Goal: Task Accomplishment & Management: Use online tool/utility

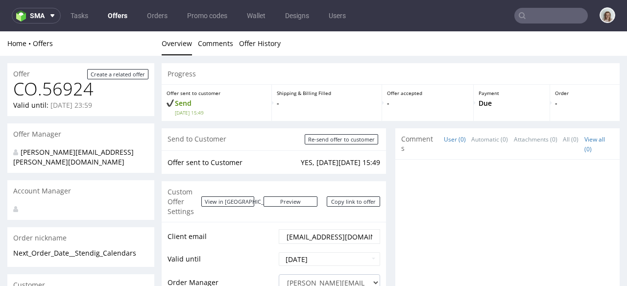
click at [530, 18] on input "text" at bounding box center [552, 16] width 74 height 16
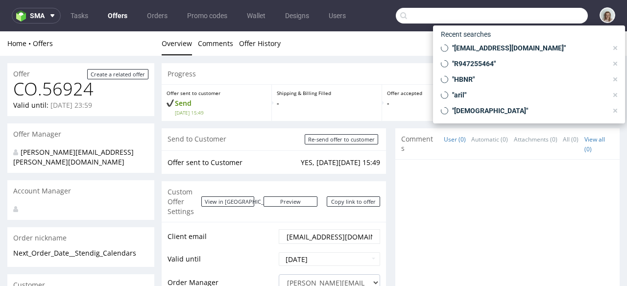
paste input "R318688775"
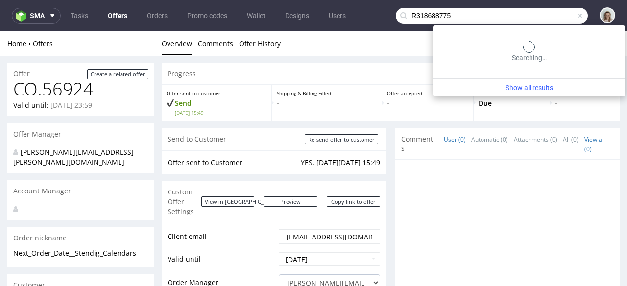
type input "R318688775"
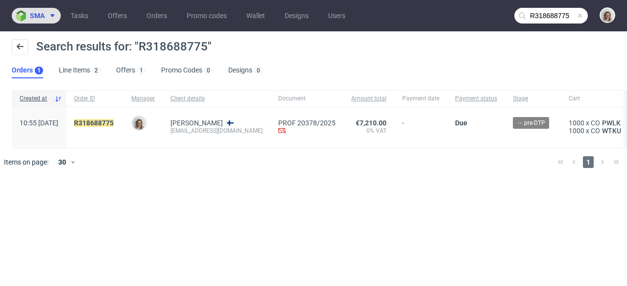
click at [44, 16] on span "sma" at bounding box center [37, 15] width 15 height 7
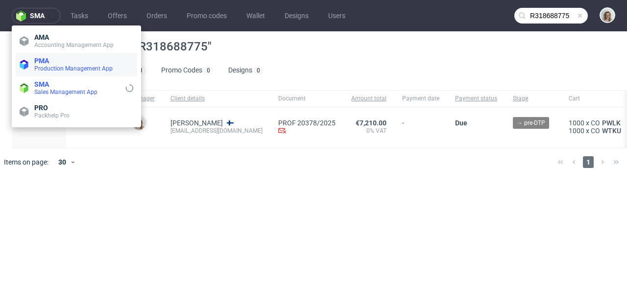
click at [46, 71] on span "Production Management App" at bounding box center [73, 68] width 78 height 7
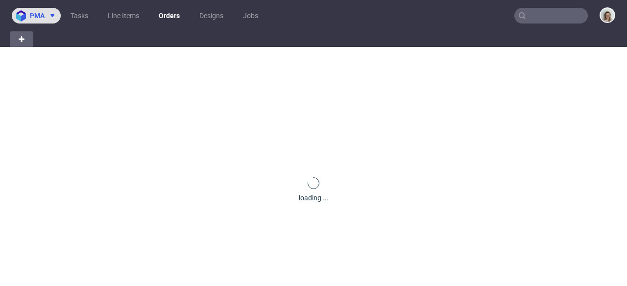
click at [48, 15] on span at bounding box center [51, 16] width 12 height 8
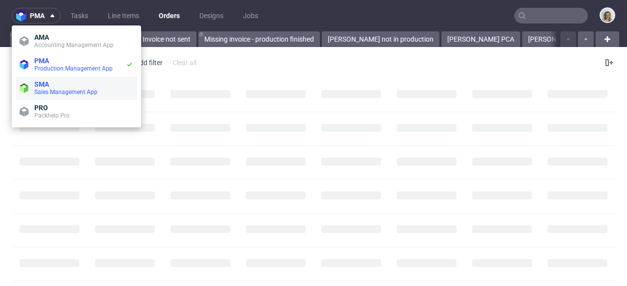
click at [52, 85] on span "SMA" at bounding box center [83, 84] width 99 height 8
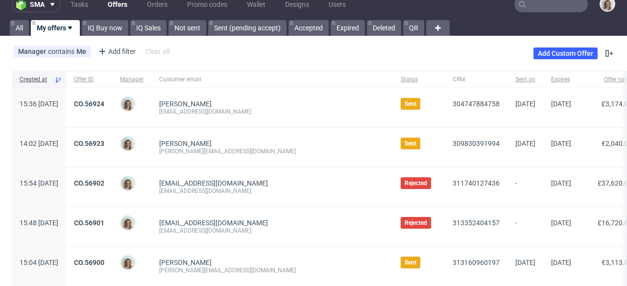
scroll to position [12, 0]
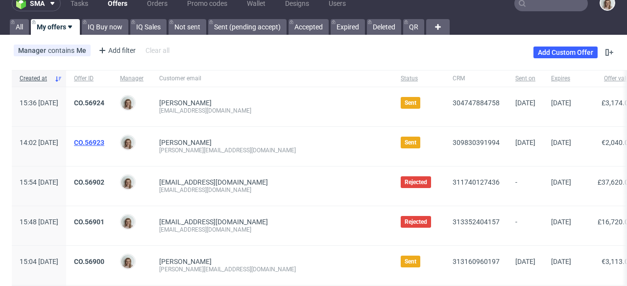
click at [104, 141] on link "CO.56923" at bounding box center [89, 143] width 30 height 8
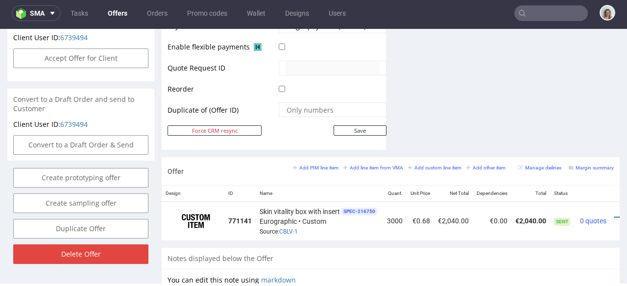
scroll to position [0, 23]
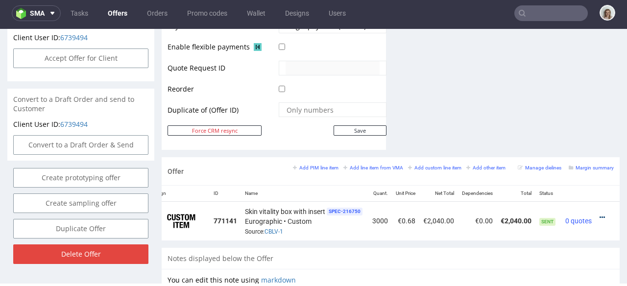
click at [600, 214] on icon at bounding box center [602, 217] width 5 height 7
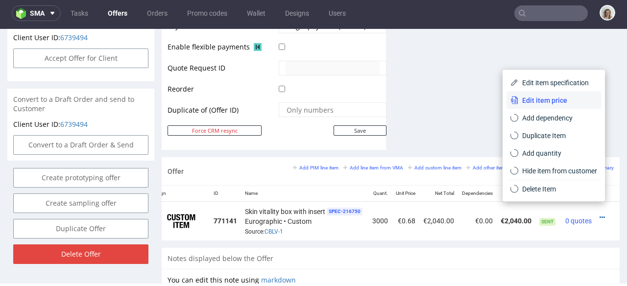
click at [556, 93] on li "Edit item price" at bounding box center [554, 101] width 95 height 18
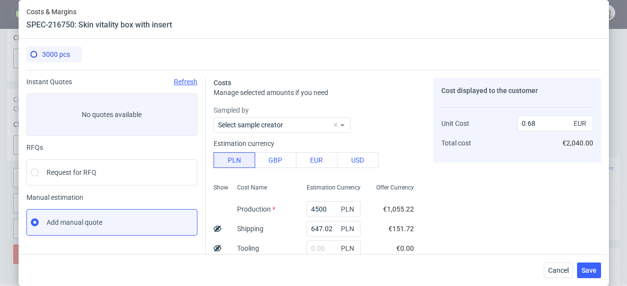
scroll to position [190, 0]
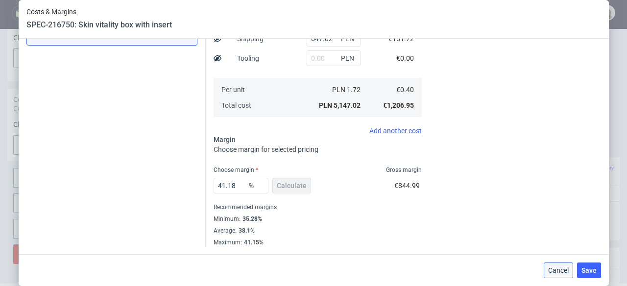
click at [562, 273] on span "Cancel" at bounding box center [559, 270] width 21 height 7
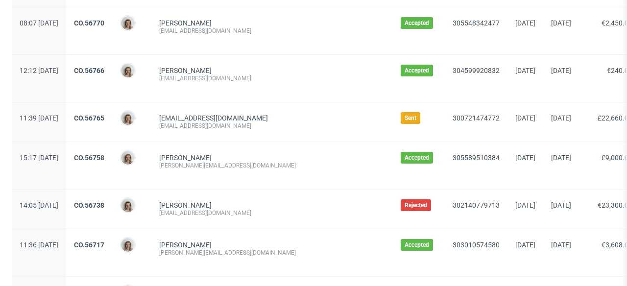
scroll to position [642, 0]
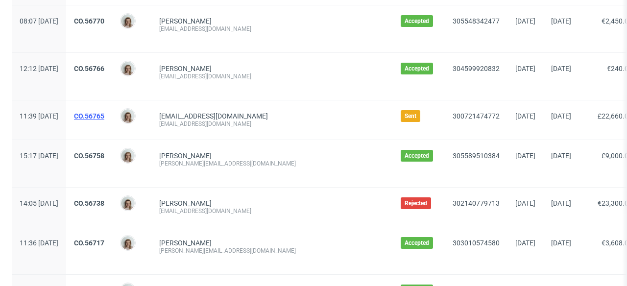
click at [104, 118] on link "CO.56765" at bounding box center [89, 116] width 30 height 8
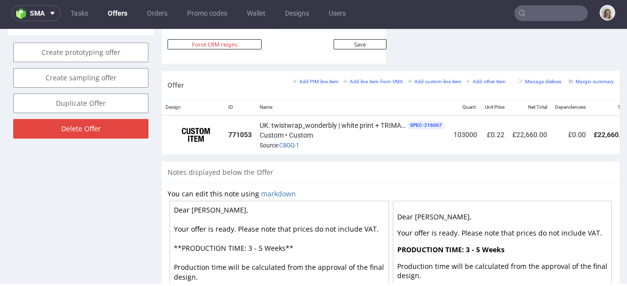
scroll to position [565, 0]
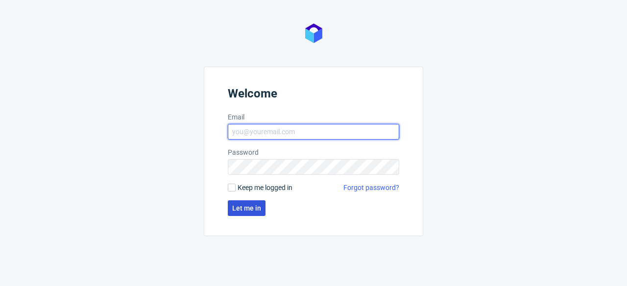
type input "monika.pozniak@packhelp.com"
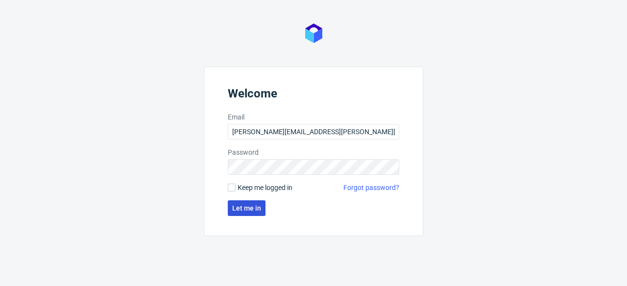
click at [252, 208] on span "Let me in" at bounding box center [246, 208] width 29 height 7
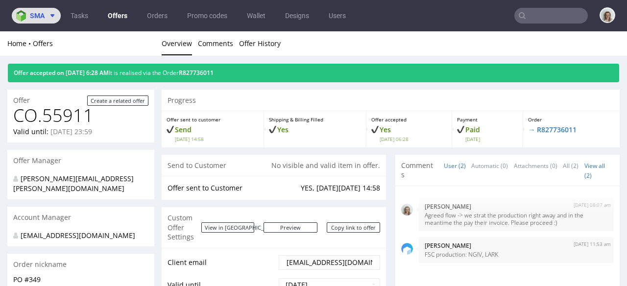
click at [36, 13] on span "sma" at bounding box center [37, 15] width 15 height 7
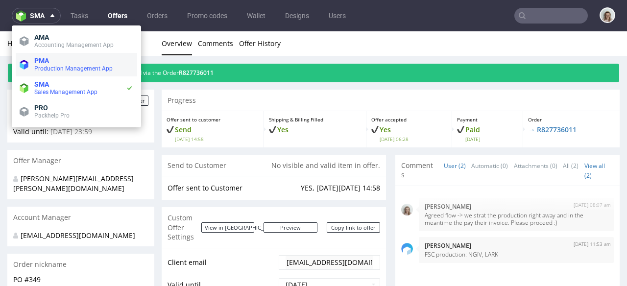
click at [51, 62] on span "PMA" at bounding box center [83, 61] width 99 height 8
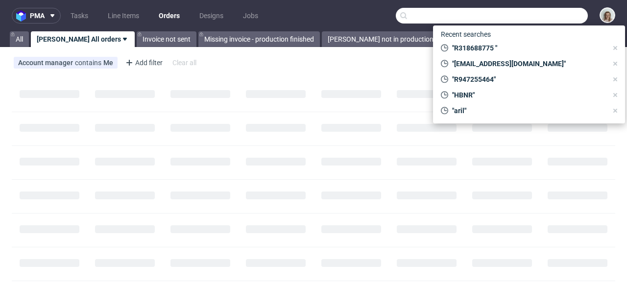
click at [527, 16] on input "text" at bounding box center [492, 16] width 192 height 16
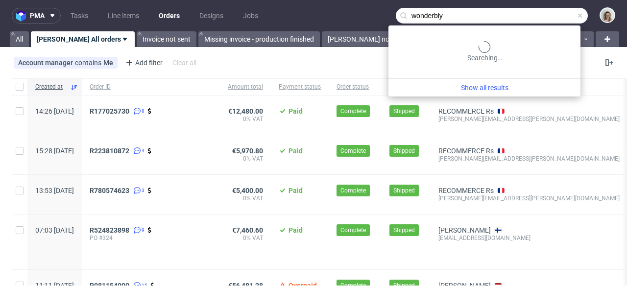
type input "wonderbly"
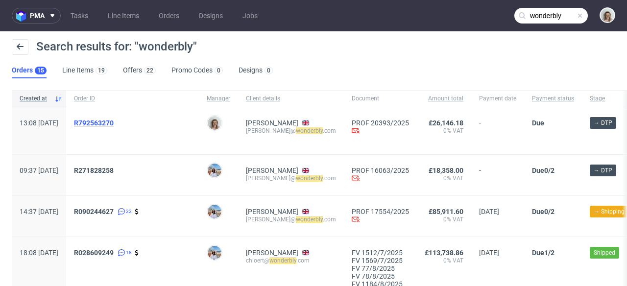
click at [114, 126] on span "R792563270" at bounding box center [94, 123] width 40 height 8
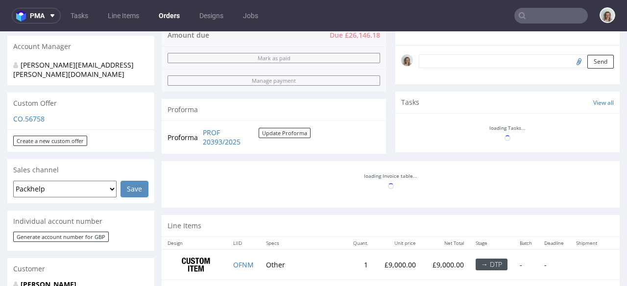
scroll to position [597, 0]
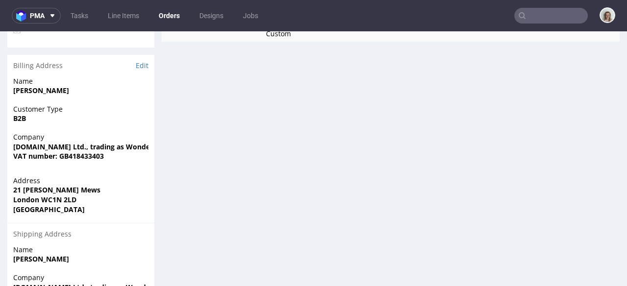
type input "wonderbly"
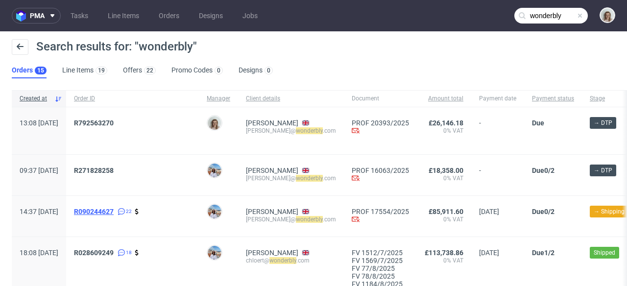
click at [114, 211] on span "R090244627" at bounding box center [94, 212] width 40 height 8
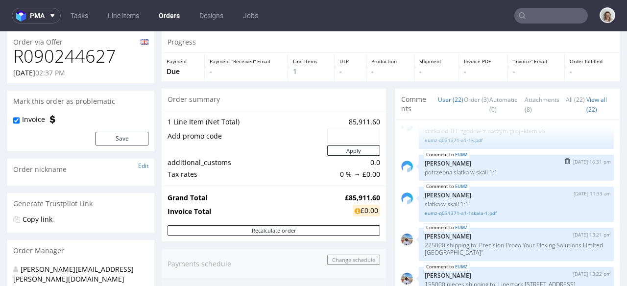
scroll to position [76, 0]
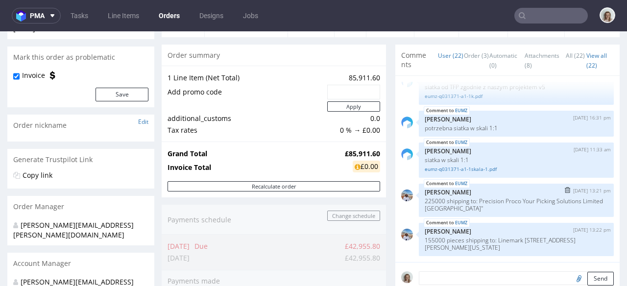
drag, startPoint x: 576, startPoint y: 207, endPoint x: 473, endPoint y: 199, distance: 103.8
click at [473, 199] on p "225000 shipping to: Precision Proco Your Picking Solutions Limited Pier House T…" at bounding box center [516, 205] width 183 height 15
copy p "Precision Proco Your Picking Solutions Limited Pier House Thames Road Crayford …"
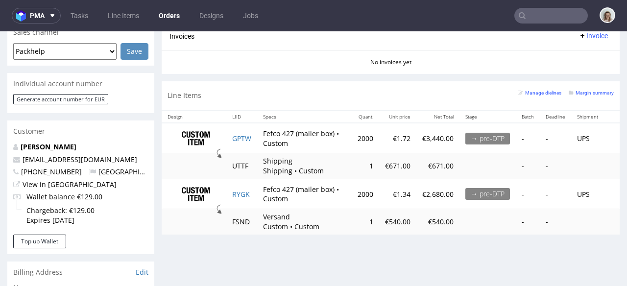
scroll to position [431, 0]
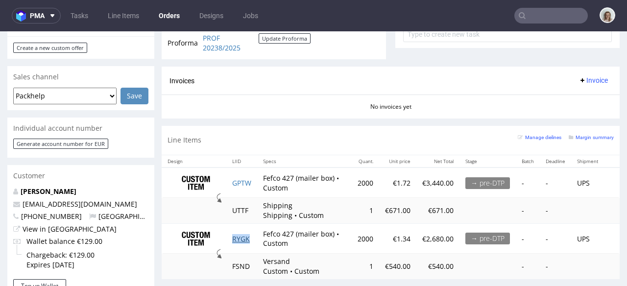
scroll to position [288, 0]
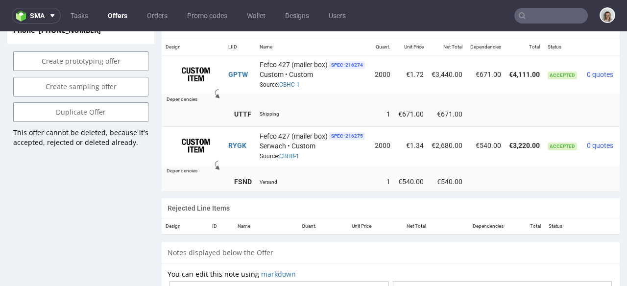
scroll to position [0, 34]
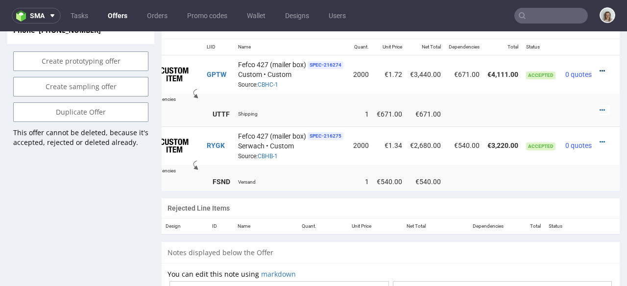
click at [600, 68] on icon at bounding box center [602, 71] width 5 height 7
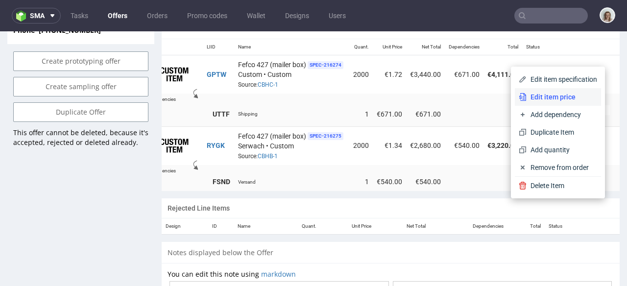
click at [566, 100] on span "Edit item price" at bounding box center [562, 97] width 71 height 10
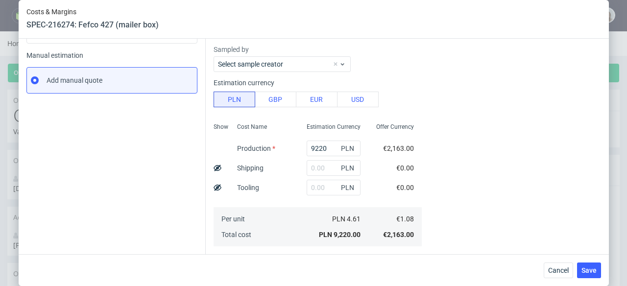
scroll to position [190, 0]
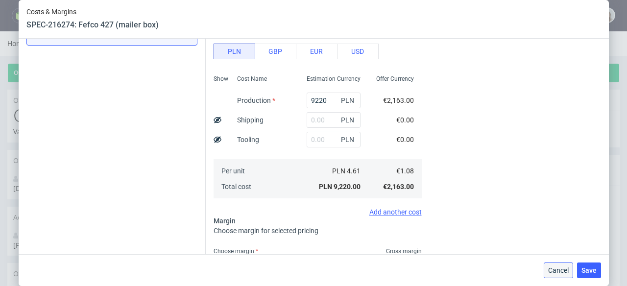
click at [548, 267] on button "Cancel" at bounding box center [558, 271] width 29 height 16
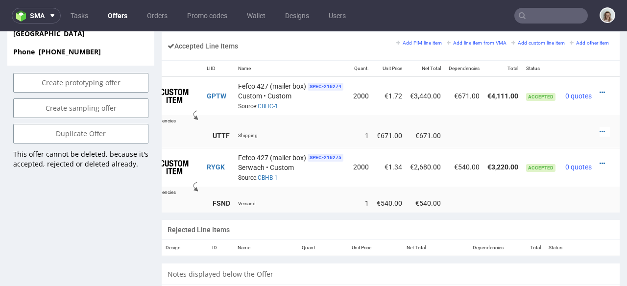
scroll to position [0, 34]
click at [600, 128] on icon at bounding box center [602, 131] width 5 height 7
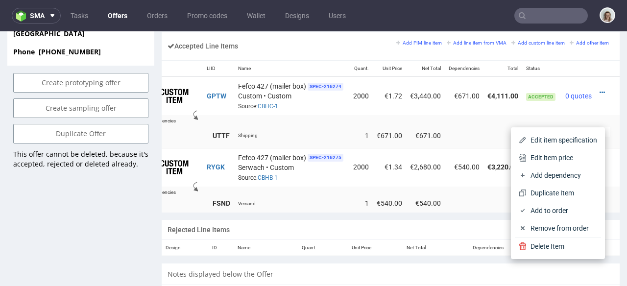
click at [332, 187] on td at bounding box center [411, 191] width 417 height 8
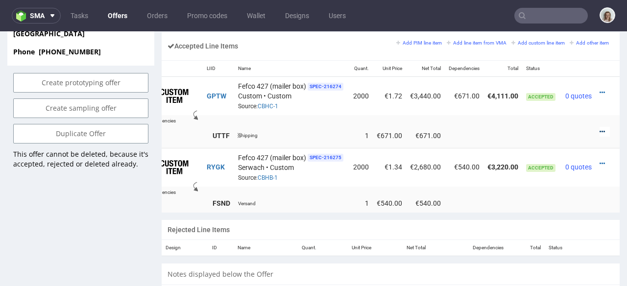
click at [600, 128] on icon at bounding box center [602, 131] width 5 height 7
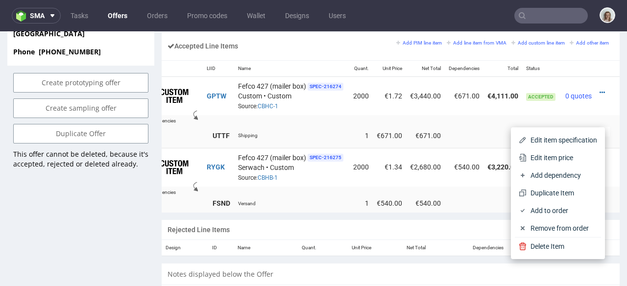
click at [534, 104] on td "Accepted" at bounding box center [542, 95] width 39 height 39
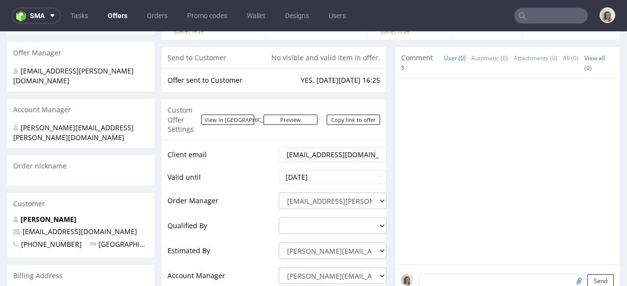
scroll to position [0, 0]
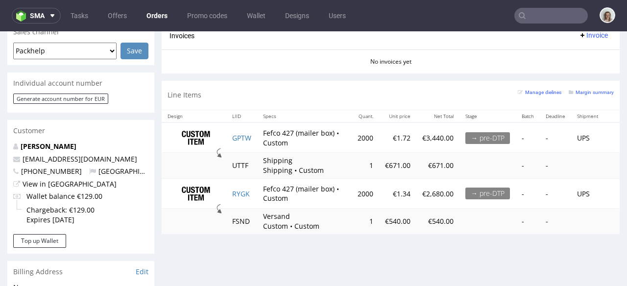
scroll to position [381, 0]
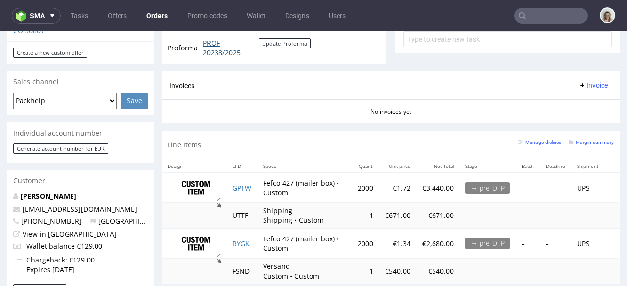
click at [220, 53] on link "PROF 20238/2025" at bounding box center [231, 47] width 56 height 19
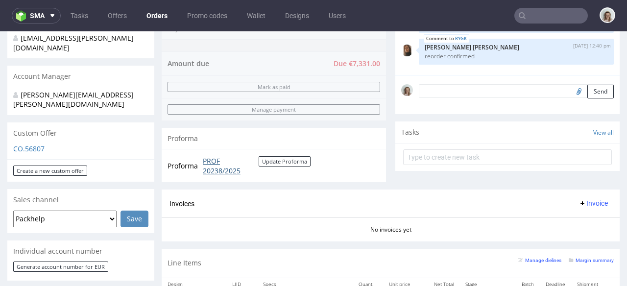
scroll to position [180, 0]
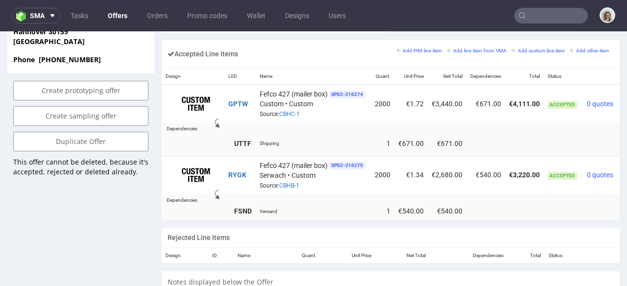
scroll to position [0, 34]
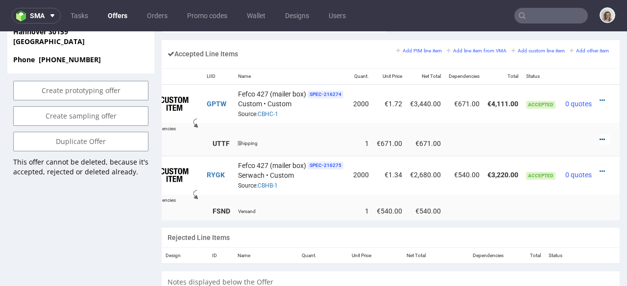
click at [600, 136] on icon at bounding box center [602, 139] width 5 height 7
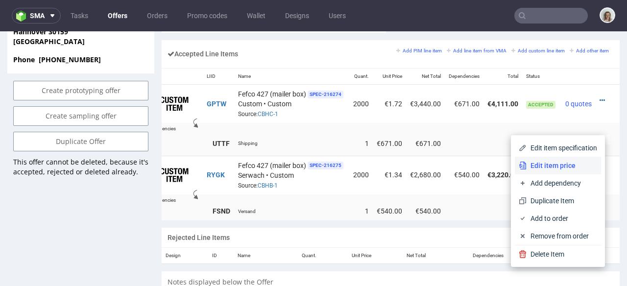
click at [557, 170] on span "Edit item price" at bounding box center [562, 166] width 71 height 10
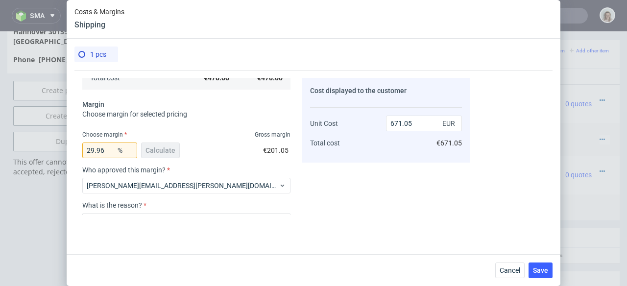
scroll to position [215, 0]
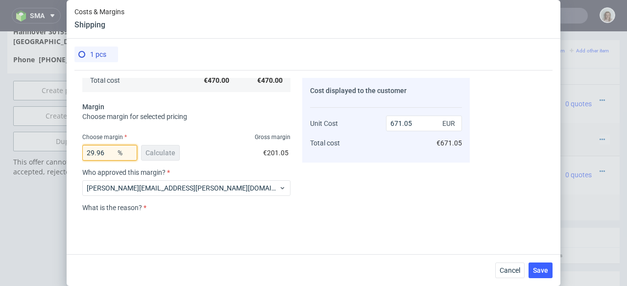
drag, startPoint x: 105, startPoint y: 155, endPoint x: 80, endPoint y: 154, distance: 24.5
click at [80, 154] on div "Costs Manage selected amounts if you need Sampled by Select sample creator Esti…" at bounding box center [273, 142] width 396 height 145
type input "2"
type input "479.59"
type input "20"
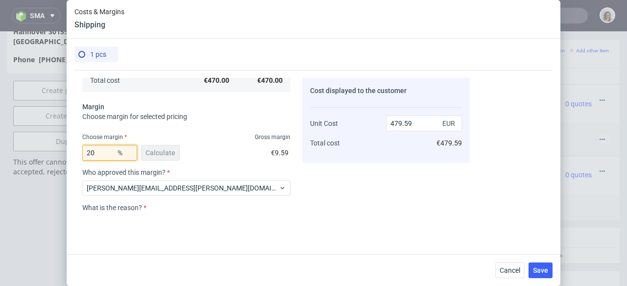
type input "587.5"
type input "20"
click at [504, 272] on span "Cancel" at bounding box center [510, 270] width 21 height 7
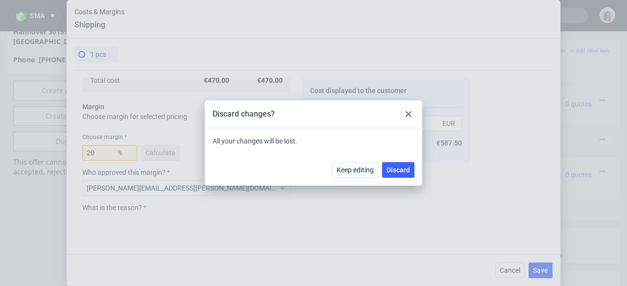
click at [409, 111] on icon at bounding box center [409, 114] width 6 height 6
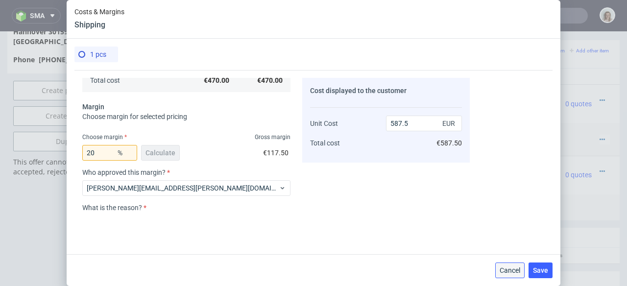
click at [506, 268] on span "Cancel" at bounding box center [510, 270] width 21 height 7
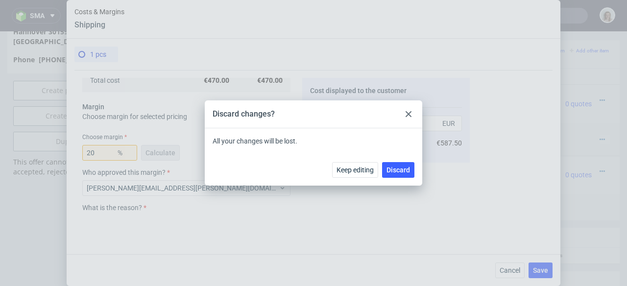
drag, startPoint x: 410, startPoint y: 114, endPoint x: 420, endPoint y: 119, distance: 10.3
click at [410, 114] on icon at bounding box center [409, 114] width 6 height 6
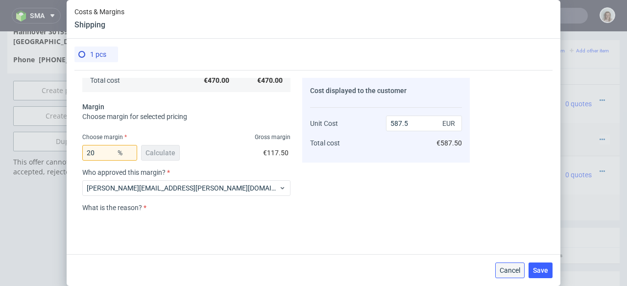
click at [524, 274] on button "Cancel" at bounding box center [510, 271] width 29 height 16
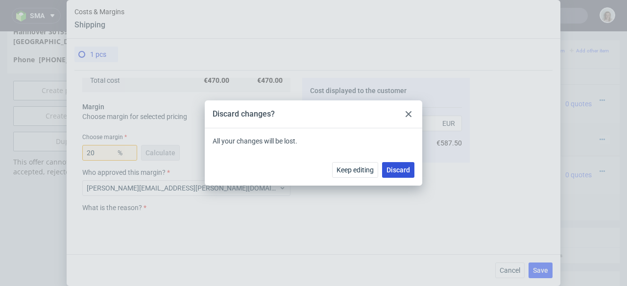
click at [400, 173] on span "Discard" at bounding box center [399, 170] width 24 height 7
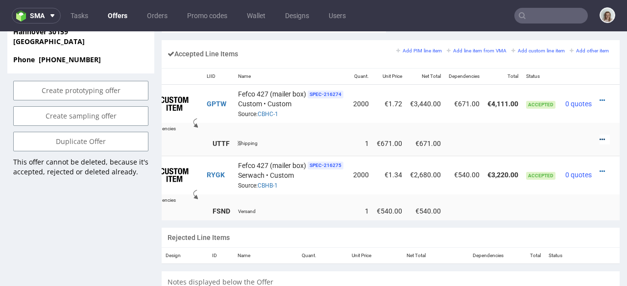
click at [600, 136] on icon at bounding box center [602, 139] width 5 height 7
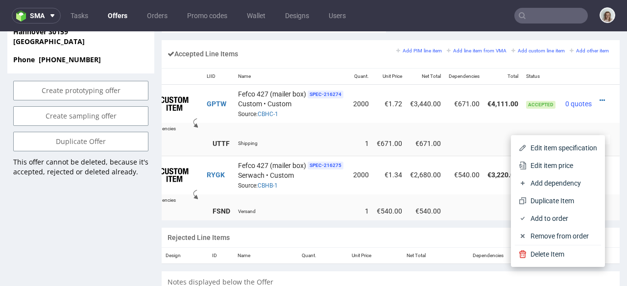
click at [560, 158] on li "Edit item price" at bounding box center [558, 166] width 86 height 18
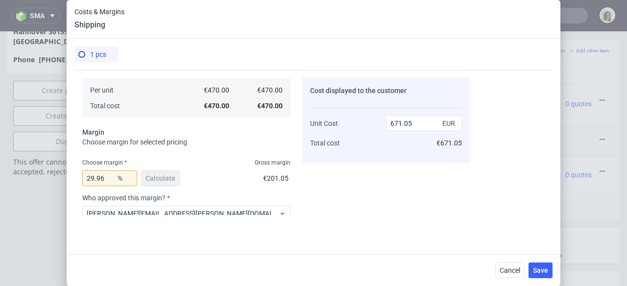
scroll to position [233, 0]
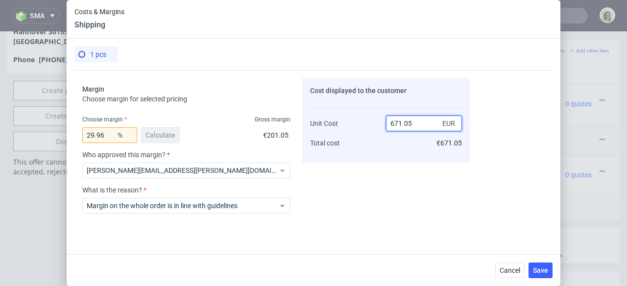
drag, startPoint x: 413, startPoint y: 121, endPoint x: 386, endPoint y: 121, distance: 27.5
click at [386, 121] on input "671.05" at bounding box center [424, 124] width 76 height 16
type input "540"
type input "12.962962962962962"
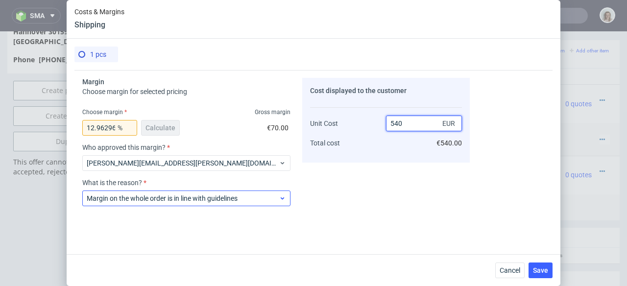
scroll to position [284, 0]
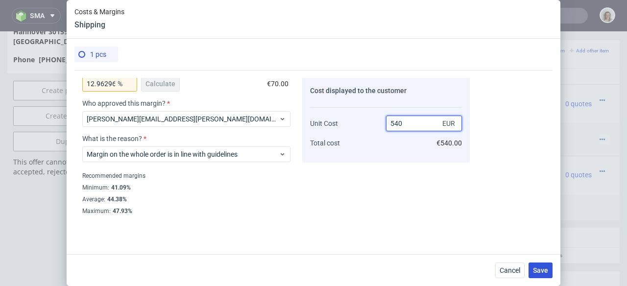
type input "540"
click at [537, 269] on span "Save" at bounding box center [540, 270] width 15 height 7
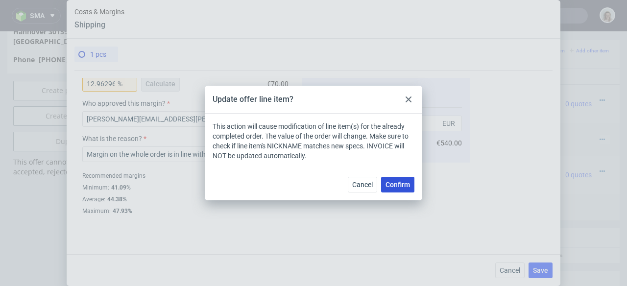
click at [393, 185] on span "Confirm" at bounding box center [398, 184] width 25 height 7
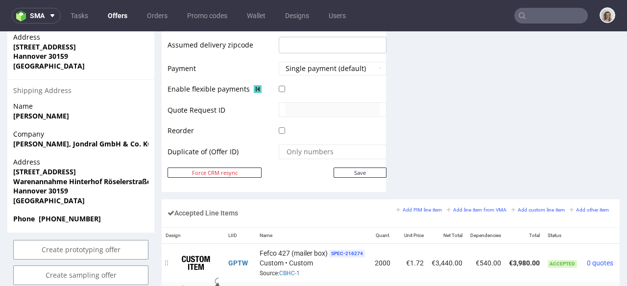
scroll to position [665, 0]
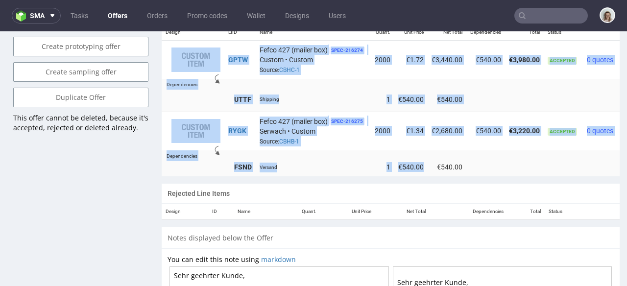
drag, startPoint x: 425, startPoint y: 165, endPoint x: 529, endPoint y: 170, distance: 104.5
click at [520, 171] on div "Design LIID Name Quant. Unit Price Net Total Dependencies Total Status GPTW Fef…" at bounding box center [391, 100] width 458 height 152
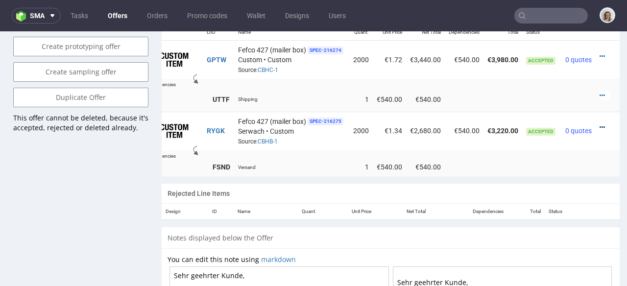
click at [600, 124] on icon at bounding box center [602, 127] width 5 height 7
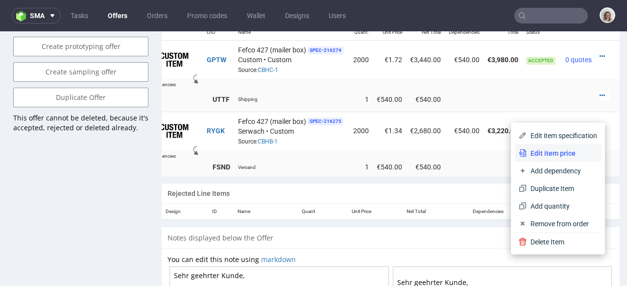
click at [557, 156] on span "Edit item price" at bounding box center [562, 154] width 71 height 10
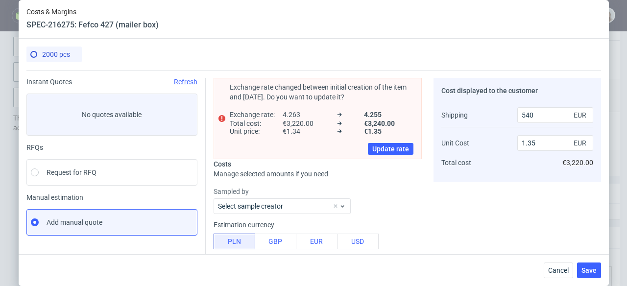
type input "1.34"
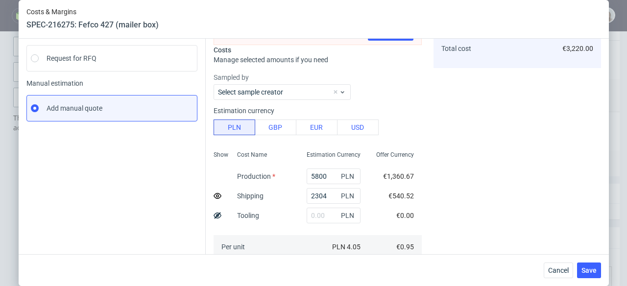
scroll to position [115, 0]
drag, startPoint x: 321, startPoint y: 194, endPoint x: 297, endPoint y: 193, distance: 24.0
click at [307, 193] on input "2304" at bounding box center [334, 195] width 54 height 16
type input "0"
type input "1.16"
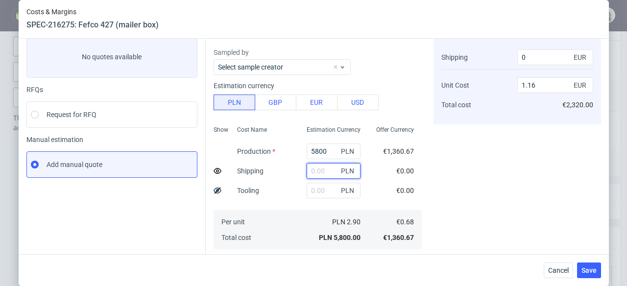
scroll to position [51, 0]
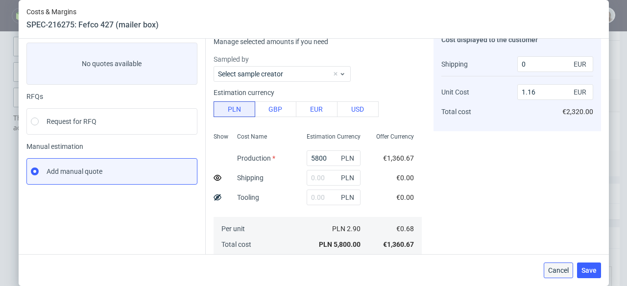
click at [558, 270] on span "Cancel" at bounding box center [559, 270] width 21 height 7
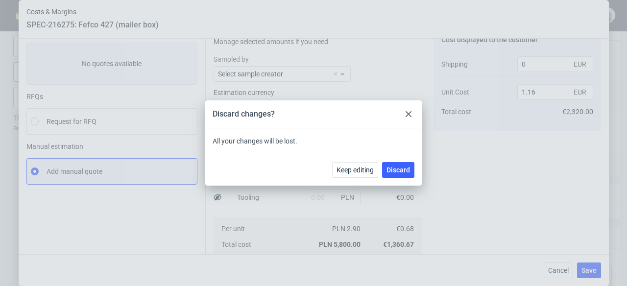
click at [407, 113] on use at bounding box center [409, 114] width 6 height 6
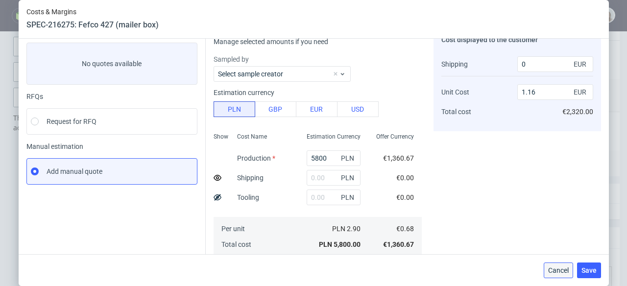
click at [567, 270] on span "Cancel" at bounding box center [559, 270] width 21 height 7
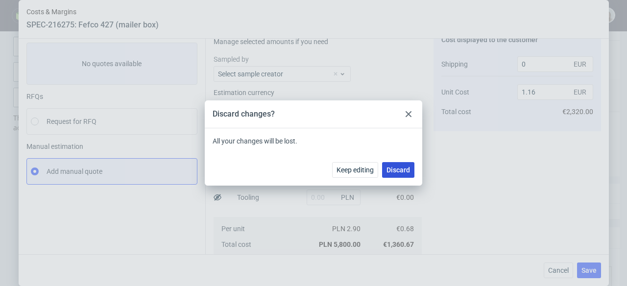
click at [396, 170] on span "Discard" at bounding box center [399, 170] width 24 height 7
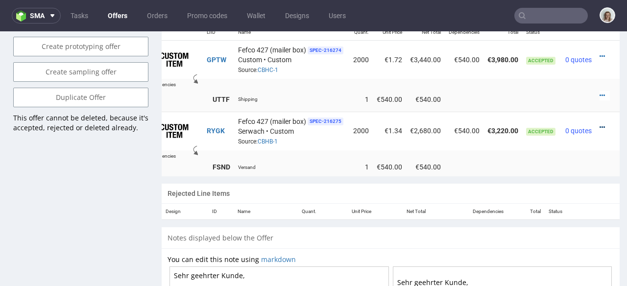
click at [600, 124] on icon at bounding box center [602, 127] width 5 height 7
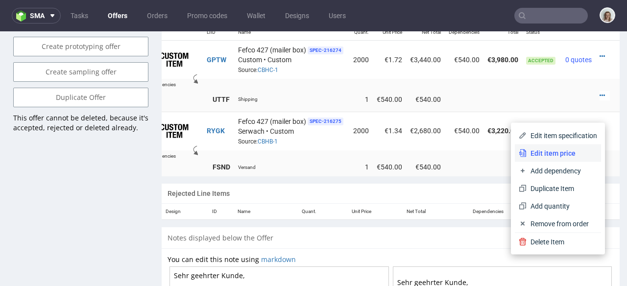
click at [554, 151] on span "Edit item price" at bounding box center [562, 154] width 71 height 10
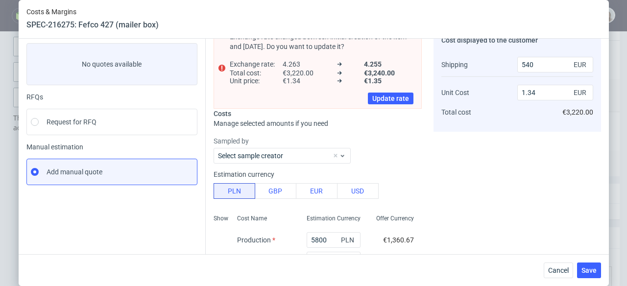
scroll to position [179, 0]
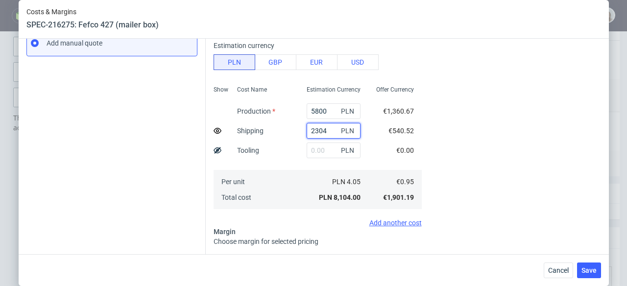
drag, startPoint x: 319, startPoint y: 134, endPoint x: 295, endPoint y: 134, distance: 24.5
click at [299, 134] on div "2304 PLN" at bounding box center [334, 131] width 70 height 20
type input "0"
type input "1.16"
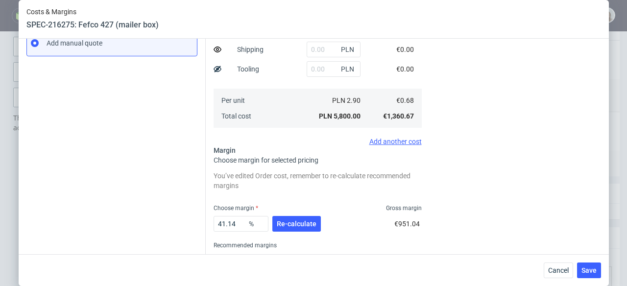
click at [214, 52] on use at bounding box center [218, 50] width 8 height 6
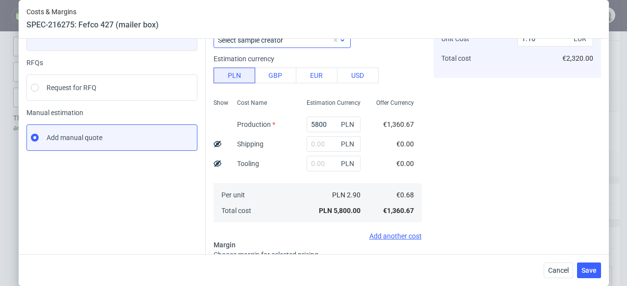
scroll to position [0, 0]
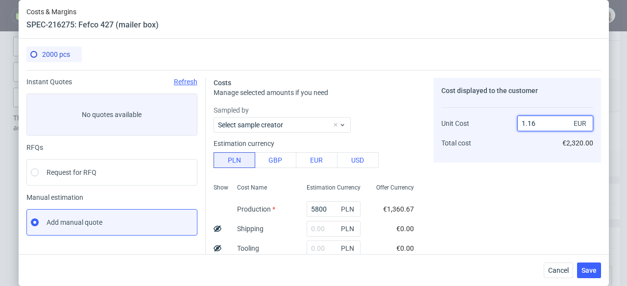
click at [536, 124] on input "1.16" at bounding box center [556, 124] width 76 height 16
type input "1."
type input "32"
type input "134"
type input "99.49253731343283"
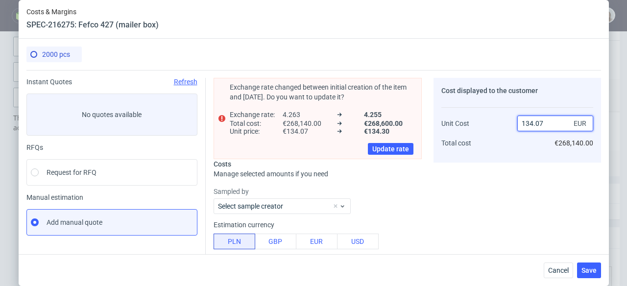
drag, startPoint x: 526, startPoint y: 124, endPoint x: 533, endPoint y: 124, distance: 6.9
click at [526, 124] on input "134.07" at bounding box center [556, 124] width 76 height 16
click at [544, 125] on input "134.07" at bounding box center [556, 124] width 76 height 16
type input "1"
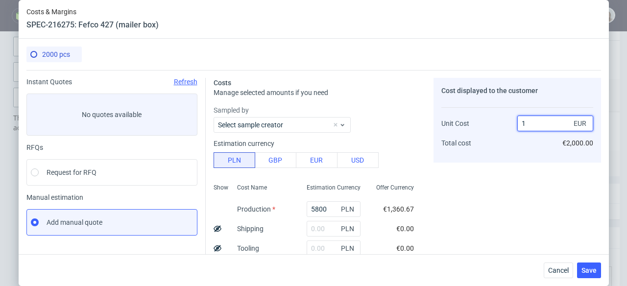
type input "32"
type input "1.34"
type input "49.25373134328358"
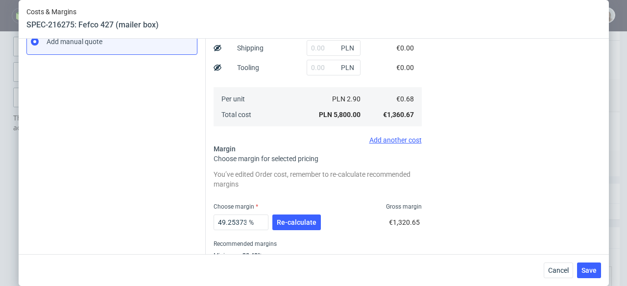
scroll to position [183, 0]
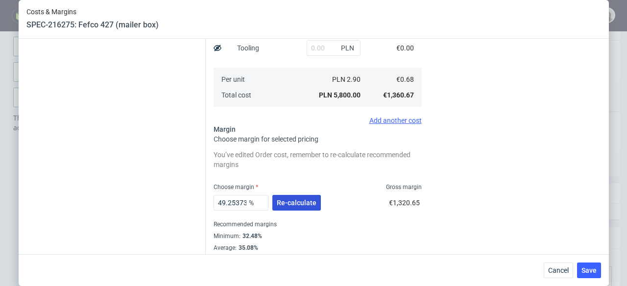
type input "1.34"
click at [300, 201] on span "Re-calculate" at bounding box center [297, 203] width 40 height 7
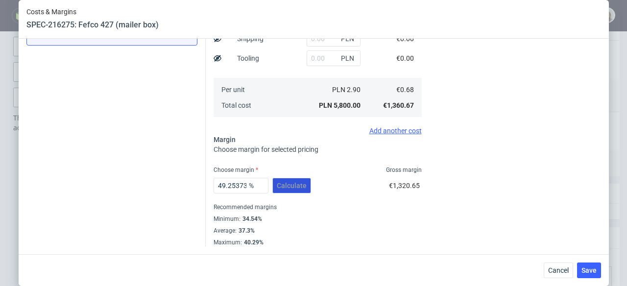
scroll to position [190, 0]
click at [593, 274] on span "Save" at bounding box center [589, 270] width 15 height 7
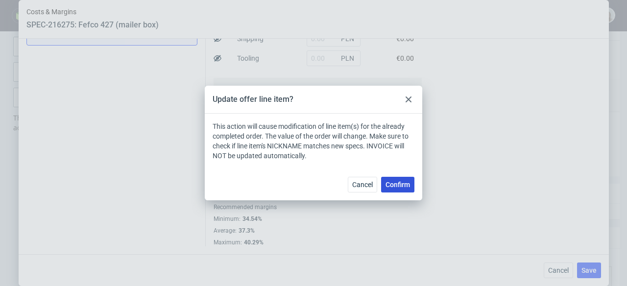
click at [397, 191] on button "Confirm" at bounding box center [397, 185] width 33 height 16
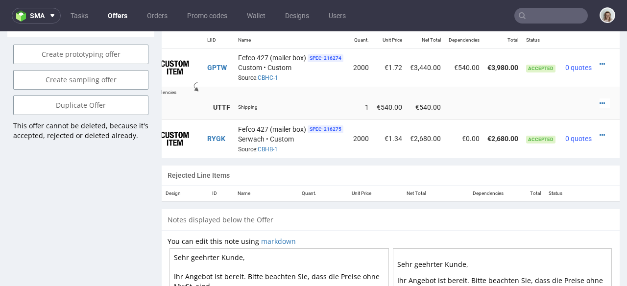
scroll to position [0, 33]
click at [600, 132] on icon at bounding box center [602, 135] width 5 height 7
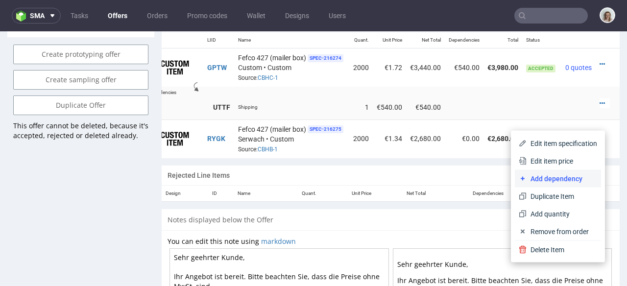
click at [559, 174] on span "Add dependency" at bounding box center [562, 179] width 71 height 10
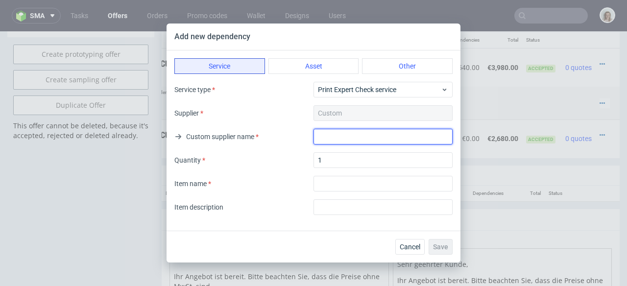
click at [337, 137] on input "text" at bounding box center [383, 137] width 139 height 16
type input "Shipping"
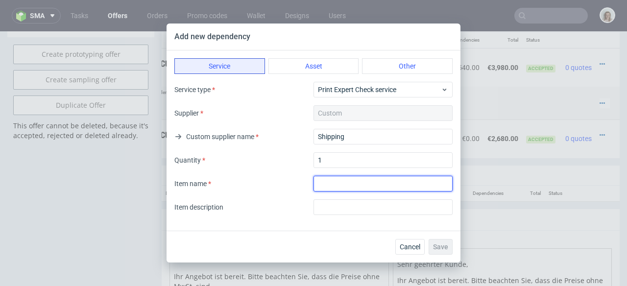
click at [361, 182] on input "textarea" at bounding box center [383, 184] width 139 height 16
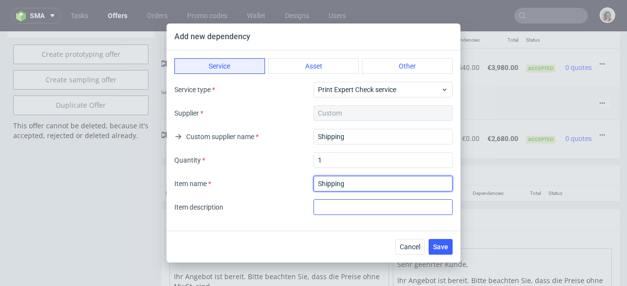
type input "Shipping"
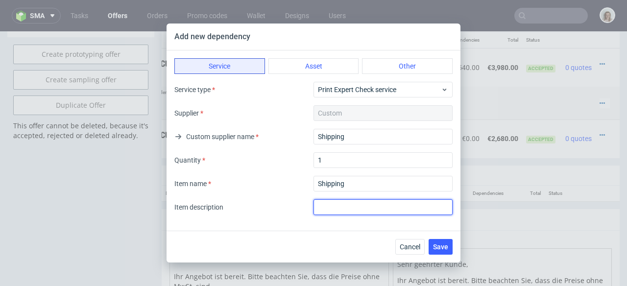
click at [331, 213] on input "text" at bounding box center [383, 208] width 139 height 16
type input "Shipping"
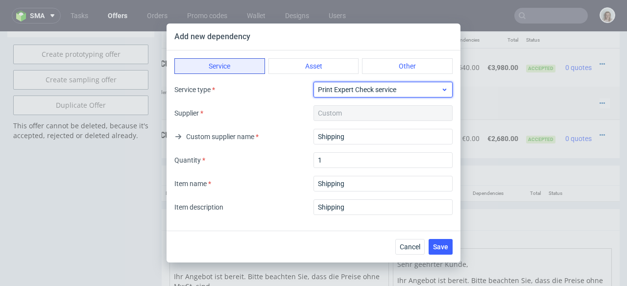
click at [406, 94] on div "Print Expert Check service" at bounding box center [383, 90] width 139 height 16
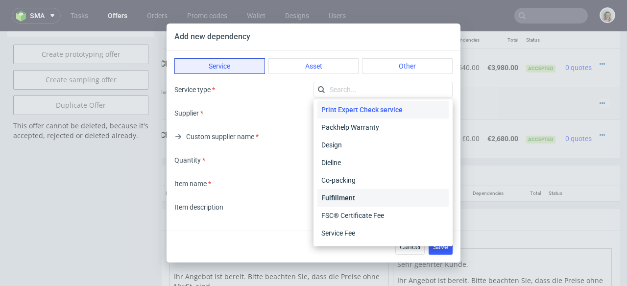
scroll to position [0, 0]
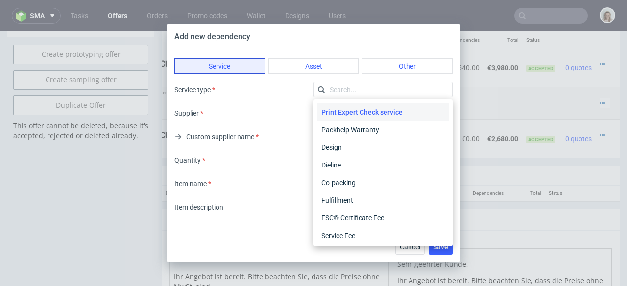
click at [341, 109] on div "Print Expert Check service" at bounding box center [383, 112] width 131 height 18
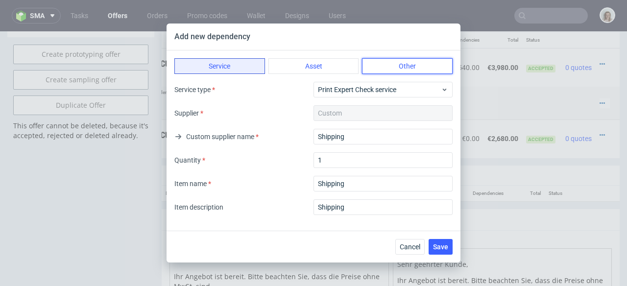
click at [399, 68] on button "Other" at bounding box center [407, 66] width 91 height 16
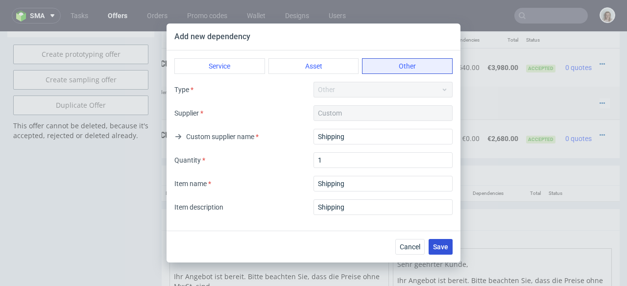
click at [439, 251] on button "Save" at bounding box center [441, 247] width 24 height 16
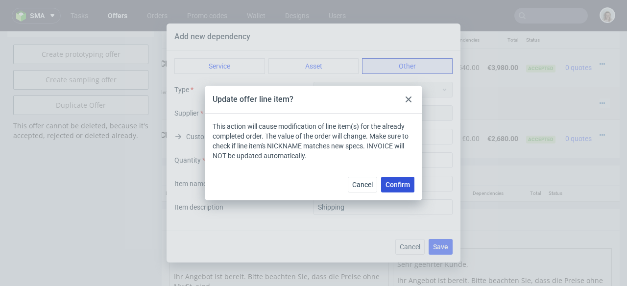
click at [408, 181] on span "Confirm" at bounding box center [398, 184] width 25 height 7
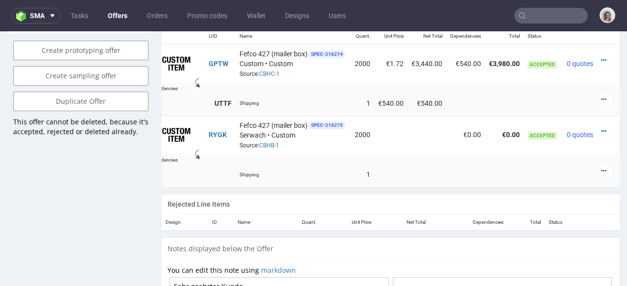
scroll to position [0, 33]
click at [600, 168] on icon at bounding box center [602, 171] width 5 height 7
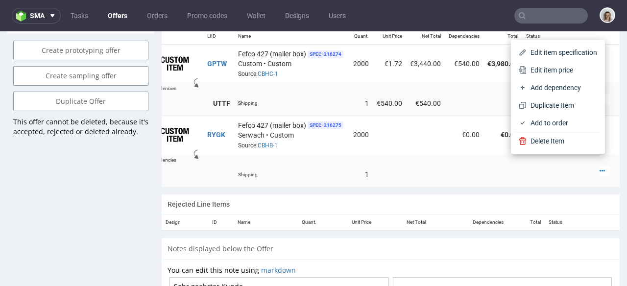
drag, startPoint x: 539, startPoint y: 66, endPoint x: 442, endPoint y: 82, distance: 98.9
click at [539, 66] on span "Edit item price" at bounding box center [562, 70] width 71 height 10
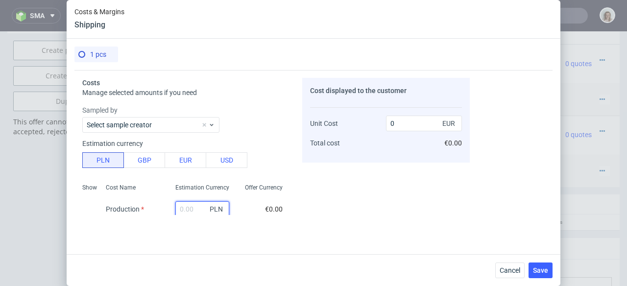
click at [185, 207] on input "text" at bounding box center [202, 209] width 54 height 16
click at [180, 166] on button "EUR" at bounding box center [186, 160] width 42 height 16
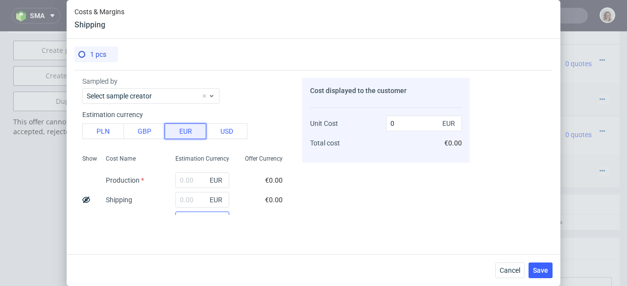
scroll to position [75, 0]
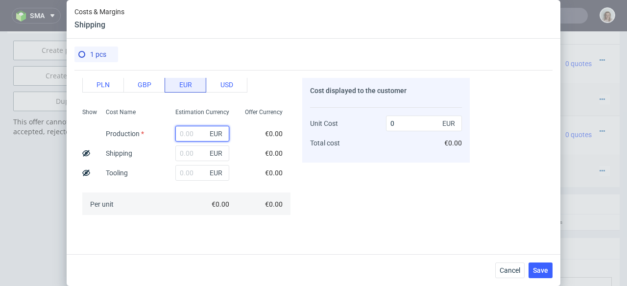
click at [183, 137] on input "text" at bounding box center [202, 134] width 54 height 16
type input "35"
type input "359"
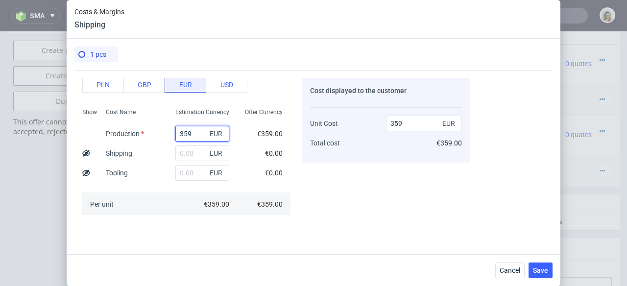
type input "35"
type input "350"
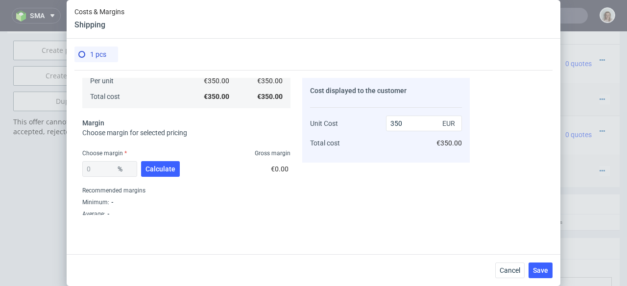
scroll to position [203, 0]
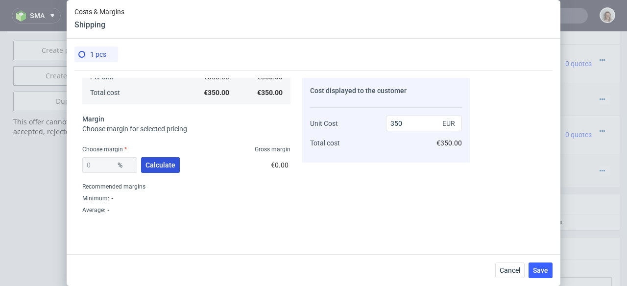
type input "350"
click at [158, 168] on span "Calculate" at bounding box center [161, 165] width 30 height 7
type input "46.35"
click at [512, 274] on span "Cancel" at bounding box center [510, 270] width 21 height 7
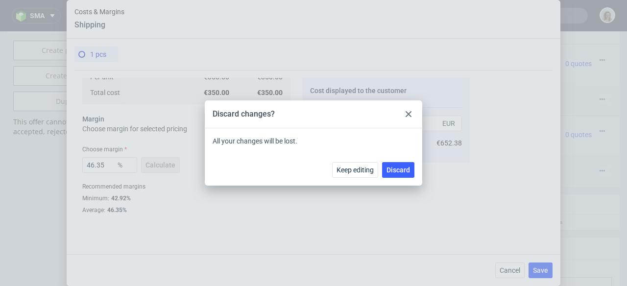
click at [412, 114] on div at bounding box center [409, 114] width 12 height 12
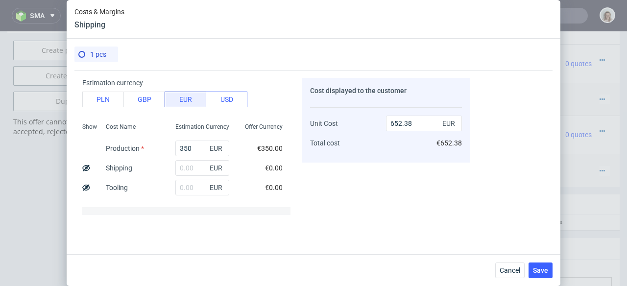
scroll to position [0, 0]
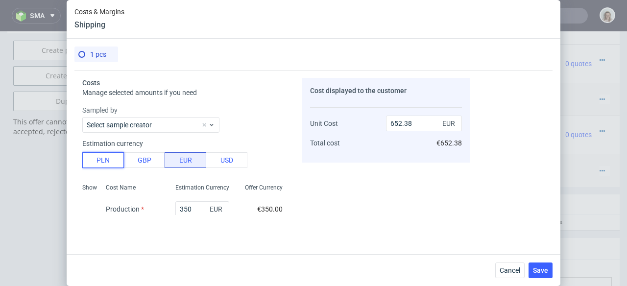
click at [119, 154] on button "PLN" at bounding box center [103, 160] width 42 height 16
type input "153.31"
drag, startPoint x: 182, startPoint y: 209, endPoint x: 167, endPoint y: 209, distance: 15.7
click at [168, 209] on div "350 PLN" at bounding box center [203, 210] width 70 height 20
paste input "1492,86"
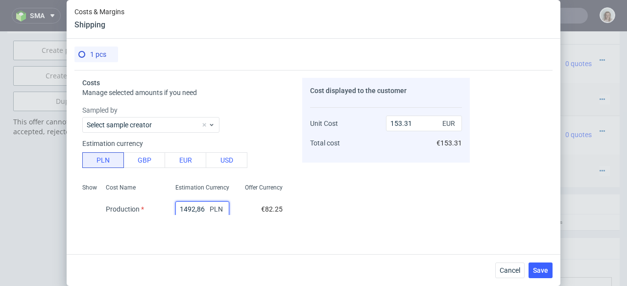
type input "1492.86"
type input "653.93"
drag, startPoint x: 199, startPoint y: 208, endPoint x: 162, endPoint y: 208, distance: 36.3
click at [168, 208] on div "1492.86 PLN" at bounding box center [203, 210] width 70 height 20
type input "23"
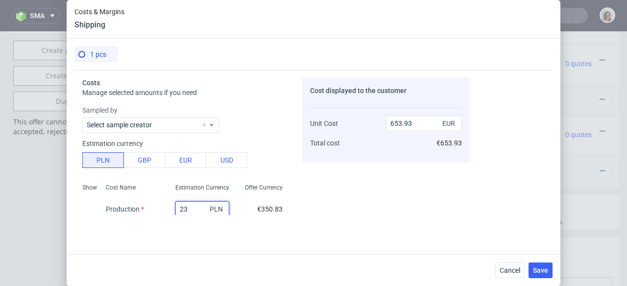
type input "10.07"
type input "2300"
type input "1007.48"
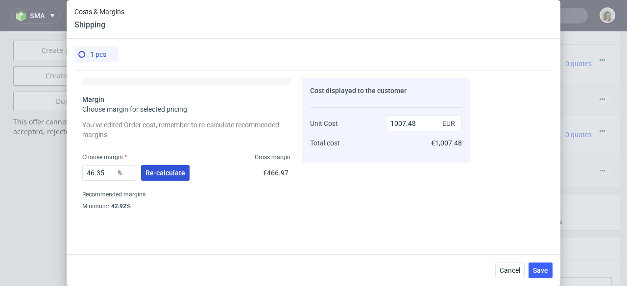
type input "2300"
click at [164, 167] on button "Re-calculate" at bounding box center [165, 173] width 49 height 16
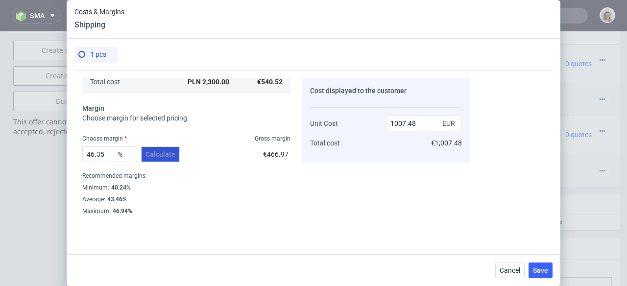
scroll to position [214, 0]
drag, startPoint x: 428, startPoint y: 118, endPoint x: 432, endPoint y: 123, distance: 6.7
click at [378, 121] on div "Unit Cost Total cost 1007.48 EUR €1,007.48" at bounding box center [386, 128] width 152 height 51
drag, startPoint x: 376, startPoint y: 124, endPoint x: 351, endPoint y: 124, distance: 24.5
click at [351, 124] on div "Unit Cost Total cost 1007.48 EUR €1,007.48" at bounding box center [386, 128] width 152 height 51
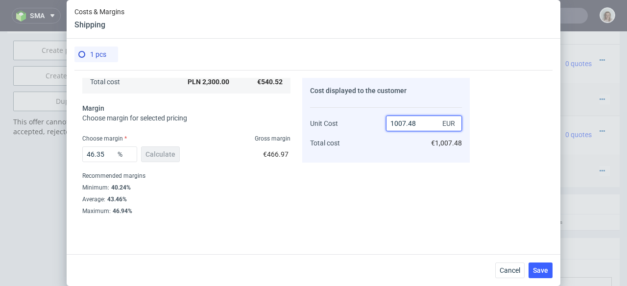
type input "3"
type input "-17917.333333333332"
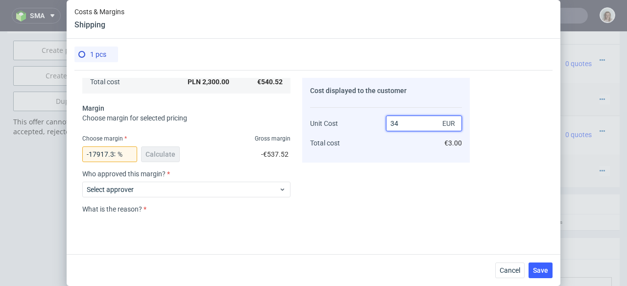
type input "340"
type input "-58.97647058823529"
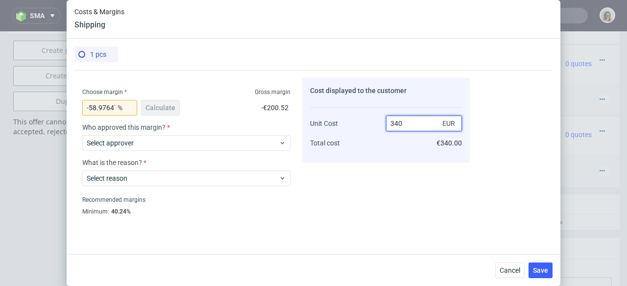
scroll to position [284, 0]
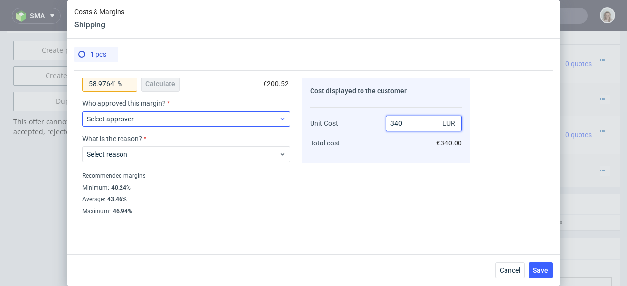
type input "340"
click at [184, 123] on span "Select approver" at bounding box center [183, 119] width 192 height 10
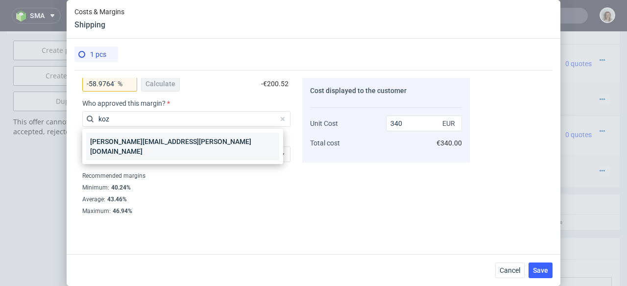
type input "koz"
click at [182, 135] on div "[PERSON_NAME][EMAIL_ADDRESS][PERSON_NAME][DOMAIN_NAME]" at bounding box center [182, 146] width 193 height 27
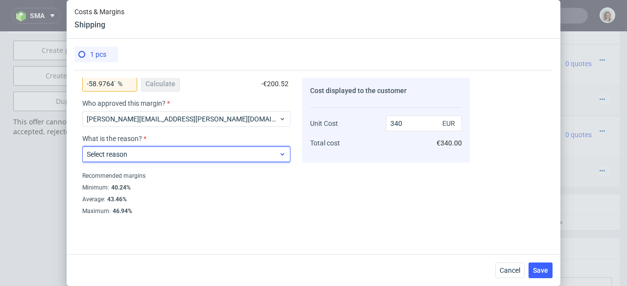
click at [181, 154] on span "Select reason" at bounding box center [183, 155] width 192 height 10
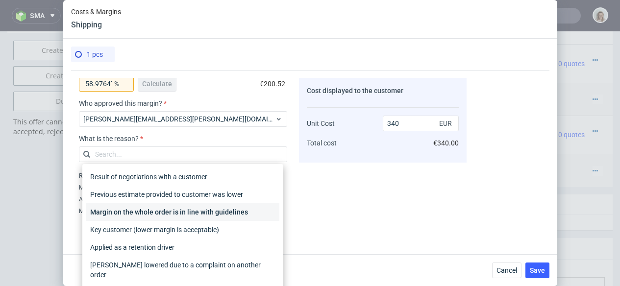
click at [201, 215] on div "Margin on the whole order is in line with guidelines" at bounding box center [182, 212] width 193 height 18
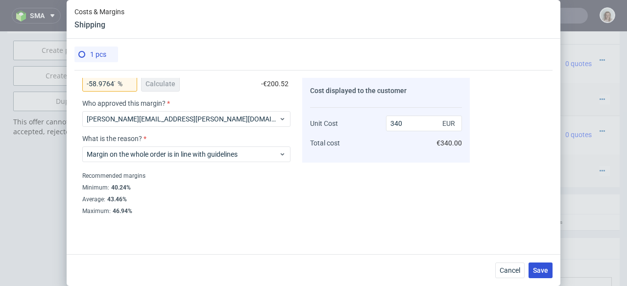
click at [542, 276] on button "Save" at bounding box center [541, 271] width 24 height 16
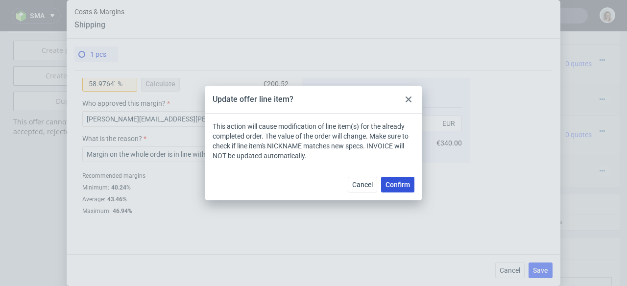
click at [393, 186] on span "Confirm" at bounding box center [398, 184] width 25 height 7
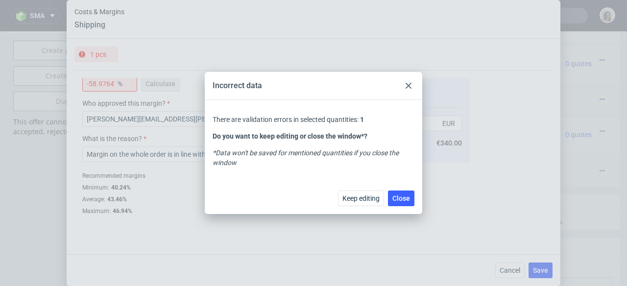
click at [409, 85] on use at bounding box center [409, 86] width 6 height 6
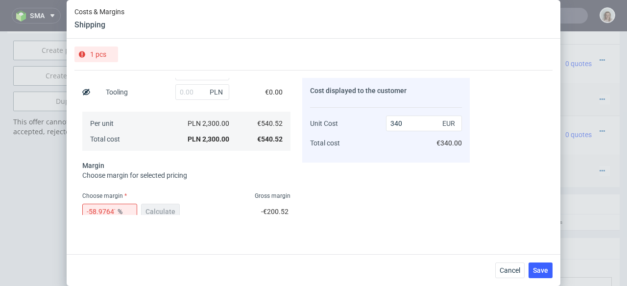
scroll to position [96, 0]
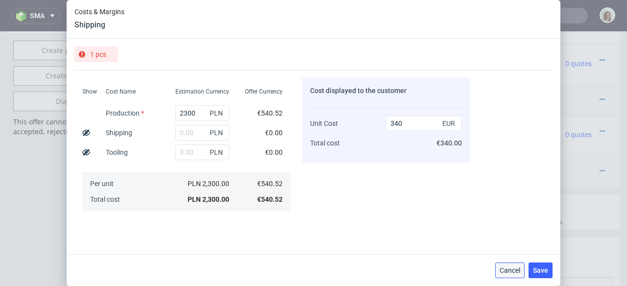
click at [499, 271] on button "Cancel" at bounding box center [510, 271] width 29 height 16
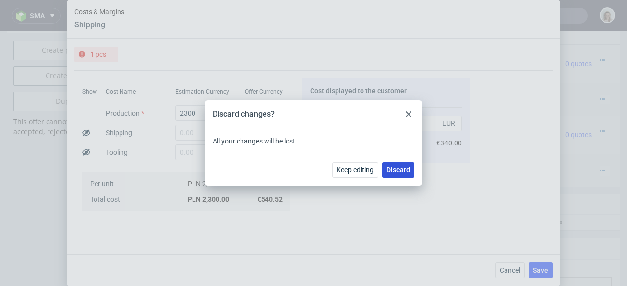
drag, startPoint x: 396, startPoint y: 178, endPoint x: 394, endPoint y: 173, distance: 5.1
click at [395, 176] on div "Keep editing Discard" at bounding box center [314, 170] width 218 height 32
click at [395, 172] on span "Discard" at bounding box center [399, 170] width 24 height 7
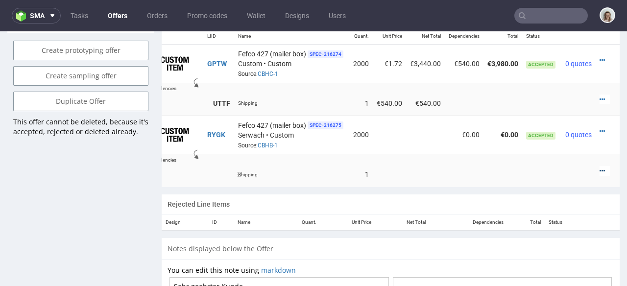
click at [600, 168] on icon at bounding box center [602, 171] width 5 height 7
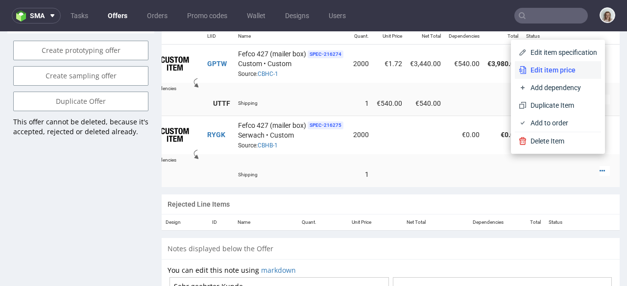
click at [547, 72] on span "Edit item price" at bounding box center [562, 70] width 71 height 10
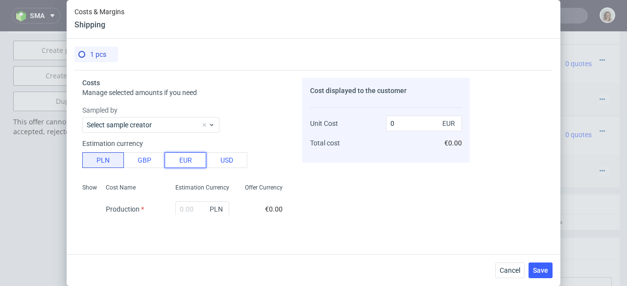
click at [185, 158] on button "EUR" at bounding box center [186, 160] width 42 height 16
click at [181, 210] on input "text" at bounding box center [202, 209] width 54 height 16
type input "340"
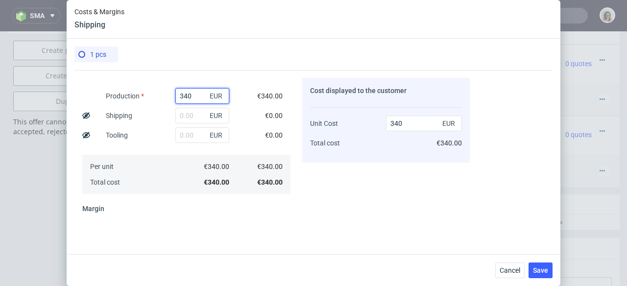
scroll to position [167, 0]
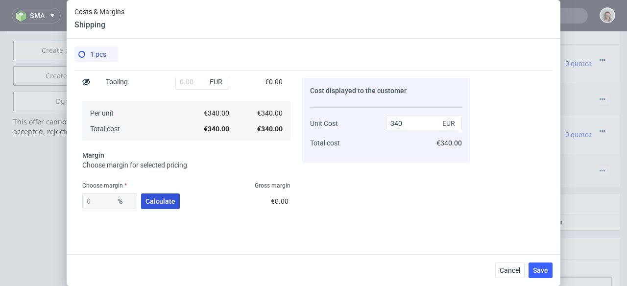
type input "340"
click at [175, 201] on button "Calculate" at bounding box center [160, 202] width 39 height 16
type input "46.55"
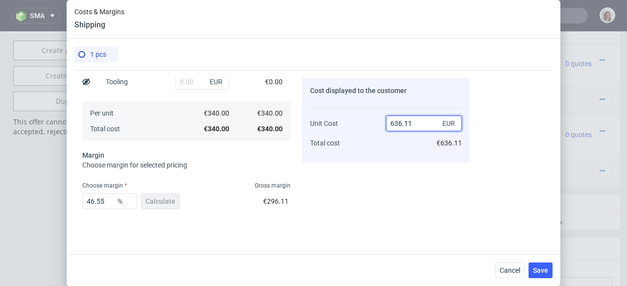
drag, startPoint x: 414, startPoint y: 123, endPoint x: 366, endPoint y: 122, distance: 48.1
click at [366, 122] on div "Unit Cost Total cost 636.11 EUR €636.11" at bounding box center [386, 128] width 152 height 51
type input "340"
type input "0"
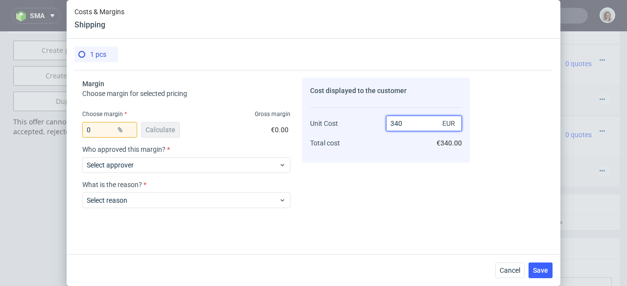
scroll to position [284, 0]
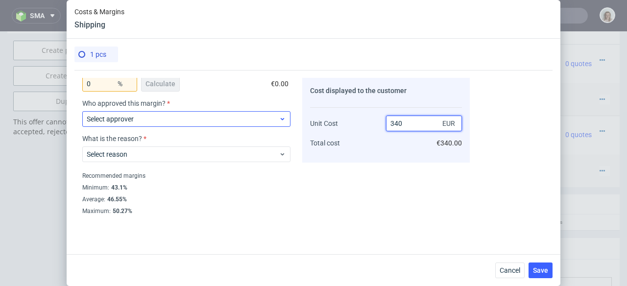
type input "340"
click at [179, 121] on span "Select approver" at bounding box center [183, 119] width 192 height 10
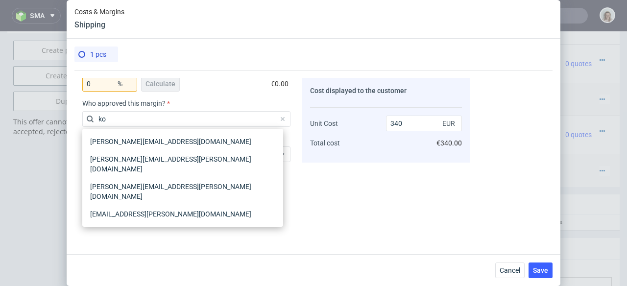
type input "ko"
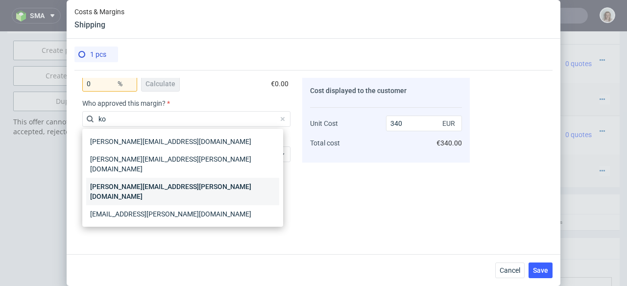
click at [181, 178] on div "[PERSON_NAME][EMAIL_ADDRESS][PERSON_NAME][DOMAIN_NAME]" at bounding box center [182, 191] width 193 height 27
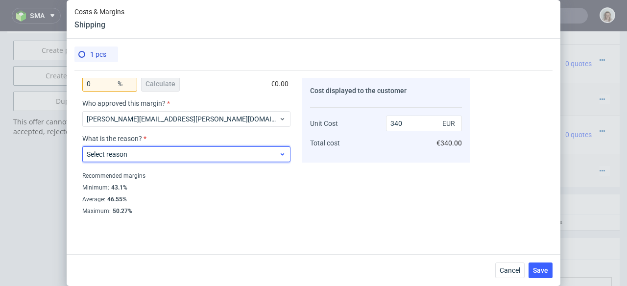
click at [183, 159] on div "Select reason" at bounding box center [186, 155] width 208 height 16
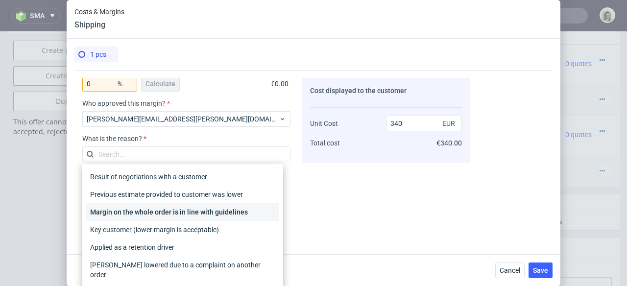
click at [196, 212] on div "Margin on the whole order is in line with guidelines" at bounding box center [182, 212] width 193 height 18
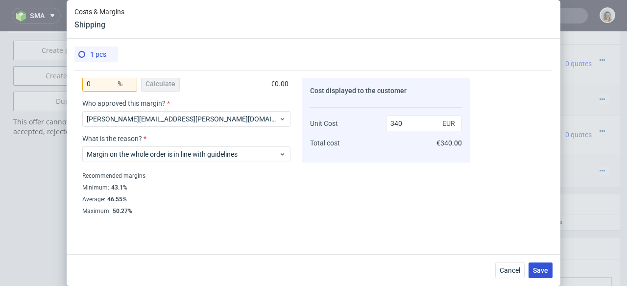
click at [543, 267] on span "Save" at bounding box center [540, 270] width 15 height 7
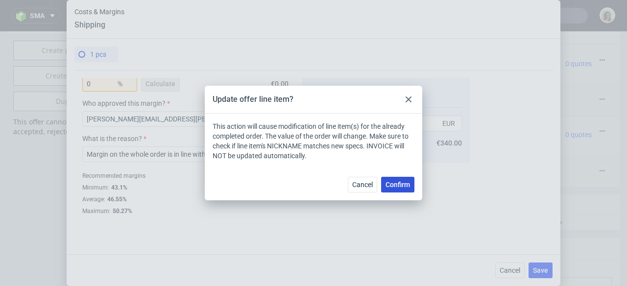
click at [409, 188] on span "Confirm" at bounding box center [398, 184] width 25 height 7
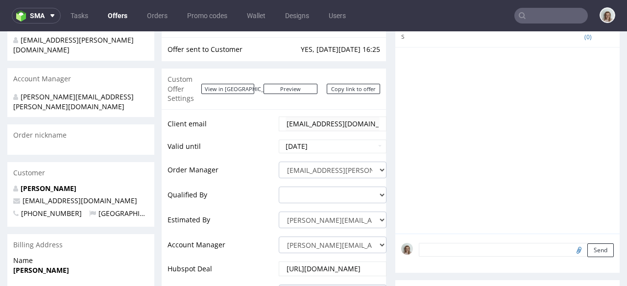
scroll to position [0, 0]
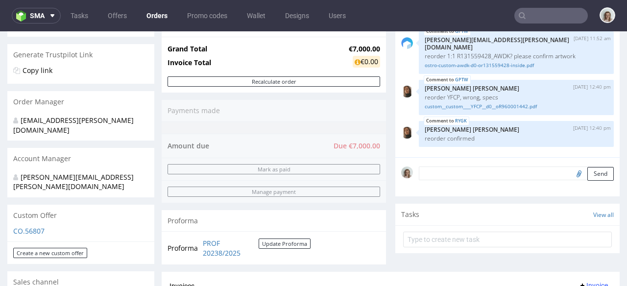
scroll to position [333, 0]
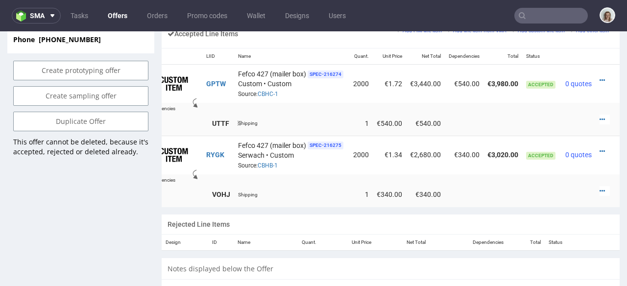
scroll to position [494, 0]
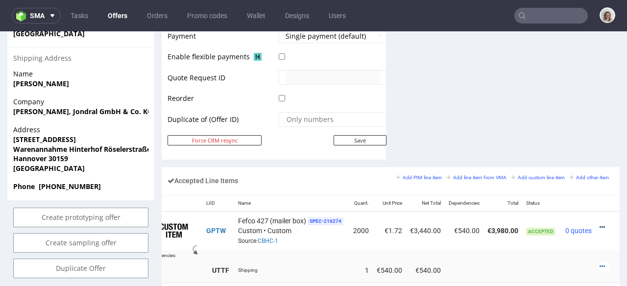
click at [600, 224] on icon at bounding box center [602, 227] width 5 height 7
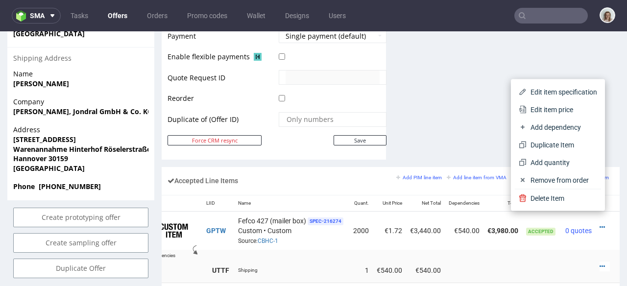
click at [527, 105] on span "Edit item price" at bounding box center [562, 110] width 71 height 10
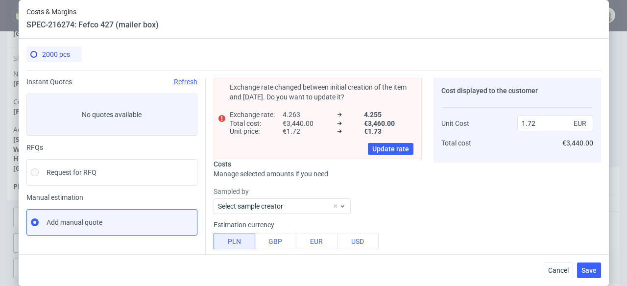
scroll to position [272, 0]
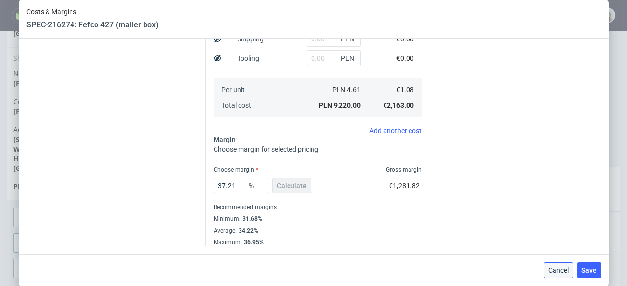
click at [549, 265] on button "Cancel" at bounding box center [558, 271] width 29 height 16
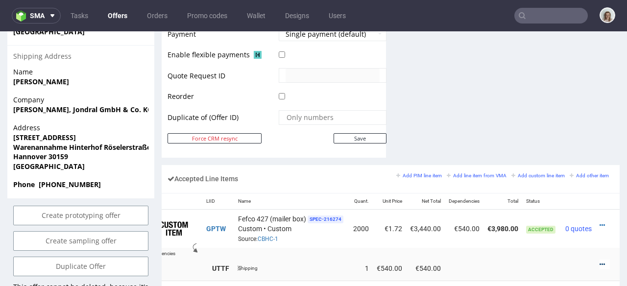
scroll to position [496, 0]
click at [600, 261] on icon at bounding box center [602, 264] width 5 height 7
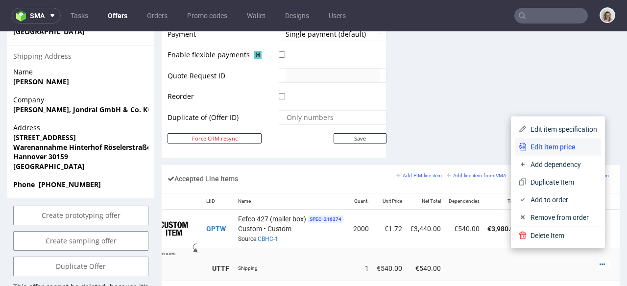
click at [528, 154] on li "Edit item price" at bounding box center [558, 147] width 86 height 18
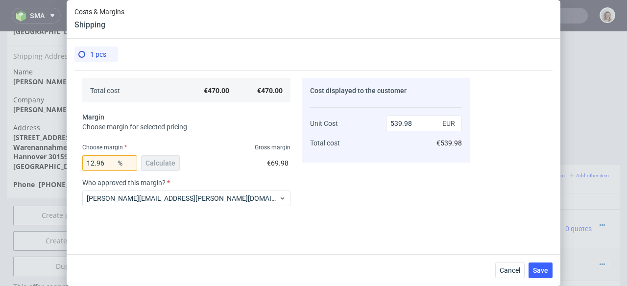
scroll to position [284, 0]
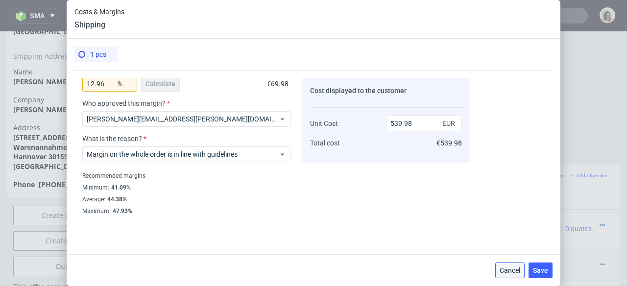
drag, startPoint x: 510, startPoint y: 273, endPoint x: 543, endPoint y: 232, distance: 52.7
click at [510, 273] on span "Cancel" at bounding box center [510, 270] width 21 height 7
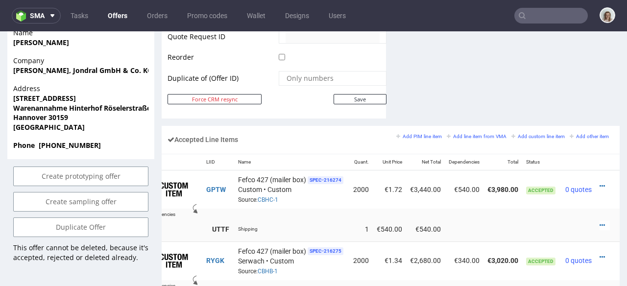
scroll to position [664, 0]
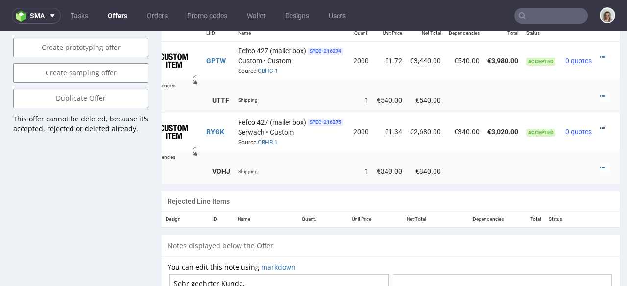
click at [600, 125] on icon at bounding box center [602, 128] width 5 height 7
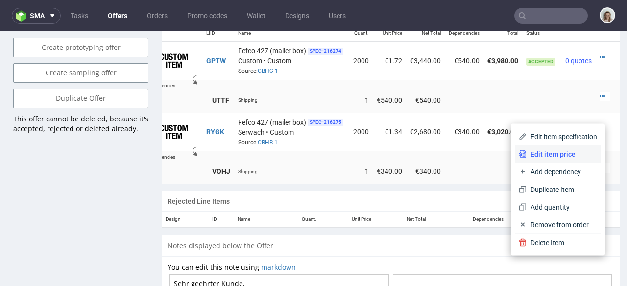
click at [528, 156] on span "Edit item price" at bounding box center [562, 155] width 71 height 10
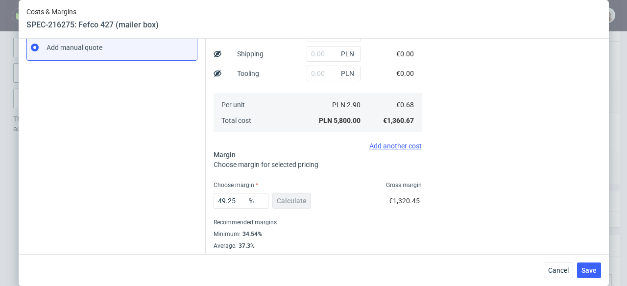
scroll to position [190, 0]
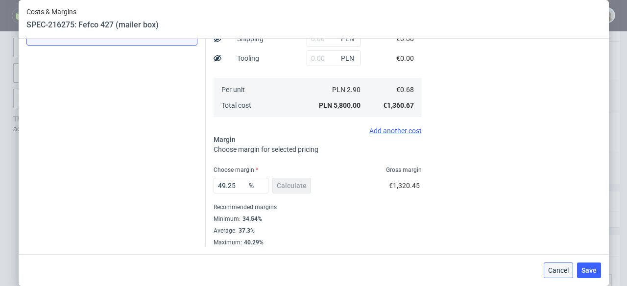
click at [561, 271] on span "Cancel" at bounding box center [559, 270] width 21 height 7
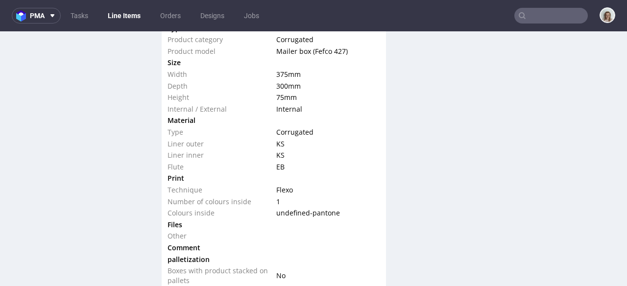
scroll to position [1001, 0]
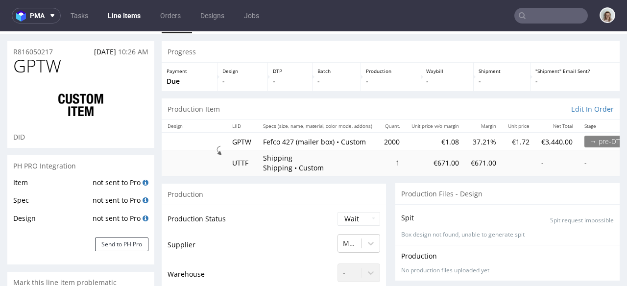
scroll to position [77, 0]
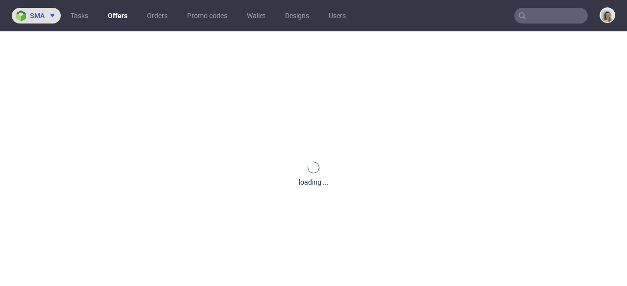
click at [52, 18] on icon at bounding box center [53, 16] width 8 height 8
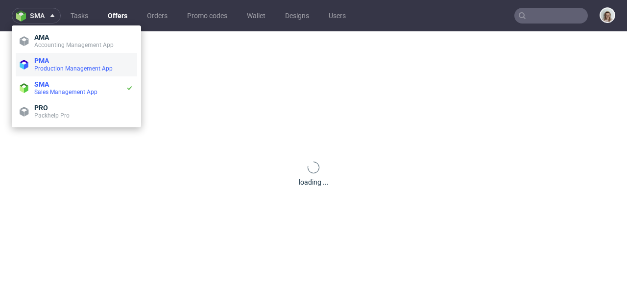
click at [57, 62] on span "PMA" at bounding box center [83, 61] width 99 height 8
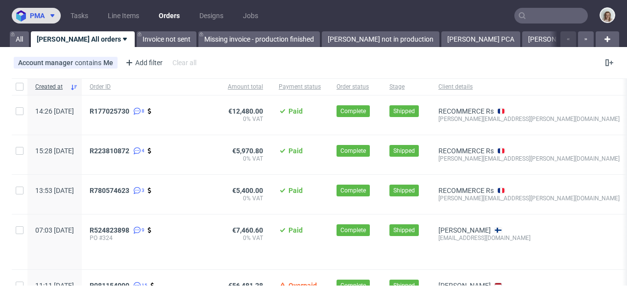
click at [46, 9] on button "pma" at bounding box center [36, 16] width 49 height 16
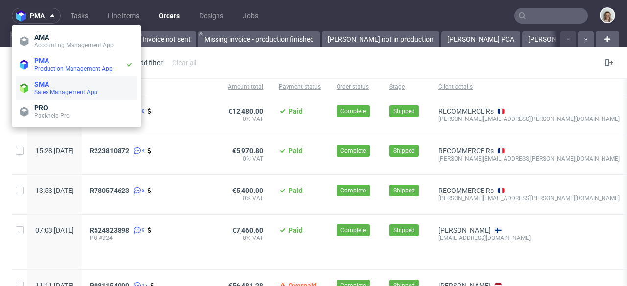
click at [64, 83] on span "SMA" at bounding box center [83, 84] width 99 height 8
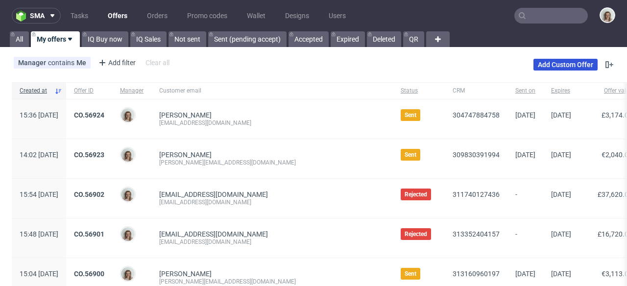
click at [566, 65] on link "Add Custom Offer" at bounding box center [566, 65] width 64 height 12
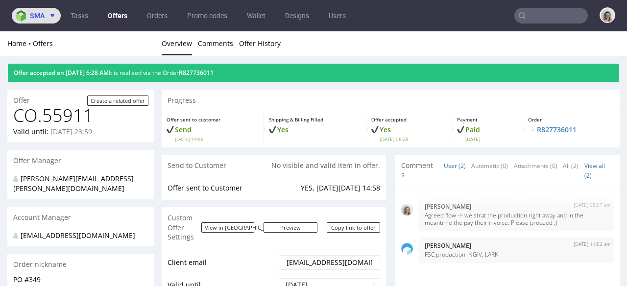
click at [40, 19] on span "sma" at bounding box center [37, 15] width 15 height 7
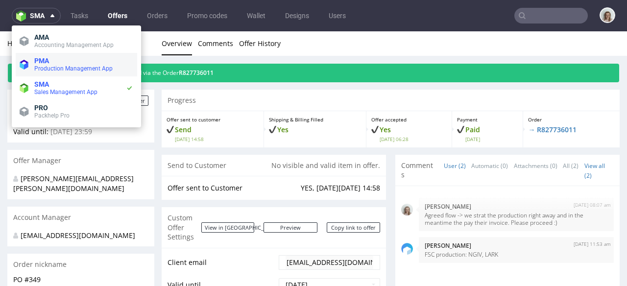
click at [36, 63] on span "PMA" at bounding box center [41, 61] width 15 height 8
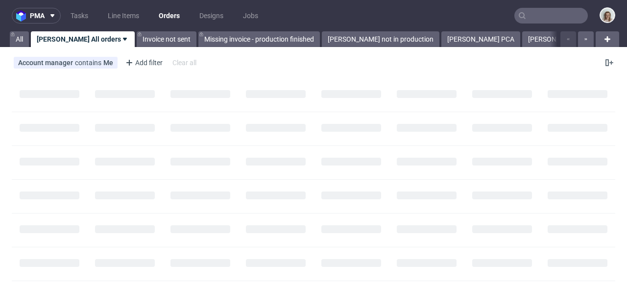
click at [548, 13] on input "text" at bounding box center [552, 16] width 74 height 16
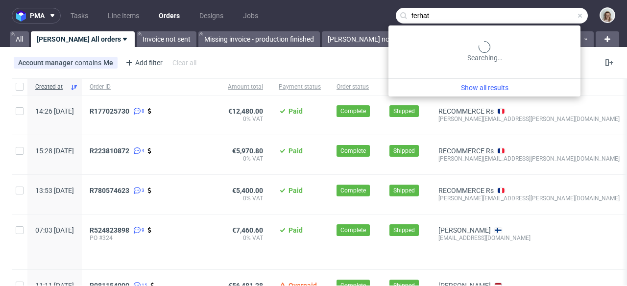
type input "ferhat"
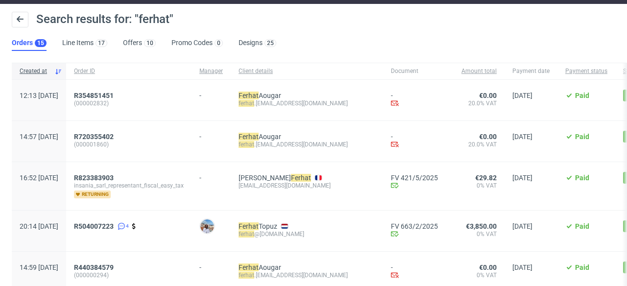
scroll to position [74, 0]
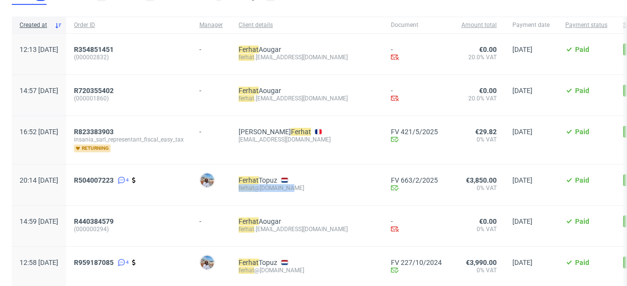
drag, startPoint x: 326, startPoint y: 190, endPoint x: 273, endPoint y: 191, distance: 53.4
click at [273, 191] on div "ferhat @valyuu.com" at bounding box center [307, 188] width 137 height 8
copy div "ferhat @valyuu.com"
click at [114, 180] on span "R504007223" at bounding box center [94, 180] width 40 height 8
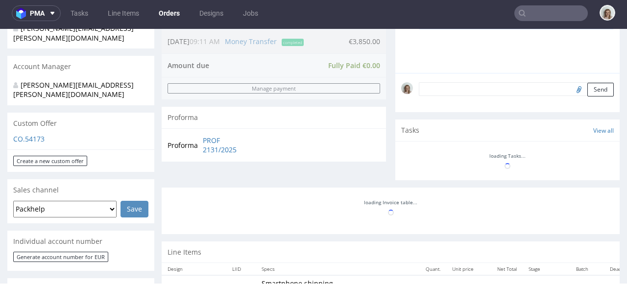
scroll to position [461, 0]
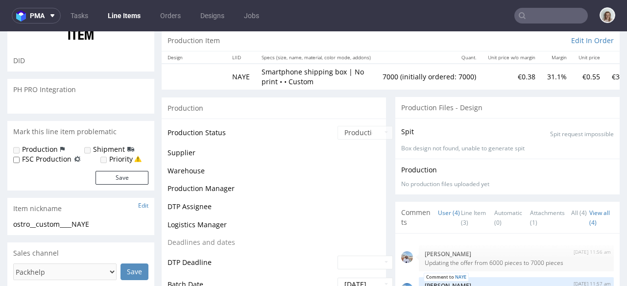
scroll to position [79, 0]
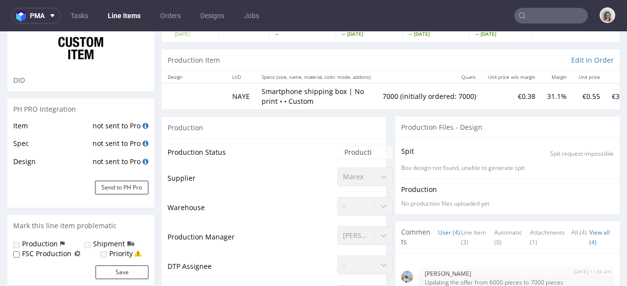
select select "in_progress"
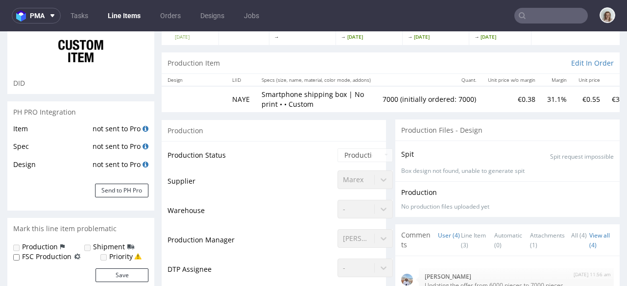
scroll to position [0, 0]
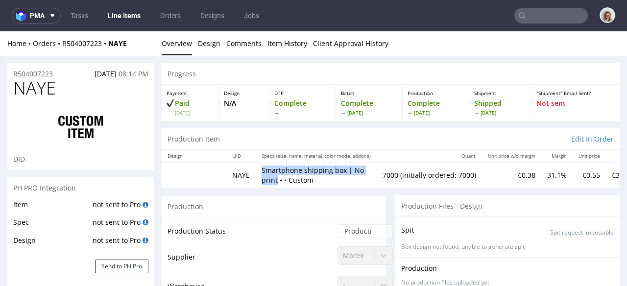
drag, startPoint x: 258, startPoint y: 170, endPoint x: 373, endPoint y: 169, distance: 114.7
click at [373, 169] on td "Smartphone shipping box | No print • • Custom" at bounding box center [316, 174] width 121 height 25
copy p "Smartphone shipping box | No print"
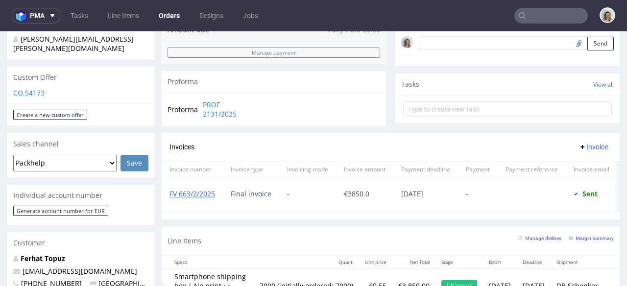
scroll to position [210, 0]
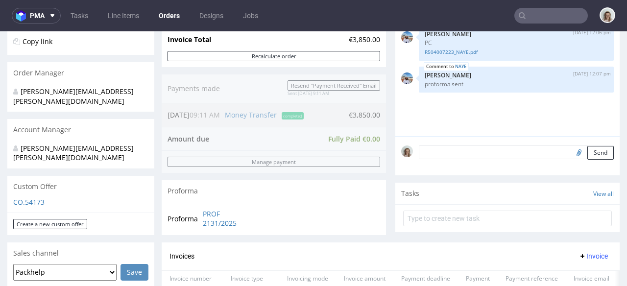
click at [36, 198] on p "CO.54173" at bounding box center [80, 203] width 135 height 10
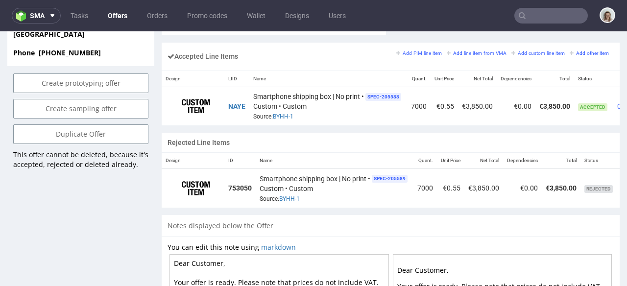
scroll to position [0, 67]
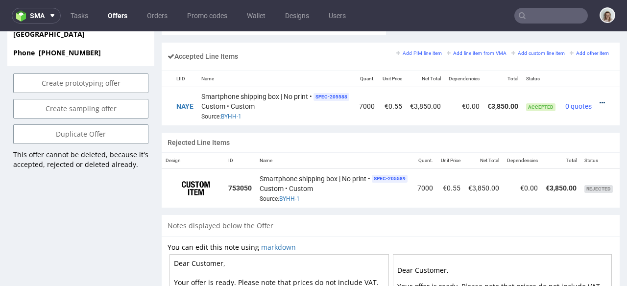
click at [600, 100] on icon at bounding box center [602, 103] width 5 height 7
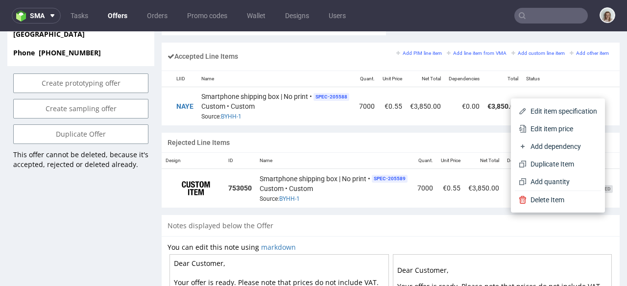
drag, startPoint x: 559, startPoint y: 125, endPoint x: 552, endPoint y: 124, distance: 7.4
click at [559, 125] on span "Edit item price" at bounding box center [562, 129] width 71 height 10
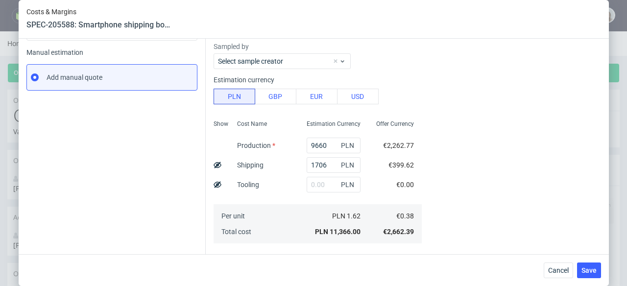
scroll to position [272, 0]
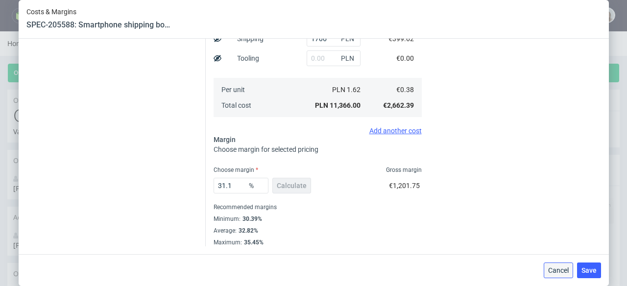
click at [568, 270] on span "Cancel" at bounding box center [559, 270] width 21 height 7
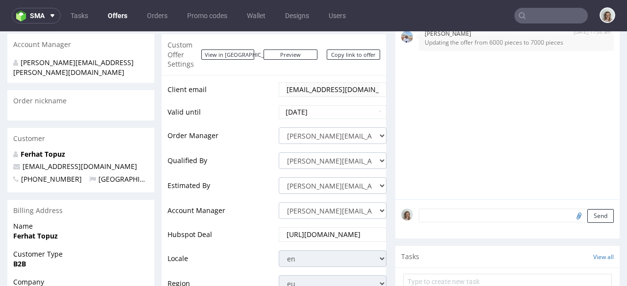
scroll to position [0, 0]
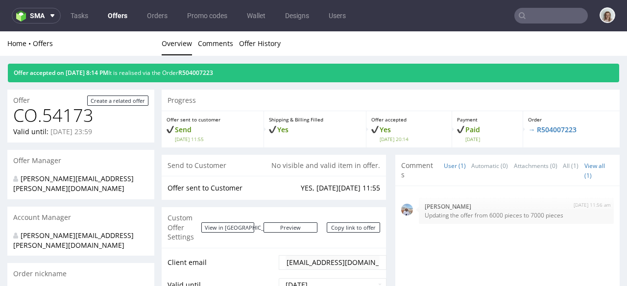
click at [222, 77] on div "Offer accepted on 19.01.2025 8:14 PM It is realised via the Order R504007223" at bounding box center [314, 73] width 612 height 19
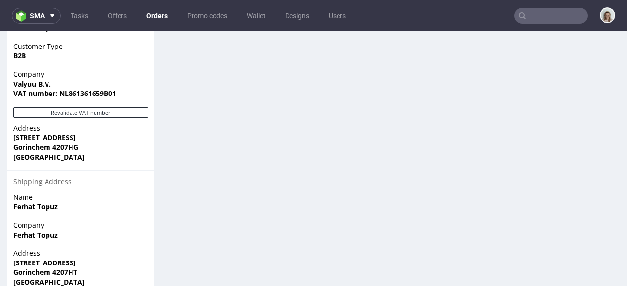
scroll to position [695, 0]
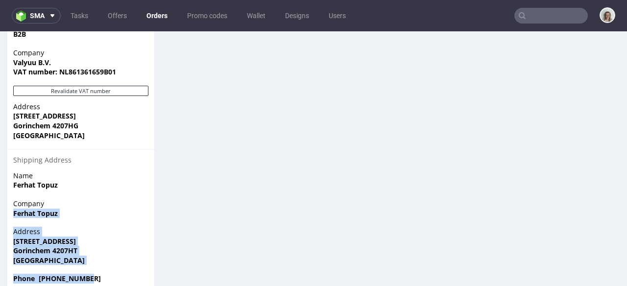
drag, startPoint x: 60, startPoint y: 253, endPoint x: 13, endPoint y: 194, distance: 75.7
click at [13, 194] on section "Billing Address Edit Name Ferhat Topuz Customer Type B2B Company Valyuu B.V. VA…" at bounding box center [80, 132] width 147 height 322
copy section "Ferhat Topuz Address Buys Ballotstraat 19 Gorinchem 4207HT Netherlands Phone +3…"
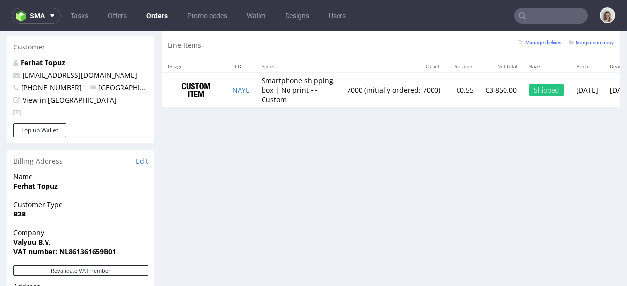
scroll to position [505, 0]
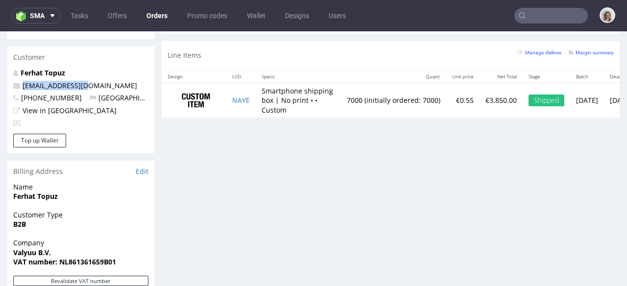
drag, startPoint x: 48, startPoint y: 69, endPoint x: 11, endPoint y: 68, distance: 36.3
click at [11, 68] on div "Ferhat Topuz ferhat@valyuu.com +31622982038 Netherlands View in Hubspot" at bounding box center [80, 101] width 147 height 66
copy span "[EMAIL_ADDRESS][DOMAIN_NAME]"
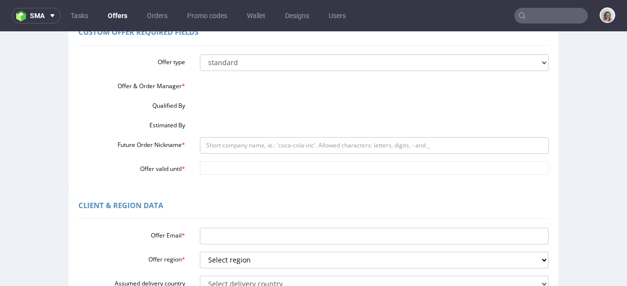
scroll to position [136, 0]
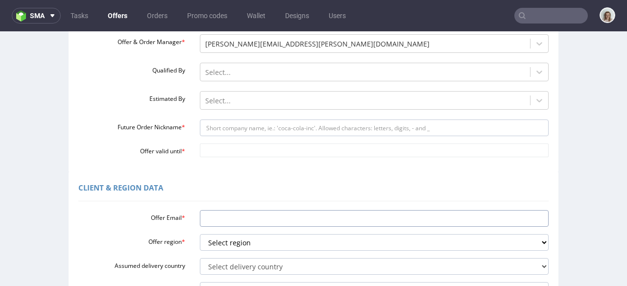
click at [211, 192] on div "Client & Region data Offer Email * Offer region * Select region eu gb de pl fr …" at bounding box center [314, 243] width 490 height 142
paste input "[EMAIL_ADDRESS][DOMAIN_NAME]"
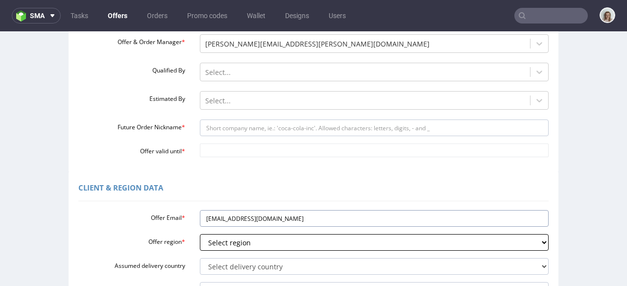
type input "[EMAIL_ADDRESS][DOMAIN_NAME]"
click at [224, 247] on select "Select region eu gb de pl fr it es" at bounding box center [375, 242] width 350 height 17
select select "eu"
click at [200, 234] on select "Select region eu gb de pl fr it es" at bounding box center [375, 242] width 350 height 17
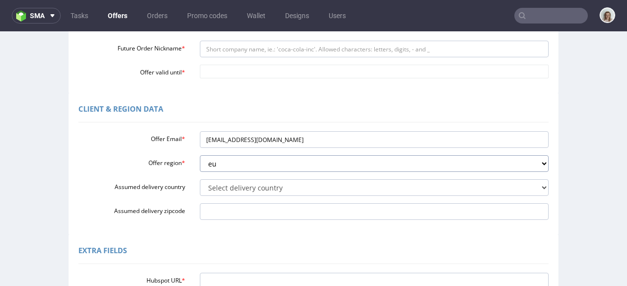
scroll to position [215, 0]
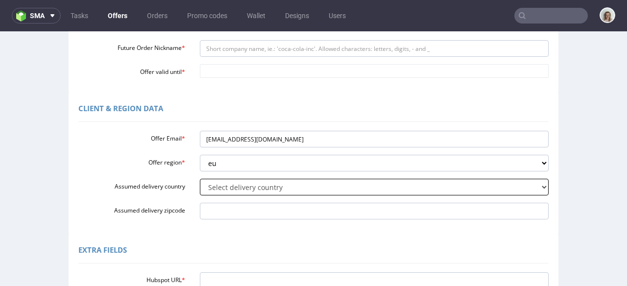
click at [210, 187] on select "Select delivery country [GEOGRAPHIC_DATA] [GEOGRAPHIC_DATA] [GEOGRAPHIC_DATA] […" at bounding box center [375, 187] width 350 height 17
select select "166"
click at [200, 179] on select "Select delivery country [GEOGRAPHIC_DATA] [GEOGRAPHIC_DATA] [GEOGRAPHIC_DATA] […" at bounding box center [375, 187] width 350 height 17
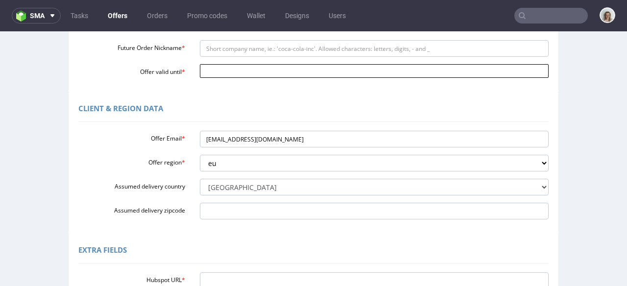
click at [207, 73] on input "Offer valid until *" at bounding box center [375, 71] width 350 height 14
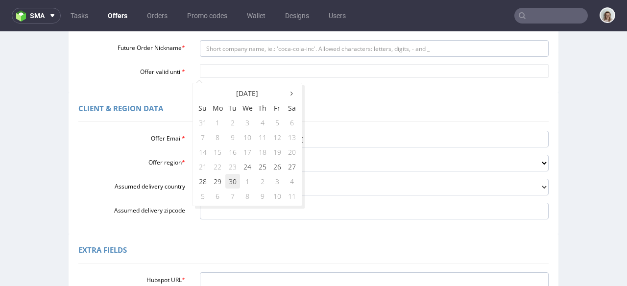
click at [236, 179] on td "30" at bounding box center [232, 181] width 15 height 15
type input "[DATE]"
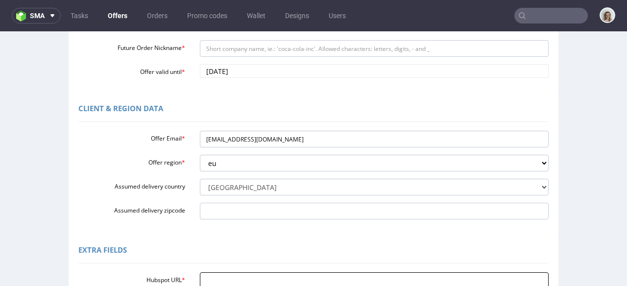
click at [211, 279] on input "Hubspot URL *" at bounding box center [375, 281] width 350 height 17
paste input "[URL][DOMAIN_NAME]"
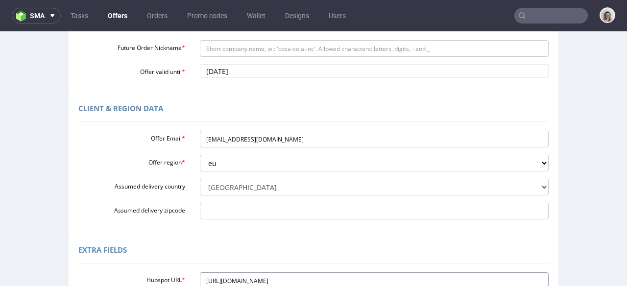
type input "[URL][DOMAIN_NAME]"
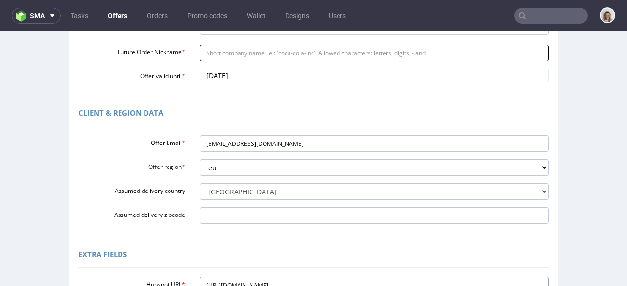
scroll to position [202, 0]
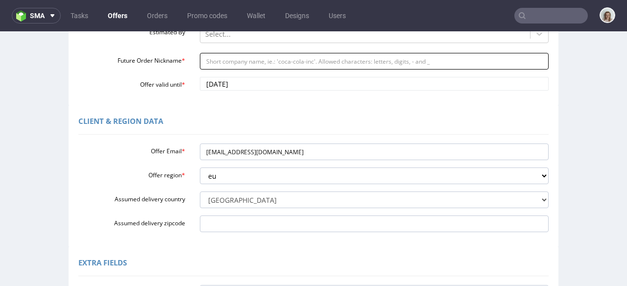
click at [208, 63] on input "Future Order Nickname *" at bounding box center [375, 61] width 350 height 17
paste input "Valyuu_-_Reorder_of_unprinted_boxes"
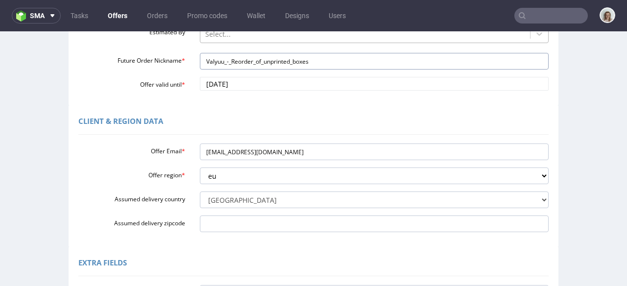
type input "Valyuu_-_Reorder_of_unprinted_boxes"
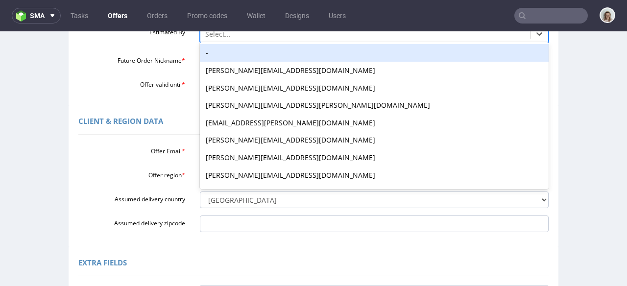
click at [207, 31] on div at bounding box center [365, 34] width 321 height 12
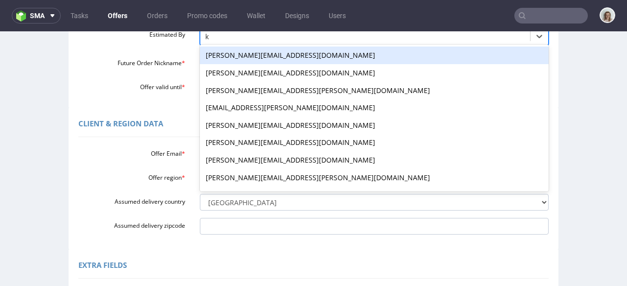
type input "kl"
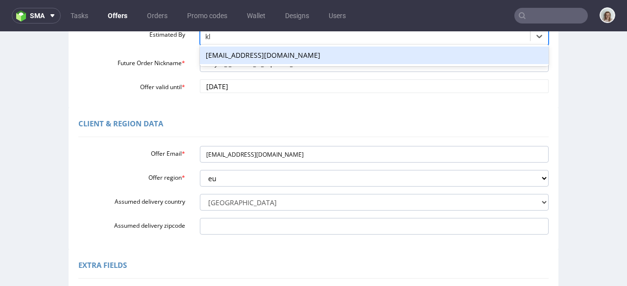
click at [246, 60] on div "[EMAIL_ADDRESS][DOMAIN_NAME]" at bounding box center [375, 56] width 350 height 18
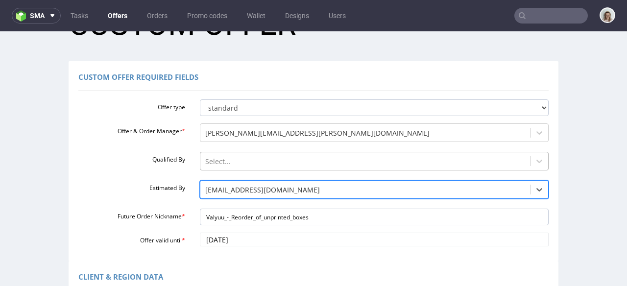
click at [226, 158] on div "Select..." at bounding box center [375, 159] width 350 height 14
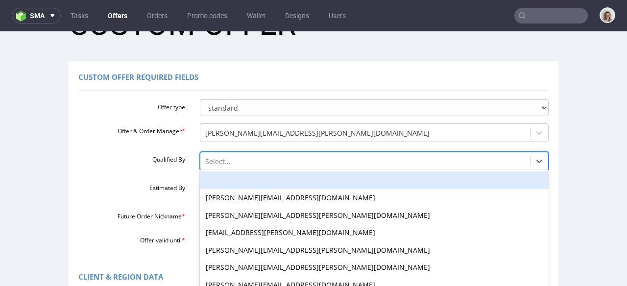
scroll to position [81, 0]
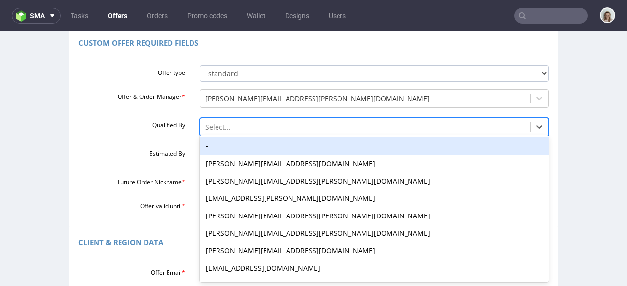
click at [224, 148] on div "-" at bounding box center [375, 146] width 350 height 18
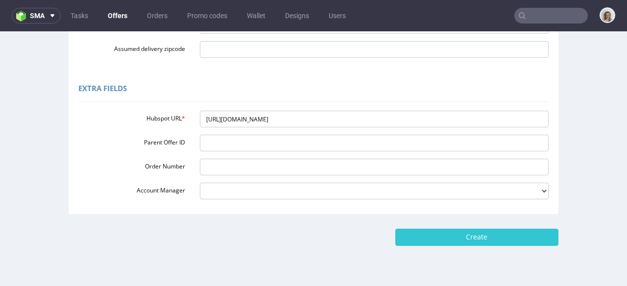
scroll to position [400, 0]
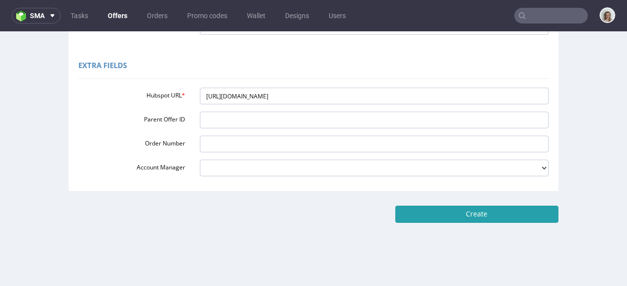
click at [467, 217] on input "Create" at bounding box center [477, 214] width 163 height 17
type input "Please wait..."
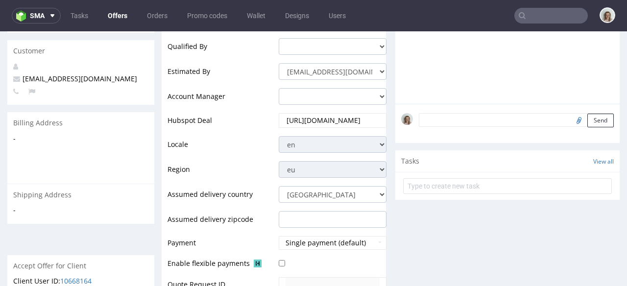
scroll to position [483, 0]
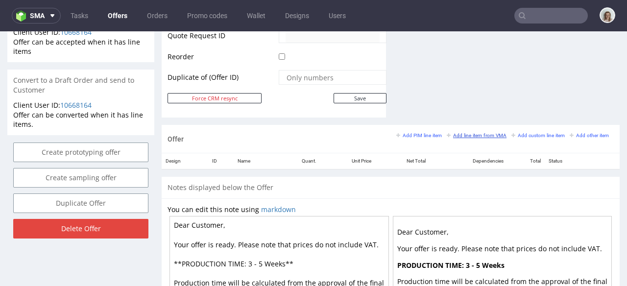
click at [450, 133] on small "Add line item from VMA" at bounding box center [477, 135] width 60 height 5
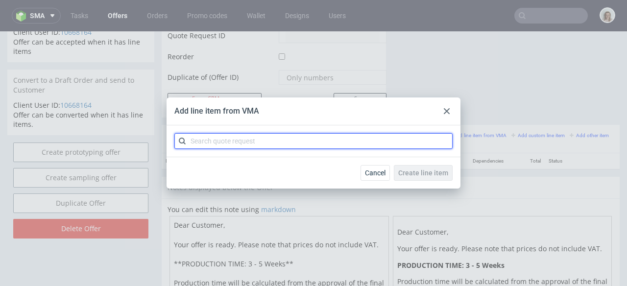
click at [318, 138] on input "text" at bounding box center [314, 141] width 278 height 16
paste input "CAAP-2"
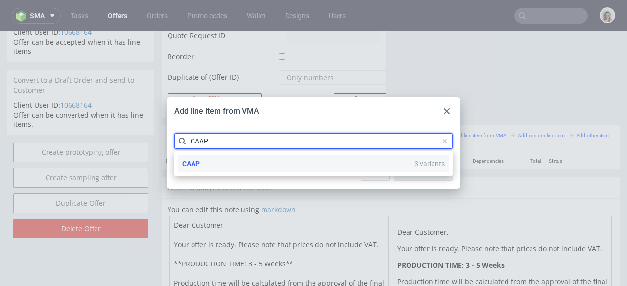
type input "CAAP"
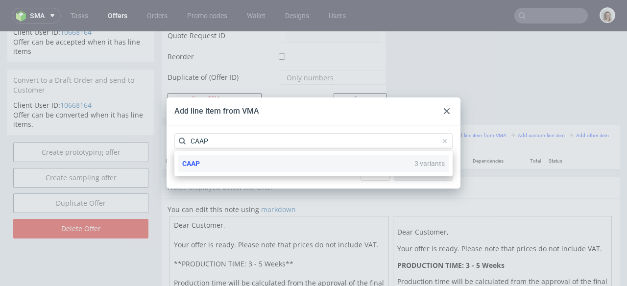
click at [272, 163] on div "CAAP 3 variants" at bounding box center [313, 164] width 271 height 18
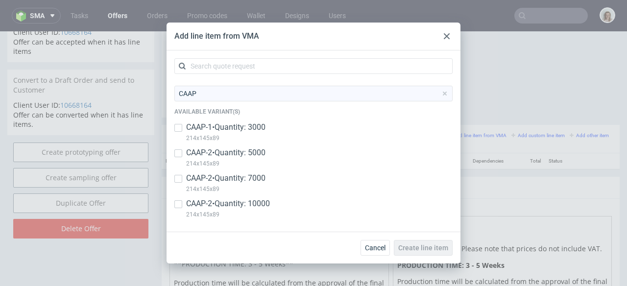
click at [265, 153] on p "CAAP-2 • Quantity: 5000" at bounding box center [225, 153] width 79 height 11
checkbox input "true"
click at [262, 179] on p "CAAP-2 • Quantity: 7000" at bounding box center [225, 178] width 79 height 11
checkbox input "true"
click at [270, 206] on p "CAAP-2 • Quantity: 10000" at bounding box center [228, 204] width 84 height 11
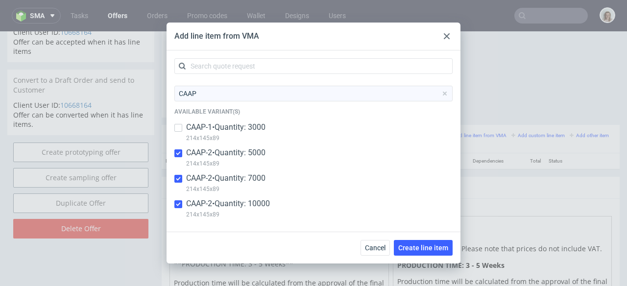
checkbox input "true"
click at [182, 125] on input "checkbox" at bounding box center [179, 128] width 8 height 8
checkbox input "true"
click at [432, 243] on button "Create line item" at bounding box center [423, 248] width 59 height 16
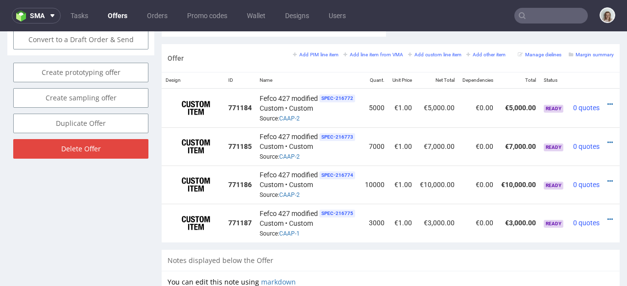
scroll to position [0, 23]
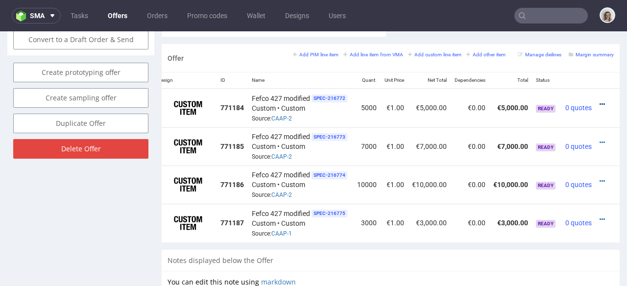
click at [600, 101] on icon at bounding box center [602, 104] width 5 height 7
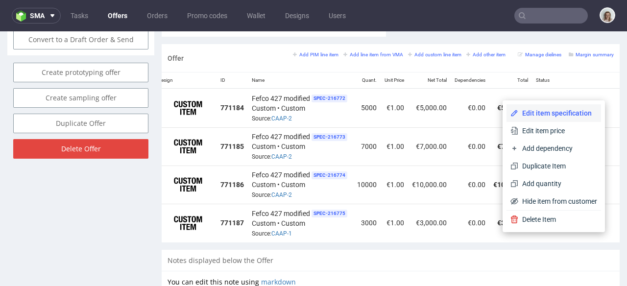
click at [548, 111] on span "Edit item specification" at bounding box center [558, 113] width 79 height 10
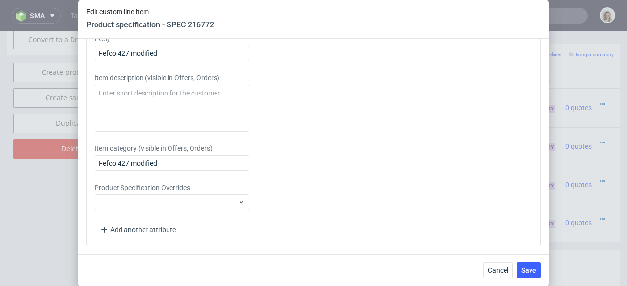
scroll to position [1467, 0]
drag, startPoint x: 171, startPoint y: 161, endPoint x: 88, endPoint y: 164, distance: 82.4
click at [88, 163] on div "Please provide custom item attributes These will be shown in Offers, on Proform…" at bounding box center [313, 114] width 455 height 264
paste input "Smartphone shipping box | No print"
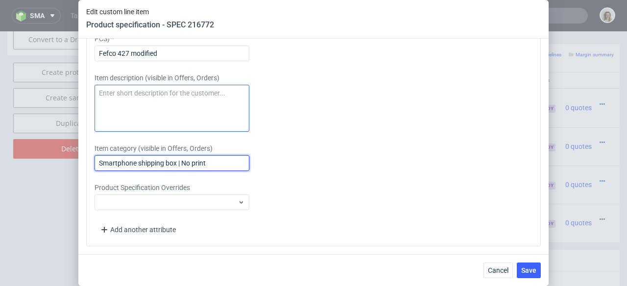
type input "Smartphone shipping box | No print"
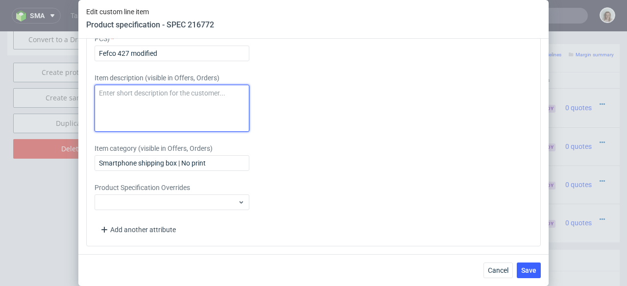
click at [127, 95] on textarea at bounding box center [172, 108] width 155 height 47
paste textarea "Smartphone shipping box | No print"
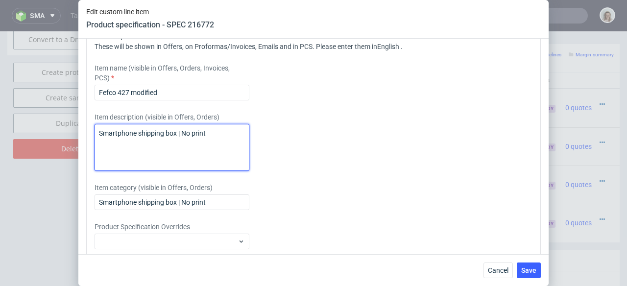
scroll to position [1384, 0]
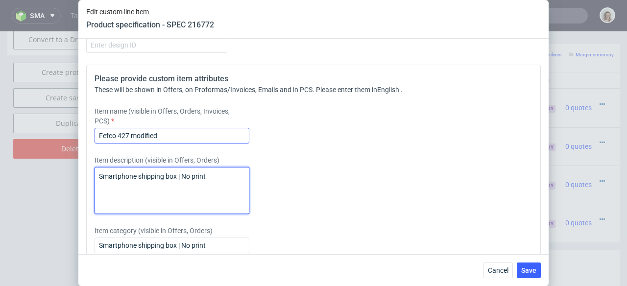
type textarea "Smartphone shipping box | No print"
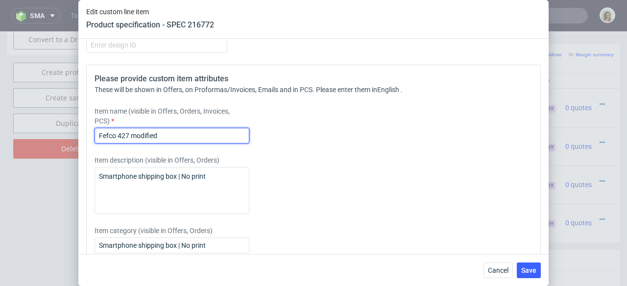
drag, startPoint x: 182, startPoint y: 139, endPoint x: 89, endPoint y: 139, distance: 93.6
click at [89, 139] on div "Please provide custom item attributes These will be shown in Offers, on Proform…" at bounding box center [313, 197] width 455 height 264
paste input "Smartphone shipping box | No print"
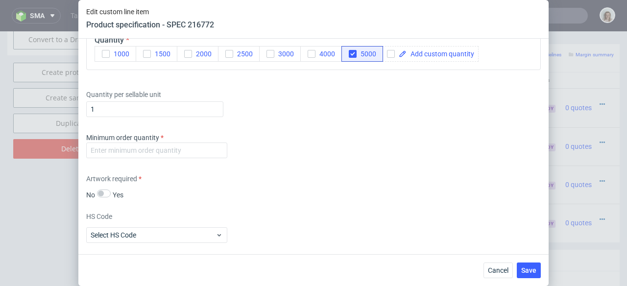
scroll to position [1149, 0]
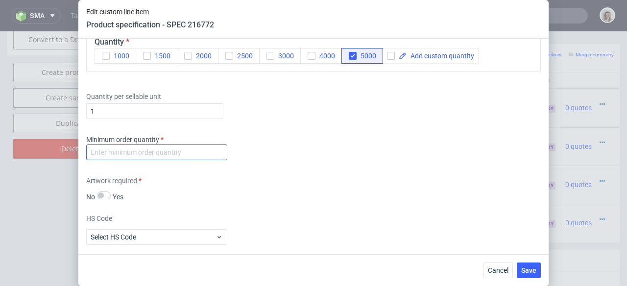
type input "Smartphone shipping box | No print"
click at [101, 148] on input "number" at bounding box center [156, 153] width 141 height 16
type input "1"
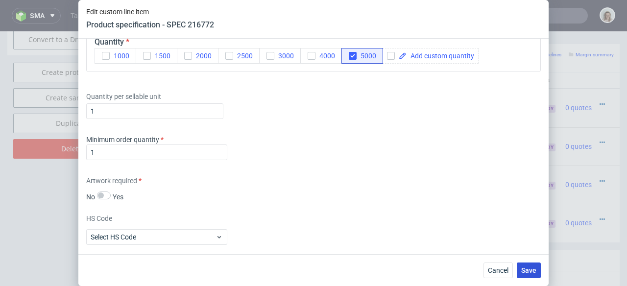
click at [534, 268] on span "Save" at bounding box center [529, 270] width 15 height 7
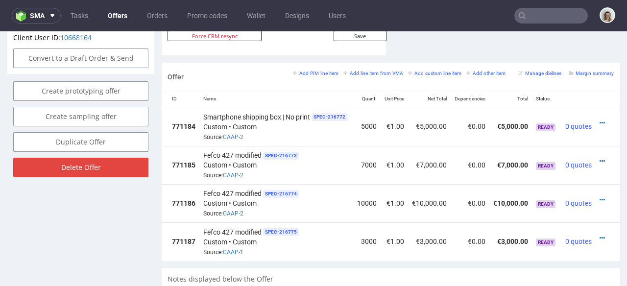
scroll to position [0, 72]
click at [600, 158] on icon at bounding box center [602, 161] width 5 height 7
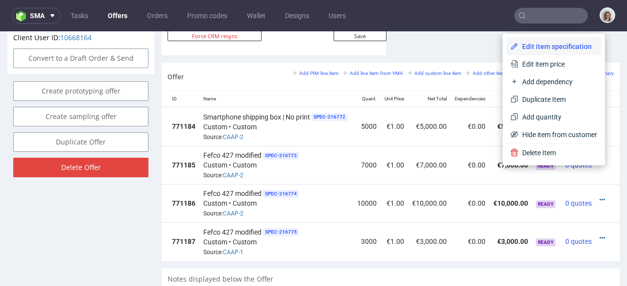
click at [544, 46] on span "Edit item specification" at bounding box center [558, 47] width 79 height 10
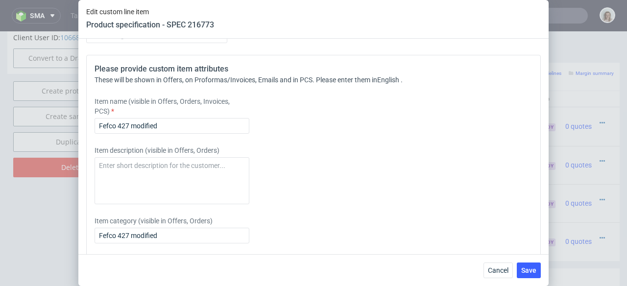
scroll to position [1395, 0]
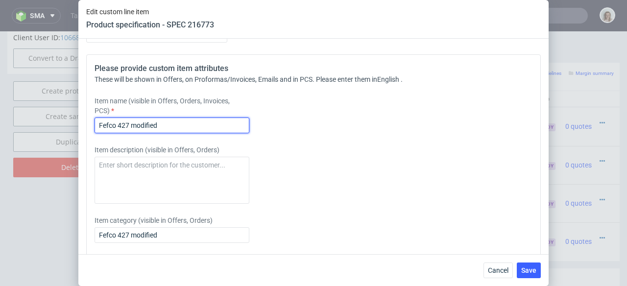
drag, startPoint x: 118, startPoint y: 140, endPoint x: 75, endPoint y: 141, distance: 42.7
click at [75, 141] on div "Edit custom line item Product specification - SPEC 216773 Supplier Marex Techni…" at bounding box center [313, 143] width 627 height 286
paste input "Smartphone shipping box | No print"
type input "Smartphone shipping box | No print"
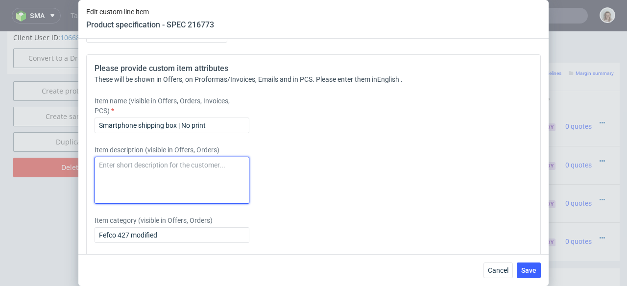
click at [95, 178] on textarea at bounding box center [172, 180] width 155 height 47
paste textarea "Smartphone shipping box | No print"
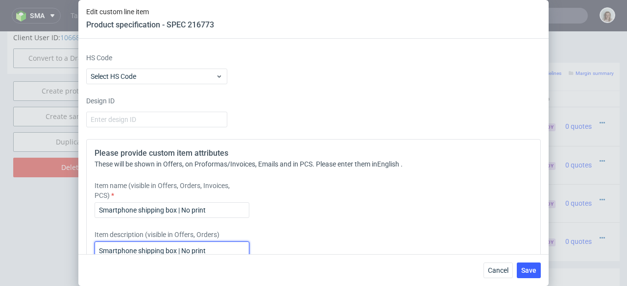
scroll to position [1223, 0]
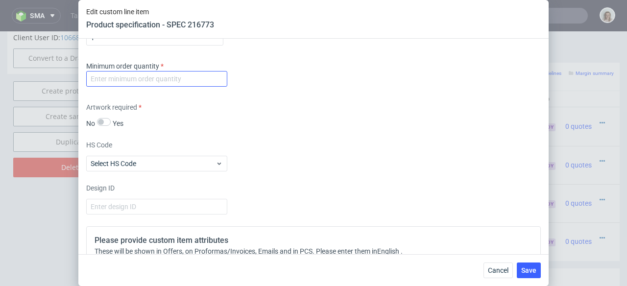
type textarea "Smartphone shipping box | No print"
click at [110, 87] on input "number" at bounding box center [156, 79] width 141 height 16
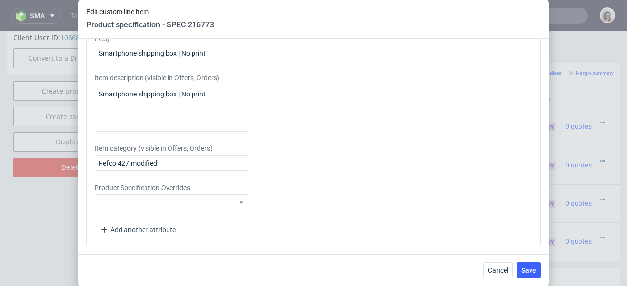
scroll to position [1485, 0]
type input "1"
drag, startPoint x: 179, startPoint y: 161, endPoint x: 64, endPoint y: 166, distance: 114.8
click at [64, 166] on div "Edit custom line item Product specification - SPEC 216773 Supplier Marex Techni…" at bounding box center [313, 143] width 627 height 286
paste input "Smartphone shipping box | No print"
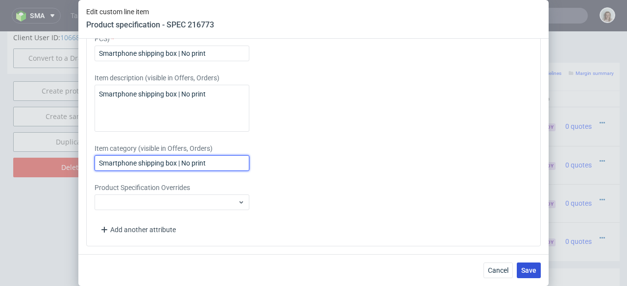
type input "Smartphone shipping box | No print"
click at [534, 267] on span "Save" at bounding box center [529, 270] width 15 height 7
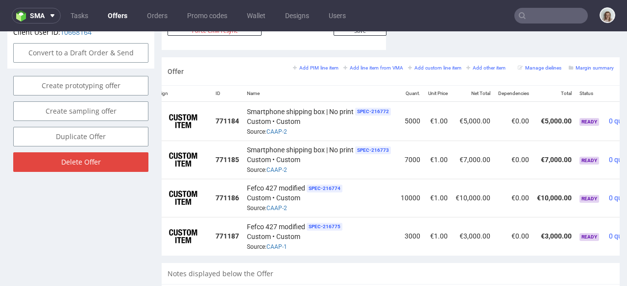
scroll to position [0, 72]
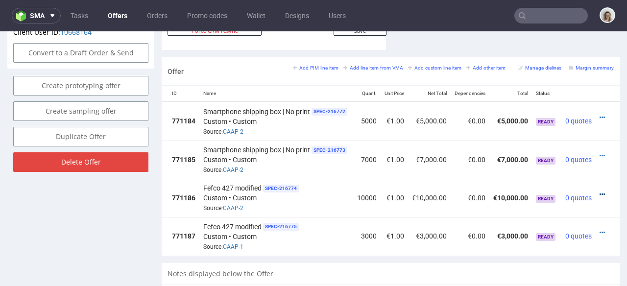
click at [600, 191] on icon at bounding box center [602, 194] width 5 height 7
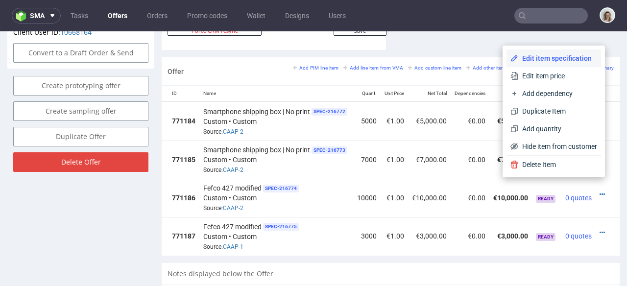
click at [519, 55] on span "Edit item specification" at bounding box center [558, 58] width 79 height 10
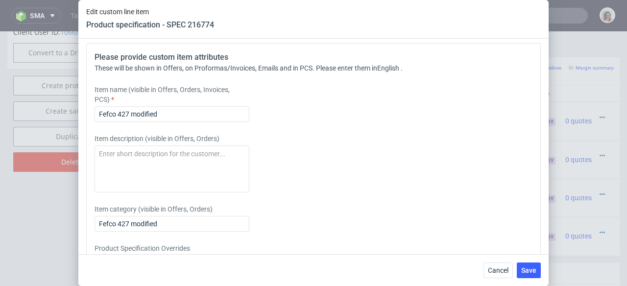
scroll to position [1485, 0]
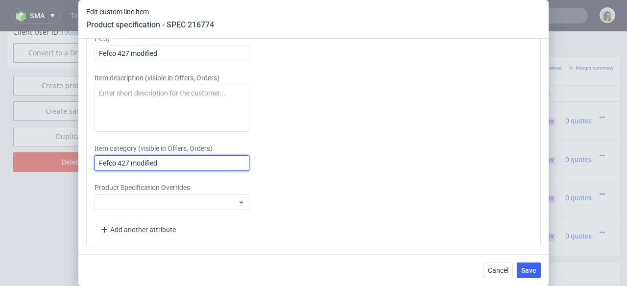
drag, startPoint x: 99, startPoint y: 161, endPoint x: 73, endPoint y: 160, distance: 25.5
click at [73, 160] on div "Edit custom line item Product specification - SPEC 216774 Supplier Marex Techni…" at bounding box center [313, 143] width 627 height 286
paste input "Smartphone shipping box | No print"
type input "Smartphone shipping box | No print"
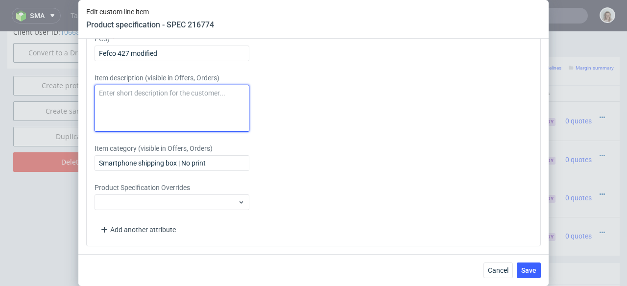
click at [116, 120] on textarea at bounding box center [172, 108] width 155 height 47
paste textarea "Smartphone shipping box | No print"
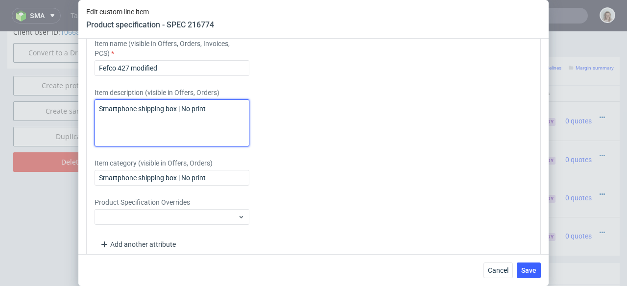
scroll to position [1395, 0]
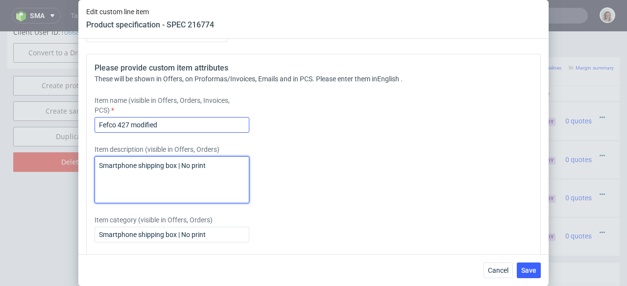
type textarea "Smartphone shipping box | No print"
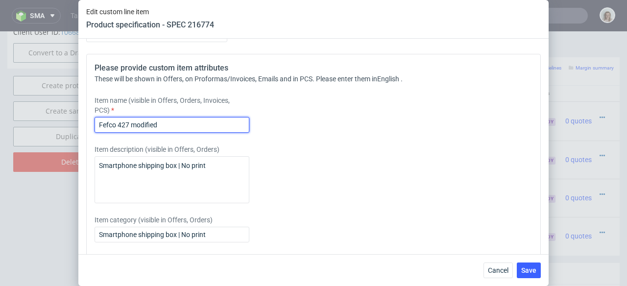
drag, startPoint x: 137, startPoint y: 146, endPoint x: 89, endPoint y: 145, distance: 48.1
click at [89, 145] on div "Please provide custom item attributes These will be shown in Offers, on Proform…" at bounding box center [313, 186] width 455 height 264
paste input "Smartphone shipping box | No print"
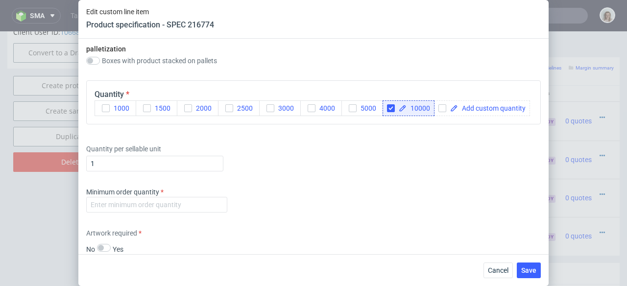
scroll to position [1096, 0]
type input "Smartphone shipping box | No print"
click at [101, 213] on input "number" at bounding box center [156, 206] width 141 height 16
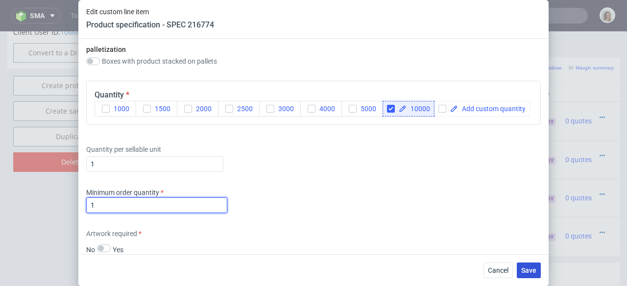
type input "1"
click at [524, 269] on span "Save" at bounding box center [529, 270] width 15 height 7
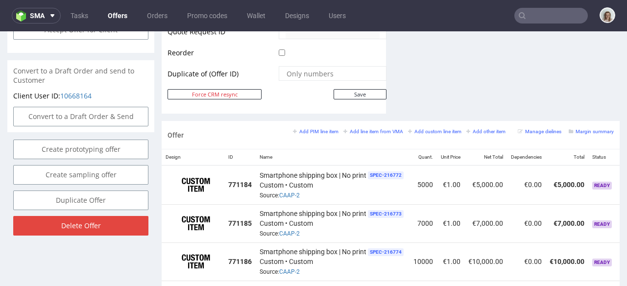
scroll to position [642, 0]
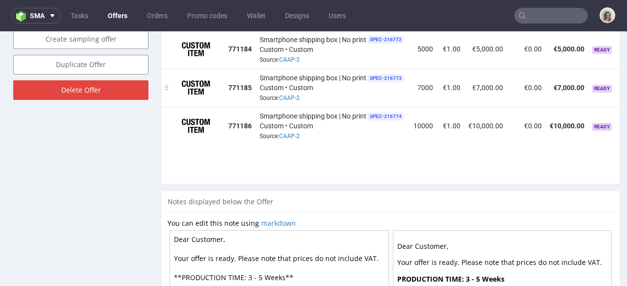
drag, startPoint x: 169, startPoint y: 151, endPoint x: 198, endPoint y: 64, distance: 92.4
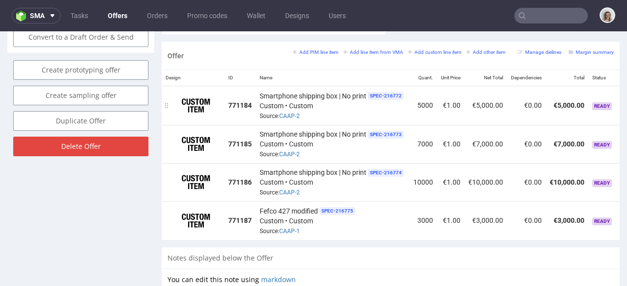
scroll to position [570, 0]
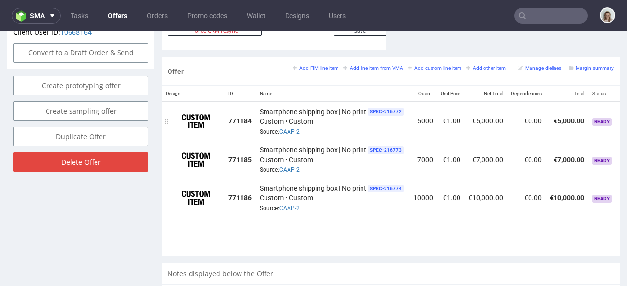
drag, startPoint x: 168, startPoint y: 224, endPoint x: 190, endPoint y: 120, distance: 106.2
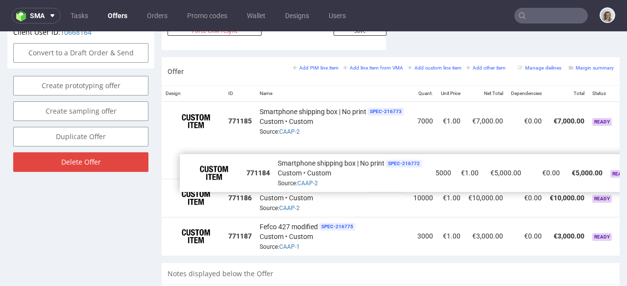
drag, startPoint x: 168, startPoint y: 111, endPoint x: 186, endPoint y: 162, distance: 54.6
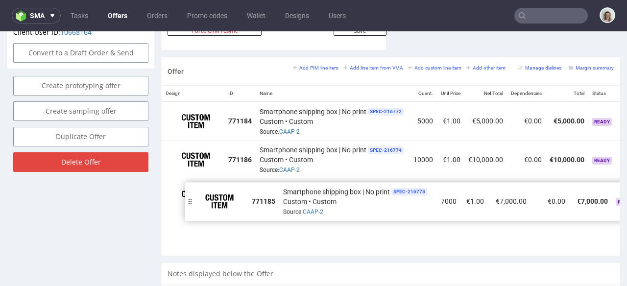
drag, startPoint x: 169, startPoint y: 112, endPoint x: 190, endPoint y: 191, distance: 82.2
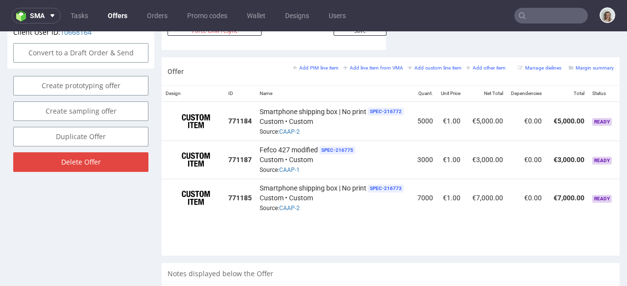
drag, startPoint x: 166, startPoint y: 150, endPoint x: 188, endPoint y: 231, distance: 84.8
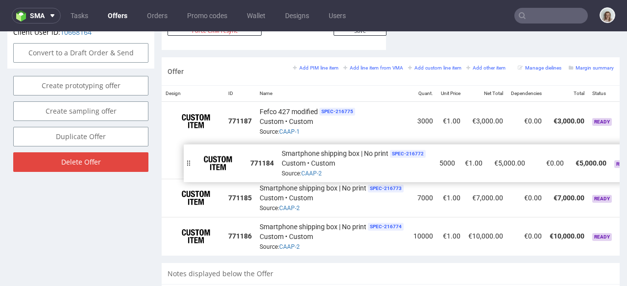
drag, startPoint x: 169, startPoint y: 111, endPoint x: 191, endPoint y: 153, distance: 47.1
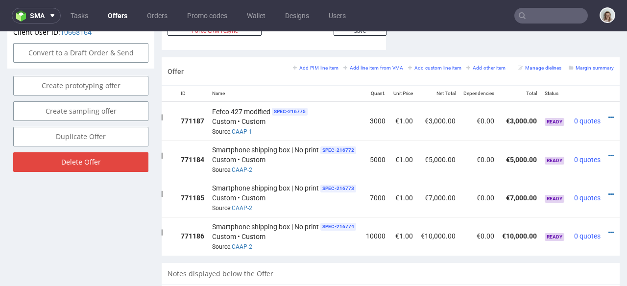
scroll to position [0, 72]
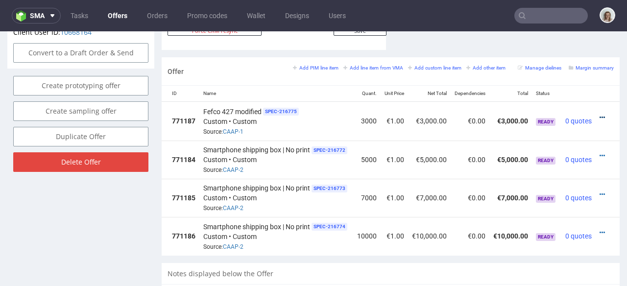
click at [600, 114] on icon at bounding box center [602, 117] width 5 height 7
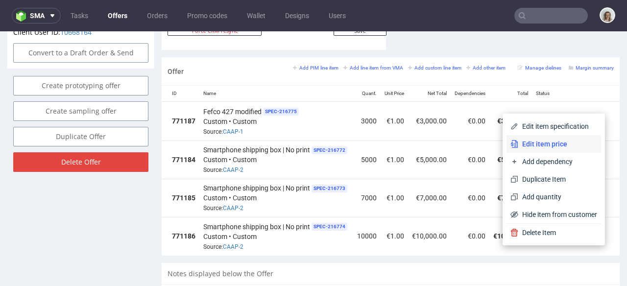
click at [553, 145] on span "Edit item price" at bounding box center [558, 144] width 79 height 10
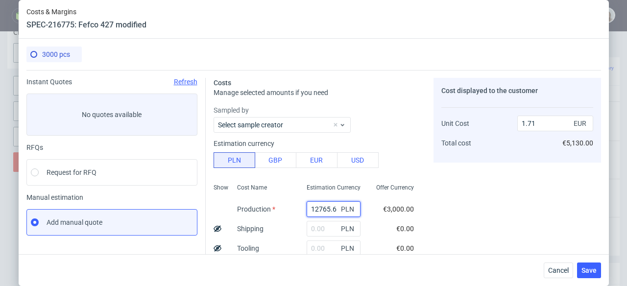
drag, startPoint x: 323, startPoint y: 208, endPoint x: 287, endPoint y: 208, distance: 35.8
click at [287, 208] on div "Show Cost Name Production Shipping Tooling Per unit Total cost Estimation Curre…" at bounding box center [318, 244] width 208 height 129
paste input "4350"
type input "4350"
type input "0.58"
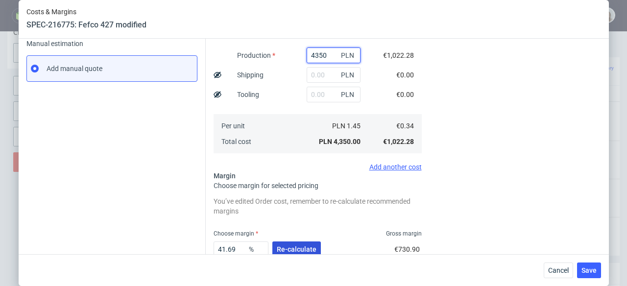
type input "4350"
click at [295, 247] on span "Re-calculate" at bounding box center [297, 249] width 40 height 7
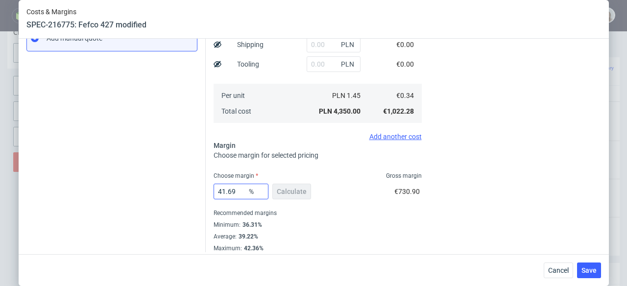
scroll to position [190, 0]
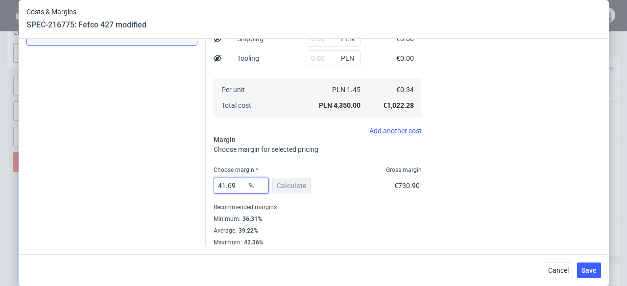
drag, startPoint x: 231, startPoint y: 187, endPoint x: 207, endPoint y: 187, distance: 24.5
click at [207, 187] on div "Costs Manage selected amounts if you need Sampled by Select sample creator Esti…" at bounding box center [404, 63] width 396 height 367
type input "31"
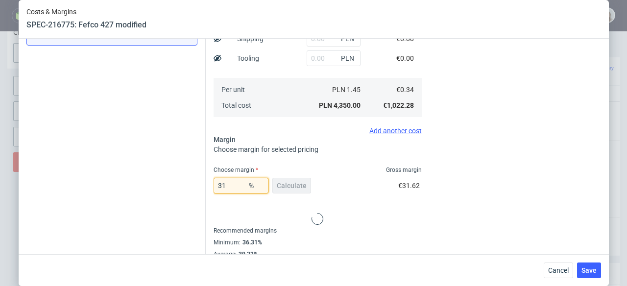
type input "0.49"
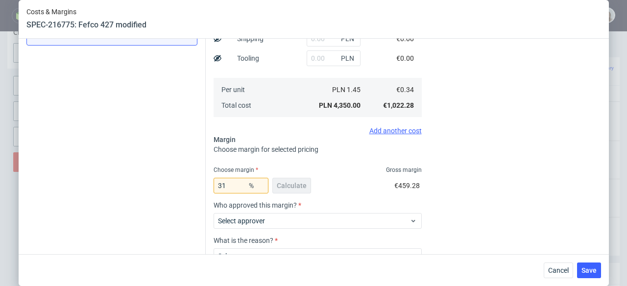
click at [326, 188] on div "31 % Calculate €459.28" at bounding box center [318, 187] width 208 height 27
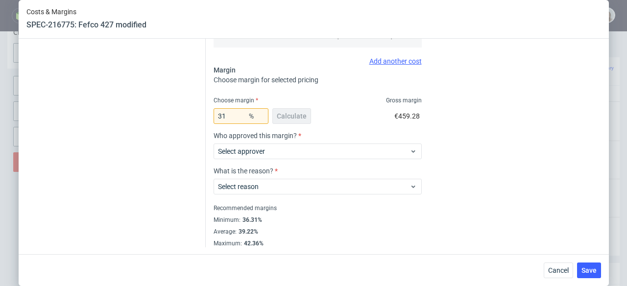
scroll to position [261, 0]
click at [227, 118] on input "31" at bounding box center [241, 115] width 55 height 16
type input "36"
type input "0.53"
type input "36.31"
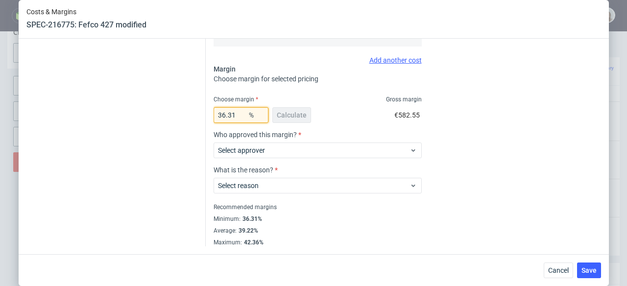
type input "0.54"
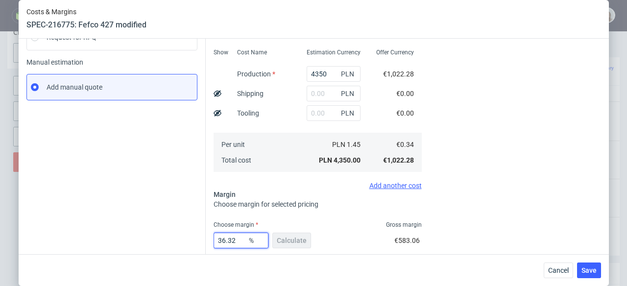
scroll to position [134, 0]
type input "36.32"
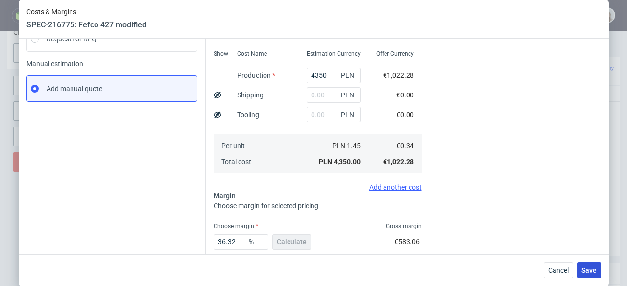
click at [599, 276] on button "Save" at bounding box center [589, 271] width 24 height 16
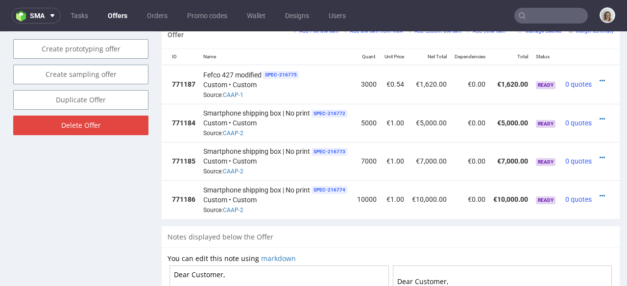
scroll to position [0, 72]
click at [600, 77] on icon at bounding box center [602, 80] width 5 height 7
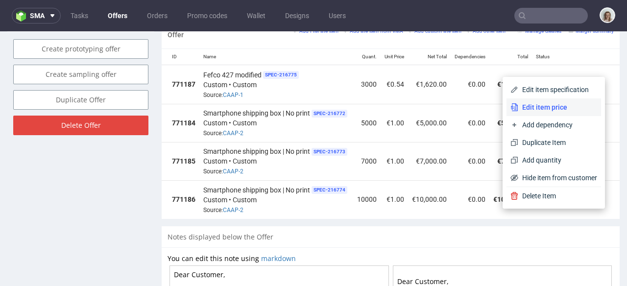
click at [548, 109] on span "Edit item price" at bounding box center [558, 107] width 79 height 10
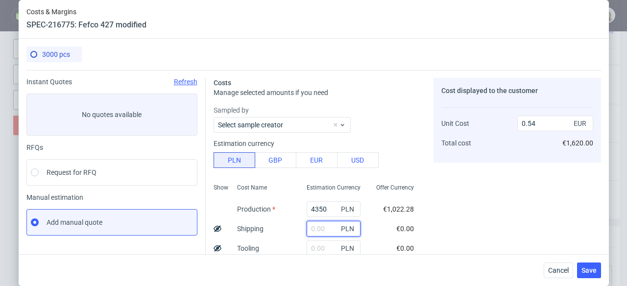
click at [312, 225] on input "text" at bounding box center [334, 229] width 54 height 16
paste input "1322,84"
type input "1322.84"
type input "0.69"
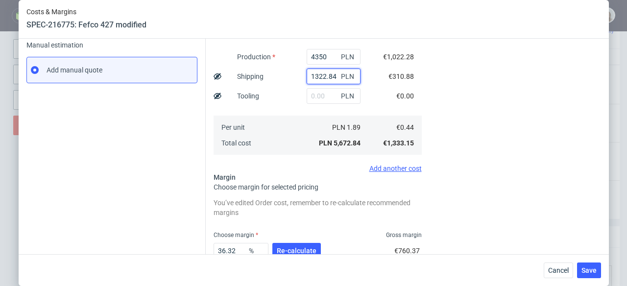
scroll to position [183, 0]
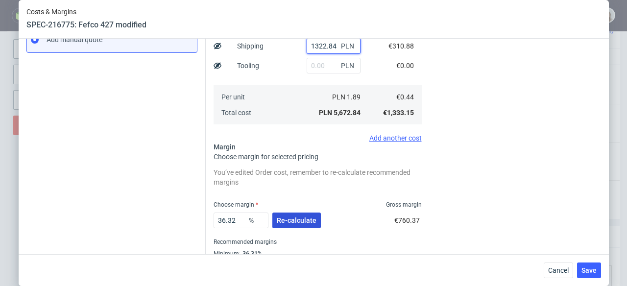
type input "1322.84"
click at [307, 222] on span "Re-calculate" at bounding box center [297, 220] width 40 height 7
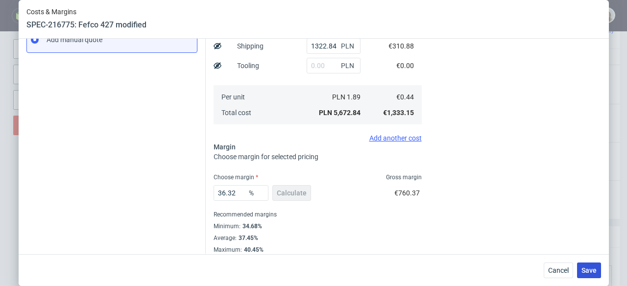
click at [594, 275] on button "Save" at bounding box center [589, 271] width 24 height 16
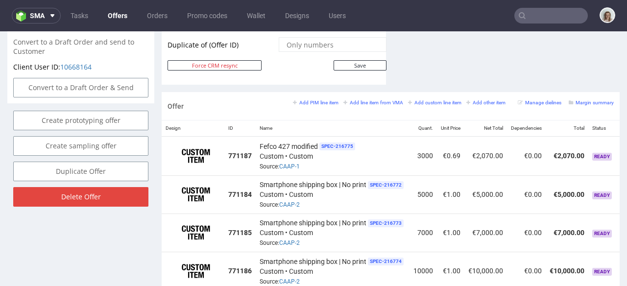
scroll to position [0, 72]
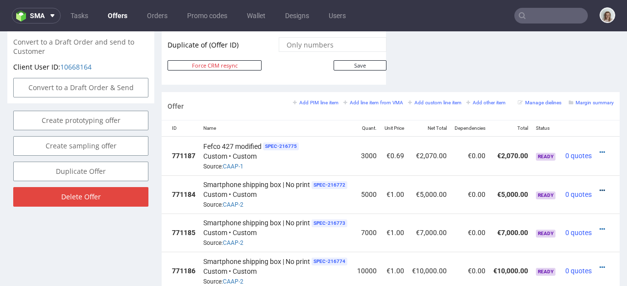
click at [600, 187] on icon at bounding box center [602, 190] width 5 height 7
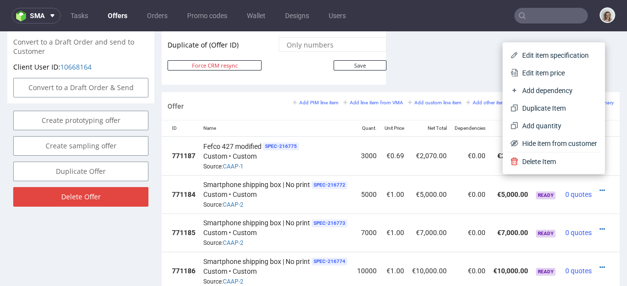
drag, startPoint x: 529, startPoint y: 77, endPoint x: 486, endPoint y: 83, distance: 44.0
click at [529, 77] on li "Edit item price" at bounding box center [554, 73] width 95 height 18
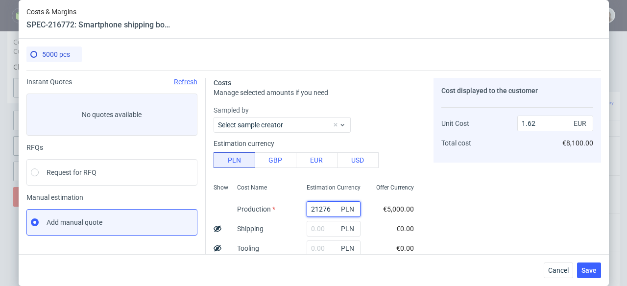
drag, startPoint x: 313, startPoint y: 208, endPoint x: 292, endPoint y: 208, distance: 21.6
click at [299, 208] on div "21276 PLN" at bounding box center [334, 210] width 70 height 20
paste input "6950"
type input "6950"
type input "0.53"
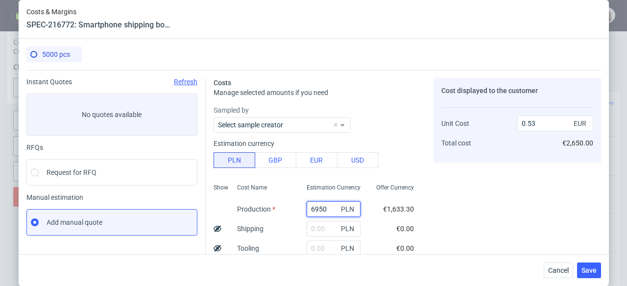
type input "6950"
click at [308, 230] on input "text" at bounding box center [334, 229] width 54 height 16
paste input "1984,25"
type input "1984.25"
type input "0.68"
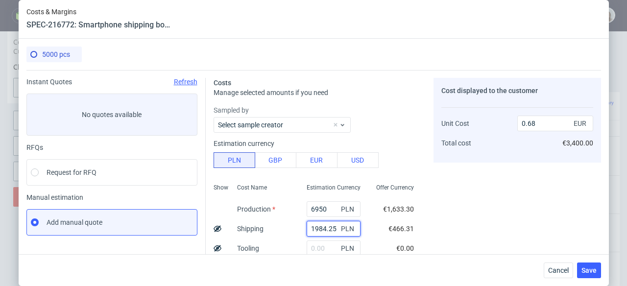
scroll to position [186, 0]
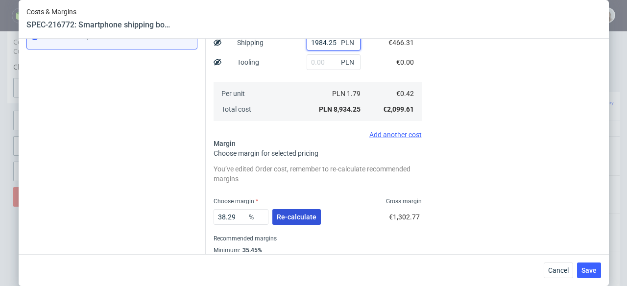
type input "1984.25"
click at [301, 217] on span "Re-calculate" at bounding box center [297, 217] width 40 height 7
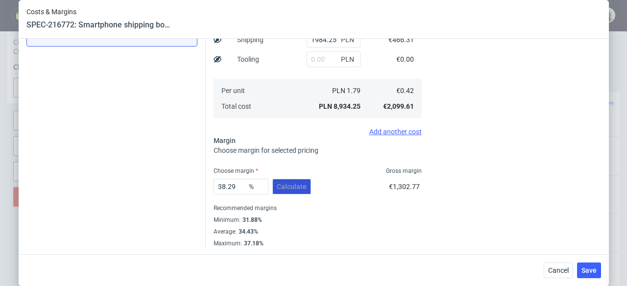
scroll to position [190, 0]
drag, startPoint x: 237, startPoint y: 185, endPoint x: 219, endPoint y: 185, distance: 18.1
click at [219, 185] on input "38.29" at bounding box center [241, 186] width 55 height 16
type input "34"
type input "0.63"
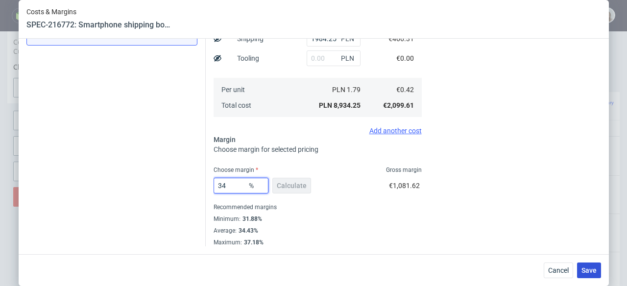
type input "34"
click at [592, 276] on button "Save" at bounding box center [589, 271] width 24 height 16
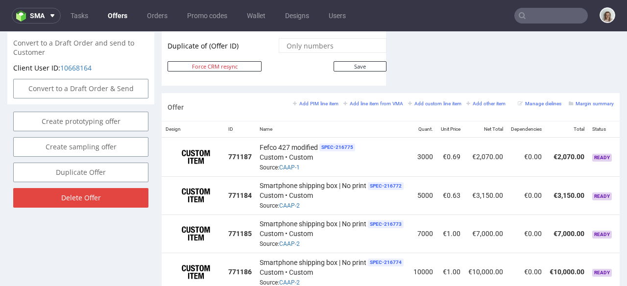
scroll to position [0, 72]
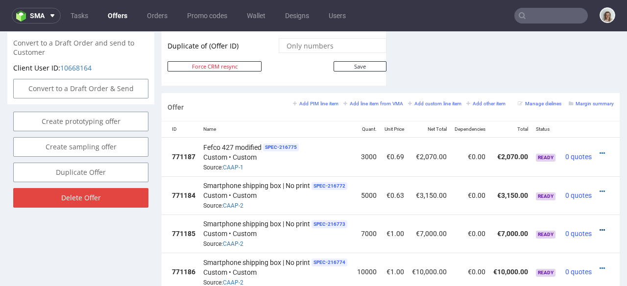
click at [600, 227] on icon at bounding box center [602, 230] width 5 height 7
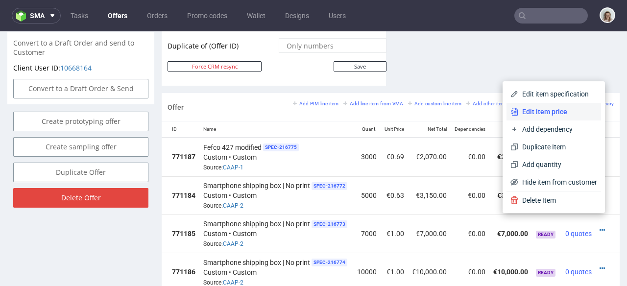
click at [535, 110] on span "Edit item price" at bounding box center [558, 112] width 79 height 10
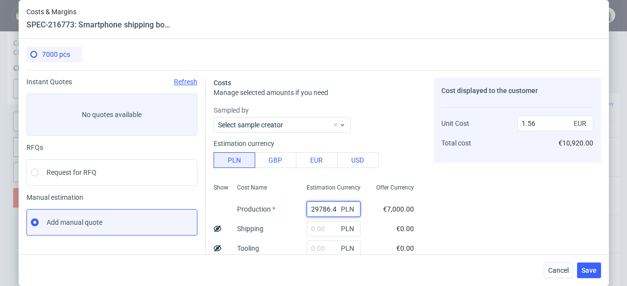
drag, startPoint x: 327, startPoint y: 208, endPoint x: 288, endPoint y: 207, distance: 39.2
click at [288, 207] on div "Show Cost Name Production Shipping Tooling Per unit Total cost Estimation Curre…" at bounding box center [318, 244] width 208 height 129
paste input "9590"
type input "9590"
type input "0.5"
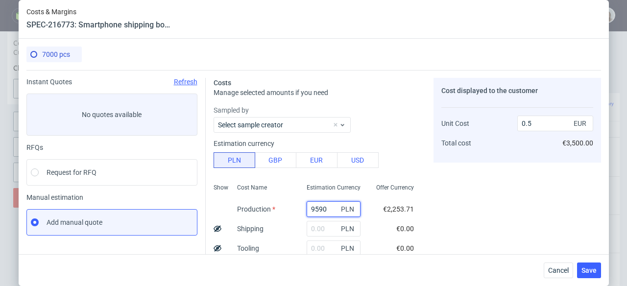
type input "9590"
click at [324, 232] on input "text" at bounding box center [334, 229] width 54 height 16
paste input "3336,96"
type input "3336.96"
type input "0.68"
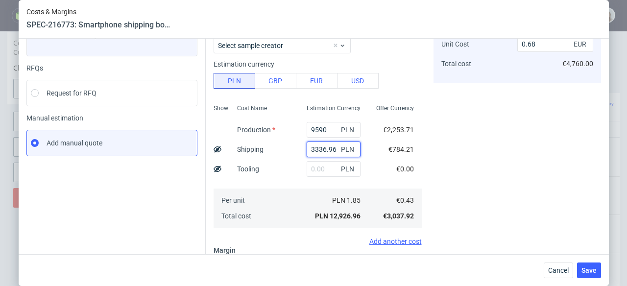
scroll to position [150, 0]
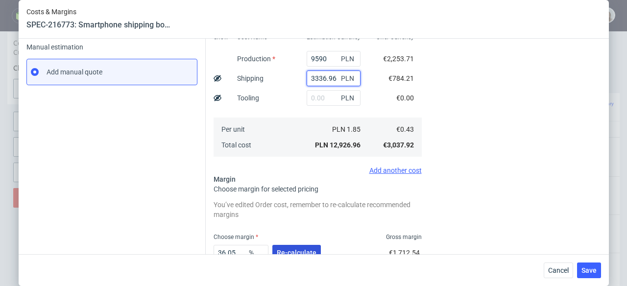
type input "3336.96"
click at [308, 250] on span "Re-calculate" at bounding box center [297, 253] width 40 height 7
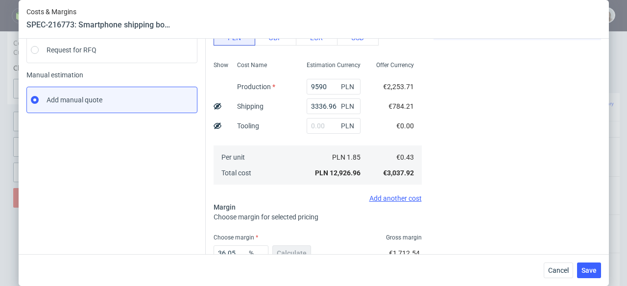
scroll to position [170, 0]
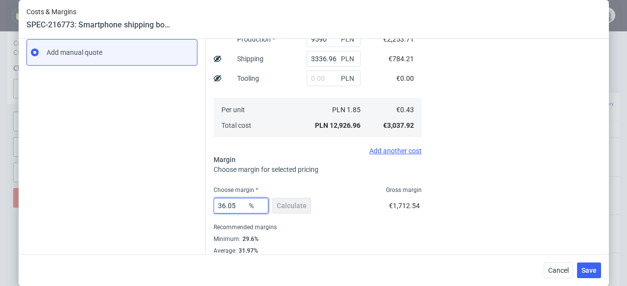
drag, startPoint x: 220, startPoint y: 204, endPoint x: 245, endPoint y: 206, distance: 25.1
click at [245, 206] on div "36.05 %" at bounding box center [241, 206] width 55 height 16
type input "31"
type input "0.63"
type input "31"
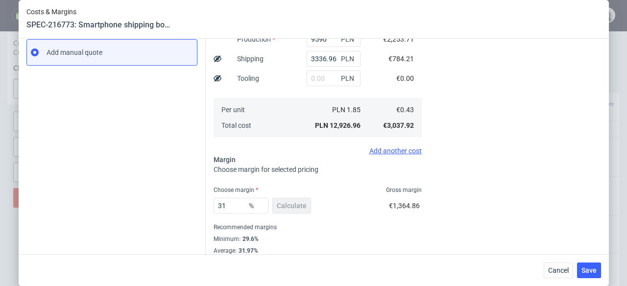
click at [496, 199] on div "Cost displayed to the customer Unit Cost Total cost 0.63 EUR €4,410.00" at bounding box center [518, 87] width 168 height 359
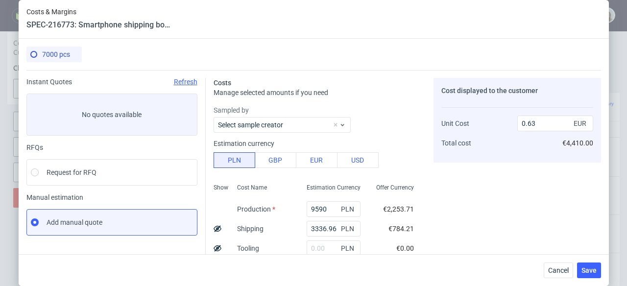
scroll to position [2, 0]
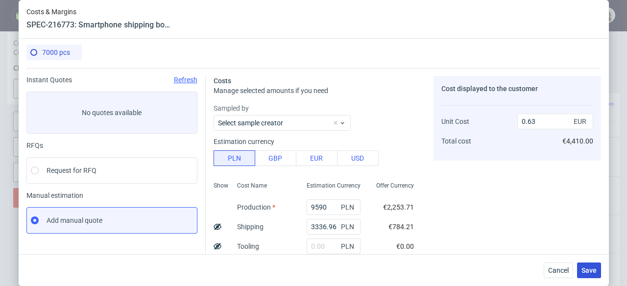
click at [601, 273] on button "Save" at bounding box center [589, 271] width 24 height 16
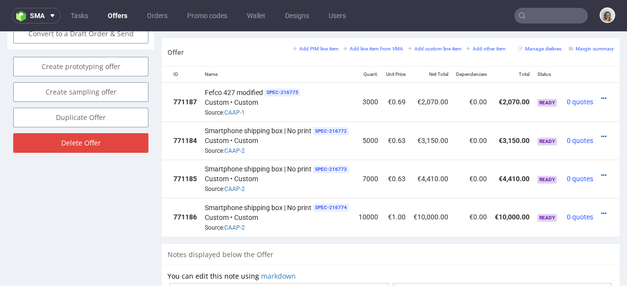
scroll to position [0, 72]
click at [600, 210] on icon at bounding box center [602, 213] width 5 height 7
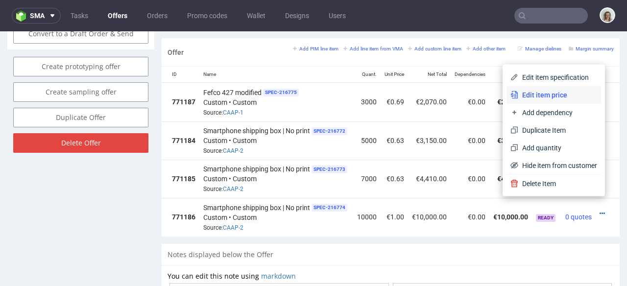
click at [521, 95] on span "Edit item price" at bounding box center [558, 95] width 79 height 10
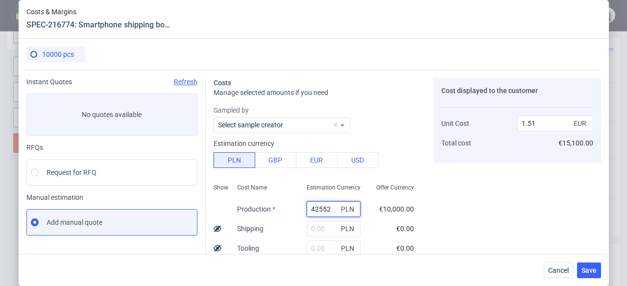
drag, startPoint x: 306, startPoint y: 211, endPoint x: 284, endPoint y: 210, distance: 22.1
click at [284, 211] on div "Show Cost Name Production Shipping Tooling Per unit Total cost Estimation Curre…" at bounding box center [318, 244] width 208 height 129
paste input "13500"
type input "13500"
type input "0.48"
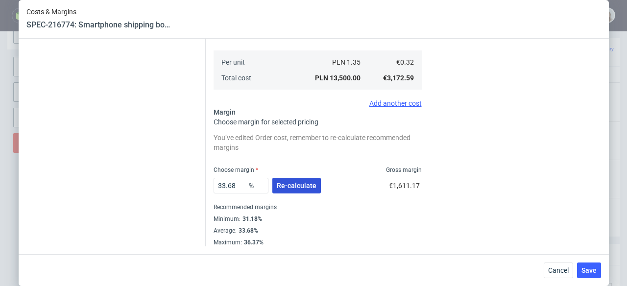
type input "13500"
click at [297, 181] on button "Re-calculate" at bounding box center [297, 186] width 49 height 16
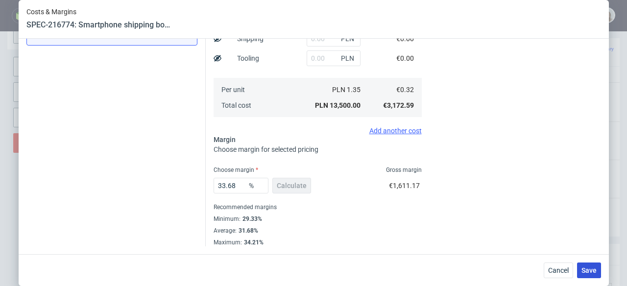
click at [587, 270] on span "Save" at bounding box center [589, 270] width 15 height 7
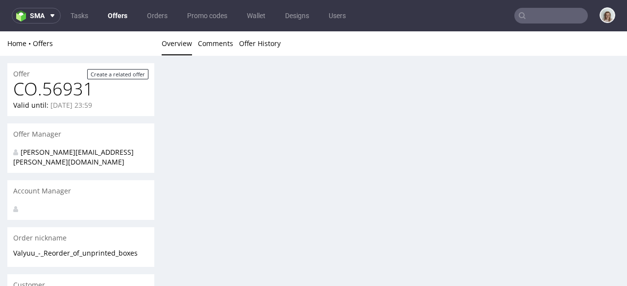
scroll to position [0, 0]
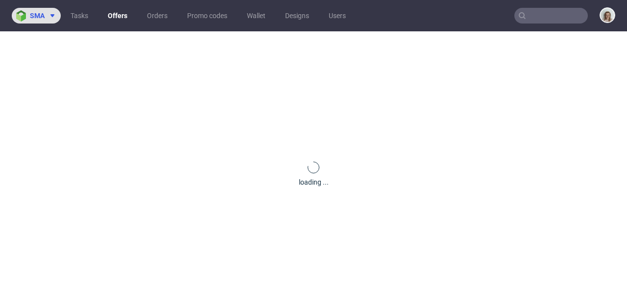
click at [42, 20] on button "sma" at bounding box center [36, 16] width 49 height 16
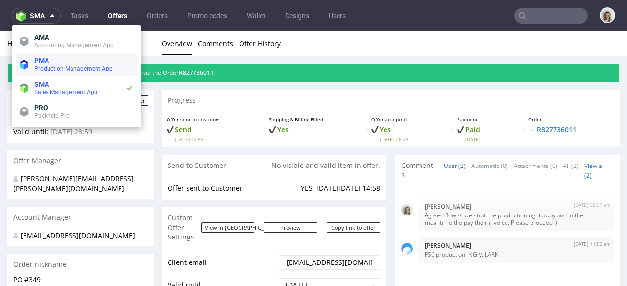
click at [50, 57] on span "PMA" at bounding box center [83, 61] width 99 height 8
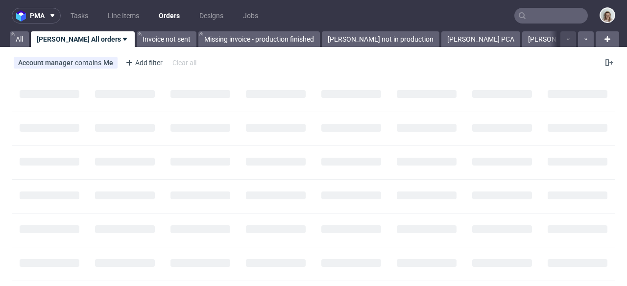
click at [528, 14] on input "text" at bounding box center [552, 16] width 74 height 16
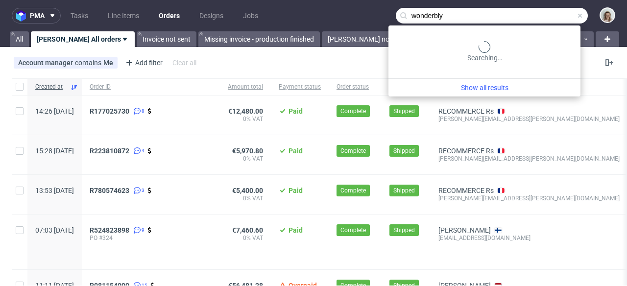
type input "wonderbly"
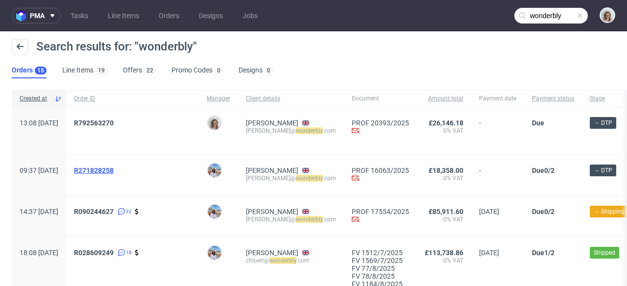
click at [114, 168] on span "R271828258" at bounding box center [94, 171] width 40 height 8
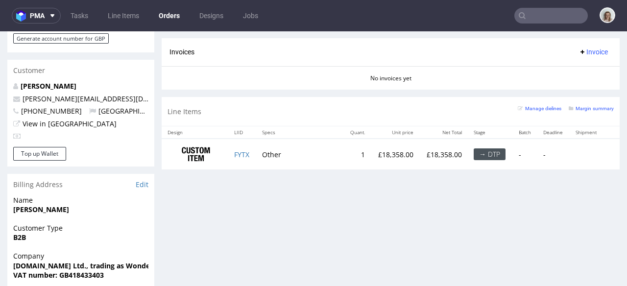
scroll to position [477, 0]
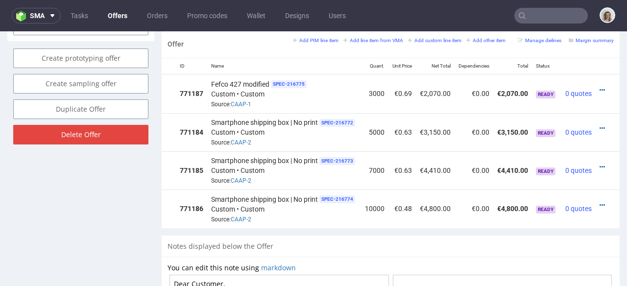
scroll to position [0, 64]
click at [600, 87] on icon at bounding box center [602, 90] width 5 height 7
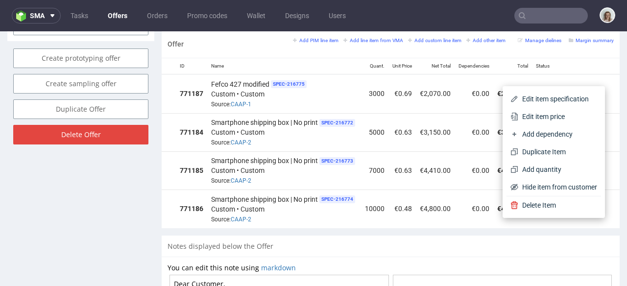
drag, startPoint x: 564, startPoint y: 109, endPoint x: 414, endPoint y: 124, distance: 150.7
click at [564, 109] on li "Edit item price" at bounding box center [554, 117] width 95 height 18
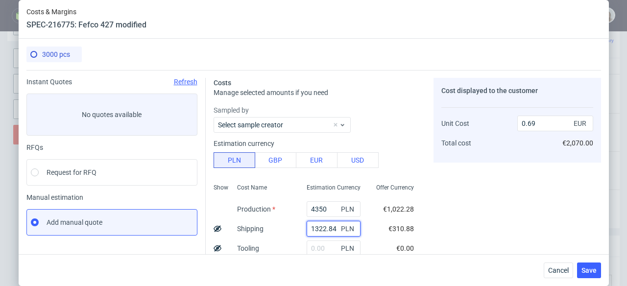
drag, startPoint x: 302, startPoint y: 227, endPoint x: 324, endPoint y: 227, distance: 21.6
click at [324, 227] on input "1322.84" at bounding box center [334, 229] width 54 height 16
paste input "917,45"
type input "917.45"
type input "0.65"
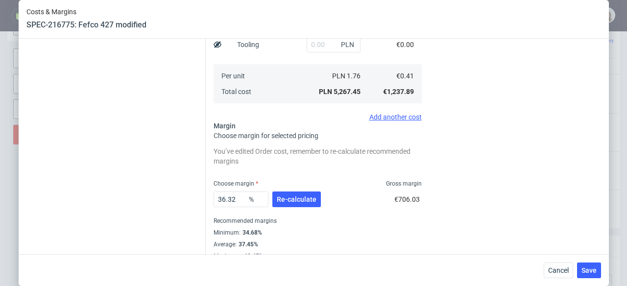
scroll to position [218, 0]
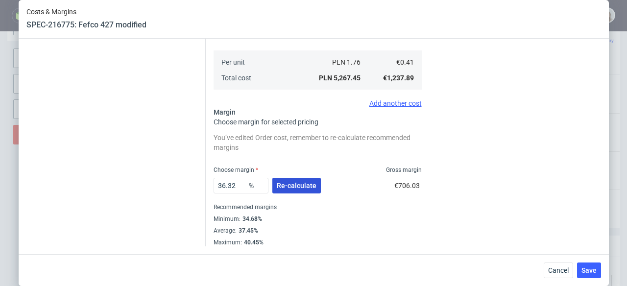
type input "917.45"
click at [299, 188] on span "Re-calculate" at bounding box center [297, 185] width 40 height 7
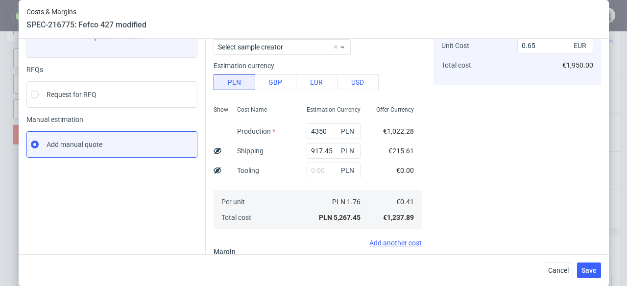
scroll to position [0, 0]
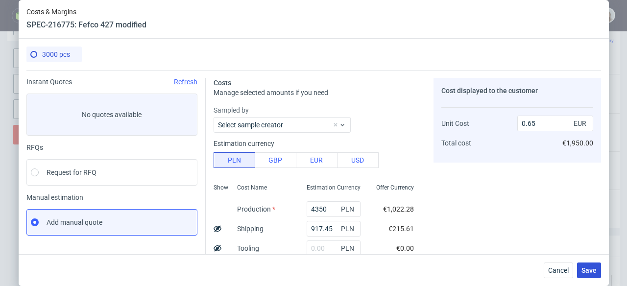
click at [596, 269] on span "Save" at bounding box center [589, 270] width 15 height 7
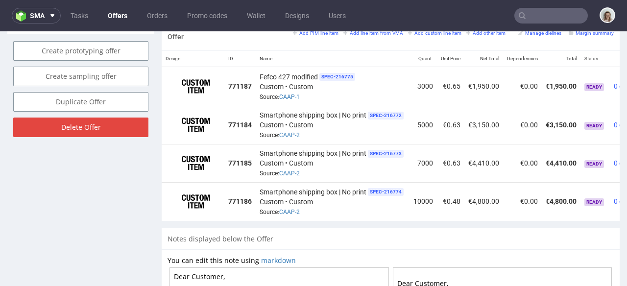
scroll to position [0, 64]
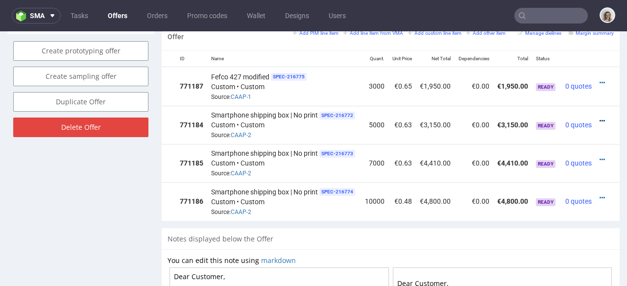
click at [600, 118] on icon at bounding box center [602, 121] width 5 height 7
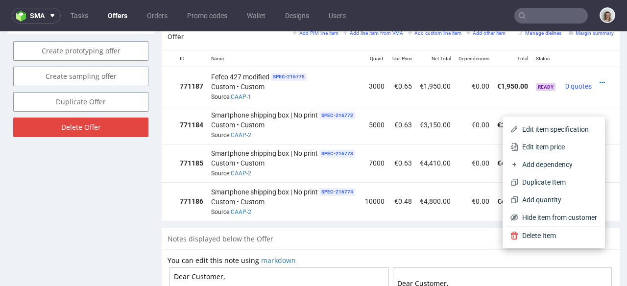
drag, startPoint x: 572, startPoint y: 140, endPoint x: 435, endPoint y: 140, distance: 137.3
click at [572, 140] on li "Edit item price" at bounding box center [554, 147] width 95 height 18
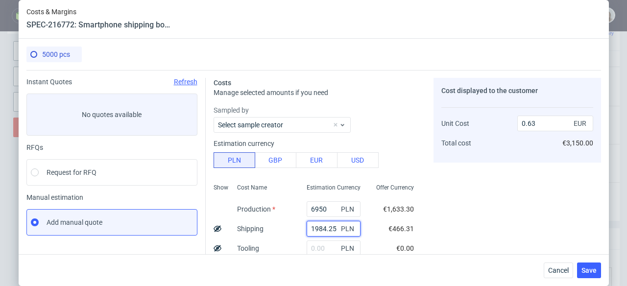
drag, startPoint x: 302, startPoint y: 229, endPoint x: 326, endPoint y: 228, distance: 23.6
click at [326, 228] on input "1984.25" at bounding box center [334, 229] width 54 height 16
paste input "20,24"
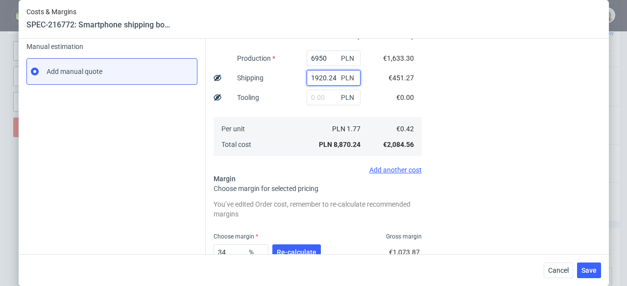
scroll to position [167, 0]
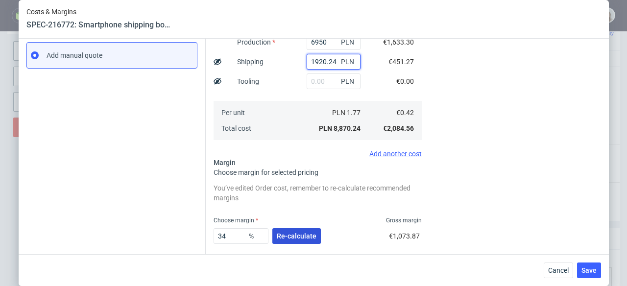
type input "1920.24"
click at [281, 236] on span "Re-calculate" at bounding box center [297, 236] width 40 height 7
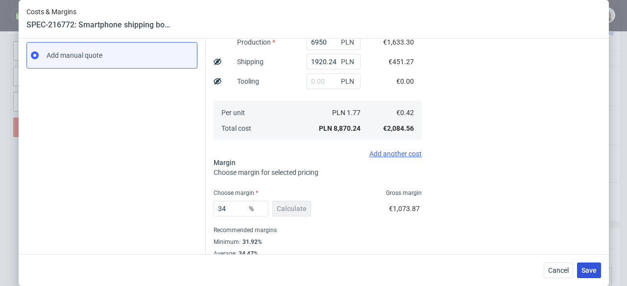
click at [589, 267] on span "Save" at bounding box center [589, 270] width 15 height 7
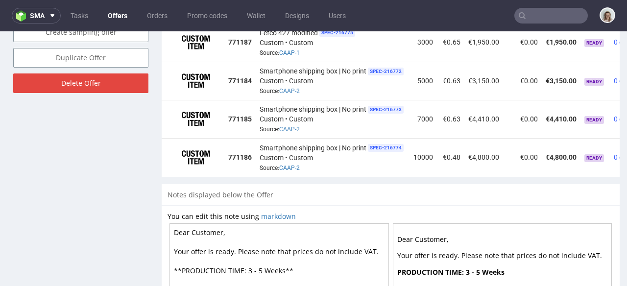
scroll to position [0, 64]
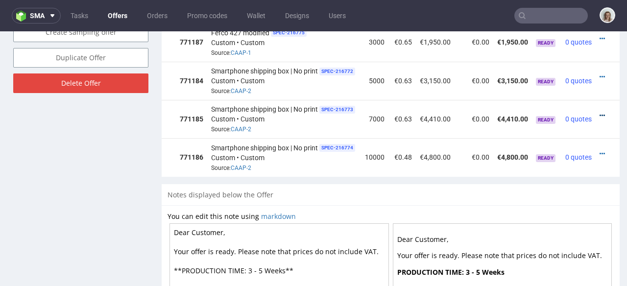
click at [600, 112] on icon at bounding box center [602, 115] width 5 height 7
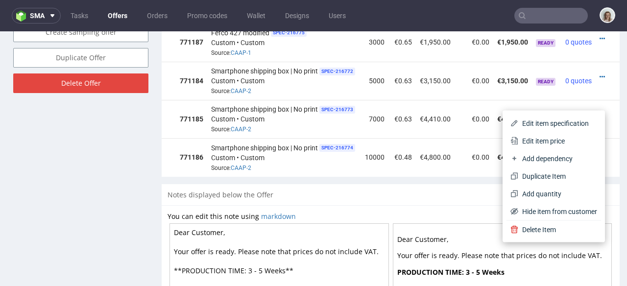
drag, startPoint x: 561, startPoint y: 139, endPoint x: 534, endPoint y: 139, distance: 26.5
click at [561, 139] on span "Edit item price" at bounding box center [558, 141] width 79 height 10
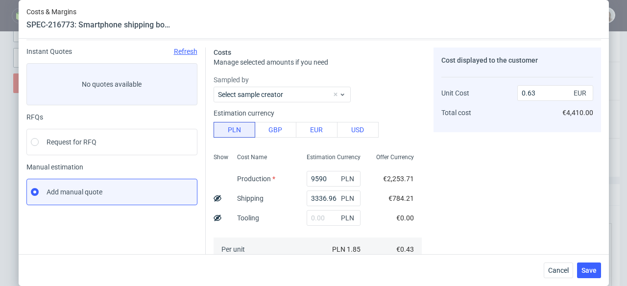
scroll to position [86, 0]
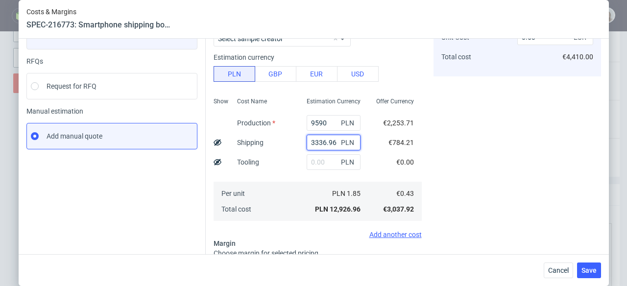
drag, startPoint x: 299, startPoint y: 144, endPoint x: 335, endPoint y: 143, distance: 35.8
click at [335, 143] on div "3336.96 PLN" at bounding box center [334, 143] width 54 height 16
paste input "2133,61"
type input "2133.61"
type input "0.57"
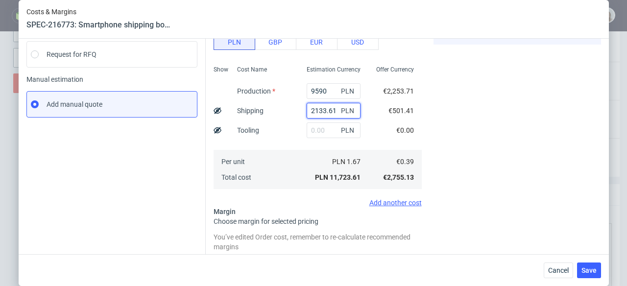
scroll to position [167, 0]
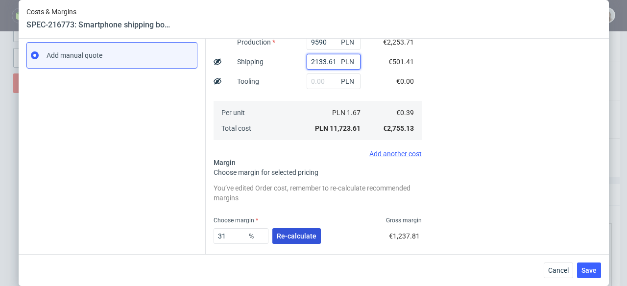
type input "2133.61"
click at [282, 241] on button "Re-calculate" at bounding box center [297, 236] width 49 height 16
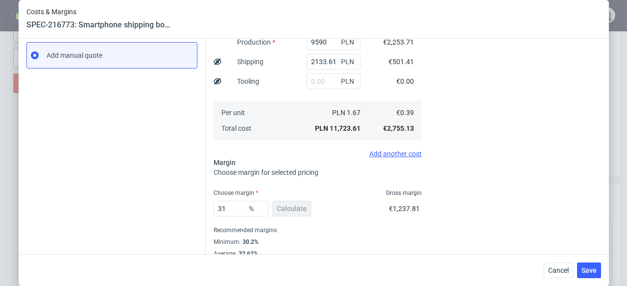
drag, startPoint x: 588, startPoint y: 271, endPoint x: 570, endPoint y: 271, distance: 18.1
click at [588, 271] on span "Save" at bounding box center [589, 270] width 15 height 7
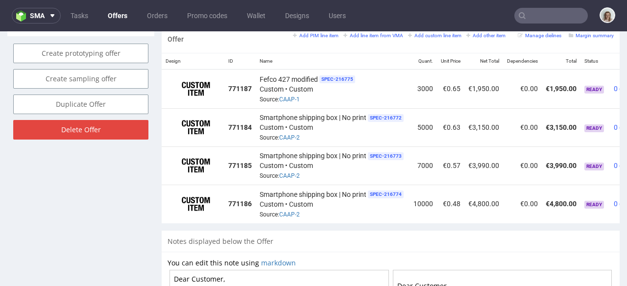
scroll to position [0, 64]
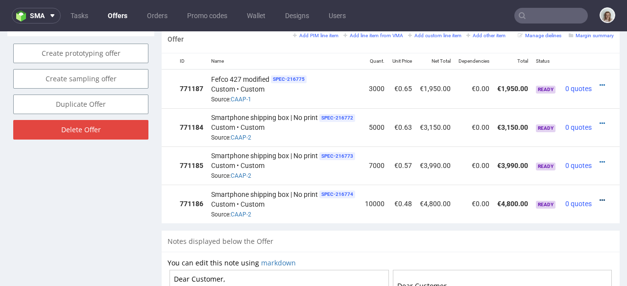
click at [600, 197] on icon at bounding box center [602, 200] width 5 height 7
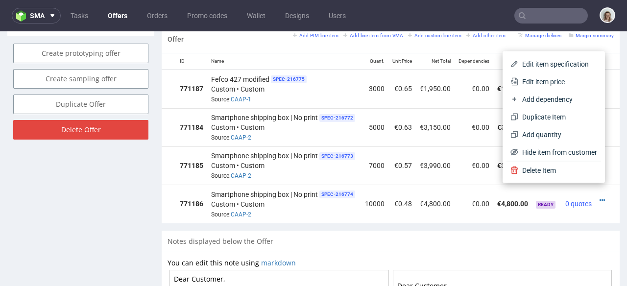
click at [545, 80] on span "Edit item price" at bounding box center [558, 82] width 79 height 10
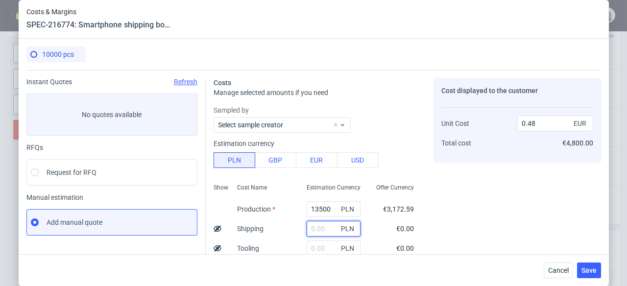
click at [311, 226] on input "text" at bounding box center [334, 229] width 54 height 16
paste input "3413,77"
type input "3413.77"
type input "0.6"
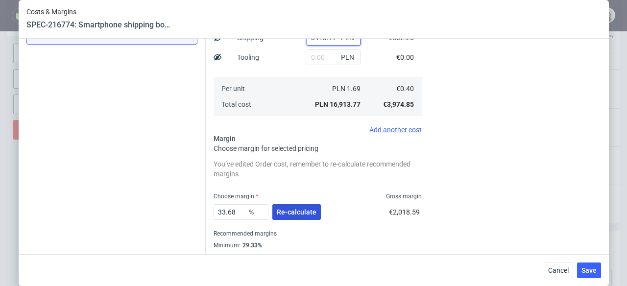
type input "3413.77"
click at [305, 218] on button "Re-calculate" at bounding box center [297, 212] width 49 height 16
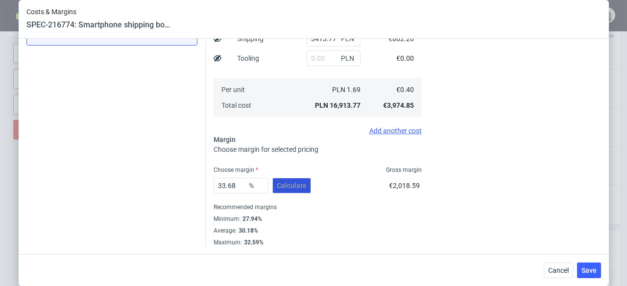
scroll to position [190, 0]
click at [594, 270] on span "Save" at bounding box center [589, 270] width 15 height 7
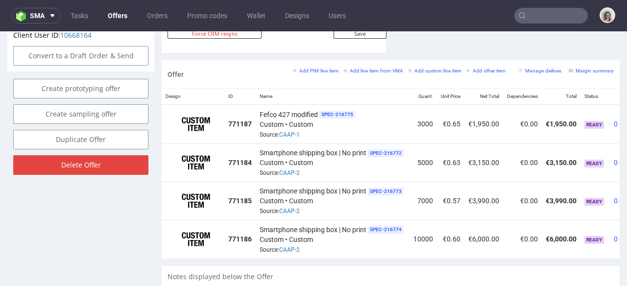
scroll to position [0, 64]
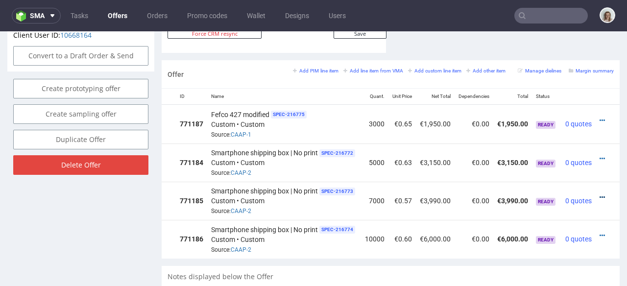
click at [600, 194] on icon at bounding box center [602, 197] width 5 height 7
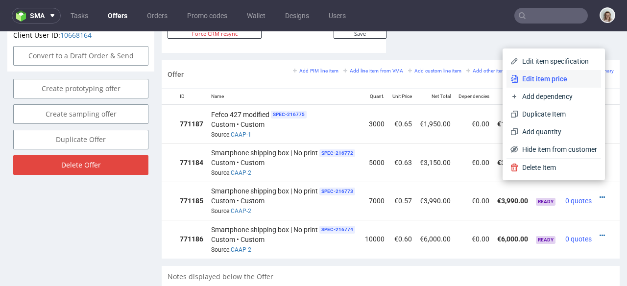
click at [530, 76] on span "Edit item price" at bounding box center [558, 79] width 79 height 10
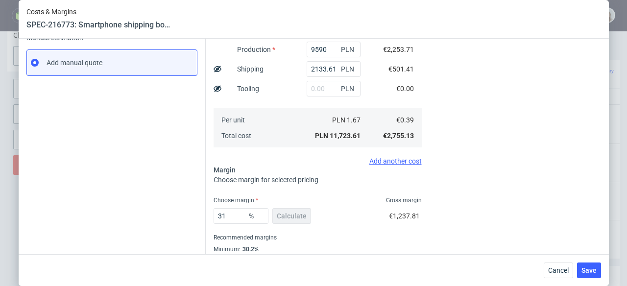
scroll to position [190, 0]
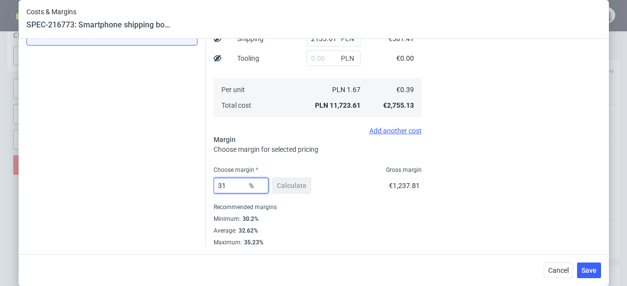
click at [237, 182] on input "31" at bounding box center [241, 186] width 55 height 16
type input "3"
type input "0.4"
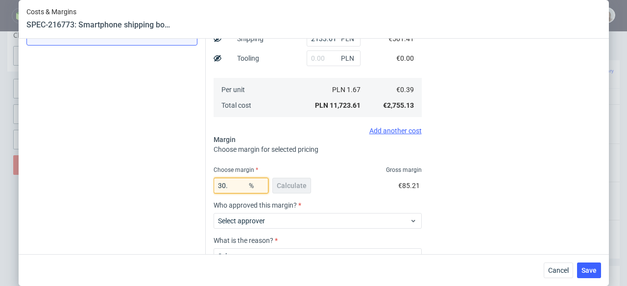
type input "30"
type input "0.56"
type input "305"
type input "-0.19"
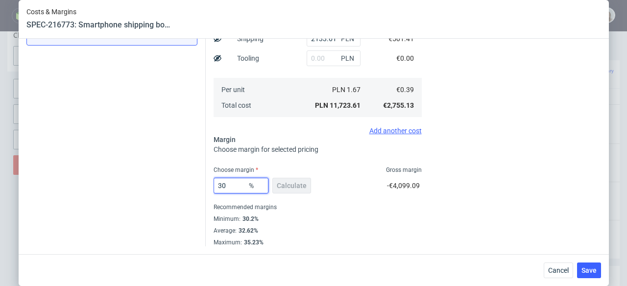
type input "305"
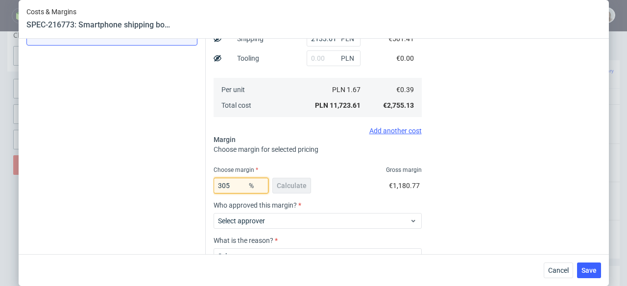
type input "-0.19"
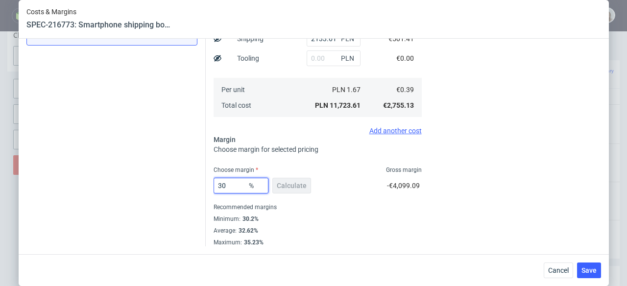
type input "30."
type input "0.56"
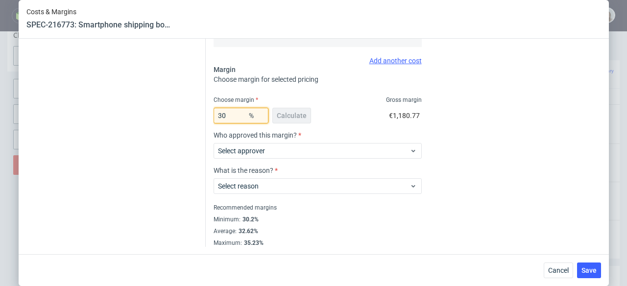
scroll to position [261, 0]
click at [473, 203] on div "Cost displayed to the customer Unit Cost Total cost 0.56 EUR €3,920.00" at bounding box center [518, 31] width 168 height 429
click at [222, 112] on input "30" at bounding box center [241, 115] width 55 height 16
type input "30.9"
type input "0.57"
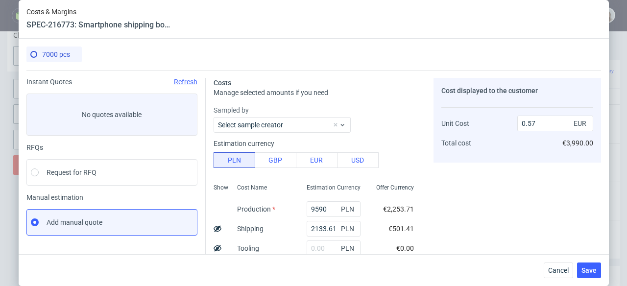
scroll to position [189, 0]
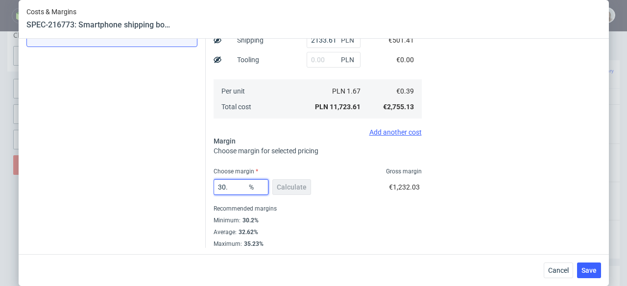
type input "30"
type input "0.56"
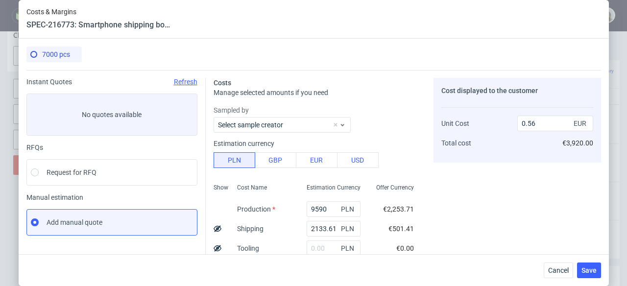
scroll to position [190, 0]
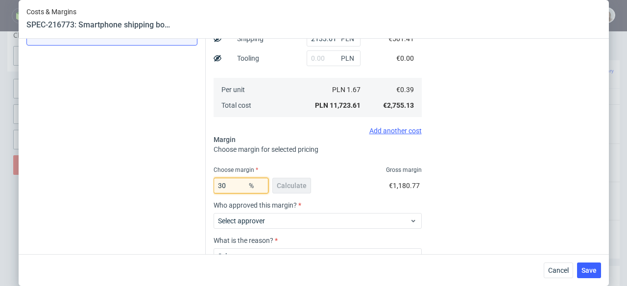
type input "307"
type input "-0.19"
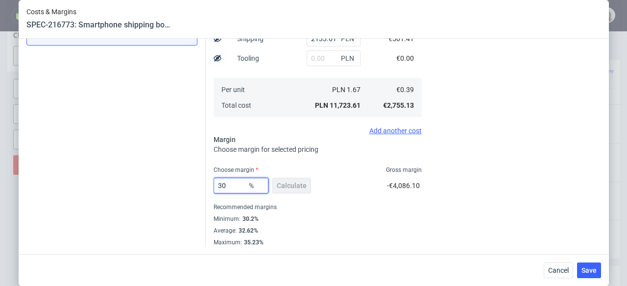
type input "30."
type input "0.56"
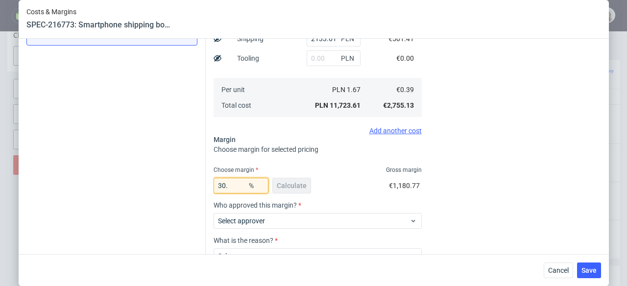
type input "30.7"
type input "0.57"
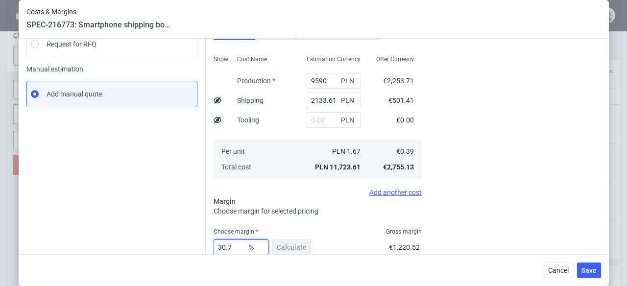
scroll to position [150, 0]
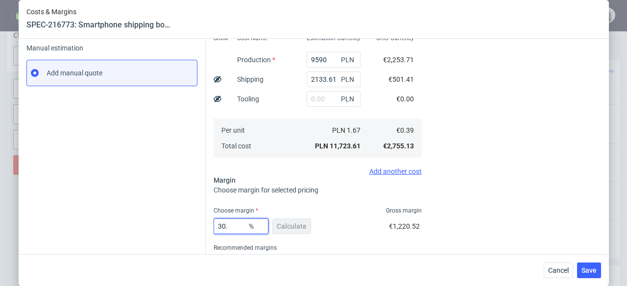
type input "30"
type input "0.56"
type input "306"
type input "-0.19"
type input "30"
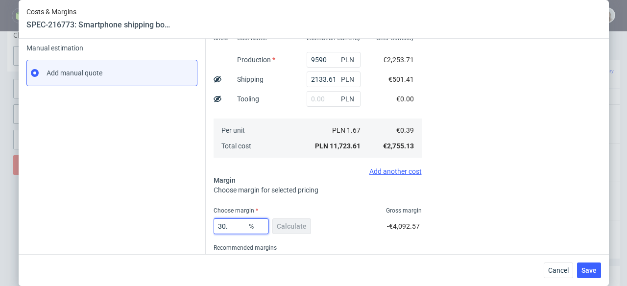
type input "0.56"
type input "306"
type input "-0.19"
type input "30.6"
type input "0.57"
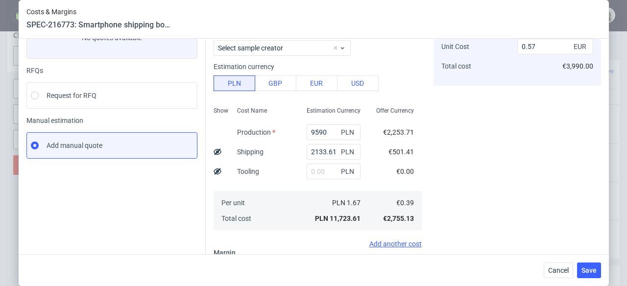
scroll to position [162, 0]
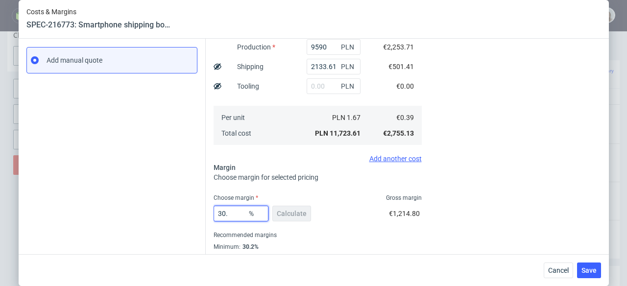
type input "30"
type input "0.56"
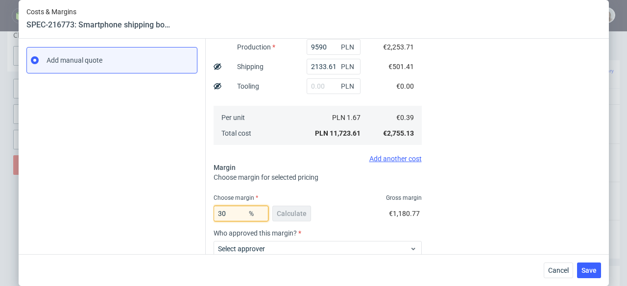
type input "305"
type input "-0.19"
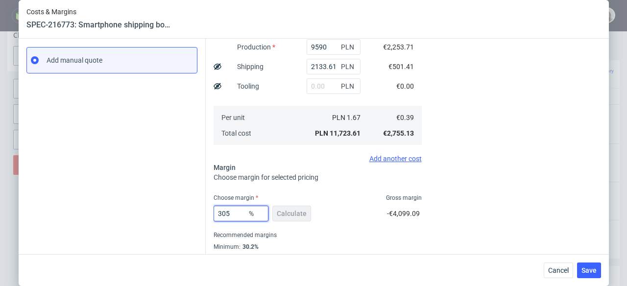
type input "30"
type input "0.56"
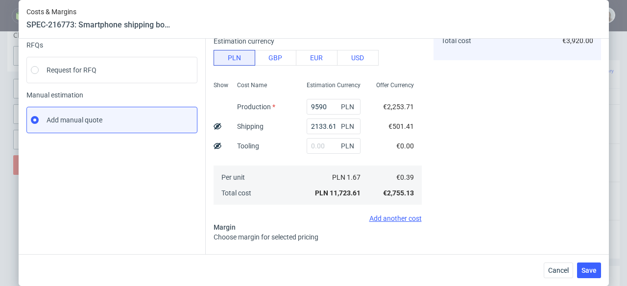
scroll to position [0, 0]
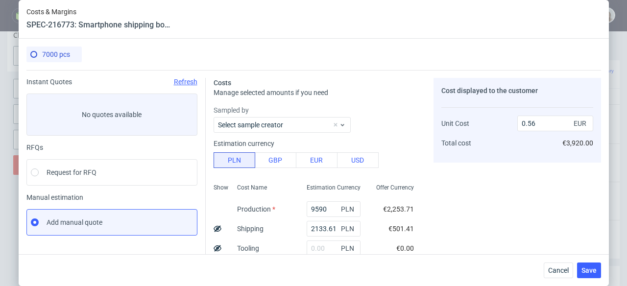
type input "30.5"
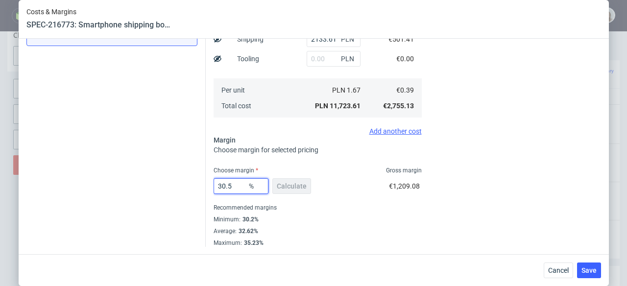
scroll to position [190, 0]
click at [592, 273] on span "Save" at bounding box center [589, 270] width 15 height 7
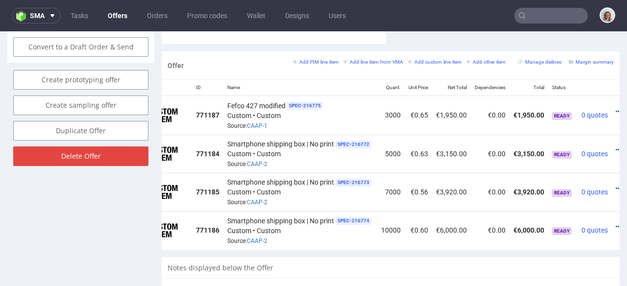
scroll to position [0, 64]
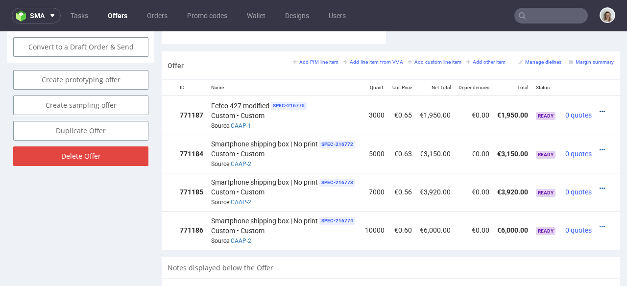
click at [600, 108] on icon at bounding box center [602, 111] width 5 height 7
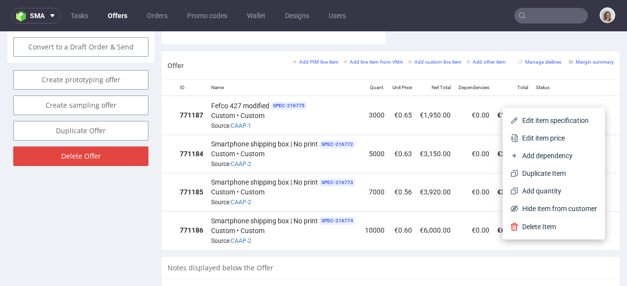
click at [559, 138] on span "Edit item price" at bounding box center [558, 138] width 79 height 10
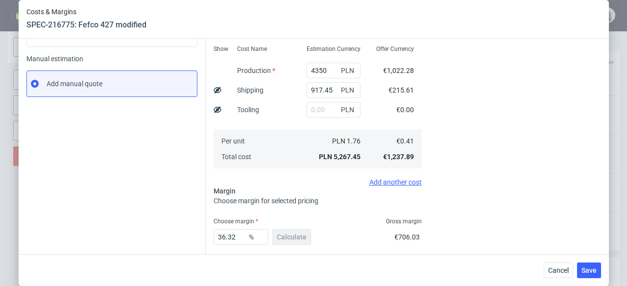
scroll to position [190, 0]
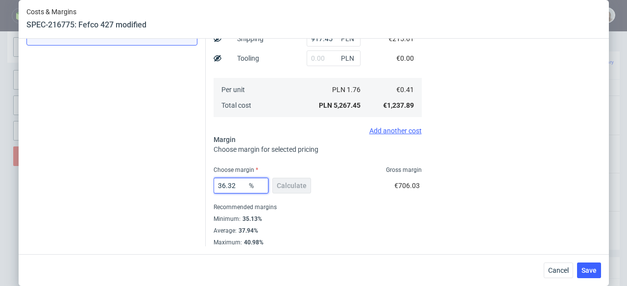
drag, startPoint x: 235, startPoint y: 187, endPoint x: 218, endPoint y: 183, distance: 18.1
click at [218, 183] on input "36.32" at bounding box center [241, 186] width 55 height 16
type input "35"
type input "0.63"
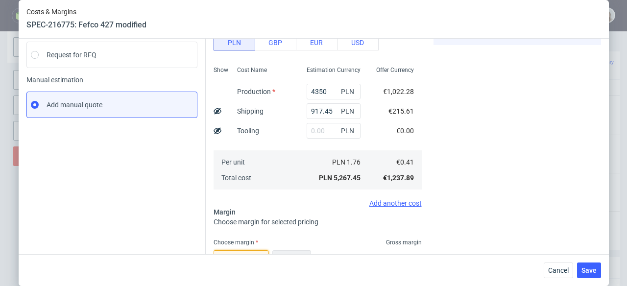
scroll to position [261, 0]
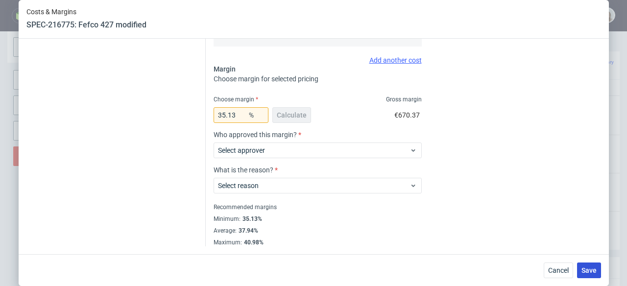
click at [601, 268] on button "Save" at bounding box center [589, 271] width 24 height 16
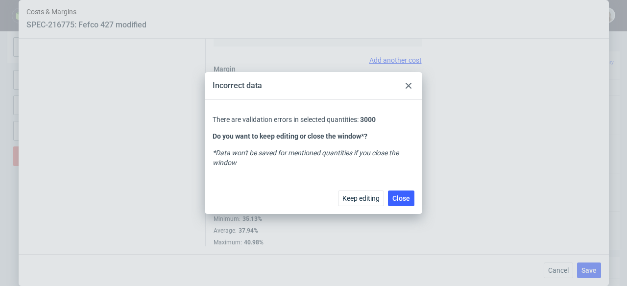
click at [403, 84] on div at bounding box center [409, 86] width 12 height 12
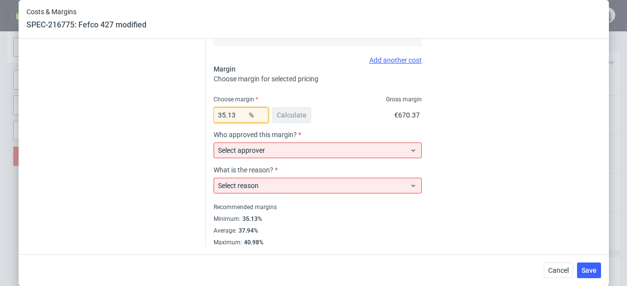
click at [239, 117] on input "35.13" at bounding box center [241, 115] width 55 height 16
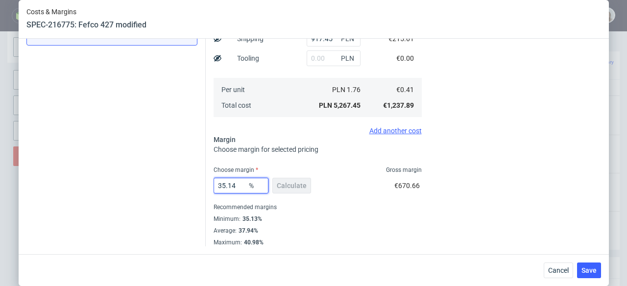
scroll to position [190, 0]
type input "35.14"
click at [595, 270] on span "Save" at bounding box center [589, 270] width 15 height 7
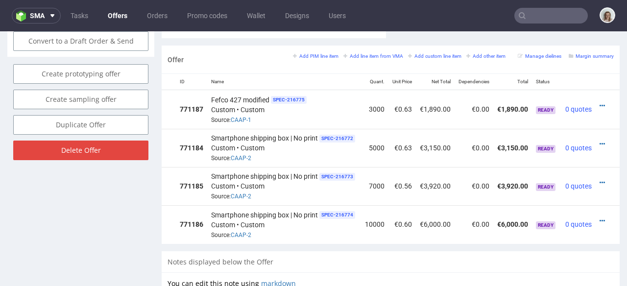
scroll to position [0, 64]
click at [600, 102] on icon at bounding box center [602, 105] width 5 height 7
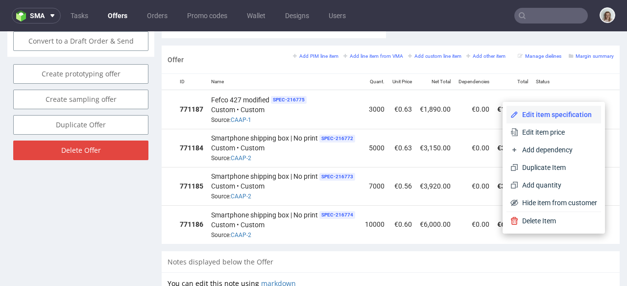
click at [570, 121] on li "Edit item specification" at bounding box center [554, 115] width 95 height 18
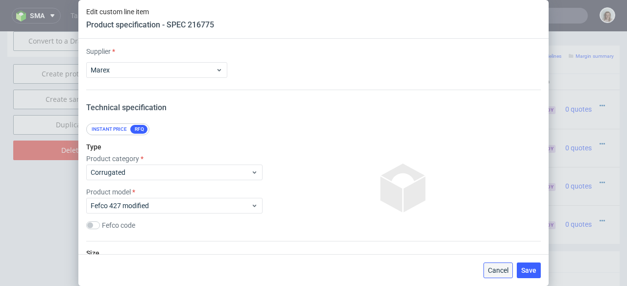
click at [500, 269] on span "Cancel" at bounding box center [498, 270] width 21 height 7
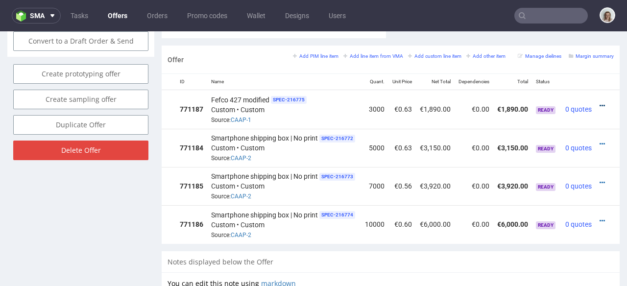
click at [600, 102] on icon at bounding box center [602, 105] width 5 height 7
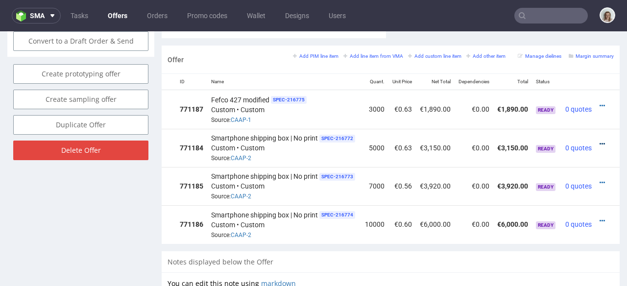
click at [600, 141] on icon at bounding box center [602, 144] width 5 height 7
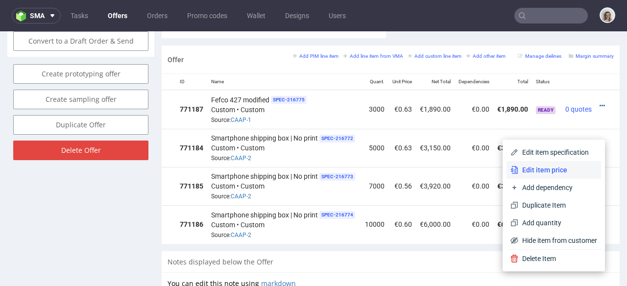
click at [561, 165] on span "Edit item price" at bounding box center [558, 170] width 79 height 10
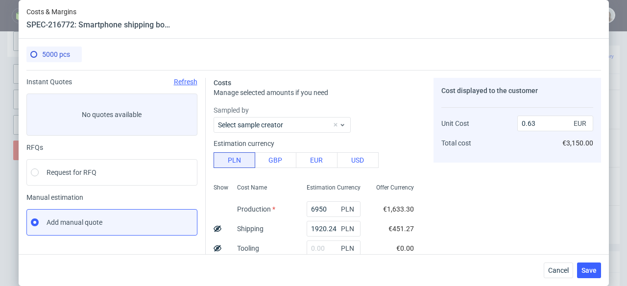
scroll to position [17, 0]
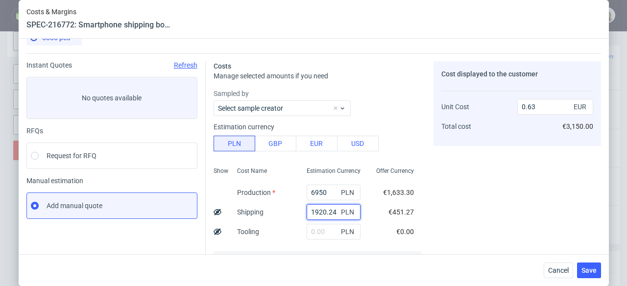
drag, startPoint x: 327, startPoint y: 212, endPoint x: 292, endPoint y: 212, distance: 35.3
click at [299, 212] on div "1920.24 PLN" at bounding box center [334, 212] width 70 height 20
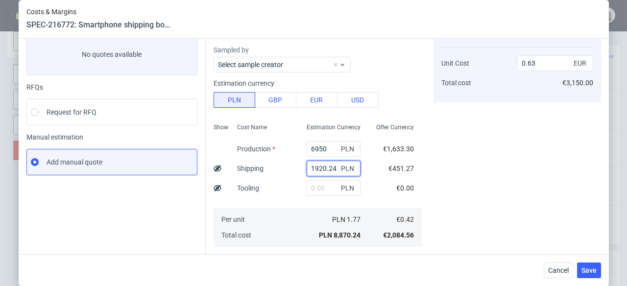
scroll to position [108, 0]
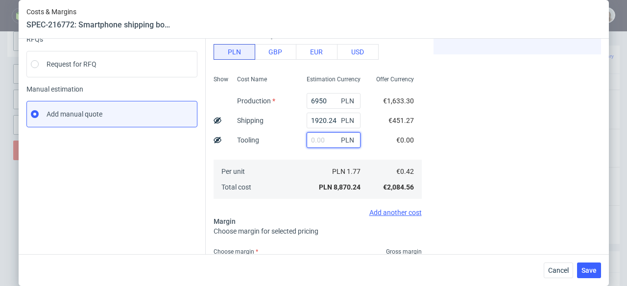
click at [307, 135] on input "text" at bounding box center [334, 140] width 54 height 16
paste input "6950"
type input "6950"
type input "1.13"
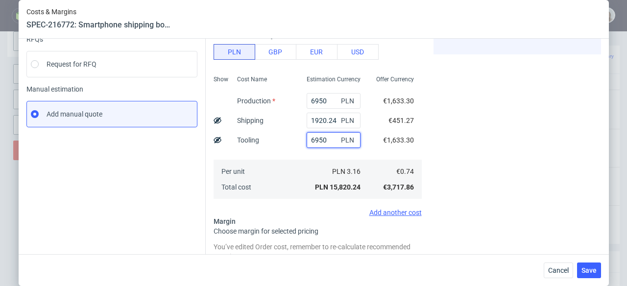
drag, startPoint x: 320, startPoint y: 139, endPoint x: 283, endPoint y: 139, distance: 36.8
click at [283, 139] on div "Show Cost Name Production Shipping Tooling Per unit Total cost Estimation Curre…" at bounding box center [318, 136] width 208 height 129
type input "0.63"
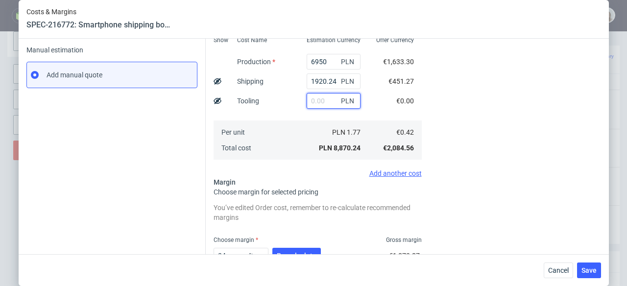
scroll to position [199, 0]
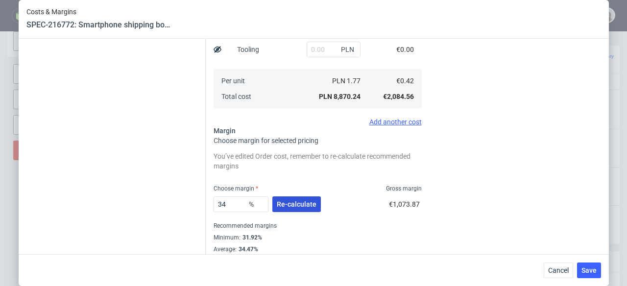
click at [286, 207] on span "Re-calculate" at bounding box center [297, 204] width 40 height 7
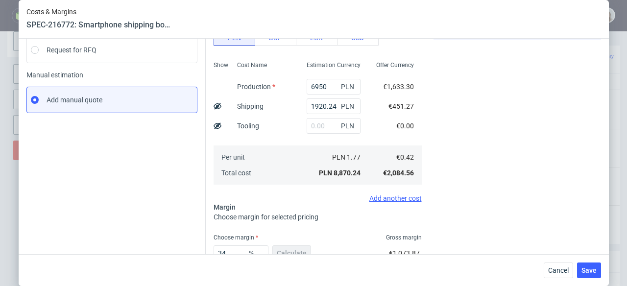
scroll to position [0, 0]
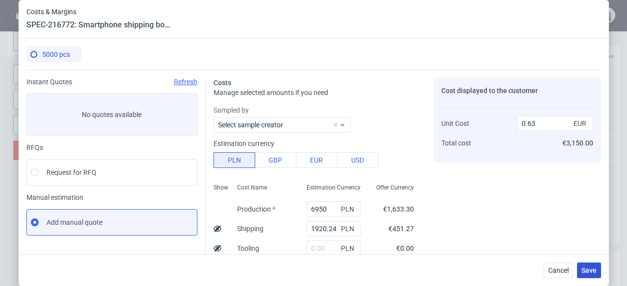
click at [597, 272] on span "Save" at bounding box center [589, 270] width 15 height 7
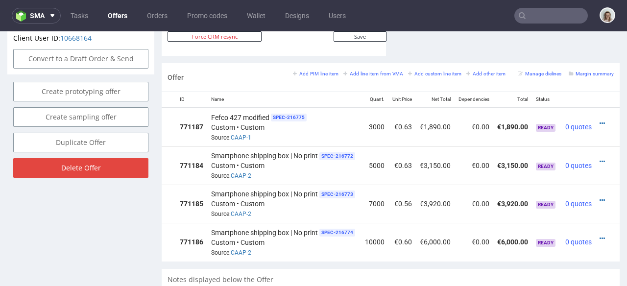
scroll to position [0, 64]
click at [600, 120] on icon at bounding box center [602, 123] width 5 height 7
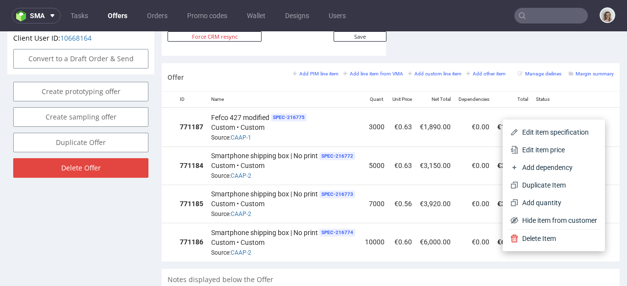
click at [566, 147] on span "Edit item price" at bounding box center [558, 150] width 79 height 10
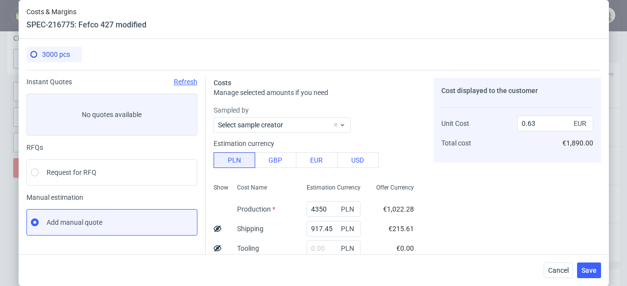
scroll to position [20, 0]
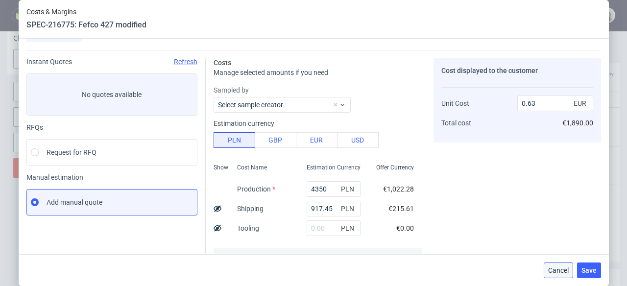
drag, startPoint x: 563, startPoint y: 272, endPoint x: 554, endPoint y: 216, distance: 56.0
click at [563, 272] on span "Cancel" at bounding box center [559, 270] width 21 height 7
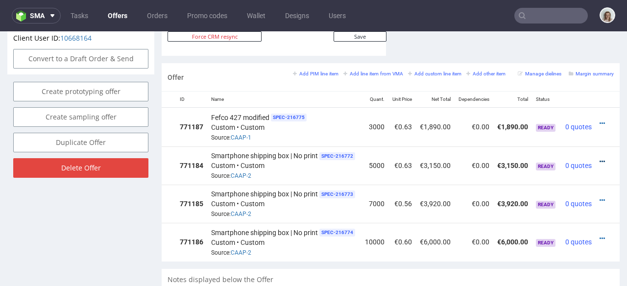
click at [600, 158] on icon at bounding box center [602, 161] width 5 height 7
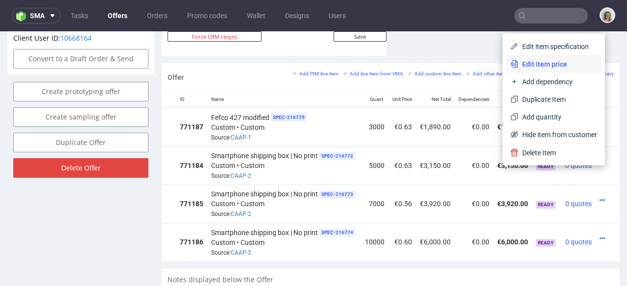
click at [535, 63] on span "Edit item price" at bounding box center [558, 64] width 79 height 10
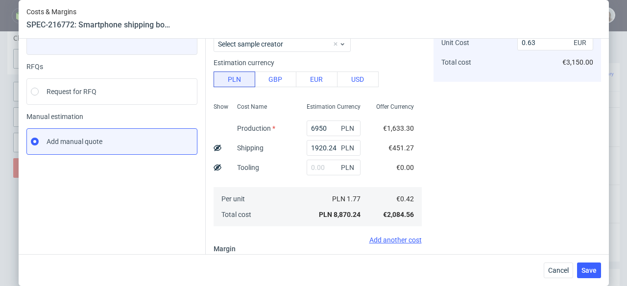
scroll to position [150, 0]
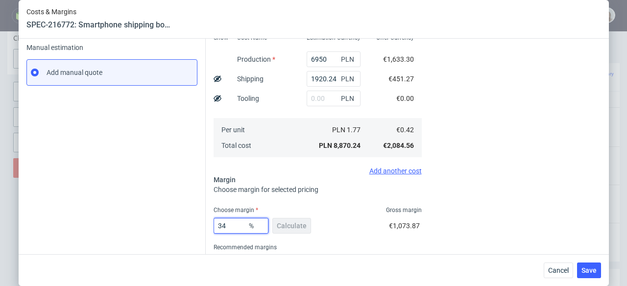
click at [231, 228] on input "34" at bounding box center [241, 226] width 55 height 16
type input "3"
type input "0.43"
type input "30"
type input "0.6"
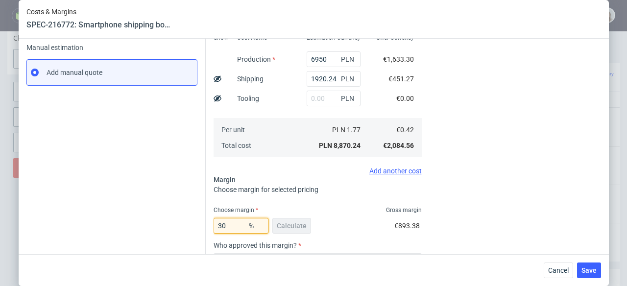
type input "305"
type input "-0.2"
type input "30."
type input "0.6"
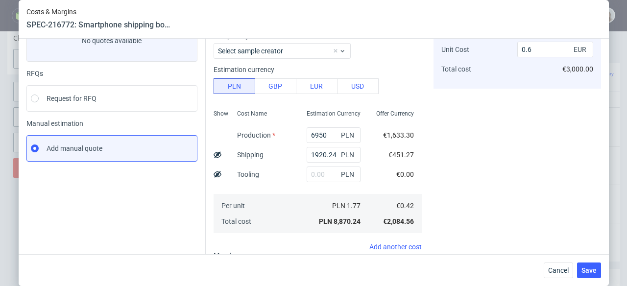
scroll to position [0, 0]
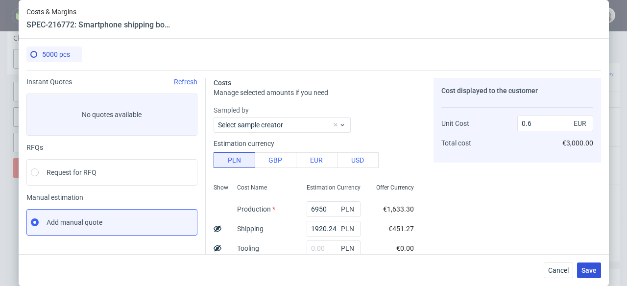
type input "30.5"
click at [585, 274] on button "Save" at bounding box center [589, 271] width 24 height 16
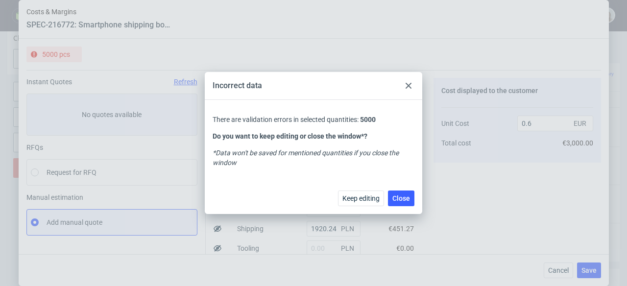
click at [409, 87] on icon at bounding box center [409, 86] width 6 height 6
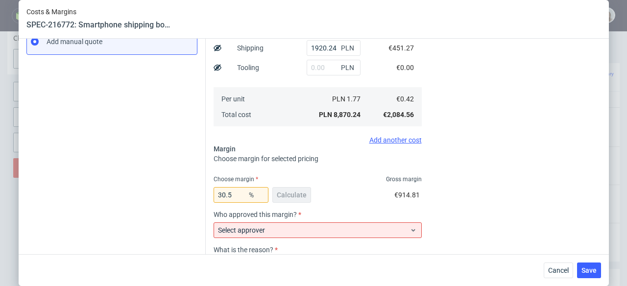
scroll to position [232, 0]
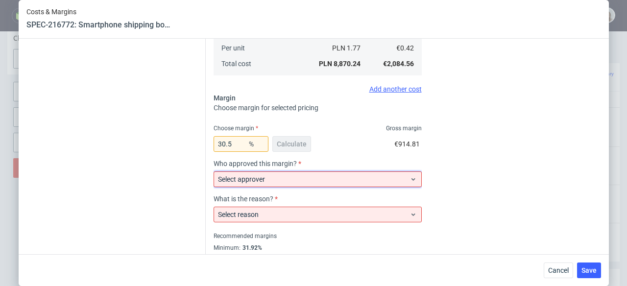
click at [291, 180] on span "Select approver" at bounding box center [314, 180] width 192 height 10
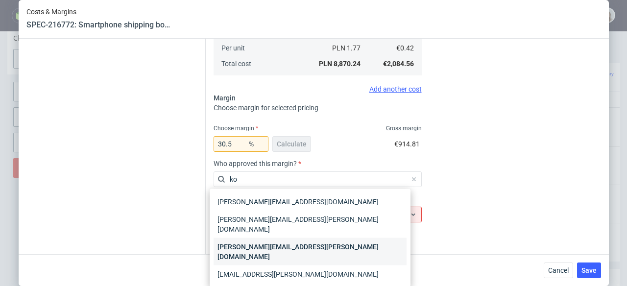
type input "ko"
click at [269, 238] on div "marta.kozlowska@packhelp.com" at bounding box center [310, 251] width 193 height 27
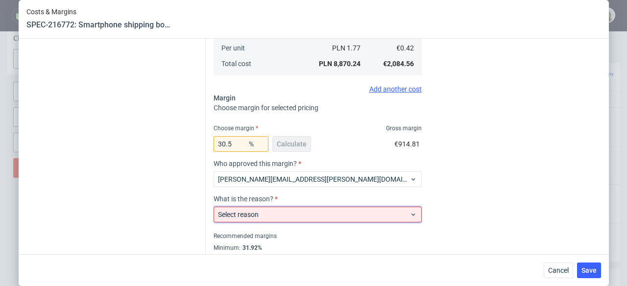
click at [270, 219] on span "Select reason" at bounding box center [314, 215] width 192 height 10
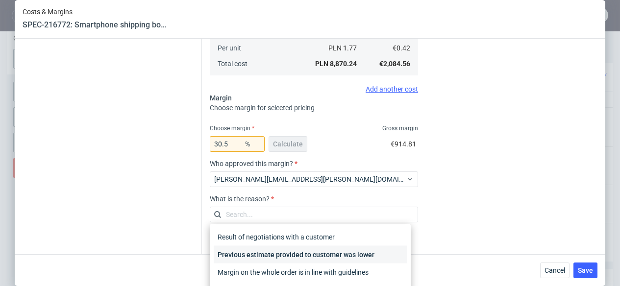
click at [298, 260] on div "Previous estimate provided to customer was lower" at bounding box center [310, 255] width 193 height 18
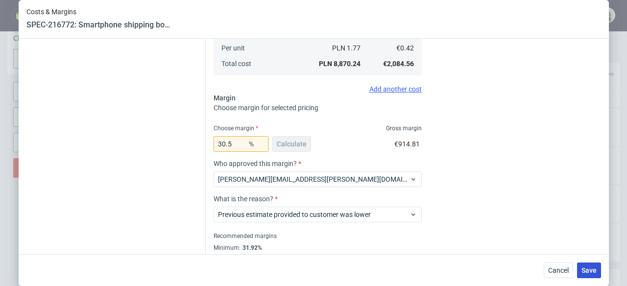
click at [597, 269] on span "Save" at bounding box center [589, 270] width 15 height 7
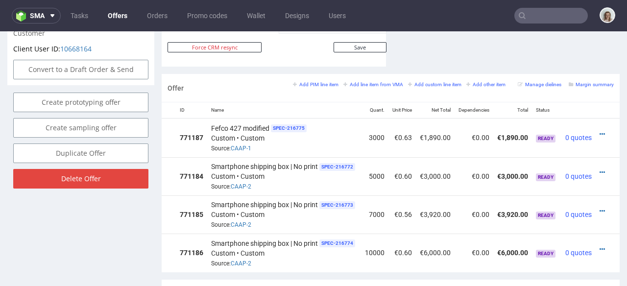
scroll to position [0, 64]
click at [600, 207] on link at bounding box center [602, 211] width 5 height 8
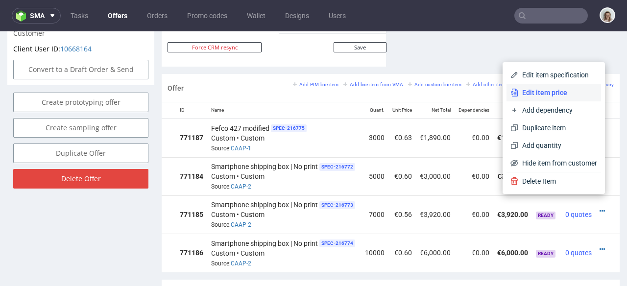
click at [537, 92] on span "Edit item price" at bounding box center [558, 93] width 79 height 10
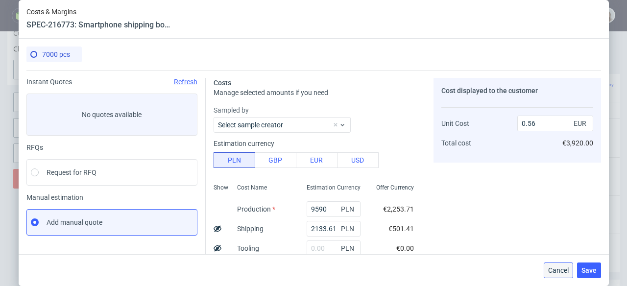
click at [567, 270] on span "Cancel" at bounding box center [559, 270] width 21 height 7
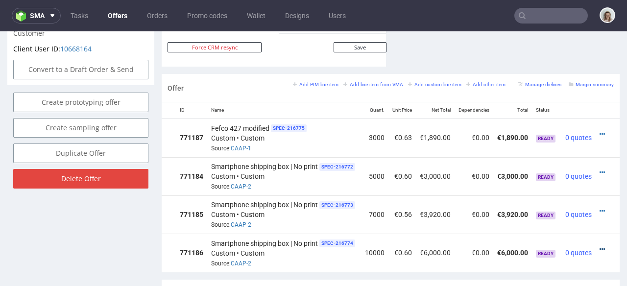
click at [600, 246] on icon at bounding box center [602, 249] width 5 height 7
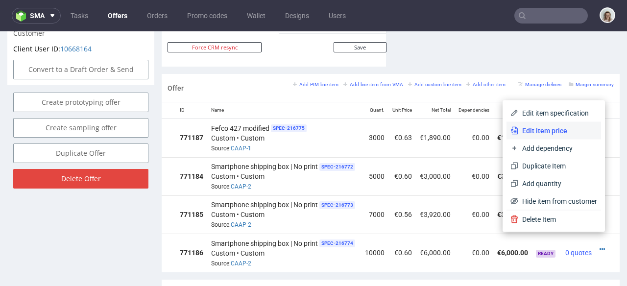
click at [519, 130] on span "Edit item price" at bounding box center [558, 131] width 79 height 10
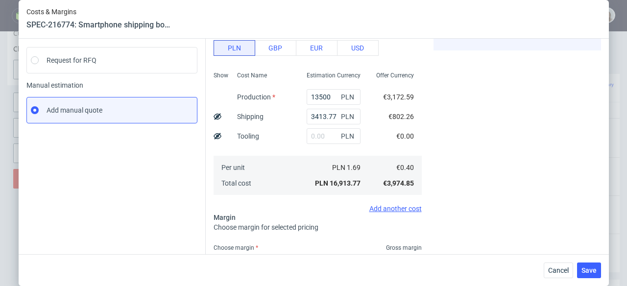
scroll to position [190, 0]
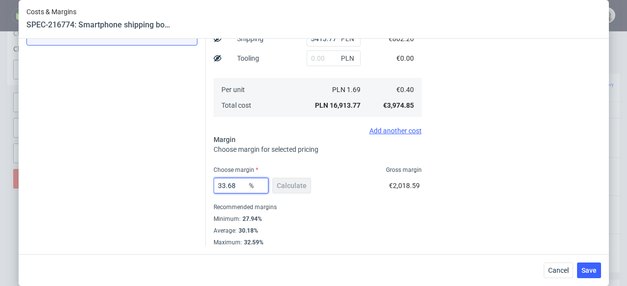
drag, startPoint x: 240, startPoint y: 184, endPoint x: 215, endPoint y: 186, distance: 24.6
click at [215, 186] on input "33.68" at bounding box center [241, 186] width 55 height 16
type input "30.18"
type input "0.57"
drag, startPoint x: 231, startPoint y: 180, endPoint x: 210, endPoint y: 180, distance: 21.6
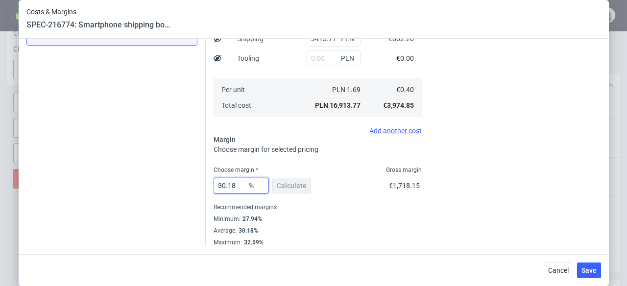
click at [214, 180] on input "30.18" at bounding box center [241, 186] width 55 height 16
drag, startPoint x: 231, startPoint y: 184, endPoint x: 194, endPoint y: 184, distance: 37.3
click at [194, 184] on div "Instant Quotes Refresh No quotes available RFQs Request for RFQ Manual estimati…" at bounding box center [313, 63] width 575 height 367
type input "28"
type input "0.55"
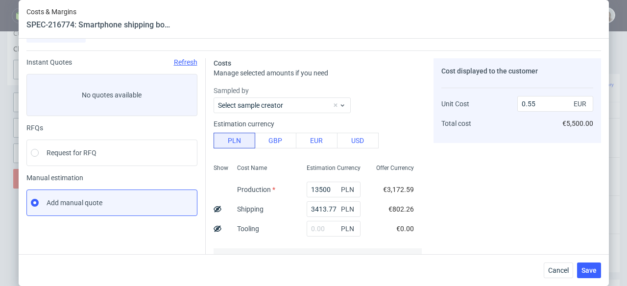
scroll to position [68, 0]
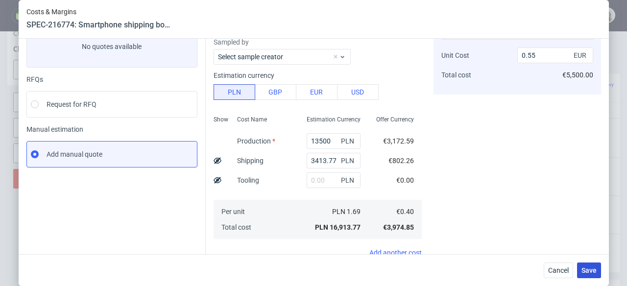
type input "28"
click at [597, 267] on span "Save" at bounding box center [589, 270] width 15 height 7
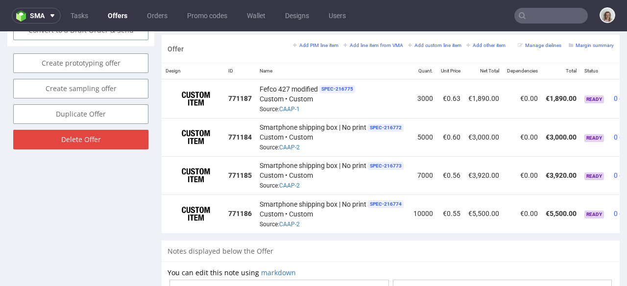
scroll to position [641, 0]
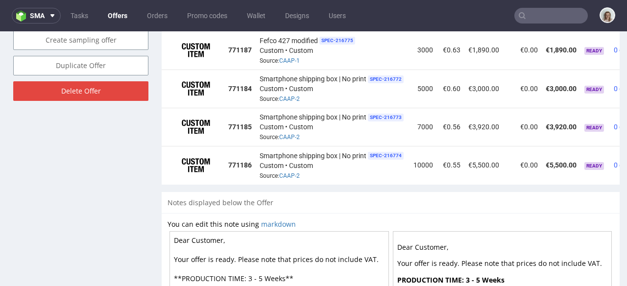
drag, startPoint x: 190, startPoint y: 234, endPoint x: 236, endPoint y: 235, distance: 46.1
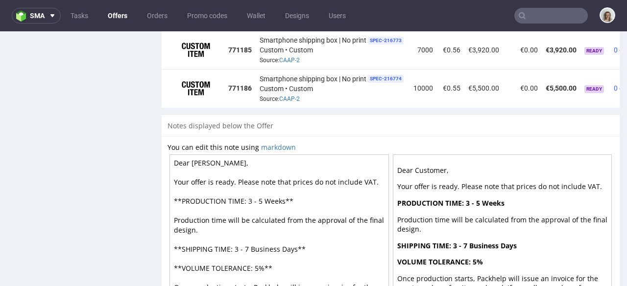
scroll to position [791, 0]
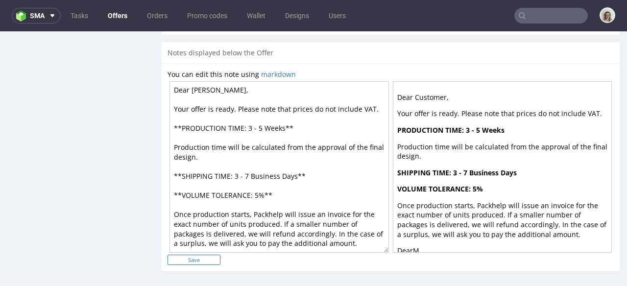
type textarea "Dear Michelle, Your offer is ready. Please note that prices do not include VAT.…"
click at [213, 255] on input "Save" at bounding box center [194, 260] width 53 height 10
type input "In progress..."
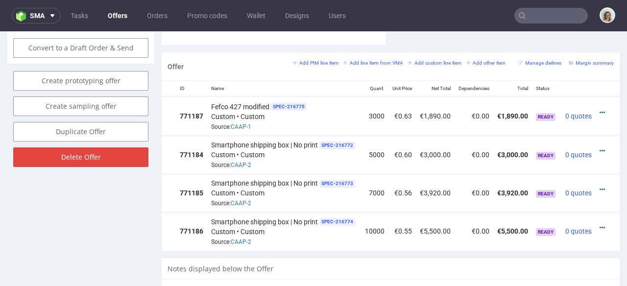
scroll to position [0, 64]
click at [600, 109] on link at bounding box center [602, 113] width 5 height 8
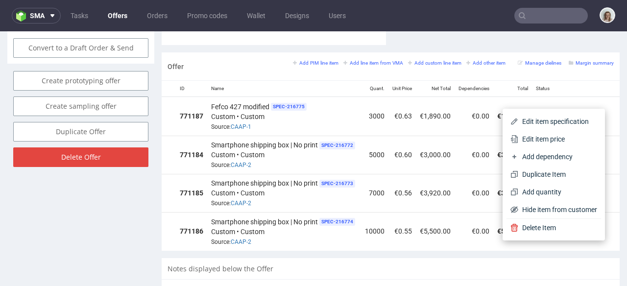
click at [564, 135] on span "Edit item price" at bounding box center [558, 139] width 79 height 10
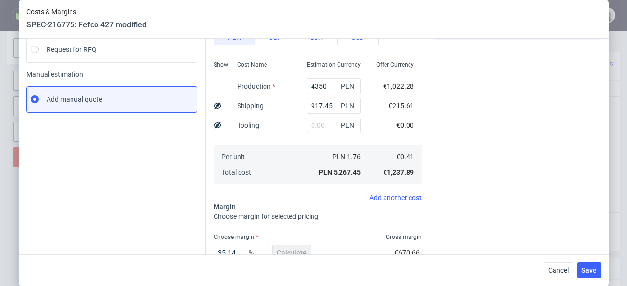
scroll to position [190, 0]
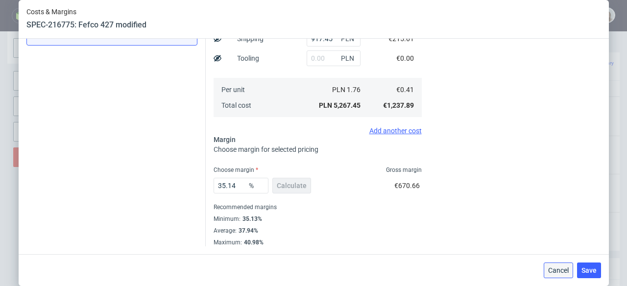
drag, startPoint x: 573, startPoint y: 269, endPoint x: 573, endPoint y: 223, distance: 46.6
click at [573, 269] on button "Cancel" at bounding box center [558, 271] width 29 height 16
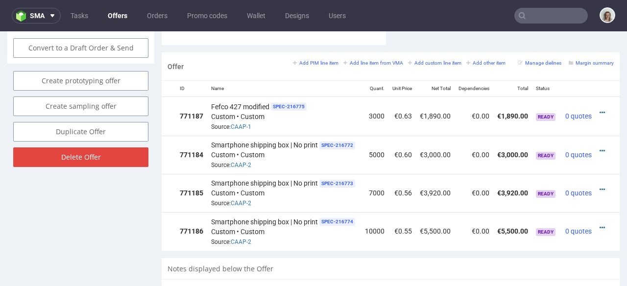
click at [600, 146] on div at bounding box center [605, 151] width 10 height 10
click at [600, 148] on icon at bounding box center [602, 151] width 5 height 7
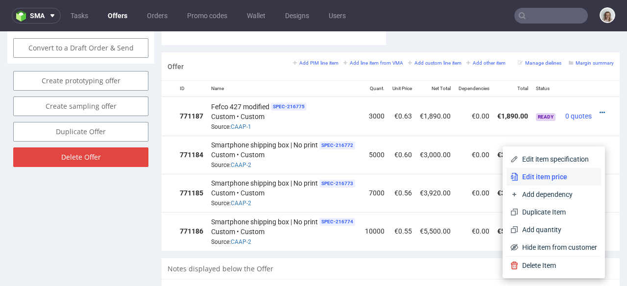
click at [548, 174] on span "Edit item price" at bounding box center [558, 177] width 79 height 10
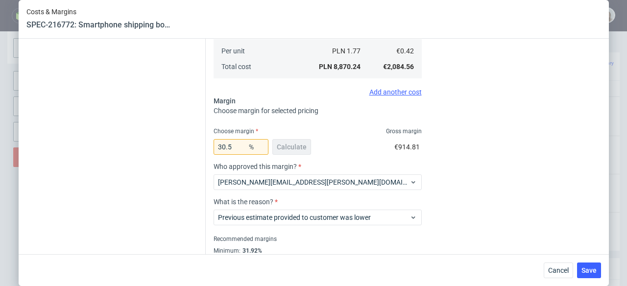
scroll to position [261, 0]
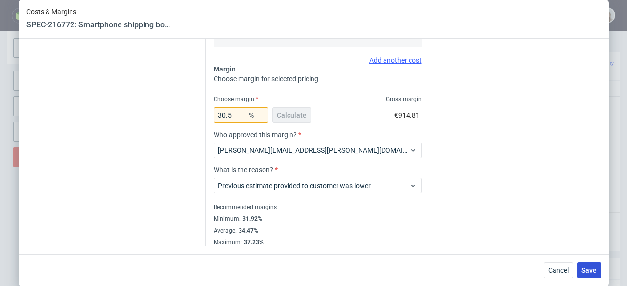
click at [593, 273] on span "Save" at bounding box center [589, 270] width 15 height 7
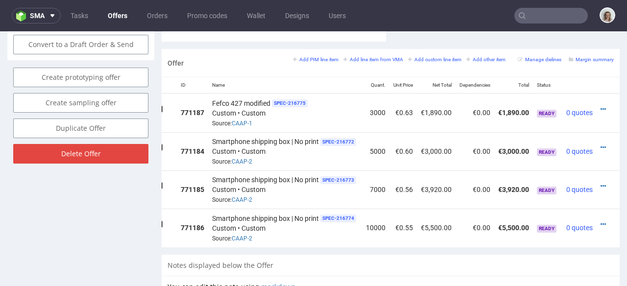
scroll to position [0, 64]
click at [600, 183] on icon at bounding box center [602, 186] width 5 height 7
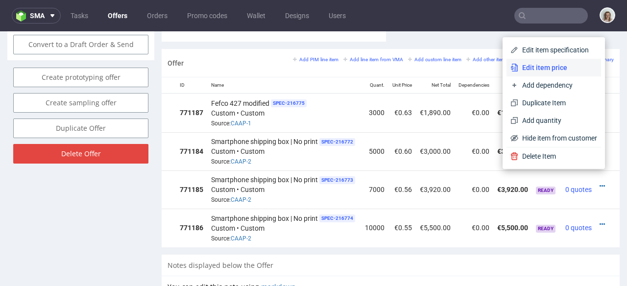
click at [536, 67] on span "Edit item price" at bounding box center [558, 68] width 79 height 10
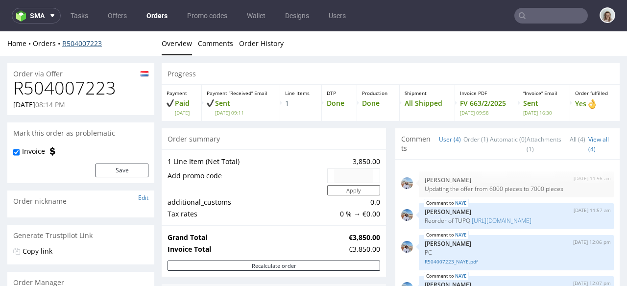
click at [75, 40] on link "R504007223" at bounding box center [82, 43] width 40 height 9
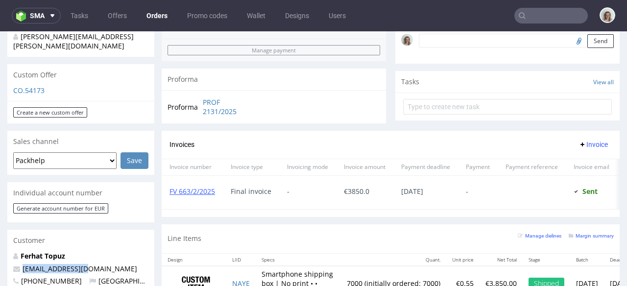
drag, startPoint x: 30, startPoint y: 251, endPoint x: 12, endPoint y: 251, distance: 18.1
click at [12, 251] on div "Ferhat Topuz [EMAIL_ADDRESS][DOMAIN_NAME] [PHONE_NUMBER] [GEOGRAPHIC_DATA] View…" at bounding box center [80, 284] width 147 height 66
copy span "[EMAIL_ADDRESS][DOMAIN_NAME]"
click at [534, 16] on input "text" at bounding box center [552, 16] width 74 height 16
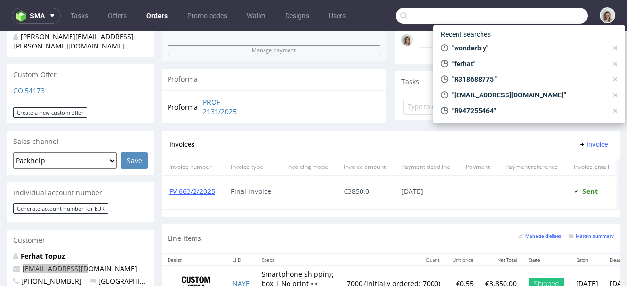
paste input "[EMAIL_ADDRESS][DOMAIN_NAME]"
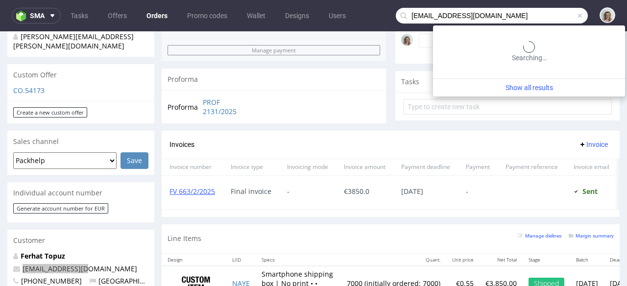
type input "[EMAIL_ADDRESS][DOMAIN_NAME]"
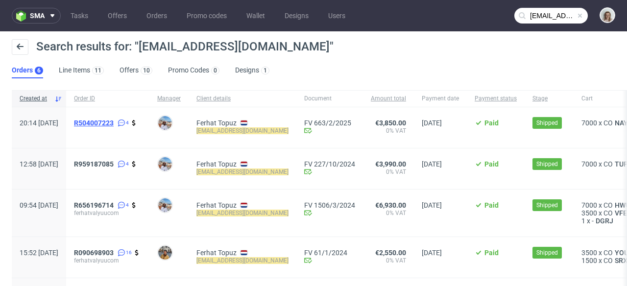
click at [114, 123] on span "R504007223" at bounding box center [94, 123] width 40 height 8
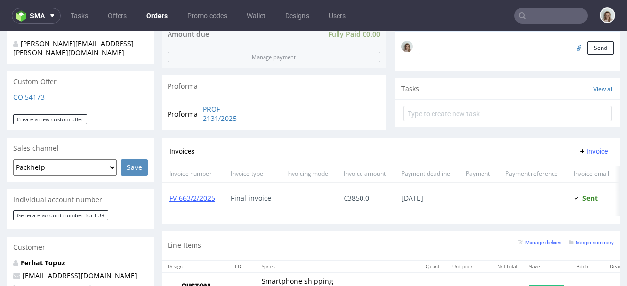
scroll to position [396, 0]
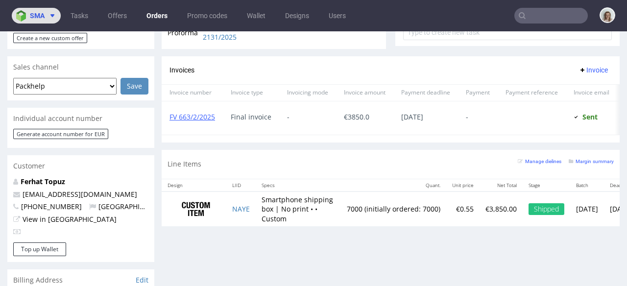
click at [42, 11] on button "sma" at bounding box center [36, 16] width 49 height 16
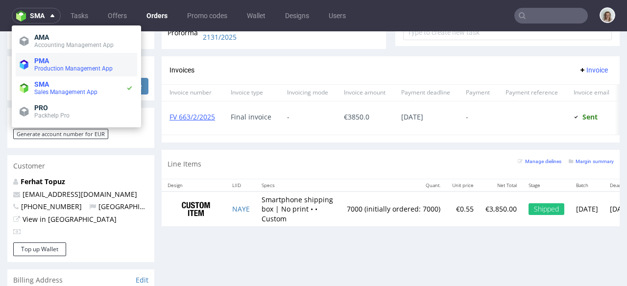
click at [63, 67] on span "Production Management App" at bounding box center [73, 68] width 78 height 7
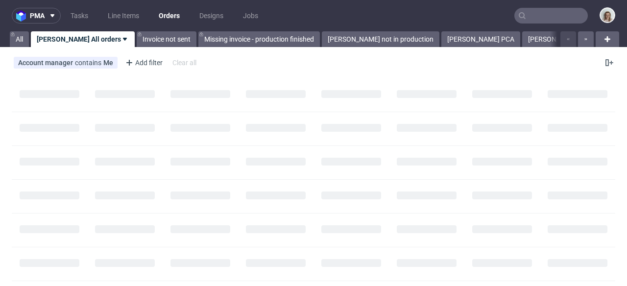
click at [565, 6] on nav "pma Tasks Line Items Orders Designs Jobs" at bounding box center [313, 15] width 627 height 31
click at [563, 9] on input "text" at bounding box center [552, 16] width 74 height 16
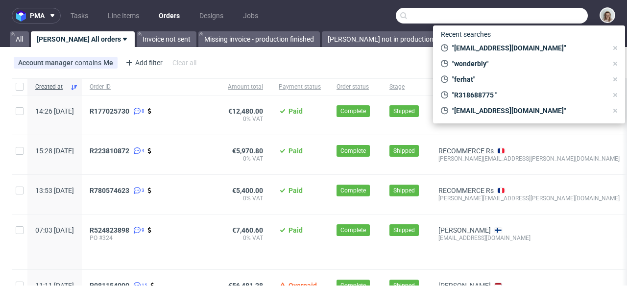
paste input "[PERSON_NAME][EMAIL_ADDRESS][PERSON_NAME][DOMAIN_NAME]"
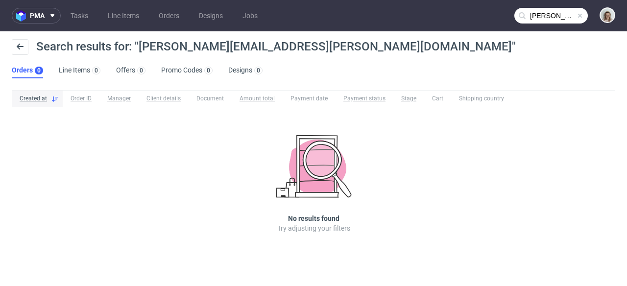
click at [548, 24] on nav "pma Tasks Line Items Orders Designs Jobs [PERSON_NAME][EMAIL_ADDRESS][PERSON_NA…" at bounding box center [313, 15] width 627 height 31
click at [538, 17] on input "[PERSON_NAME][EMAIL_ADDRESS][PERSON_NAME][DOMAIN_NAME]" at bounding box center [552, 16] width 74 height 16
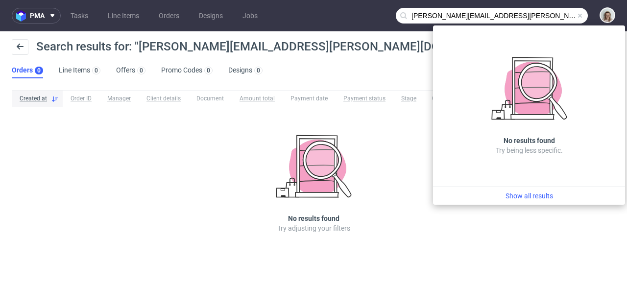
drag, startPoint x: 444, startPoint y: 13, endPoint x: 400, endPoint y: 13, distance: 43.6
click at [400, 13] on div "[PERSON_NAME][EMAIL_ADDRESS][PERSON_NAME][DOMAIN_NAME]" at bounding box center [492, 16] width 192 height 16
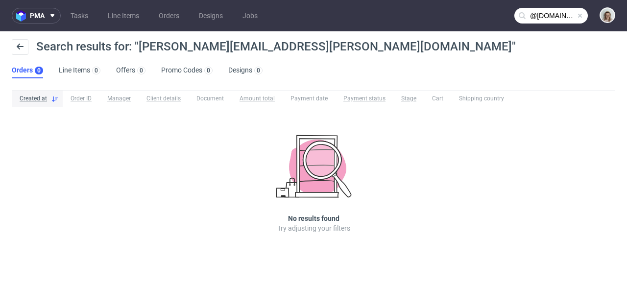
type input "@[DOMAIN_NAME]"
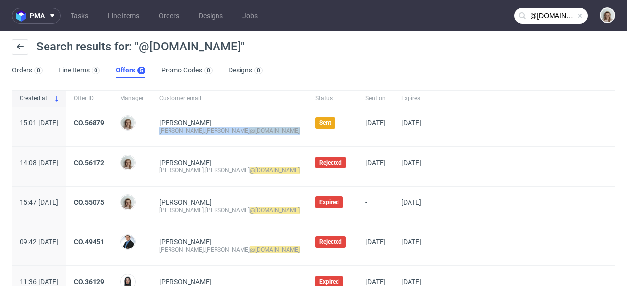
drag, startPoint x: 275, startPoint y: 131, endPoint x: 186, endPoint y: 131, distance: 89.2
click at [186, 131] on div "[PERSON_NAME] [PERSON_NAME].[PERSON_NAME] @[DOMAIN_NAME]" at bounding box center [229, 126] width 156 height 39
copy div "[PERSON_NAME].[PERSON_NAME] @[DOMAIN_NAME]"
click at [308, 134] on div "Sent" at bounding box center [333, 126] width 50 height 39
drag, startPoint x: 279, startPoint y: 131, endPoint x: 181, endPoint y: 133, distance: 97.6
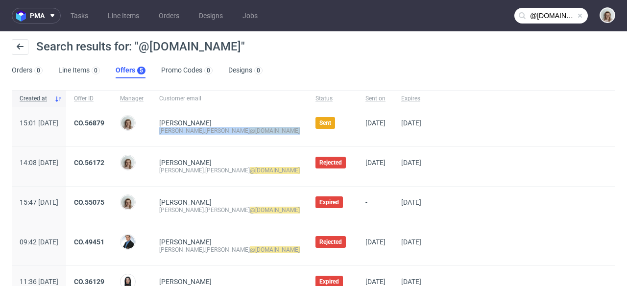
click at [181, 133] on div "[PERSON_NAME] [PERSON_NAME].[PERSON_NAME] @[DOMAIN_NAME]" at bounding box center [229, 126] width 156 height 39
copy div "[PERSON_NAME].[PERSON_NAME] @[DOMAIN_NAME]"
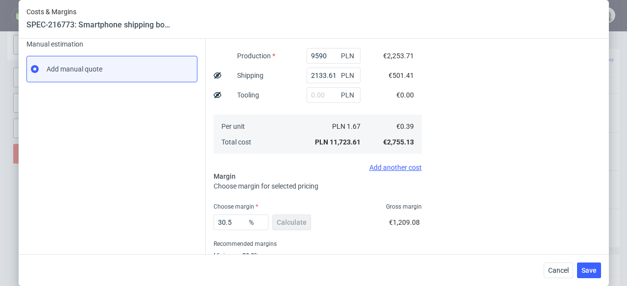
scroll to position [190, 0]
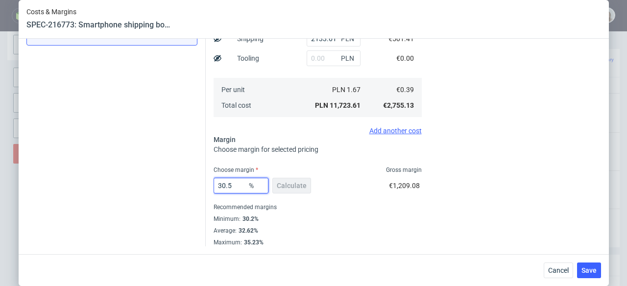
click at [226, 184] on input "30.5" at bounding box center [241, 186] width 55 height 16
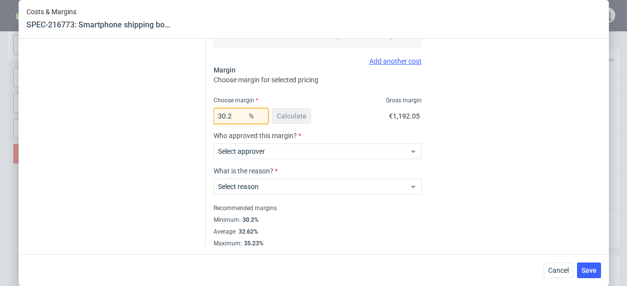
scroll to position [261, 0]
type input "305"
type input "-0.19"
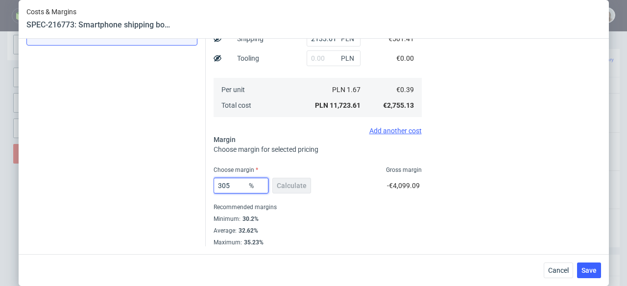
scroll to position [190, 0]
type input "305"
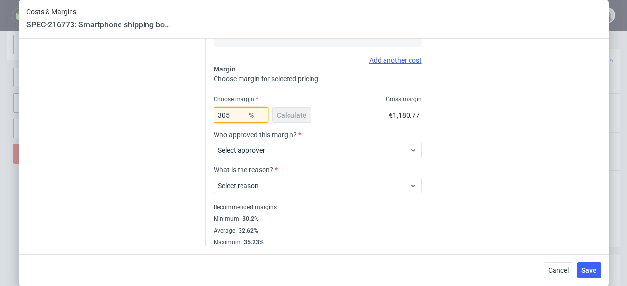
type input "-0.19"
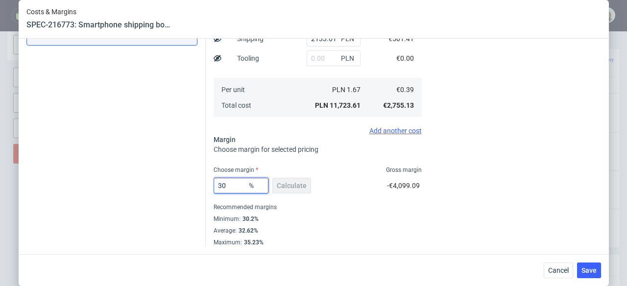
type input "305"
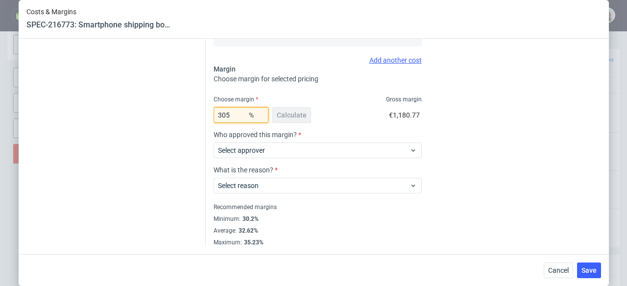
type input "-0.19"
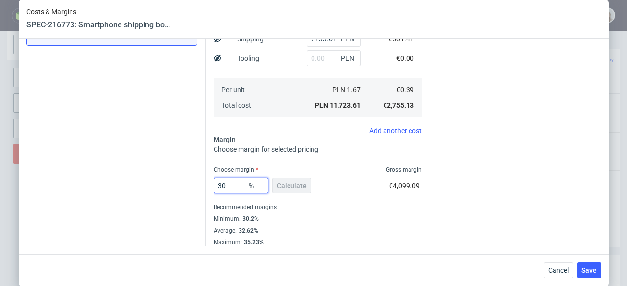
type input "305"
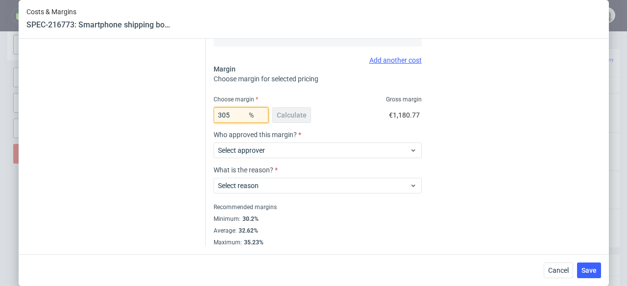
type input "-0.19"
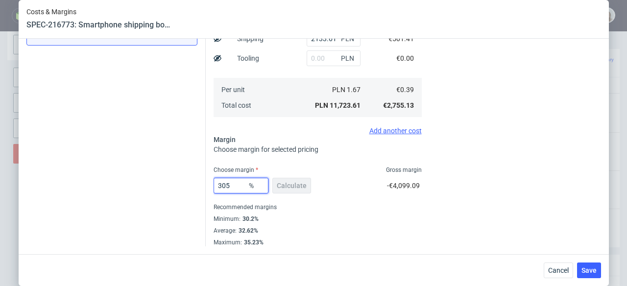
click at [222, 186] on input "305" at bounding box center [241, 186] width 55 height 16
type input "30.5"
type input "0.56"
click at [593, 268] on span "Save" at bounding box center [589, 270] width 15 height 7
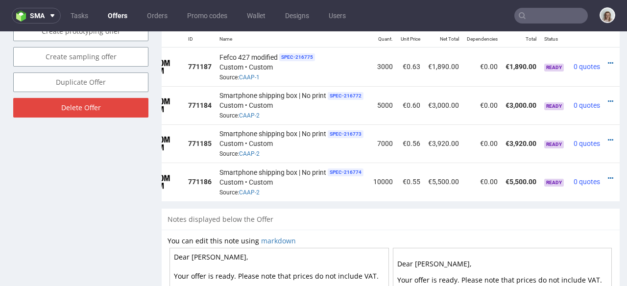
scroll to position [0, 64]
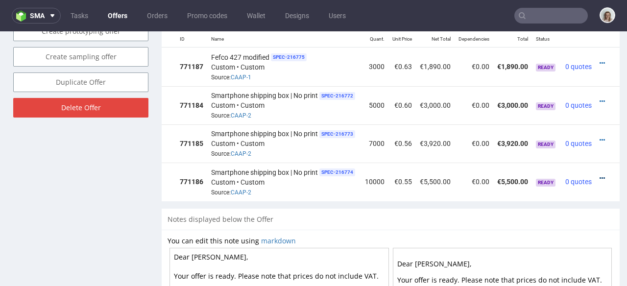
click at [600, 175] on icon at bounding box center [602, 178] width 5 height 7
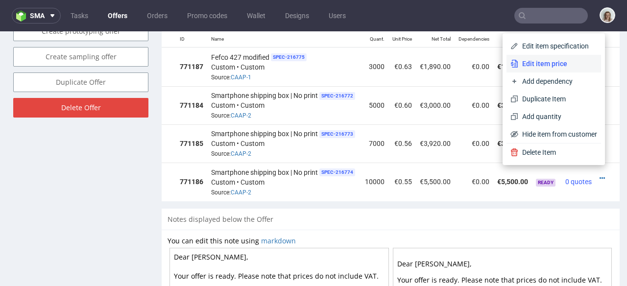
click at [527, 66] on span "Edit item price" at bounding box center [558, 64] width 79 height 10
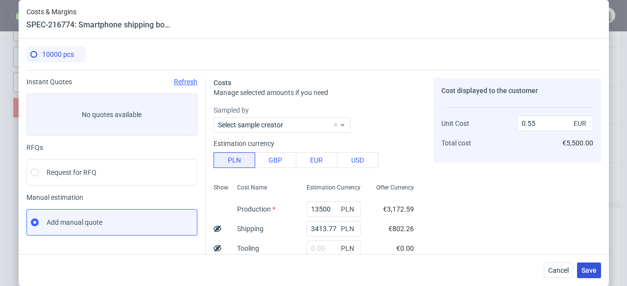
click at [593, 270] on span "Save" at bounding box center [589, 270] width 15 height 7
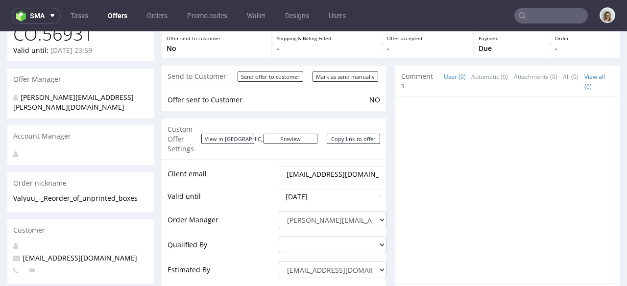
scroll to position [18, 0]
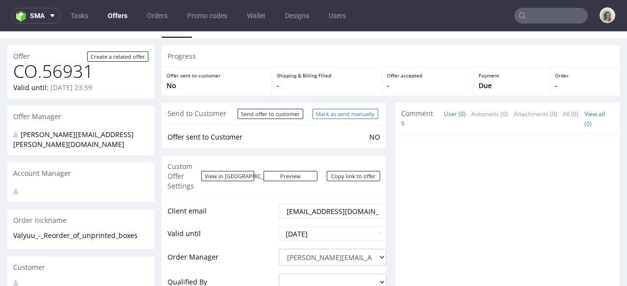
click at [333, 116] on input "Mark as send manually" at bounding box center [346, 114] width 66 height 10
type input "In progress..."
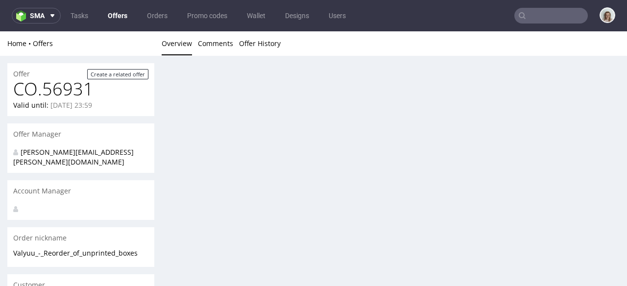
scroll to position [0, 0]
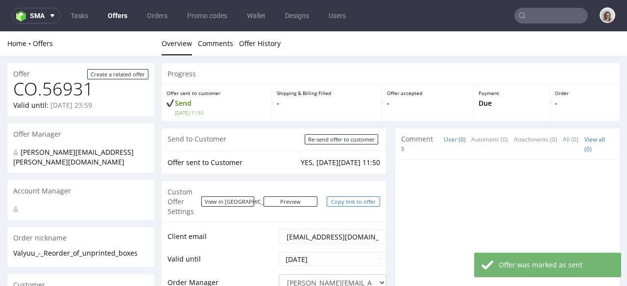
click at [347, 197] on link "Copy link to offer" at bounding box center [354, 202] width 54 height 10
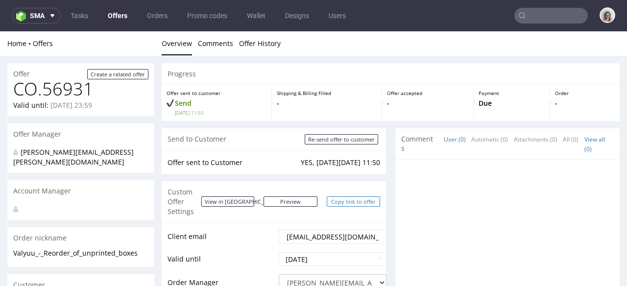
click at [344, 197] on link "Copy link to offer" at bounding box center [354, 202] width 54 height 10
click at [53, 20] on button "sma" at bounding box center [36, 16] width 49 height 16
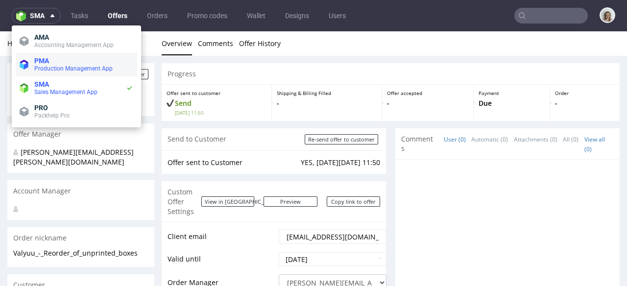
click at [53, 61] on span "PMA" at bounding box center [83, 61] width 99 height 8
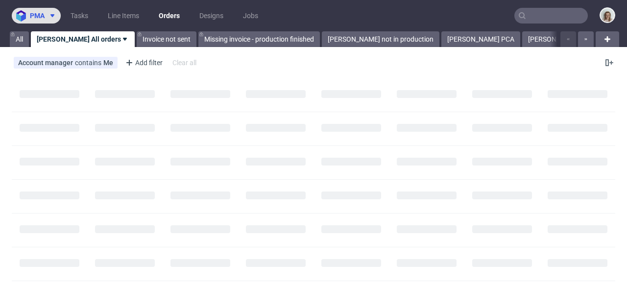
click at [40, 17] on span "pma" at bounding box center [37, 15] width 15 height 7
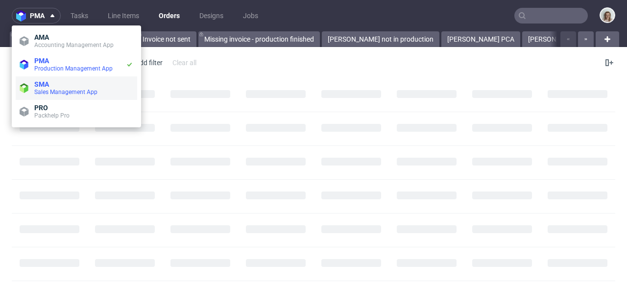
click at [51, 90] on span "Sales Management App" at bounding box center [65, 92] width 63 height 7
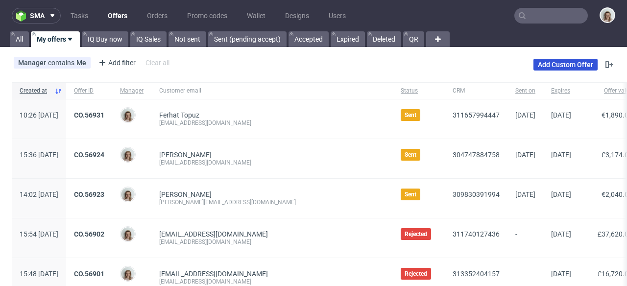
click at [537, 66] on link "Add Custom Offer" at bounding box center [566, 65] width 64 height 12
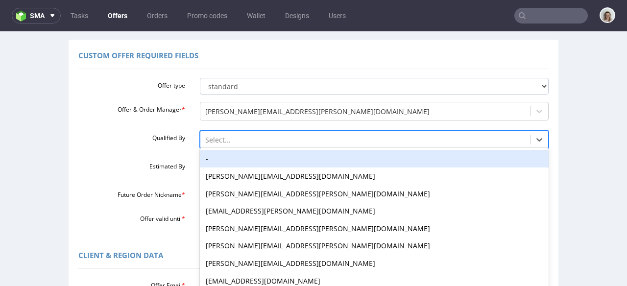
click at [211, 144] on div "-, 1 of 16. 16 results available. Use Up and Down to choose options, press Ente…" at bounding box center [375, 137] width 350 height 14
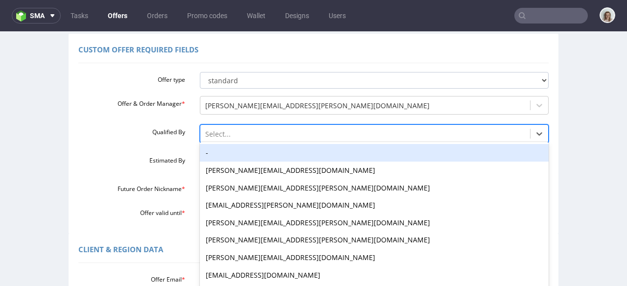
scroll to position [81, 0]
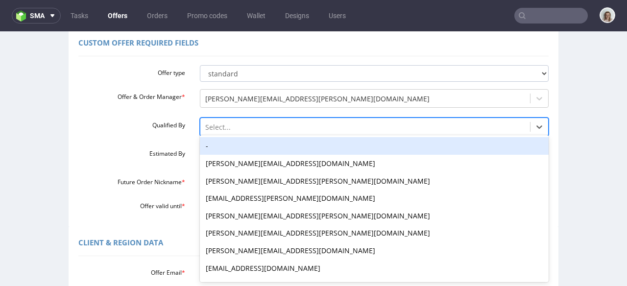
click at [212, 149] on div "-" at bounding box center [375, 146] width 350 height 18
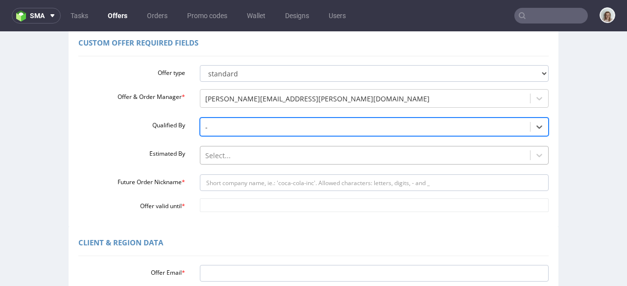
click at [220, 158] on div "Select..." at bounding box center [375, 153] width 350 height 14
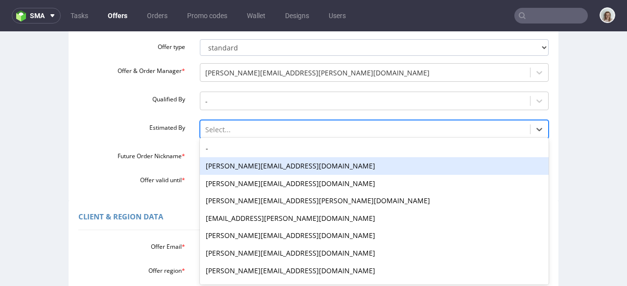
scroll to position [109, 0]
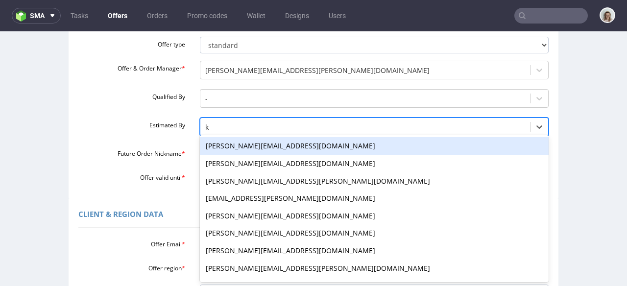
type input "kl"
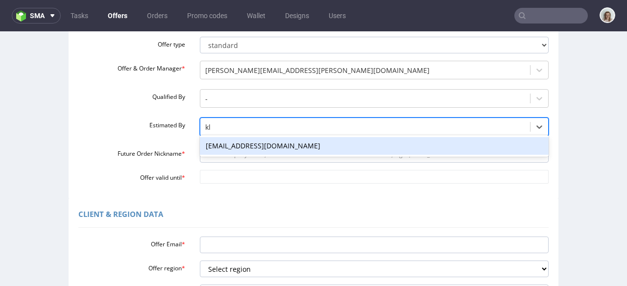
click at [221, 148] on div "[EMAIL_ADDRESS][DOMAIN_NAME]" at bounding box center [375, 146] width 350 height 18
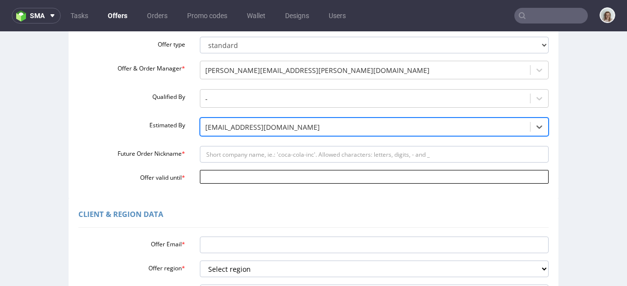
click at [216, 173] on input "Offer valid until *" at bounding box center [375, 177] width 350 height 14
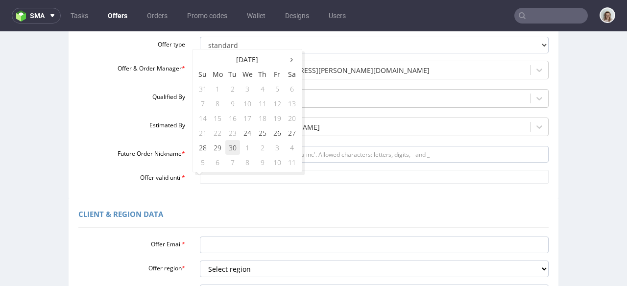
click at [233, 147] on td "30" at bounding box center [232, 147] width 15 height 15
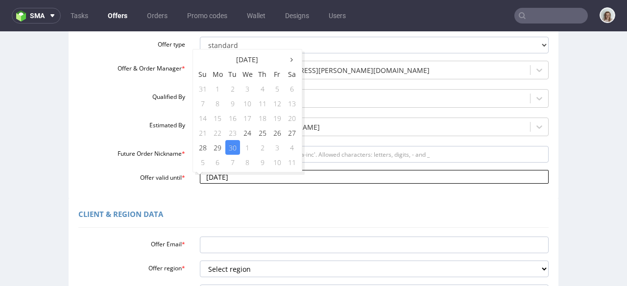
click at [246, 173] on input "[DATE]" at bounding box center [375, 177] width 350 height 14
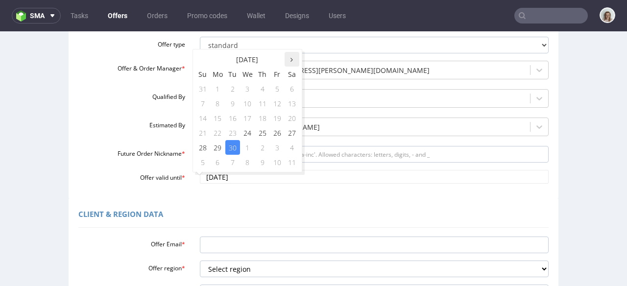
click at [291, 60] on icon at bounding box center [292, 59] width 2 height 7
click at [253, 121] on td "15" at bounding box center [247, 118] width 15 height 15
type input "[DATE]"
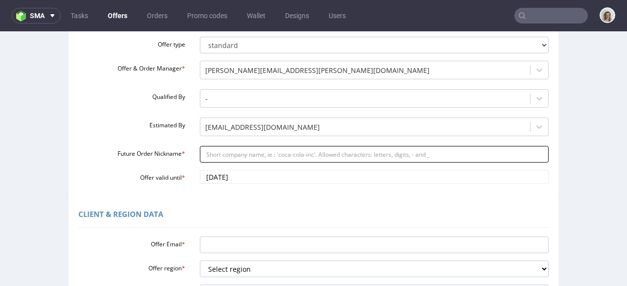
click at [220, 150] on input "Future Order Nickname *" at bounding box center [375, 154] width 350 height 17
paste input "Nilorn_Portugal_-_magnetic_boxes"
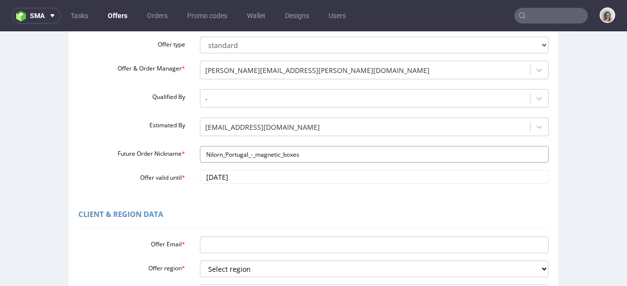
type input "Nilorn_Portugal_-_magnetic_boxes"
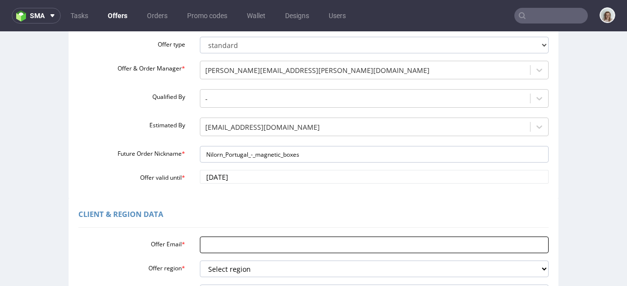
click at [203, 239] on input "Offer Email *" at bounding box center [375, 245] width 350 height 17
paste input "[PERSON_NAME][EMAIL_ADDRESS][PERSON_NAME][DOMAIN_NAME]"
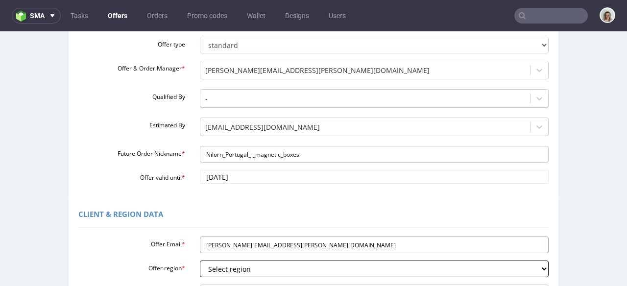
type input "[PERSON_NAME][EMAIL_ADDRESS][PERSON_NAME][DOMAIN_NAME]"
click at [221, 267] on select "Select region eu gb de pl fr it es" at bounding box center [375, 269] width 350 height 17
select select "eu"
click at [200, 261] on select "Select region eu gb de pl fr it es" at bounding box center [375, 269] width 350 height 17
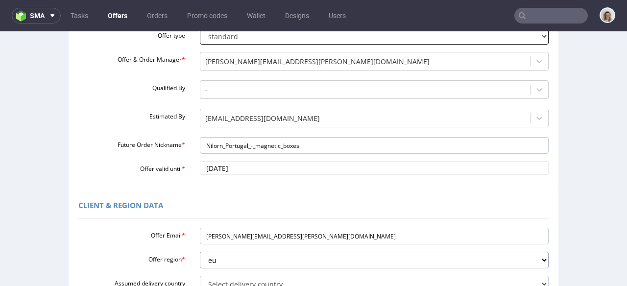
scroll to position [322, 0]
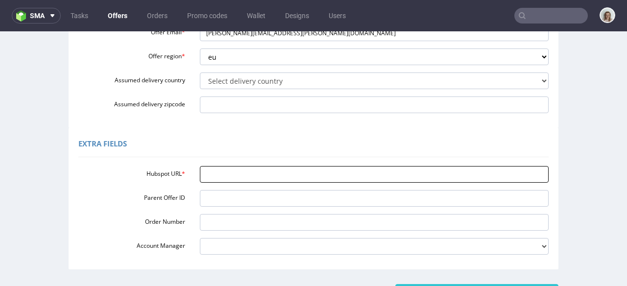
click at [252, 182] on input "Hubspot URL *" at bounding box center [375, 174] width 350 height 17
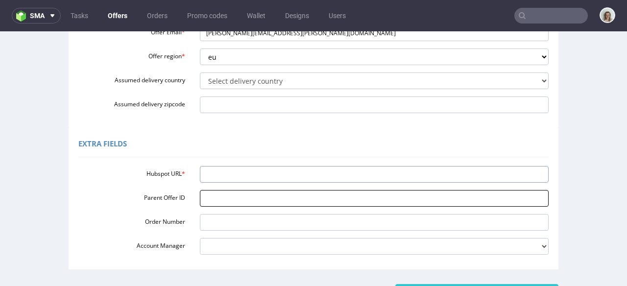
paste input "[URL][DOMAIN_NAME]"
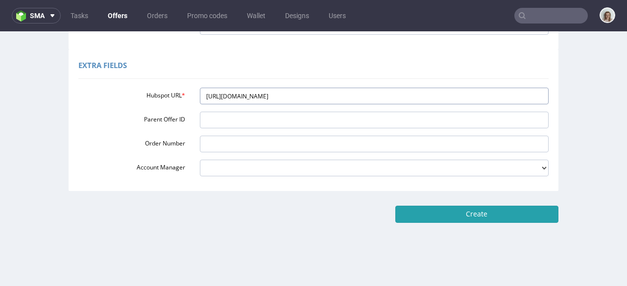
type input "[URL][DOMAIN_NAME]"
click at [545, 210] on input "Create" at bounding box center [477, 214] width 163 height 17
type input "Please wait..."
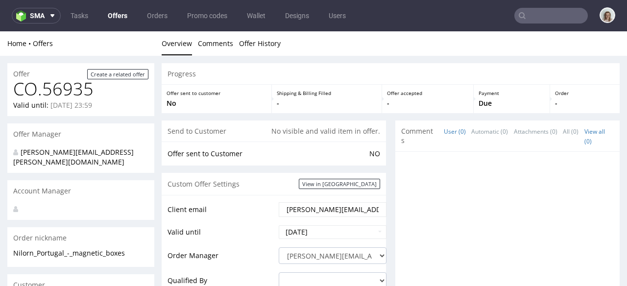
scroll to position [473, 0]
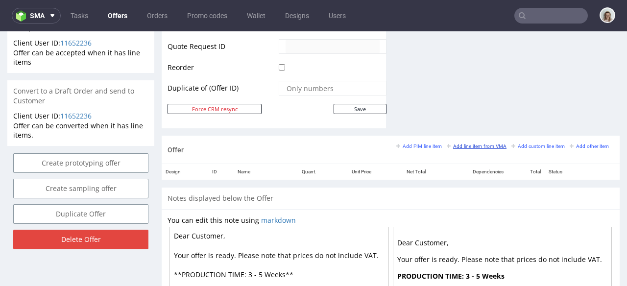
click at [450, 144] on small "Add line item from VMA" at bounding box center [477, 146] width 60 height 5
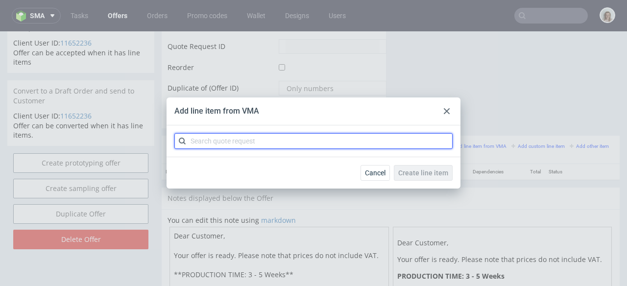
click at [285, 145] on input "text" at bounding box center [314, 141] width 278 height 16
paste input "CBKL-1"
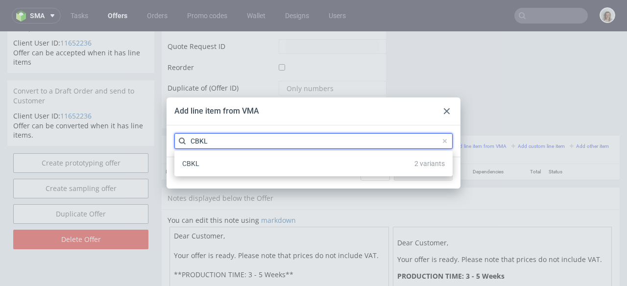
type input "CBKL"
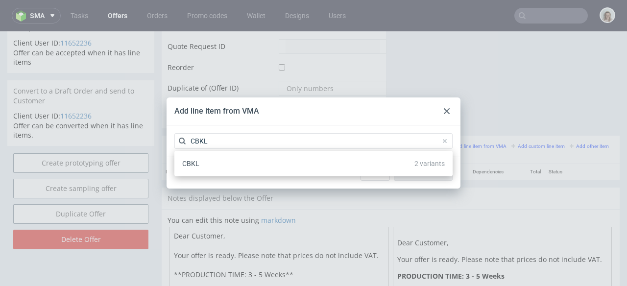
click at [276, 159] on div "CBKL 2 variants" at bounding box center [313, 164] width 271 height 18
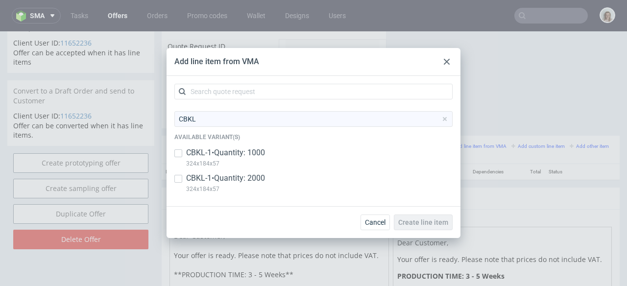
click at [257, 153] on p "CBKL-1 • Quantity: 1000" at bounding box center [225, 153] width 79 height 11
checkbox input "true"
click at [255, 176] on p "CBKL-1 • Quantity: 2000" at bounding box center [225, 178] width 79 height 11
checkbox input "true"
click at [417, 223] on span "Create line item" at bounding box center [424, 222] width 50 height 7
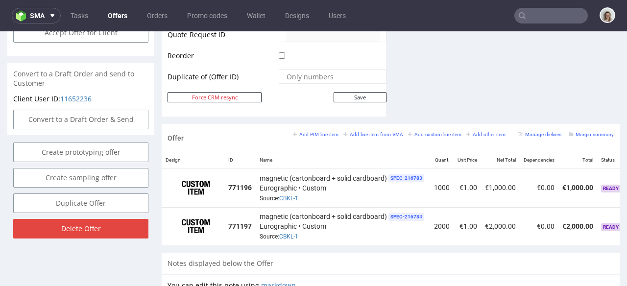
scroll to position [0, 79]
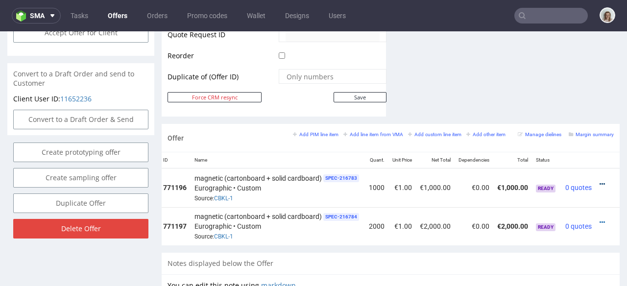
click at [600, 181] on icon at bounding box center [602, 184] width 5 height 7
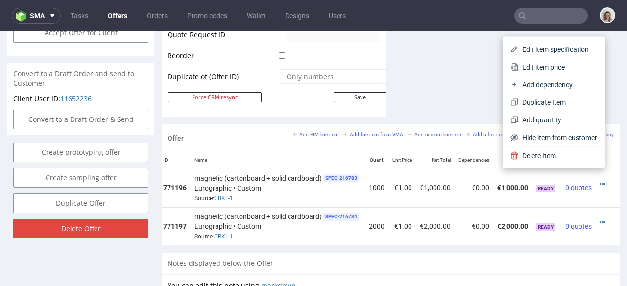
click at [531, 52] on span "Edit item specification" at bounding box center [558, 50] width 79 height 10
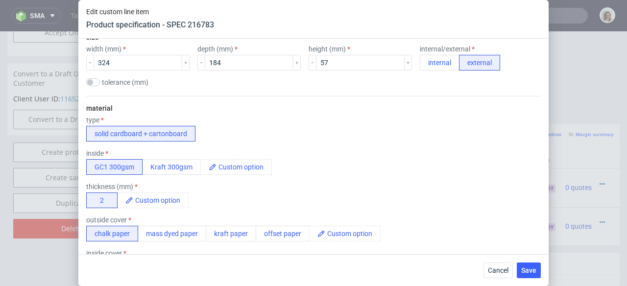
scroll to position [243, 0]
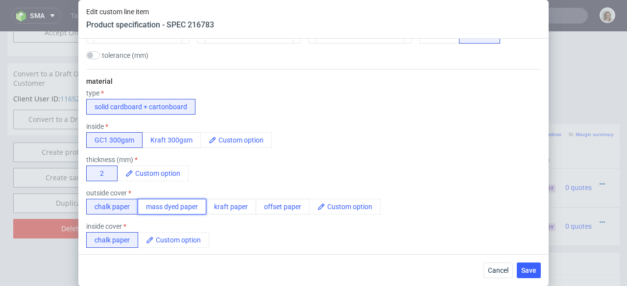
click at [192, 209] on button "mass dyed paper" at bounding box center [172, 207] width 69 height 16
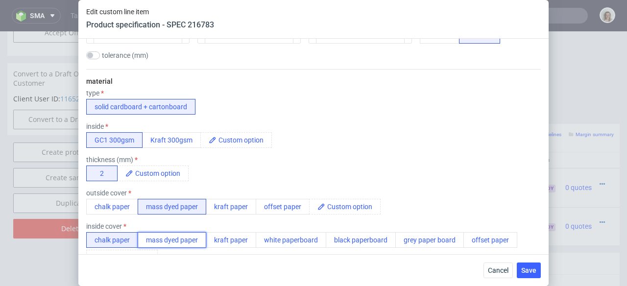
click at [184, 242] on button "mass dyed paper" at bounding box center [172, 240] width 69 height 16
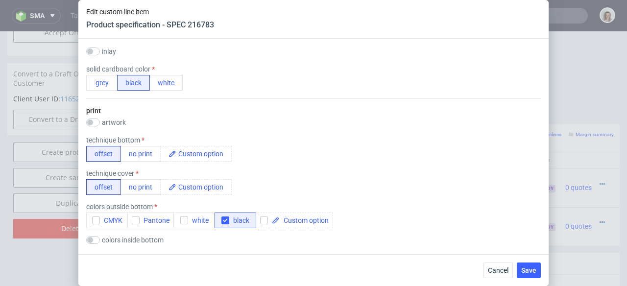
scroll to position [487, 0]
click at [153, 152] on button "no print" at bounding box center [141, 154] width 40 height 16
click at [146, 188] on button "no print" at bounding box center [141, 187] width 40 height 16
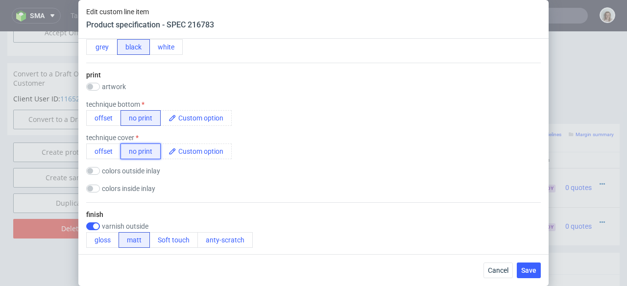
scroll to position [524, 0]
click at [95, 173] on input "checkbox" at bounding box center [93, 170] width 14 height 8
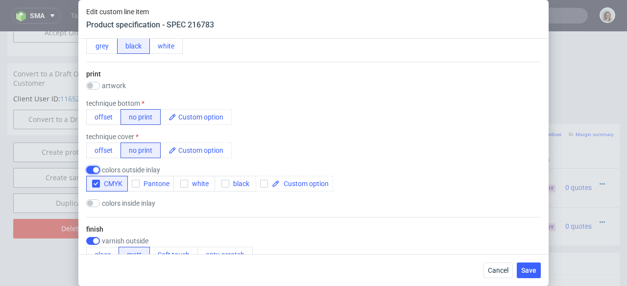
click at [95, 173] on input "checkbox" at bounding box center [93, 170] width 14 height 8
checkbox input "false"
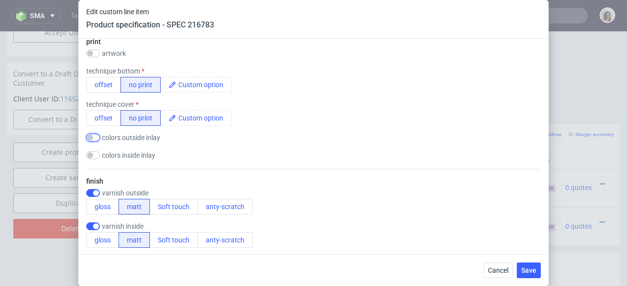
scroll to position [0, 0]
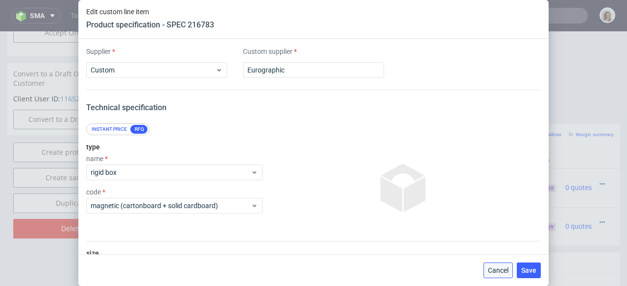
click at [501, 270] on span "Cancel" at bounding box center [498, 270] width 21 height 7
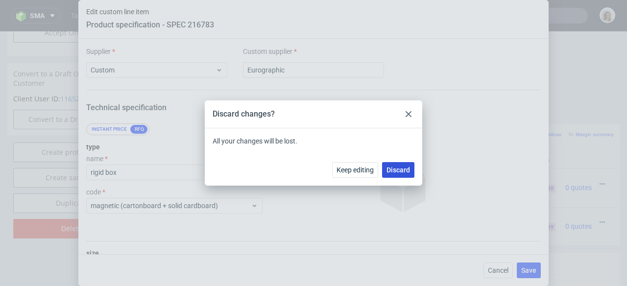
drag, startPoint x: 402, startPoint y: 164, endPoint x: 402, endPoint y: 133, distance: 31.4
click at [402, 164] on button "Discard" at bounding box center [398, 170] width 32 height 16
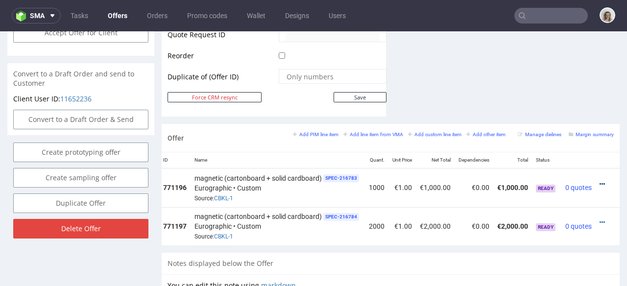
click at [600, 181] on icon at bounding box center [602, 184] width 5 height 7
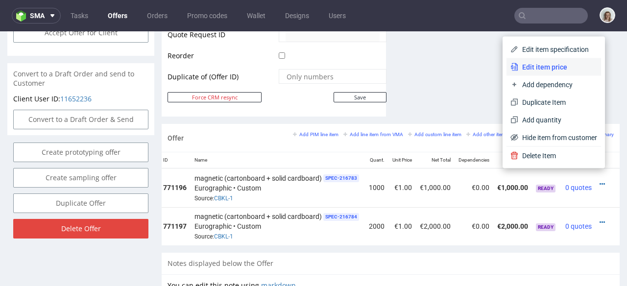
click at [547, 71] on span "Edit item price" at bounding box center [558, 67] width 79 height 10
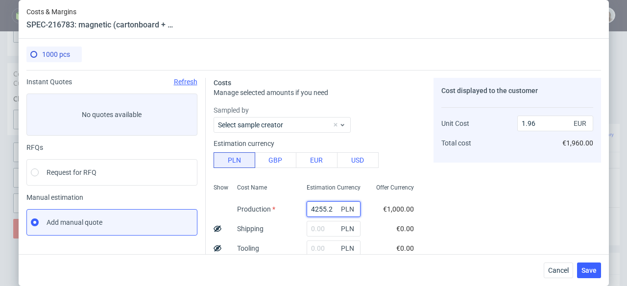
drag, startPoint x: 324, startPoint y: 206, endPoint x: 297, endPoint y: 209, distance: 27.1
click at [307, 209] on input "4255.2" at bounding box center [334, 209] width 54 height 16
paste input "22750"
type input "22750"
type input "10.49"
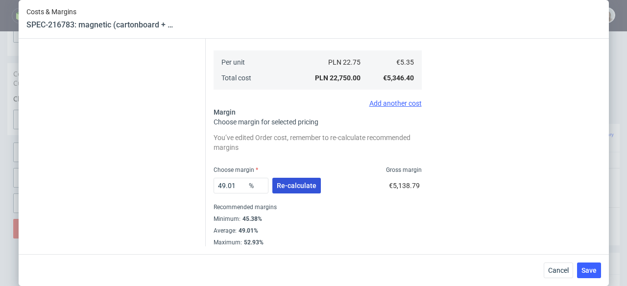
type input "22750"
click at [309, 184] on span "Re-calculate" at bounding box center [297, 185] width 40 height 7
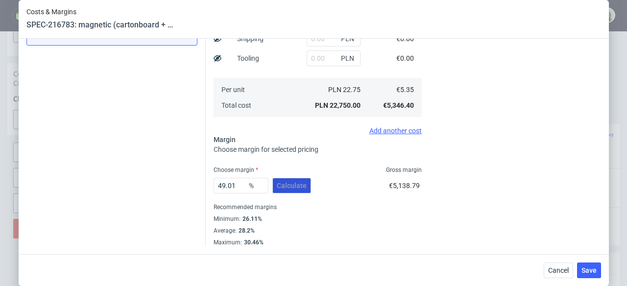
scroll to position [190, 0]
drag, startPoint x: 218, startPoint y: 183, endPoint x: 202, endPoint y: 184, distance: 15.2
click at [206, 184] on div "Costs Manage selected amounts if you need Sampled by Select sample creator Esti…" at bounding box center [404, 63] width 396 height 367
type input "30"
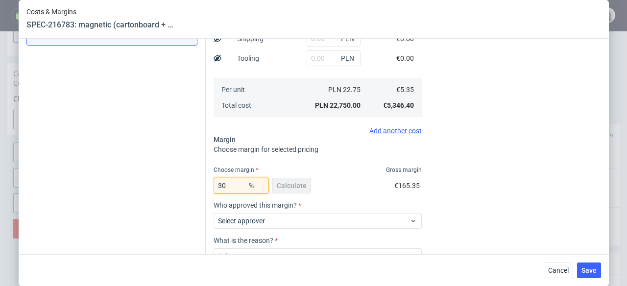
type input "7.64"
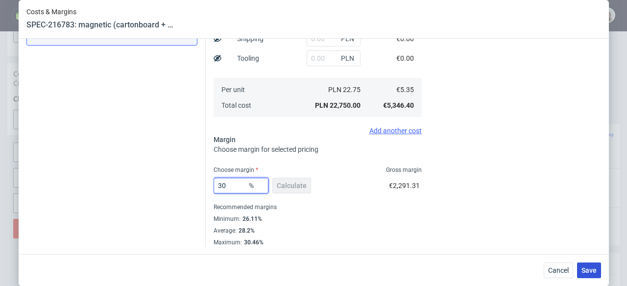
type input "30"
click at [586, 268] on span "Save" at bounding box center [589, 270] width 15 height 7
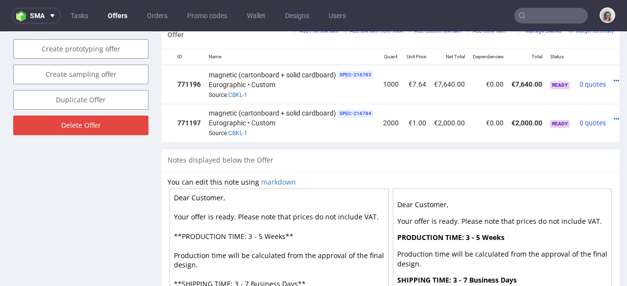
scroll to position [0, 79]
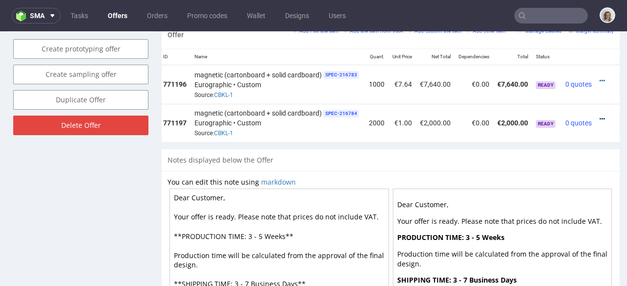
click at [600, 116] on icon at bounding box center [602, 119] width 5 height 7
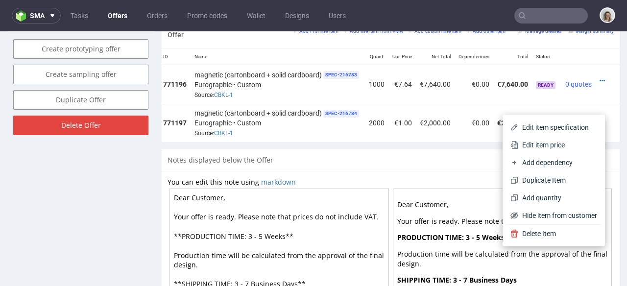
click at [549, 148] on span "Edit item price" at bounding box center [558, 145] width 79 height 10
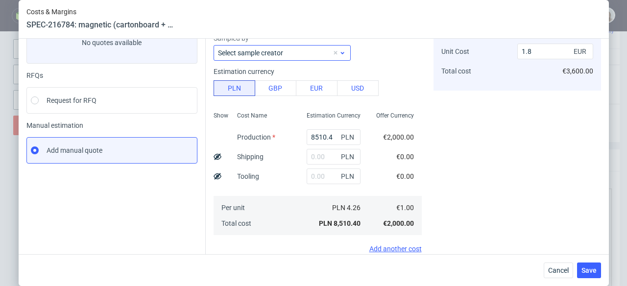
scroll to position [0, 0]
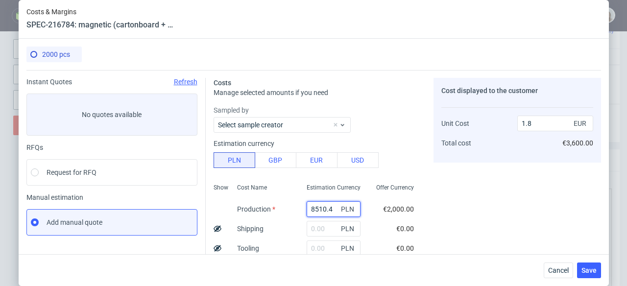
drag, startPoint x: 324, startPoint y: 207, endPoint x: 283, endPoint y: 208, distance: 40.7
click at [283, 208] on div "Show Cost Name Production Shipping Tooling Per unit Total cost Estimation Curre…" at bounding box center [318, 244] width 208 height 129
paste input "40220"
type input "40220"
type input "8.5"
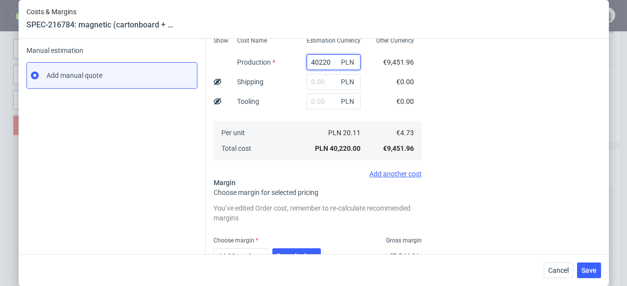
scroll to position [201, 0]
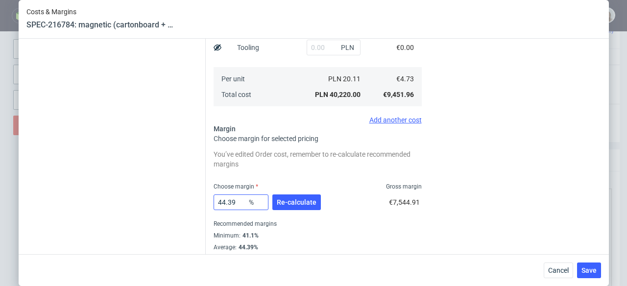
type input "40220"
drag, startPoint x: 234, startPoint y: 201, endPoint x: 203, endPoint y: 200, distance: 30.9
click at [206, 200] on div "Costs Manage selected amounts if you need Sampled by Select sample creator Esti…" at bounding box center [404, 66] width 396 height 394
type input "30"
type input "6.75"
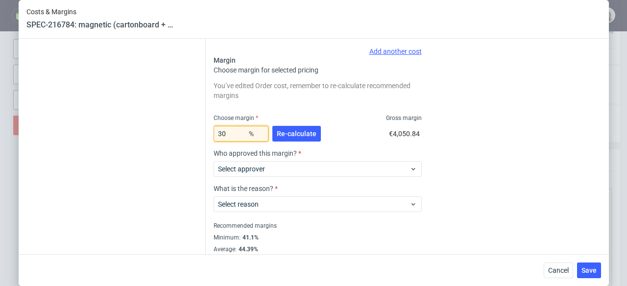
scroll to position [271, 0]
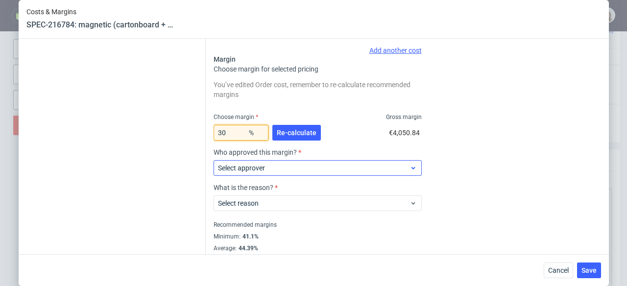
type input "30"
click at [349, 170] on span "Select approver" at bounding box center [314, 168] width 192 height 10
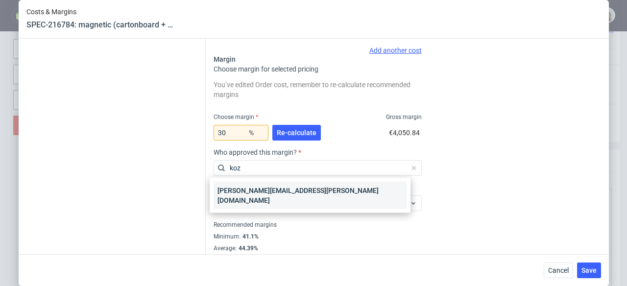
type input "koz"
click at [348, 195] on div "[PERSON_NAME][EMAIL_ADDRESS][PERSON_NAME][DOMAIN_NAME]" at bounding box center [310, 195] width 193 height 27
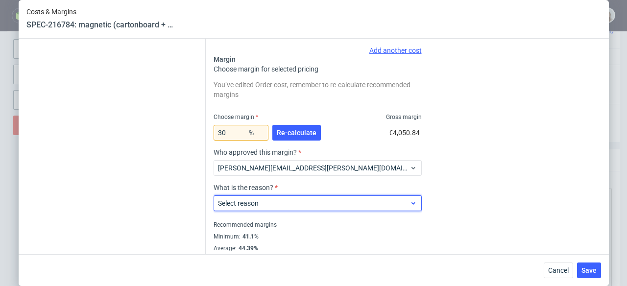
click at [348, 202] on span "Select reason" at bounding box center [314, 204] width 192 height 10
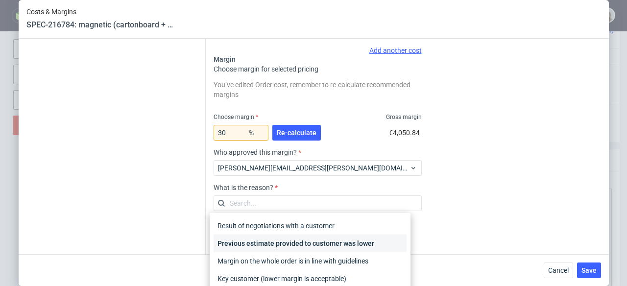
click at [344, 239] on div "Previous estimate provided to customer was lower" at bounding box center [310, 244] width 193 height 18
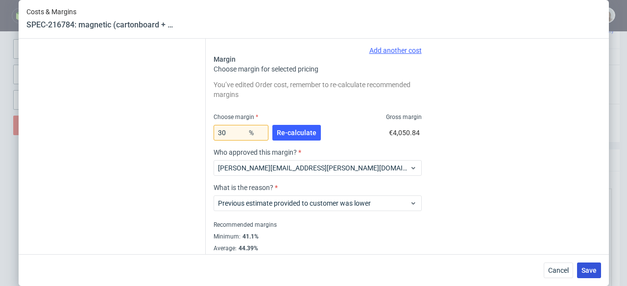
click at [587, 271] on span "Save" at bounding box center [589, 270] width 15 height 7
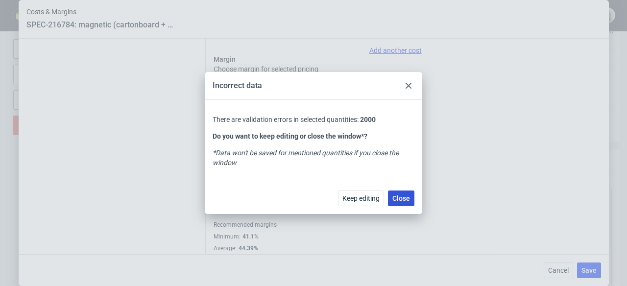
click at [400, 199] on span "Close" at bounding box center [402, 198] width 18 height 7
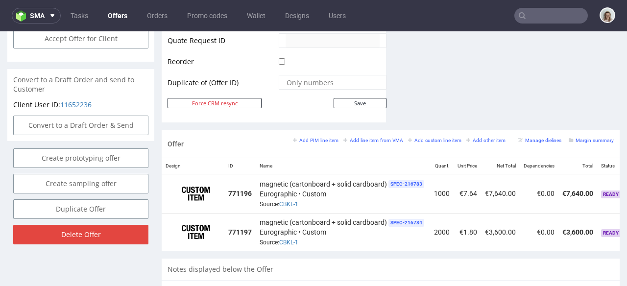
scroll to position [500, 0]
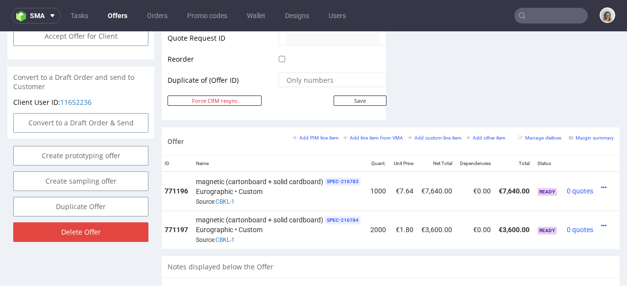
scroll to position [0, 79]
click at [596, 218] on td at bounding box center [608, 230] width 24 height 38
click at [600, 223] on icon at bounding box center [602, 226] width 5 height 7
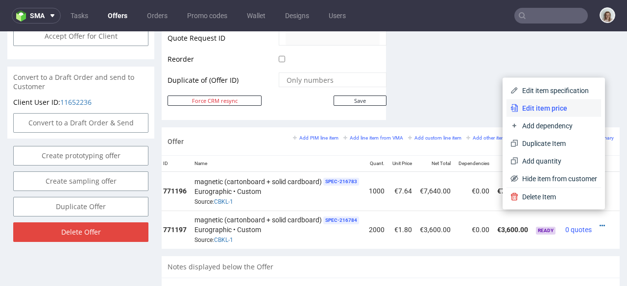
click at [519, 106] on span "Edit item price" at bounding box center [558, 108] width 79 height 10
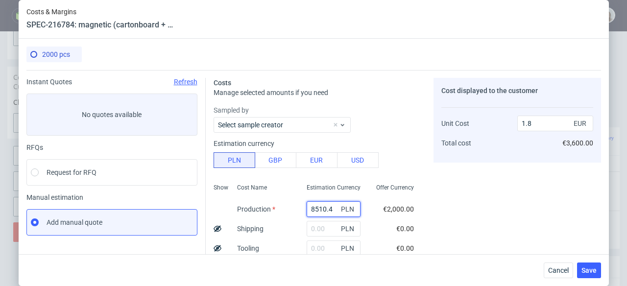
drag, startPoint x: 325, startPoint y: 209, endPoint x: 282, endPoint y: 209, distance: 42.6
click at [282, 209] on div "Show Cost Name Production Shipping Tooling Per unit Total cost Estimation Curre…" at bounding box center [318, 244] width 208 height 129
paste input "40220"
type input "40220"
type input "8.5"
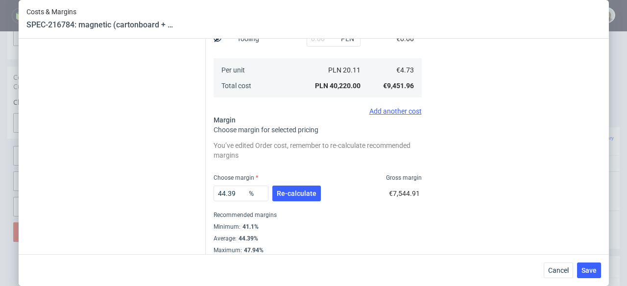
scroll to position [218, 0]
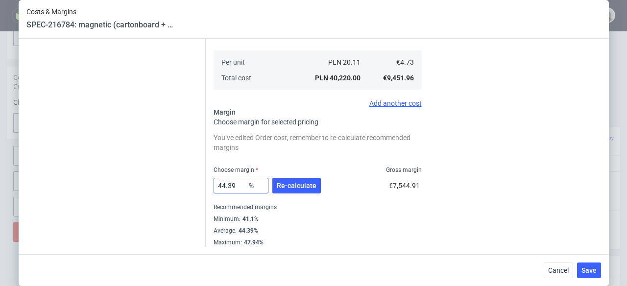
type input "40220"
drag, startPoint x: 234, startPoint y: 186, endPoint x: 216, endPoint y: 183, distance: 18.9
click at [216, 183] on input "44.39" at bounding box center [241, 186] width 55 height 16
type input "30"
type input "6.75"
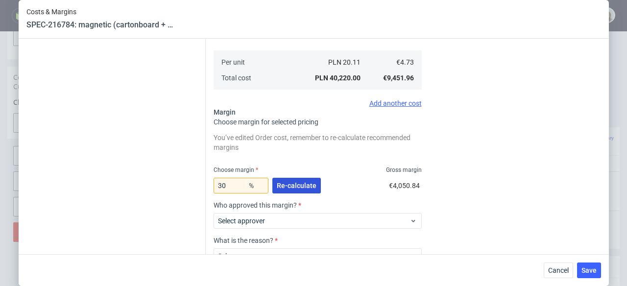
click at [277, 186] on span "Re-calculate" at bounding box center [297, 185] width 40 height 7
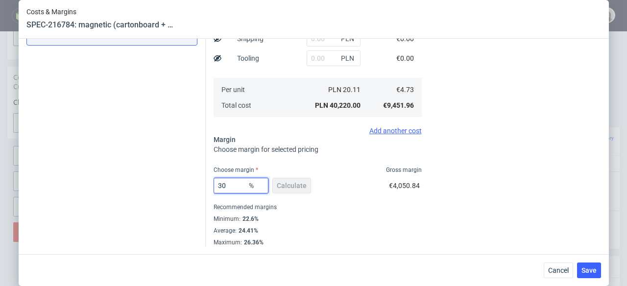
drag, startPoint x: 234, startPoint y: 187, endPoint x: 195, endPoint y: 185, distance: 39.3
click at [195, 185] on div "Instant Quotes Refresh No quotes available RFQs Request for RFQ Manual estimati…" at bounding box center [313, 63] width 575 height 367
type input "24"
type input "6.22"
click at [329, 181] on div "24 % Calculate €2,984.83" at bounding box center [318, 187] width 208 height 27
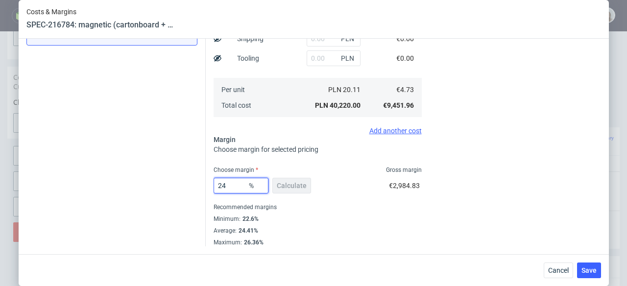
click at [228, 181] on input "24" at bounding box center [241, 186] width 55 height 16
type input "4"
type input "4.92"
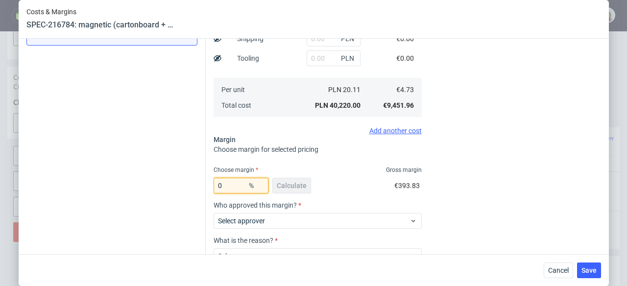
type input "02"
type input "4.73"
type input "226"
type input "-3.75"
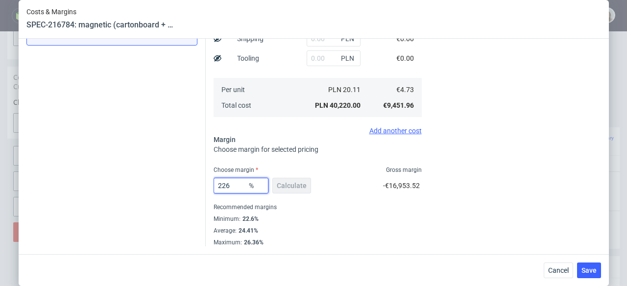
type input "22"
type input "6.06"
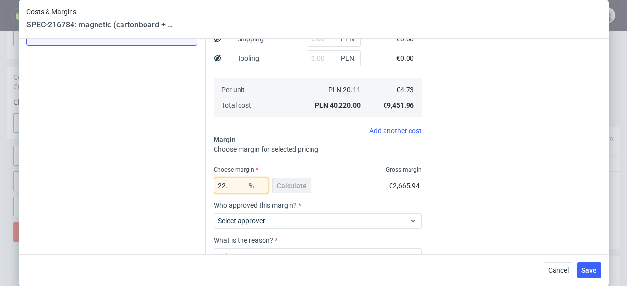
type input "22.6"
type input "6.11"
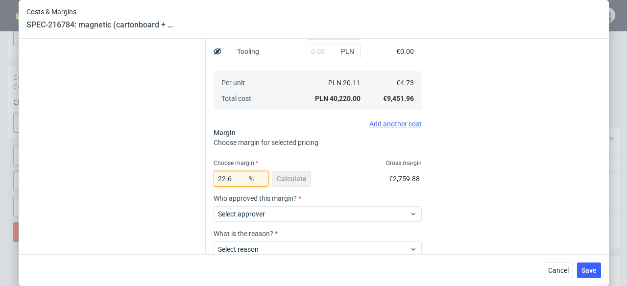
scroll to position [246, 0]
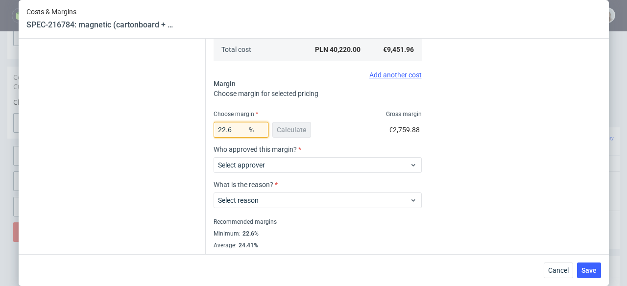
click at [230, 130] on input "22.6" at bounding box center [241, 130] width 55 height 16
type input "22"
type input "6.06"
type input "227"
type input "-3.72"
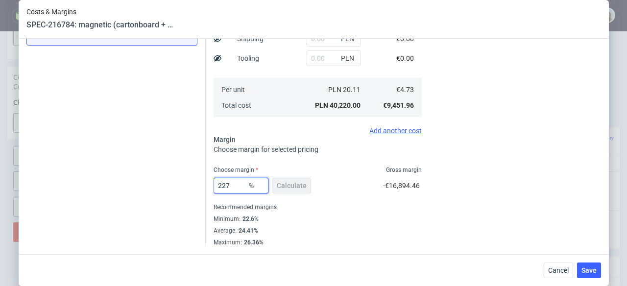
type input "22"
type input "6.06"
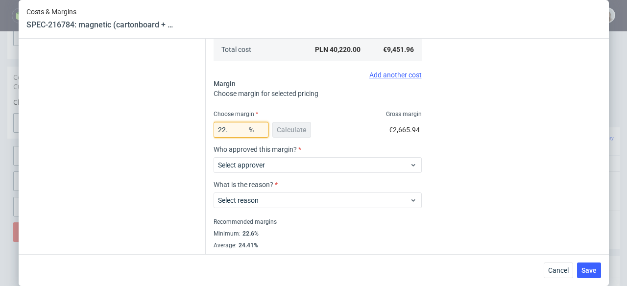
type input "22.7"
type input "6.11"
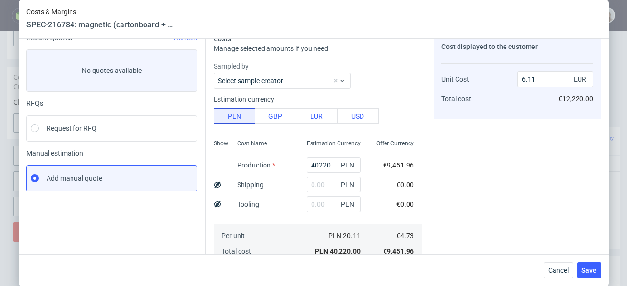
scroll to position [0, 0]
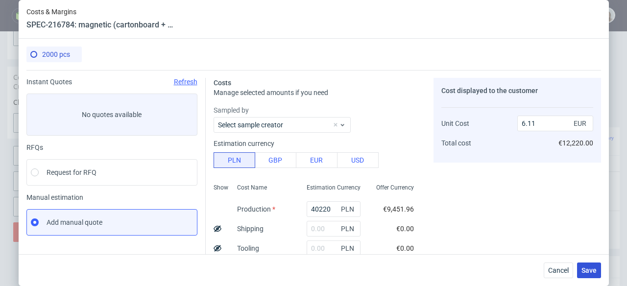
type input "22.7"
click at [597, 269] on span "Save" at bounding box center [589, 270] width 15 height 7
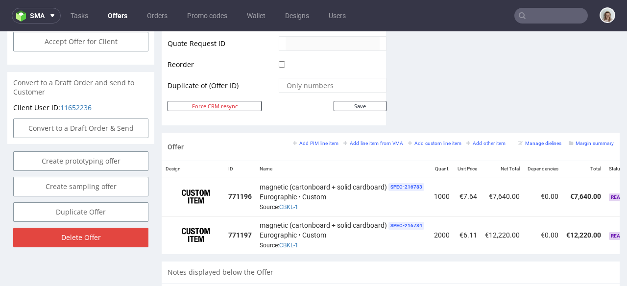
scroll to position [0, 87]
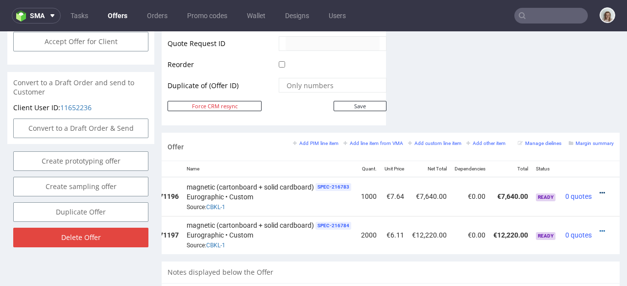
click at [600, 190] on icon at bounding box center [602, 193] width 5 height 7
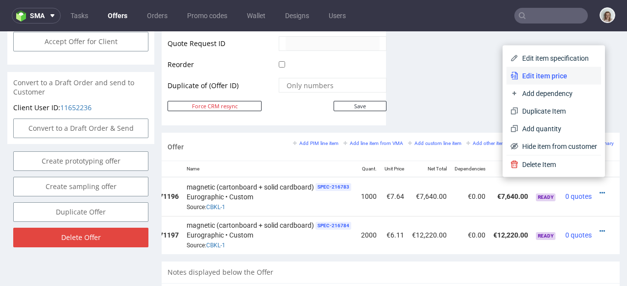
click at [544, 71] on span "Edit item price" at bounding box center [558, 76] width 79 height 10
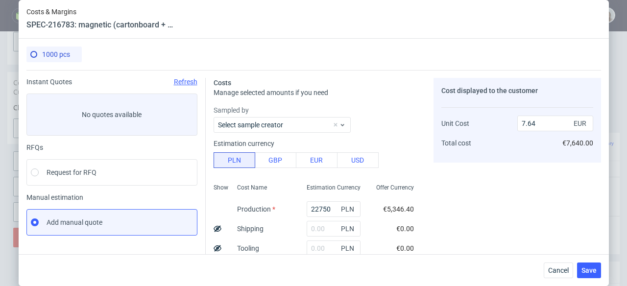
scroll to position [190, 0]
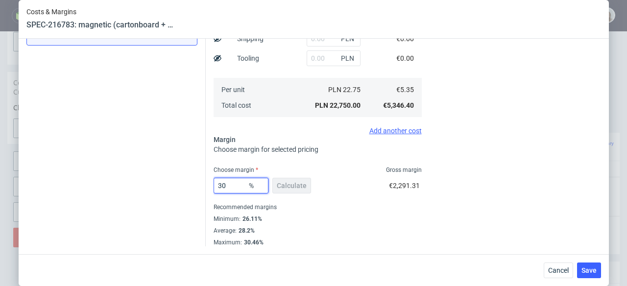
drag, startPoint x: 227, startPoint y: 183, endPoint x: 210, endPoint y: 183, distance: 16.7
click at [214, 183] on input "30" at bounding box center [241, 186] width 55 height 16
type input "2"
type input "5.46"
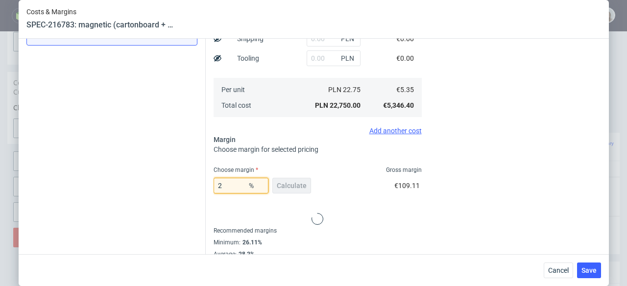
type input "26"
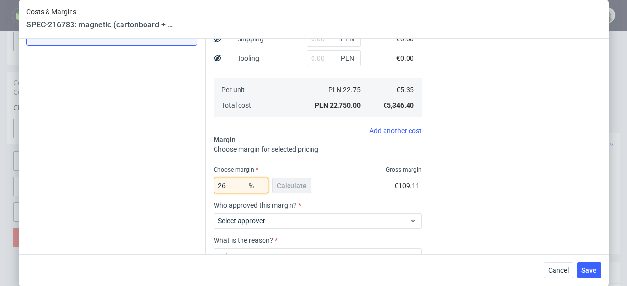
type input "7.22"
type input "26.12"
type input "7.24"
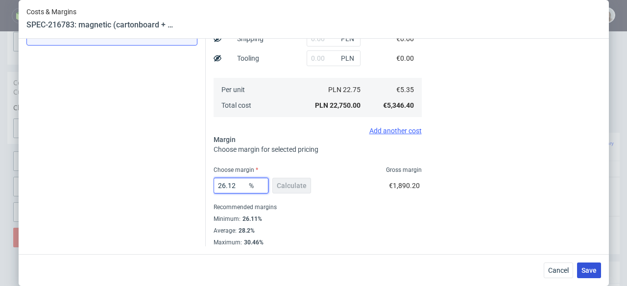
type input "26.12"
click at [597, 270] on span "Save" at bounding box center [589, 270] width 15 height 7
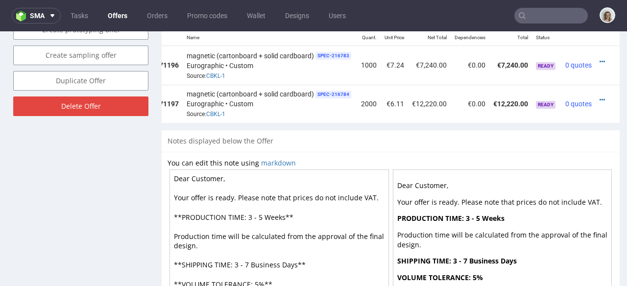
scroll to position [0, 87]
click at [600, 58] on icon at bounding box center [602, 61] width 5 height 7
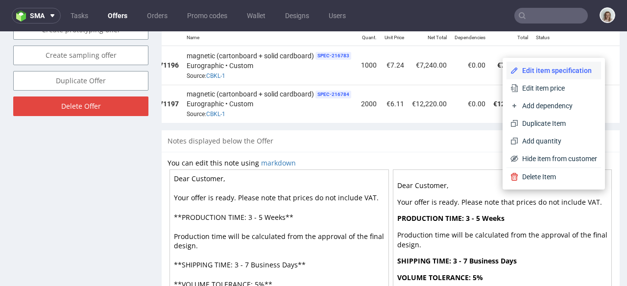
click at [578, 66] on span "Edit item specification" at bounding box center [558, 71] width 79 height 10
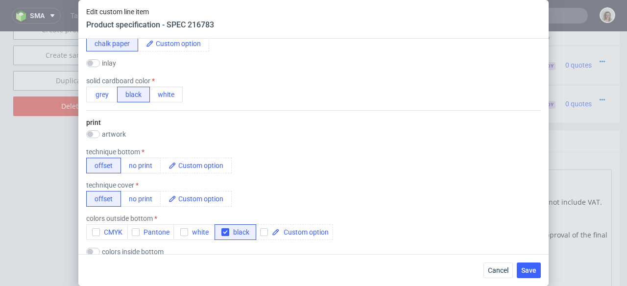
scroll to position [451, 0]
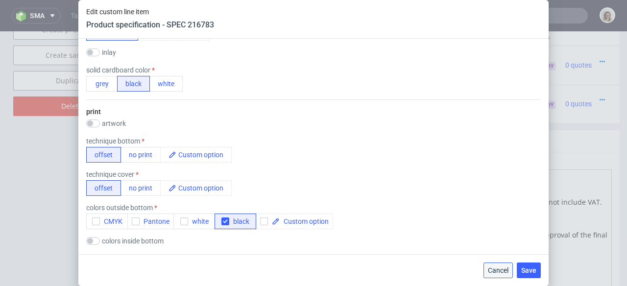
click at [487, 263] on button "Cancel" at bounding box center [498, 271] width 29 height 16
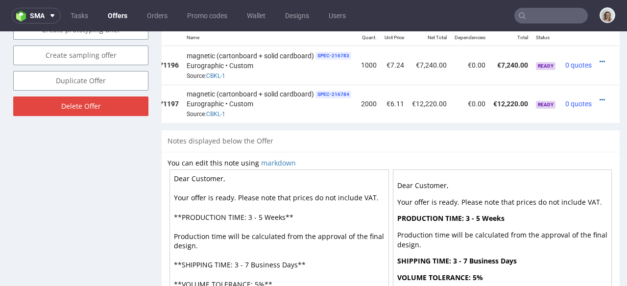
scroll to position [0, 0]
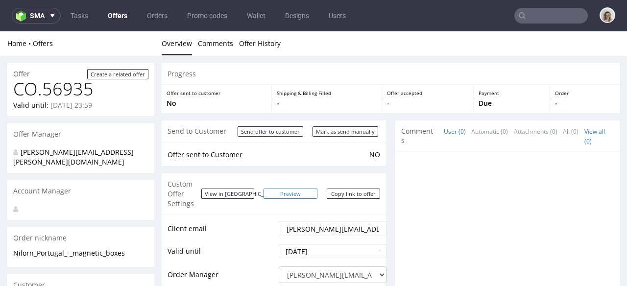
click at [308, 189] on link "Preview" at bounding box center [291, 194] width 54 height 10
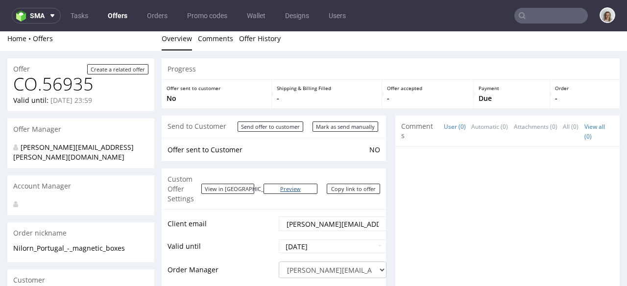
scroll to position [473, 0]
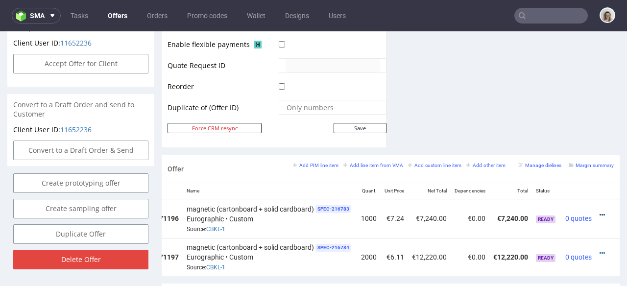
click at [600, 212] on icon at bounding box center [602, 215] width 5 height 7
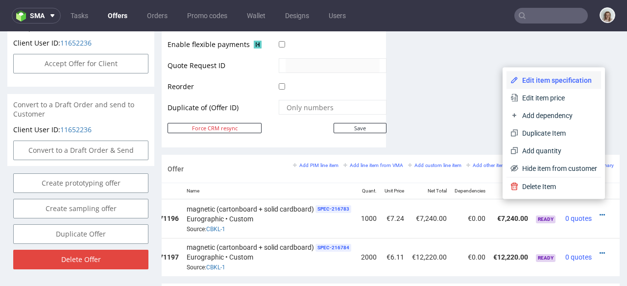
click at [558, 82] on span "Edit item specification" at bounding box center [558, 80] width 79 height 10
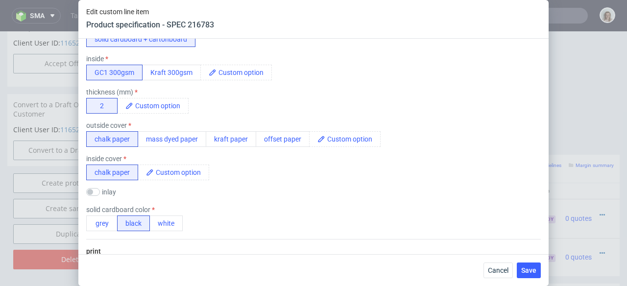
scroll to position [257, 0]
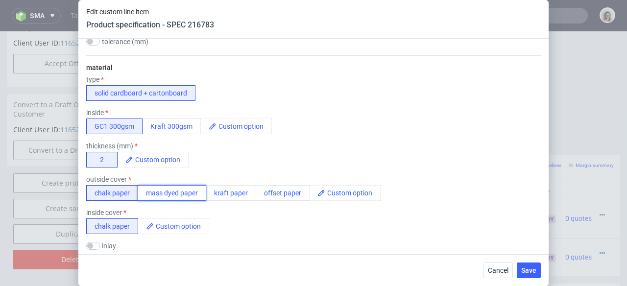
click at [196, 193] on button "mass dyed paper" at bounding box center [172, 193] width 69 height 16
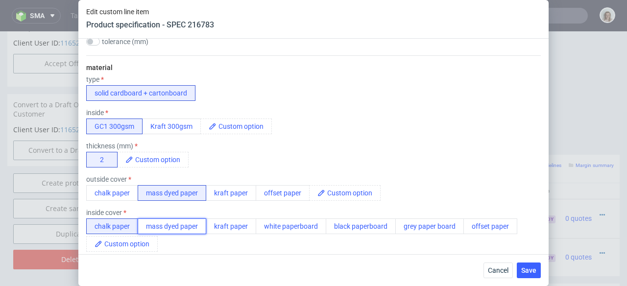
click at [201, 227] on button "mass dyed paper" at bounding box center [172, 227] width 69 height 16
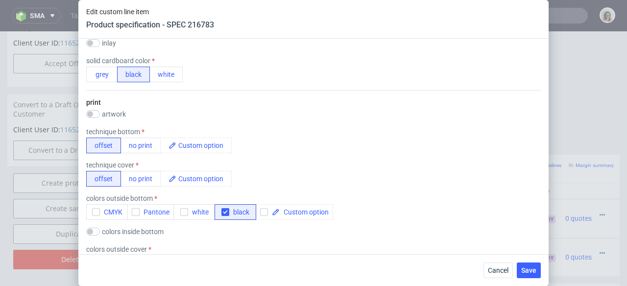
scroll to position [514, 0]
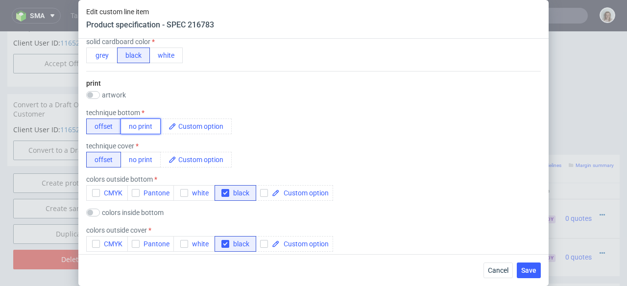
click at [142, 132] on button "no print" at bounding box center [141, 127] width 40 height 16
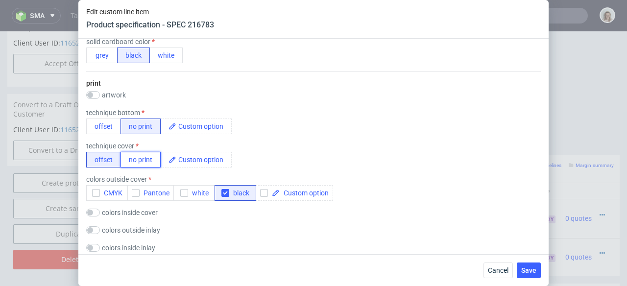
click at [147, 154] on button "no print" at bounding box center [141, 160] width 40 height 16
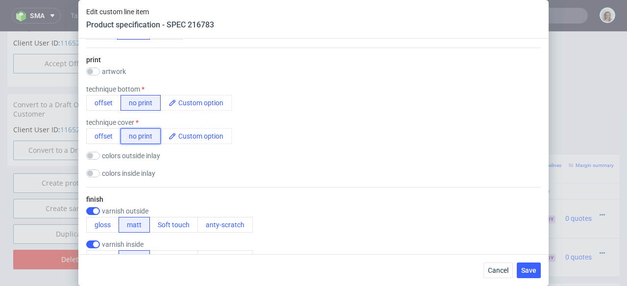
scroll to position [533, 0]
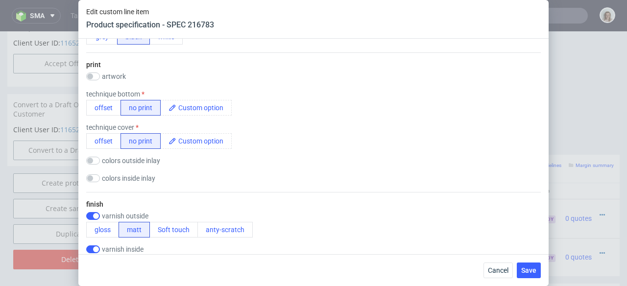
click at [506, 280] on div "Cancel Save" at bounding box center [313, 270] width 471 height 32
click at [506, 278] on button "Cancel" at bounding box center [498, 271] width 29 height 16
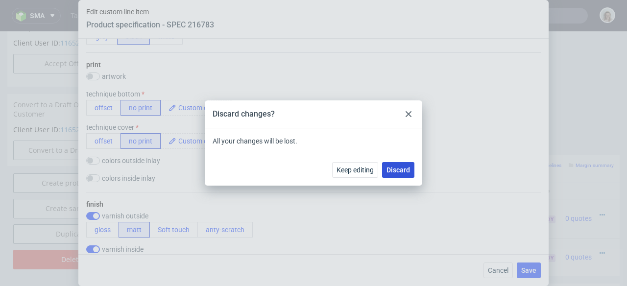
click at [411, 168] on button "Discard" at bounding box center [398, 170] width 32 height 16
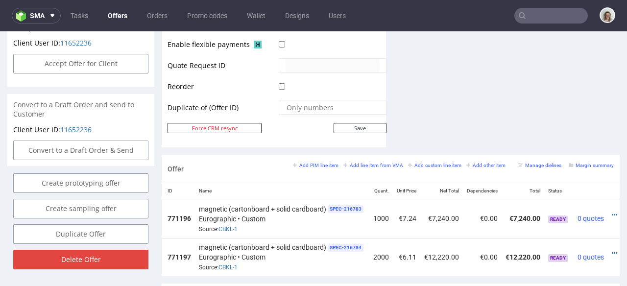
scroll to position [0, 0]
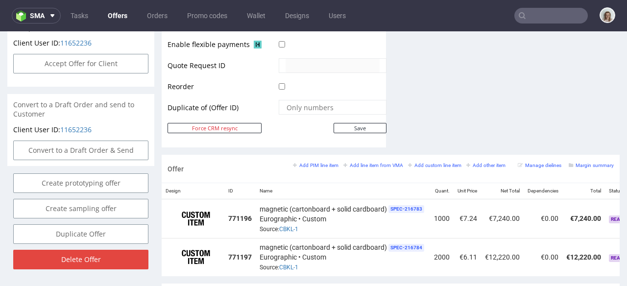
click at [45, 24] on nav "sma Tasks Offers Orders Promo codes Wallet Designs Users" at bounding box center [313, 15] width 627 height 31
click at [47, 14] on span at bounding box center [51, 16] width 12 height 8
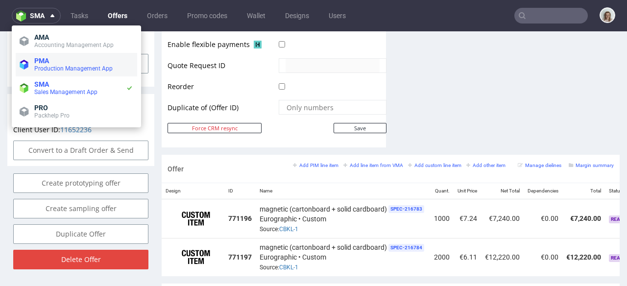
click at [53, 54] on li "PMA Production Management App" at bounding box center [77, 65] width 122 height 24
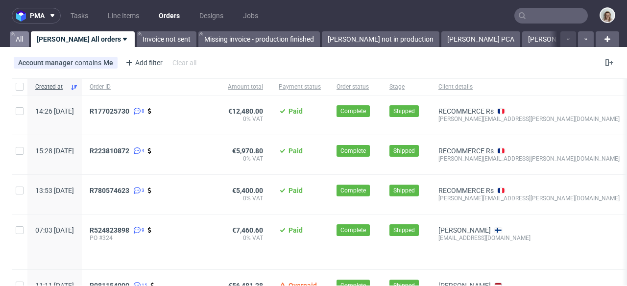
click at [15, 41] on link "All" at bounding box center [19, 39] width 19 height 16
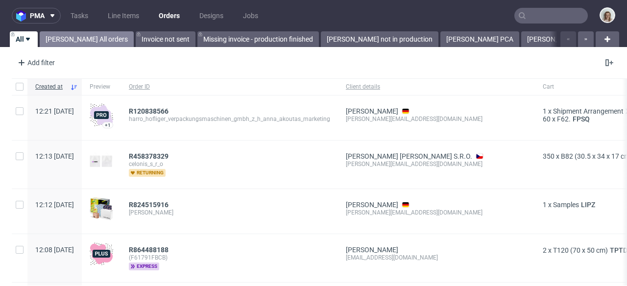
click at [73, 40] on link "[PERSON_NAME] All orders" at bounding box center [87, 39] width 94 height 16
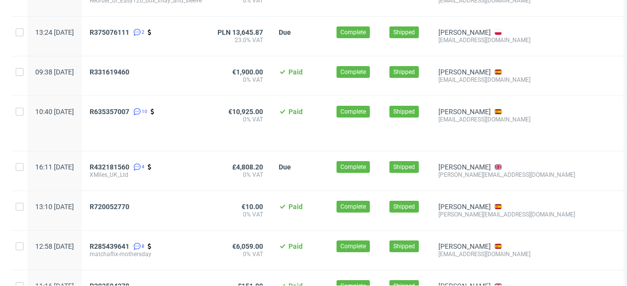
scroll to position [472, 0]
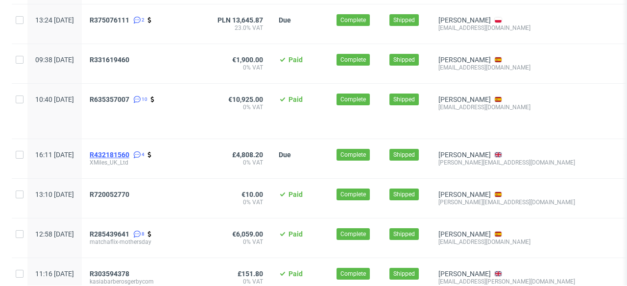
click at [129, 157] on span "R432181560" at bounding box center [110, 155] width 40 height 8
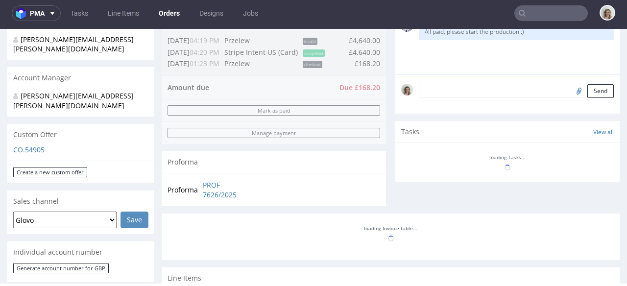
scroll to position [495, 0]
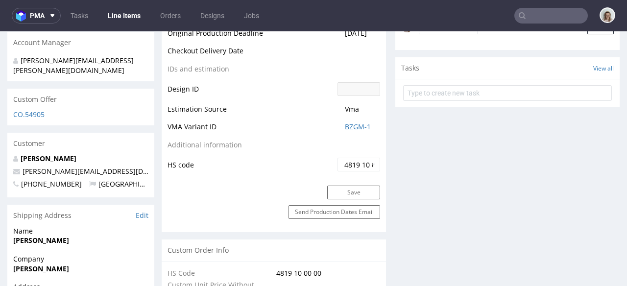
select select "in_progress"
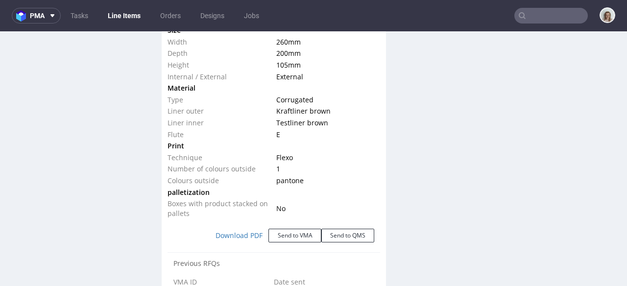
scroll to position [1011, 0]
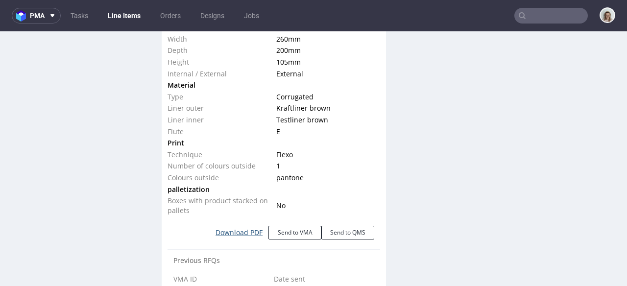
click at [245, 234] on link "Download PDF" at bounding box center [239, 233] width 59 height 22
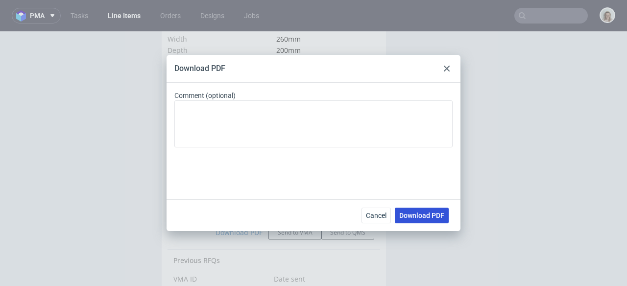
click at [407, 217] on span "Download PDF" at bounding box center [422, 215] width 45 height 7
click at [447, 67] on icon at bounding box center [447, 69] width 6 height 6
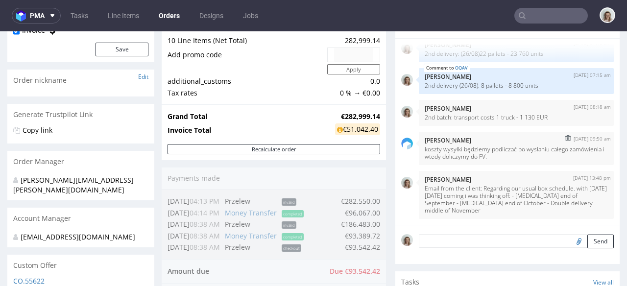
scroll to position [136, 0]
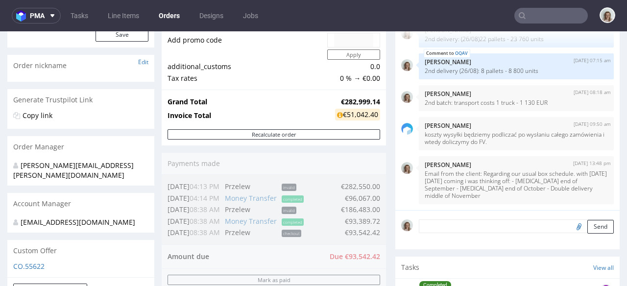
click at [430, 224] on textarea at bounding box center [516, 227] width 195 height 14
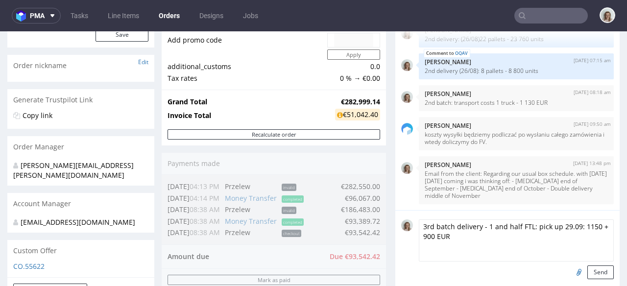
type textarea "3rd batch delivery - 1 and half FTL: pick up 29.09: 1150 + 900 EUR"
click at [595, 269] on button "Send" at bounding box center [601, 273] width 26 height 14
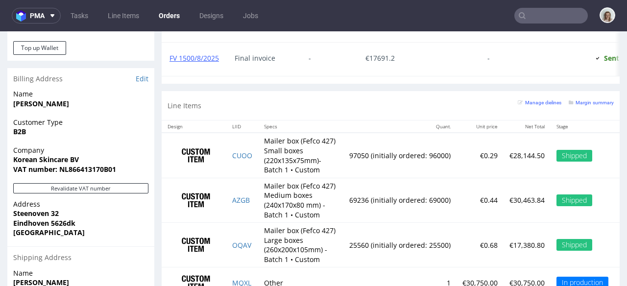
scroll to position [676, 0]
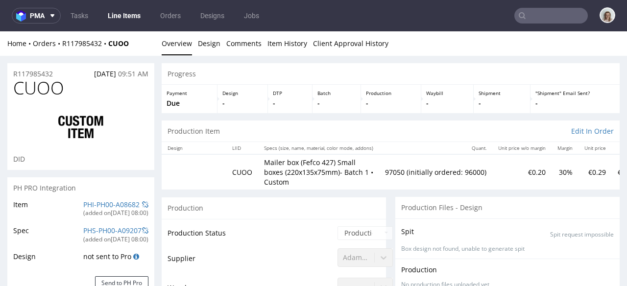
scroll to position [86, 0]
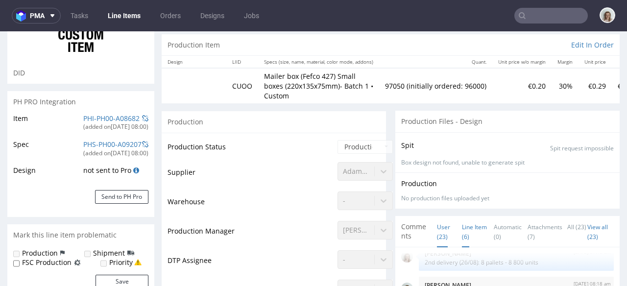
click at [469, 217] on link "Line Item (6)" at bounding box center [474, 232] width 25 height 31
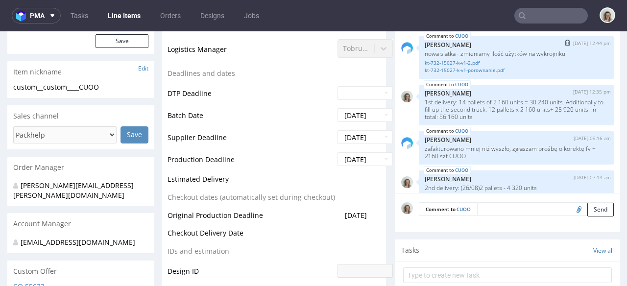
scroll to position [171, 0]
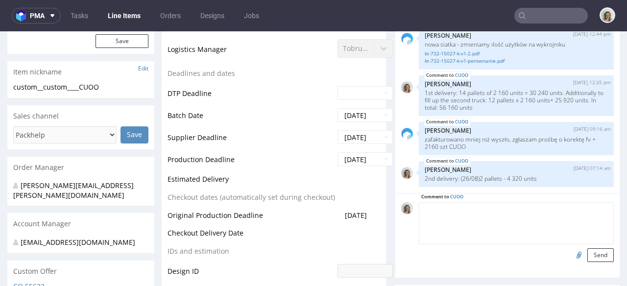
click at [496, 202] on textarea at bounding box center [516, 223] width 195 height 42
paste textarea "Small boxes: 16 pallets (2 160 x 16= 34 560 units)"
drag, startPoint x: 423, startPoint y: 200, endPoint x: 400, endPoint y: 200, distance: 23.5
click at [401, 202] on div "Comment to CUOO Small boxes: 16 pallets (2 160 x 16= 34 560 units) Send" at bounding box center [507, 232] width 213 height 60
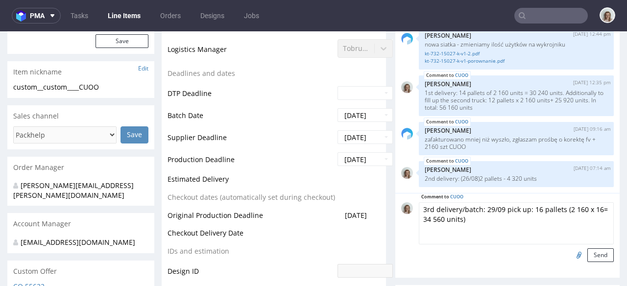
drag, startPoint x: 524, startPoint y: 199, endPoint x: 402, endPoint y: 199, distance: 121.6
click at [402, 202] on div "Comment to CUOO 3rd delivery/batch: 29/09 pick up: 16 pallets (2 160 x 16= 34 5…" at bounding box center [507, 232] width 213 height 60
type textarea "3rd delivery/batch: 29/09 pick up: 16 pallets (2 160 x 16= 34 560 units)"
click at [588, 249] on button "Send" at bounding box center [601, 256] width 26 height 14
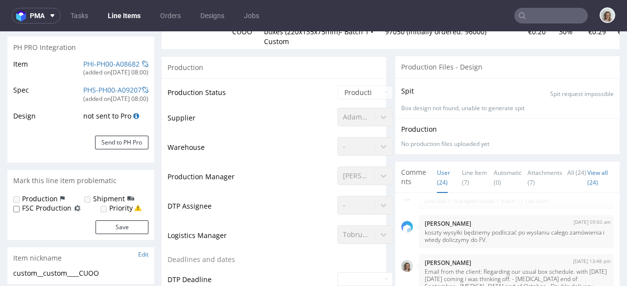
scroll to position [0, 0]
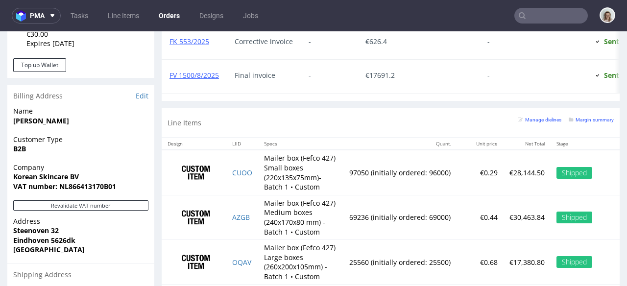
scroll to position [618, 0]
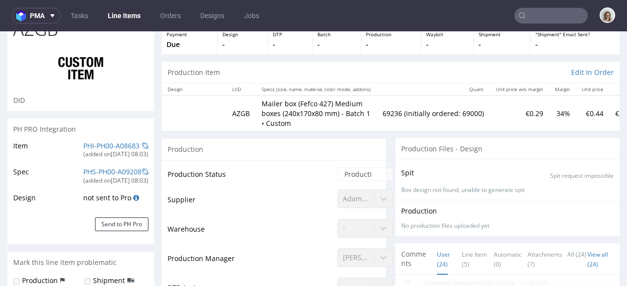
scroll to position [186, 0]
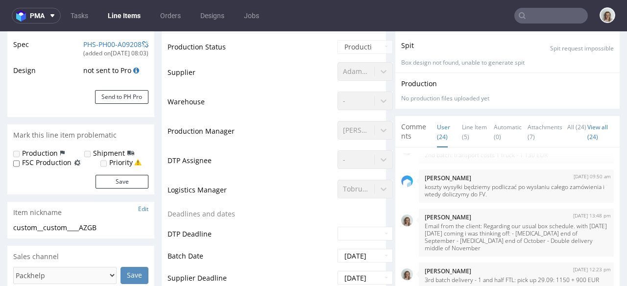
drag, startPoint x: 442, startPoint y: 126, endPoint x: 451, endPoint y: 126, distance: 8.3
click at [444, 126] on li "User (24)" at bounding box center [449, 132] width 25 height 20
click at [462, 124] on link "Line Item (5)" at bounding box center [474, 132] width 25 height 31
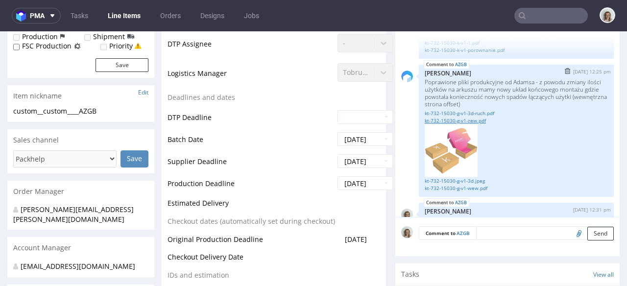
scroll to position [117, 0]
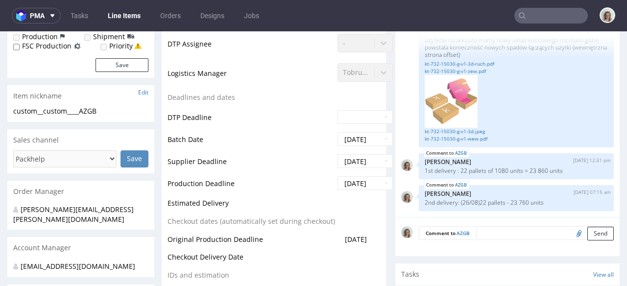
click at [490, 231] on textarea at bounding box center [545, 233] width 138 height 14
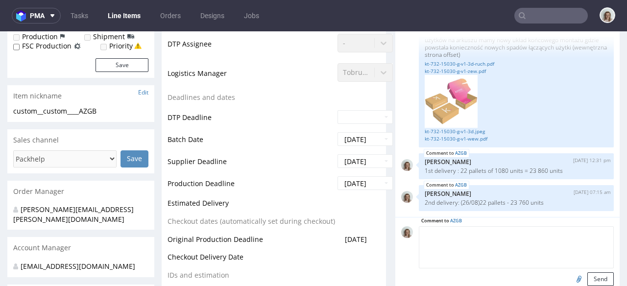
paste textarea "3rd delivery/batch: 29/09 pick up:"
paste textarea "21 pallets (1 080 x 21= 22 680 units)"
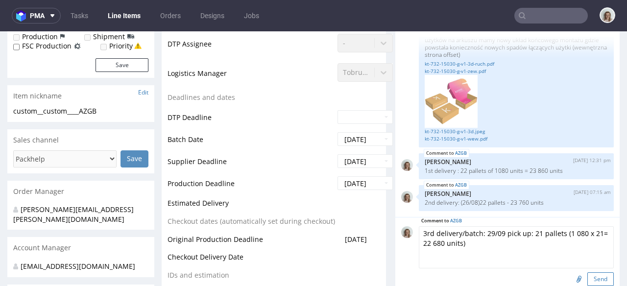
type textarea "3rd delivery/batch: 29/09 pick up: 21 pallets (1 080 x 21= 22 680 units)"
click at [588, 275] on button "Send" at bounding box center [601, 280] width 26 height 14
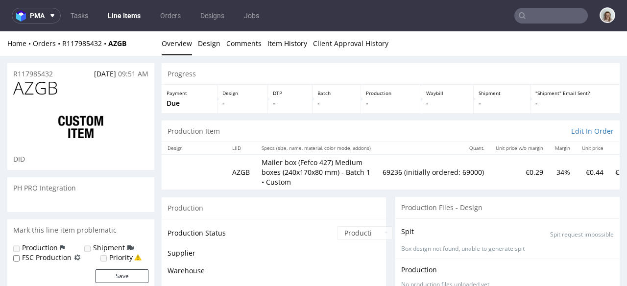
scroll to position [1058, 0]
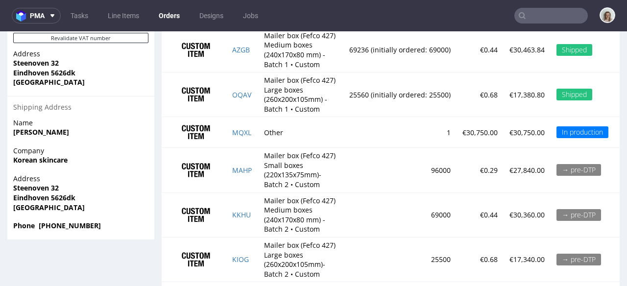
scroll to position [788, 0]
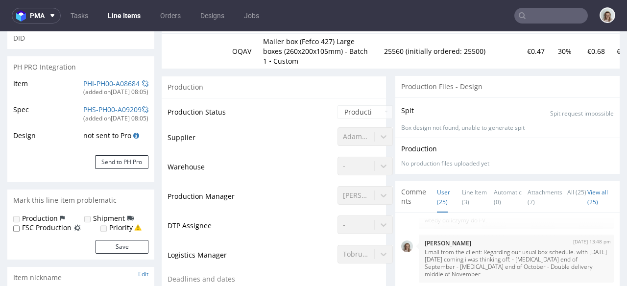
scroll to position [445, 0]
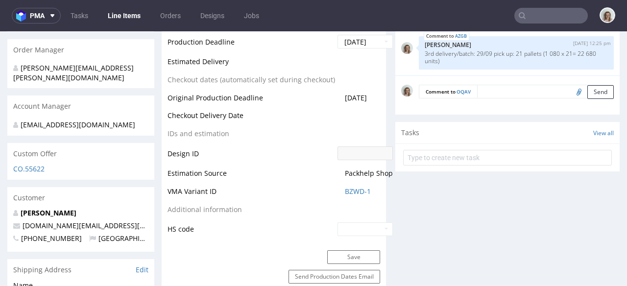
click at [479, 92] on textarea at bounding box center [545, 92] width 137 height 14
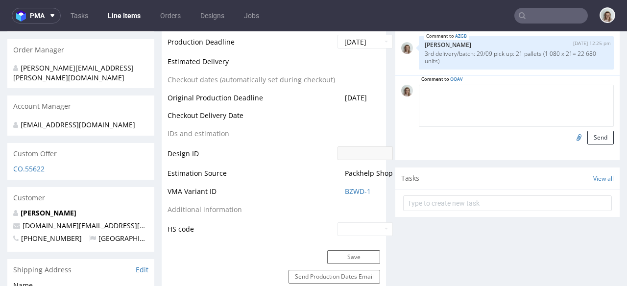
paste textarea "21 pallets (1 080 x 21= 22 680 units)"
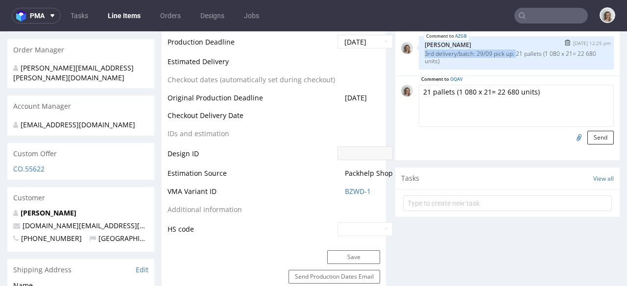
drag, startPoint x: 511, startPoint y: 51, endPoint x: 410, endPoint y: 52, distance: 101.0
click at [410, 52] on div "AZGB 24th Sep 25 | 12:25 pm Monika Poźniak 3rd delivery/batch: 29/09 pick up: 2…" at bounding box center [507, 52] width 213 height 33
copy p "3rd delivery/batch: 29/09 pick up:"
drag, startPoint x: 554, startPoint y: 90, endPoint x: 410, endPoint y: 94, distance: 144.7
click at [410, 94] on div "Comment to OQAV 21 pallets (1 080 x 21= 22 680 units) Send" at bounding box center [507, 115] width 213 height 60
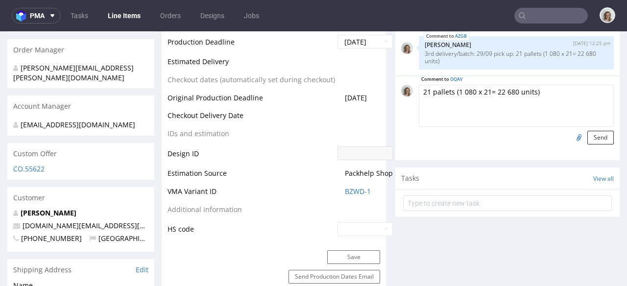
paste textarea "3rd delivery/batch: 29/09 pick up:"
paste textarea "8 pallets (1 100 x 8 = 8 800 units)"
type textarea "3rd delivery/batch: 29/09 pick up: 8 pallets (1 100 x 8 = 8 800 units)"
click at [588, 134] on button "Send" at bounding box center [601, 138] width 26 height 14
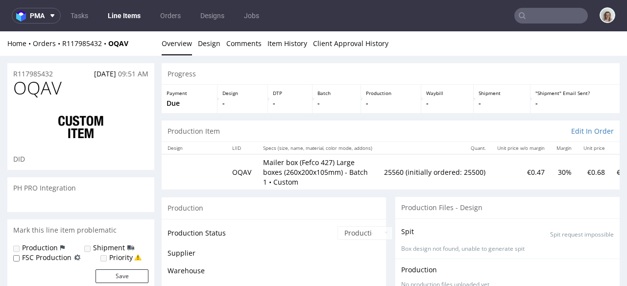
scroll to position [1097, 0]
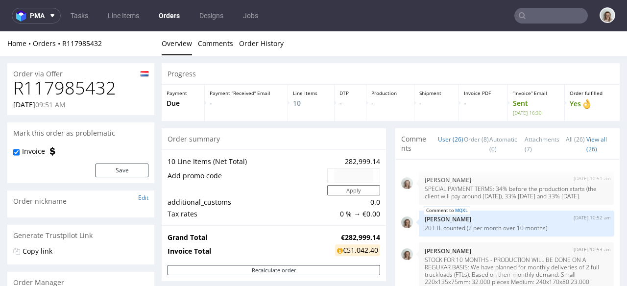
scroll to position [1097, 0]
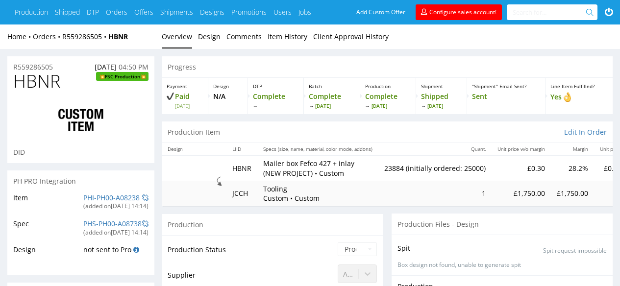
scroll to position [463, 0]
click at [95, 38] on link "R559286505" at bounding box center [85, 36] width 46 height 9
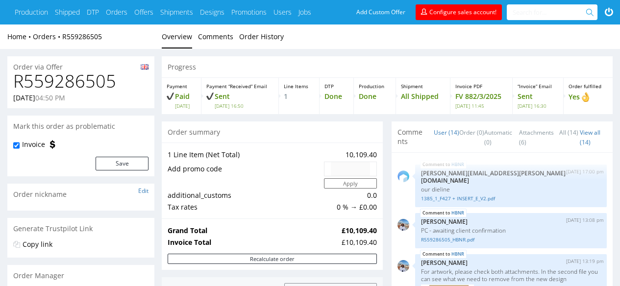
scroll to position [463, 0]
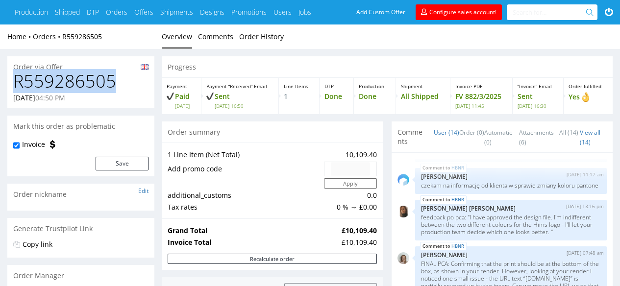
drag, startPoint x: 122, startPoint y: 88, endPoint x: 8, endPoint y: 75, distance: 113.9
click at [8, 75] on div "R559286505 [DATE] 04:50 PM" at bounding box center [80, 90] width 147 height 37
copy h1 "R559286505"
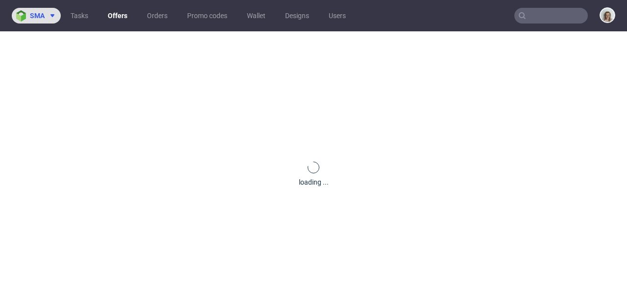
click at [41, 18] on span "sma" at bounding box center [37, 15] width 15 height 7
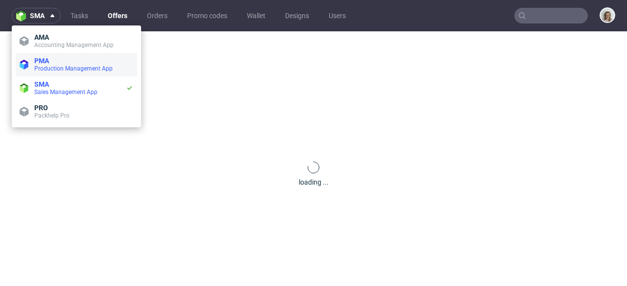
click at [38, 65] on span "Production Management App" at bounding box center [83, 69] width 99 height 8
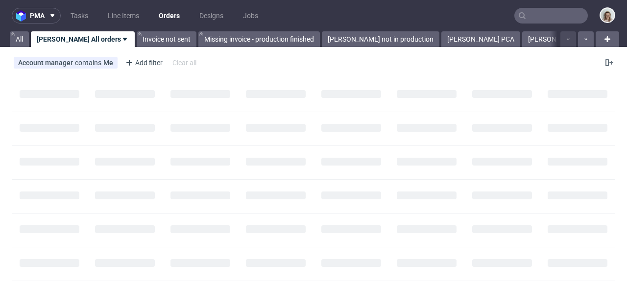
click at [533, 16] on input "text" at bounding box center [552, 16] width 74 height 16
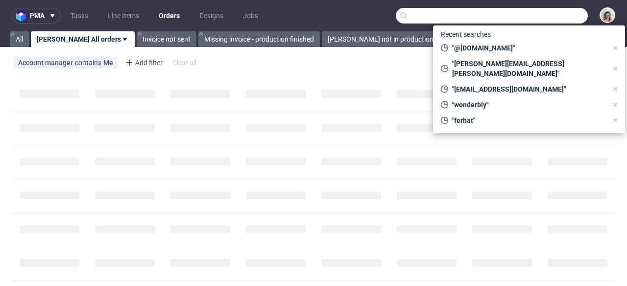
paste input "R559286505"
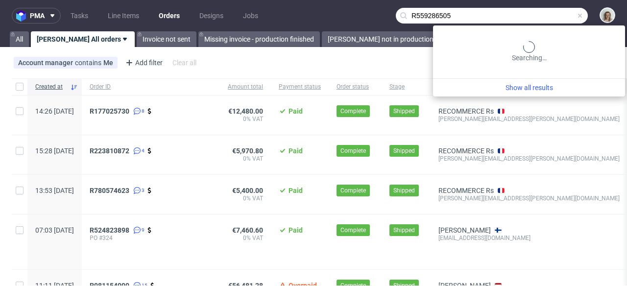
type input "R559286505"
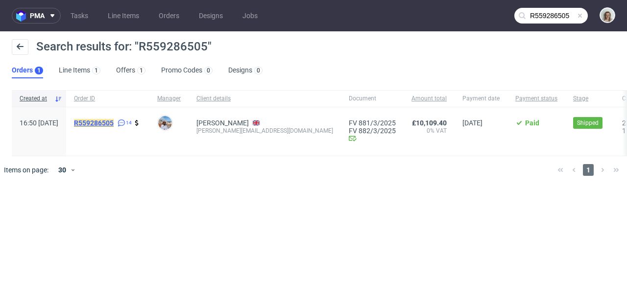
click at [114, 122] on mark "R559286505" at bounding box center [94, 123] width 40 height 8
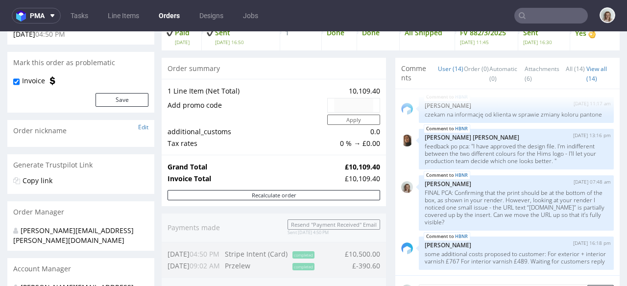
scroll to position [204, 0]
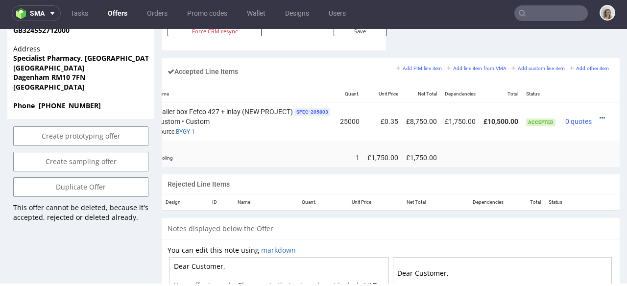
scroll to position [0, 117]
click at [600, 115] on icon at bounding box center [602, 118] width 5 height 7
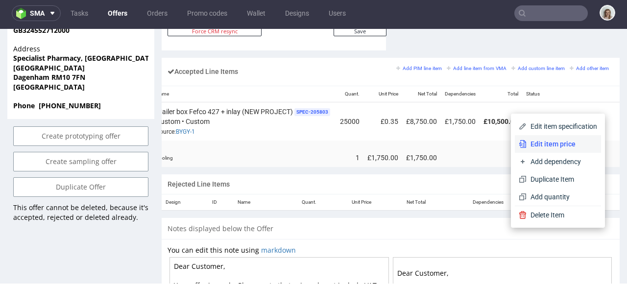
click at [565, 140] on span "Edit item price" at bounding box center [562, 144] width 71 height 10
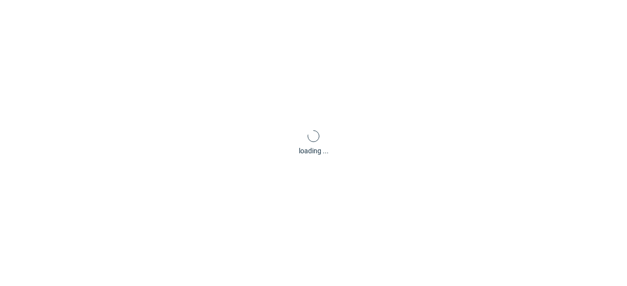
type input "0.35"
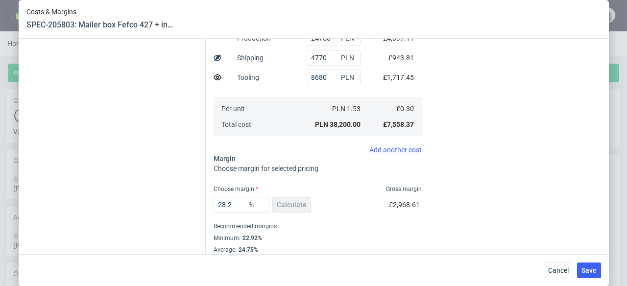
scroll to position [272, 0]
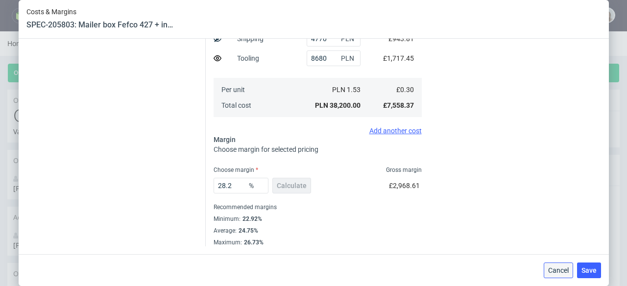
click at [556, 270] on span "Cancel" at bounding box center [559, 270] width 21 height 7
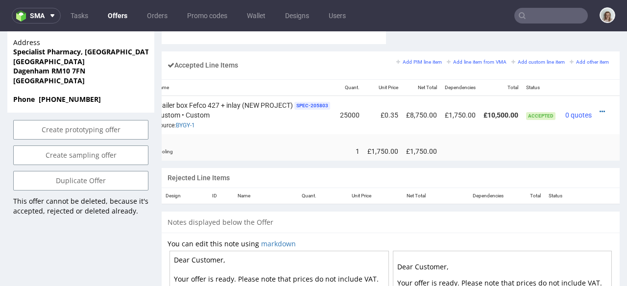
scroll to position [611, 0]
